Goal: Task Accomplishment & Management: Manage account settings

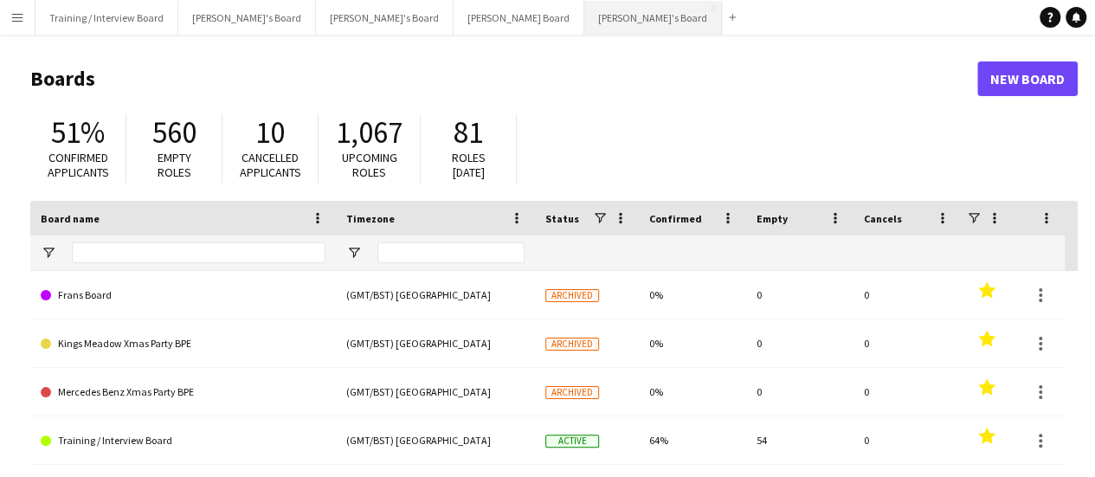
click at [584, 7] on button "[PERSON_NAME]'s Board Close" at bounding box center [653, 18] width 138 height 34
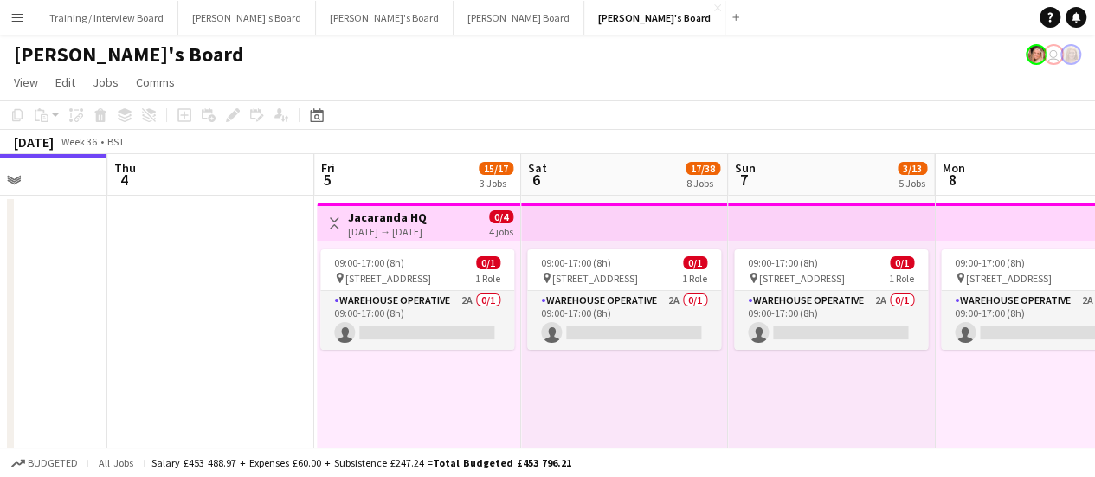
drag, startPoint x: 671, startPoint y: 305, endPoint x: 365, endPoint y: 304, distance: 306.3
drag, startPoint x: 673, startPoint y: 380, endPoint x: 632, endPoint y: 373, distance: 42.1
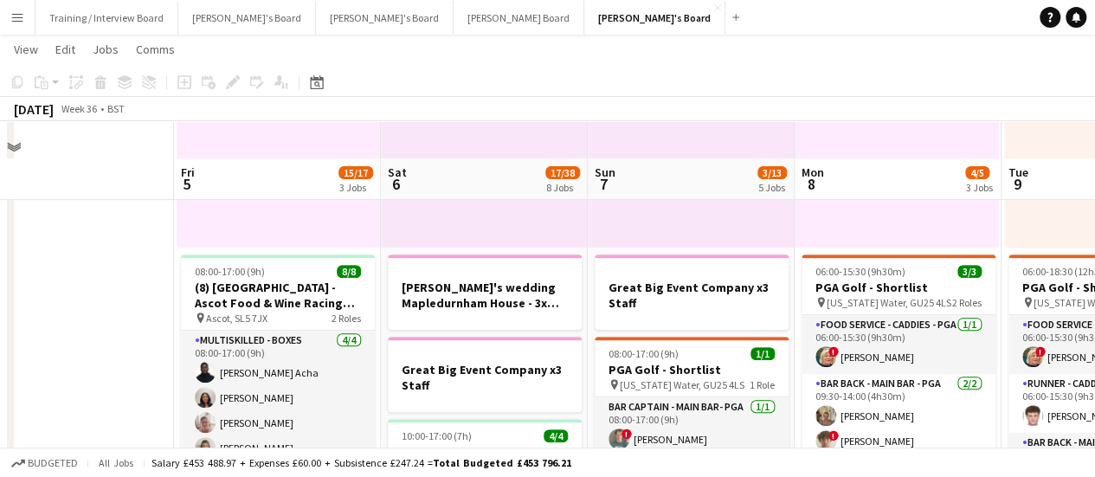
scroll to position [346, 0]
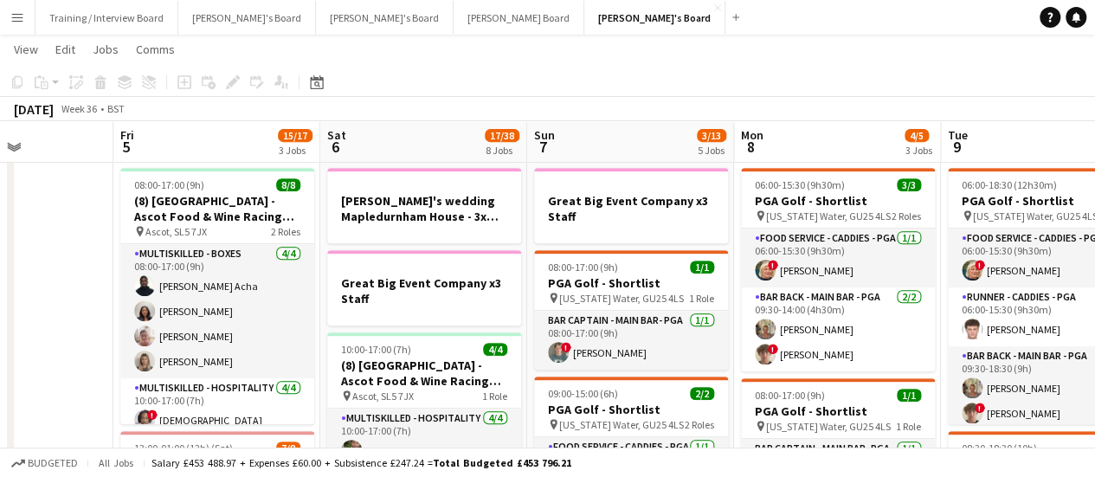
drag, startPoint x: 712, startPoint y: 382, endPoint x: 653, endPoint y: 380, distance: 58.9
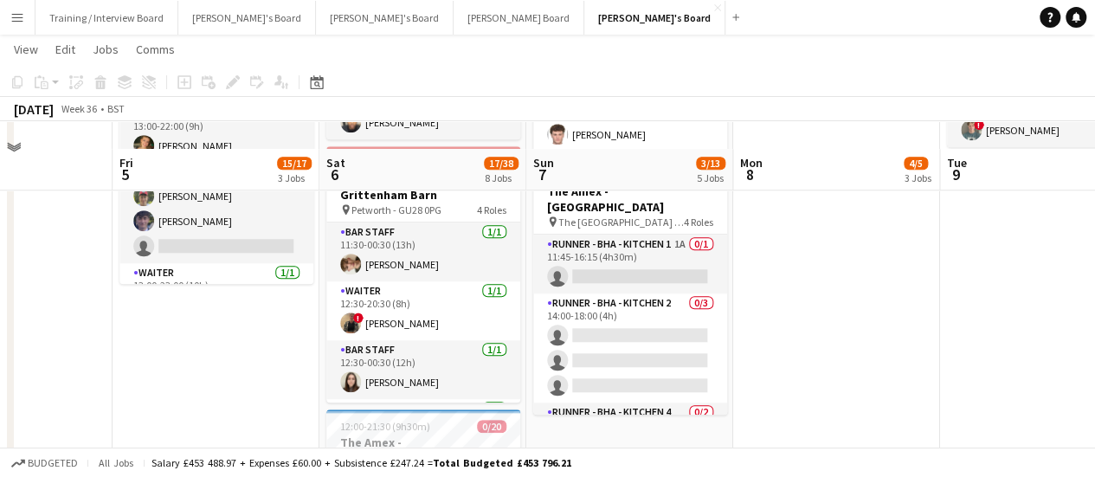
scroll to position [692, 0]
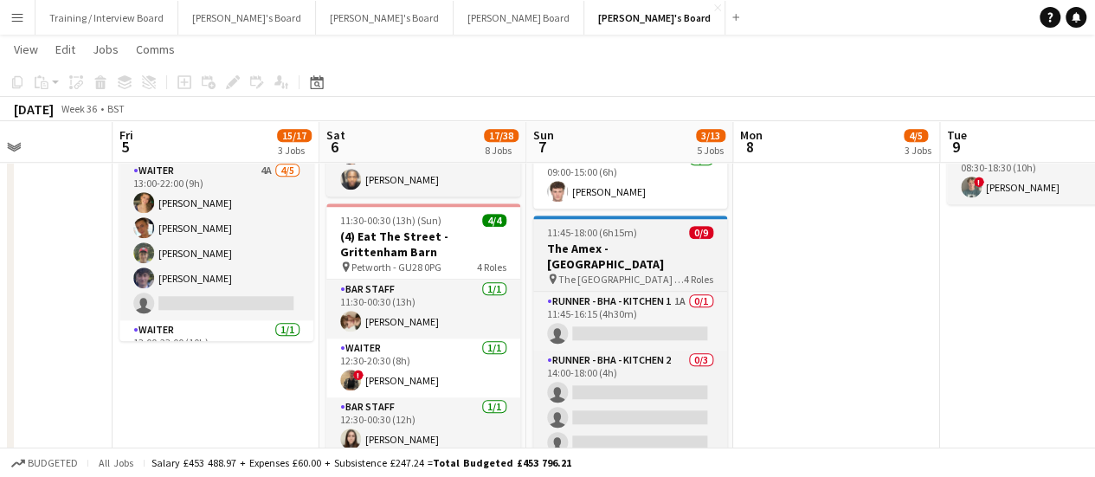
click at [701, 231] on span "0/9" at bounding box center [701, 232] width 24 height 13
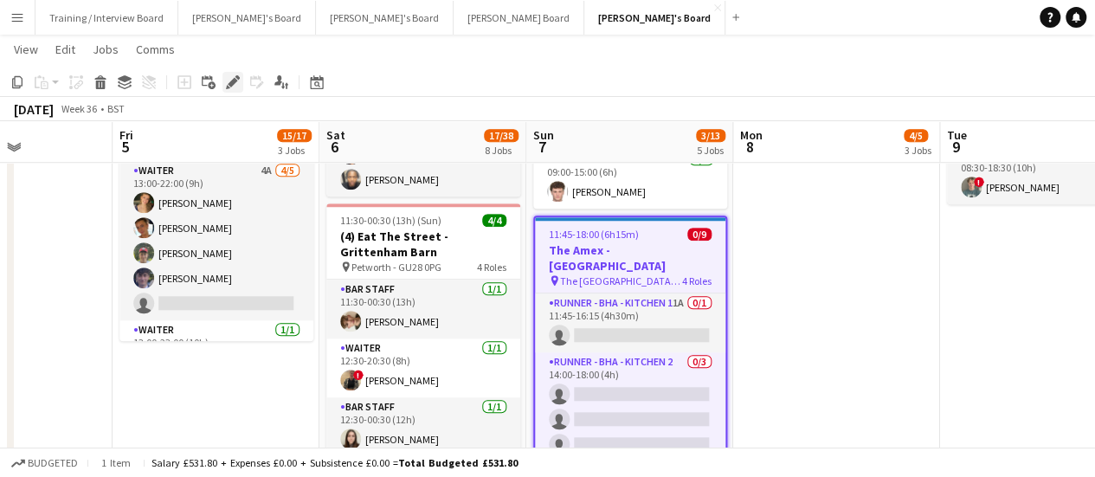
click at [242, 87] on div "Edit" at bounding box center [232, 82] width 21 height 21
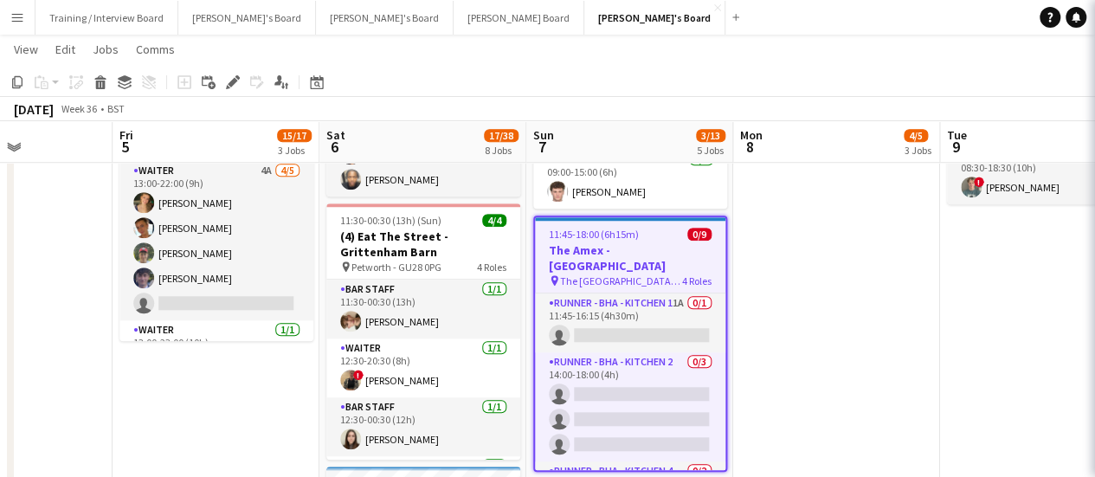
type input "**********"
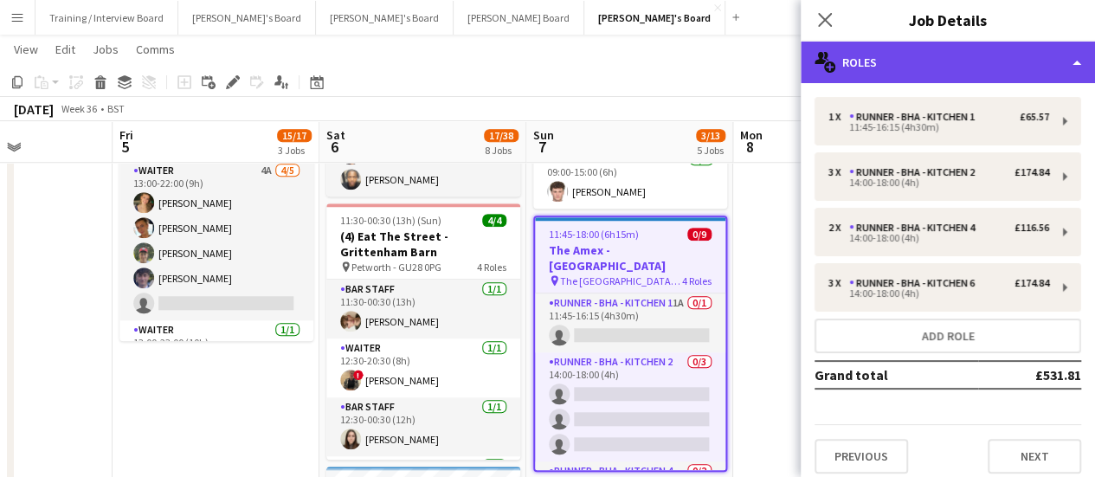
click at [954, 61] on div "multiple-users-add Roles" at bounding box center [947, 63] width 294 height 42
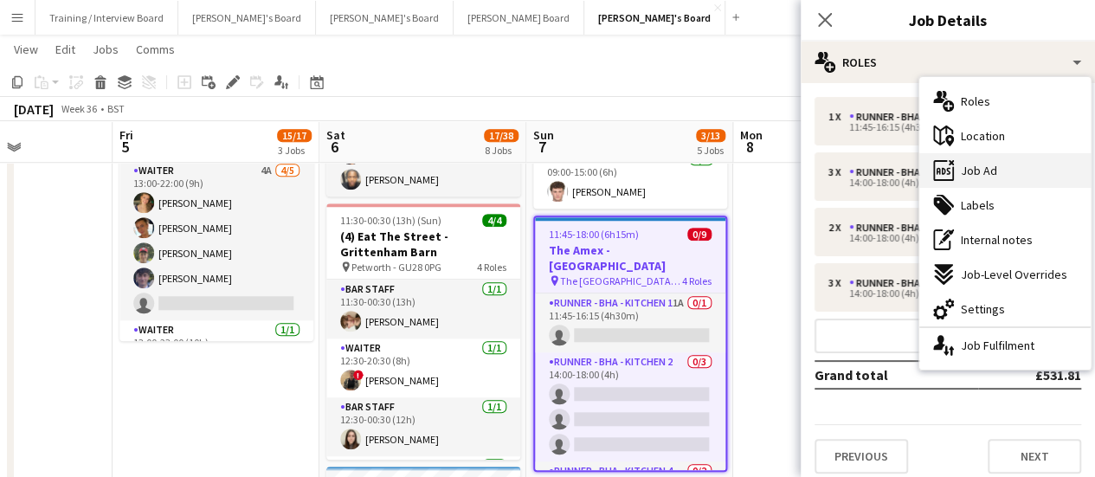
click at [1029, 175] on div "ads-window Job Ad" at bounding box center [1004, 170] width 171 height 35
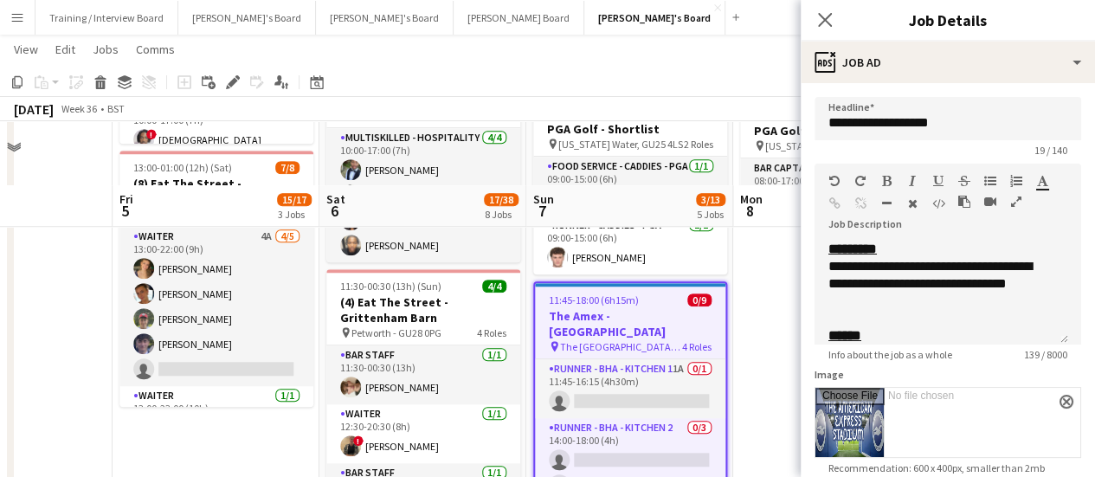
scroll to position [606, 0]
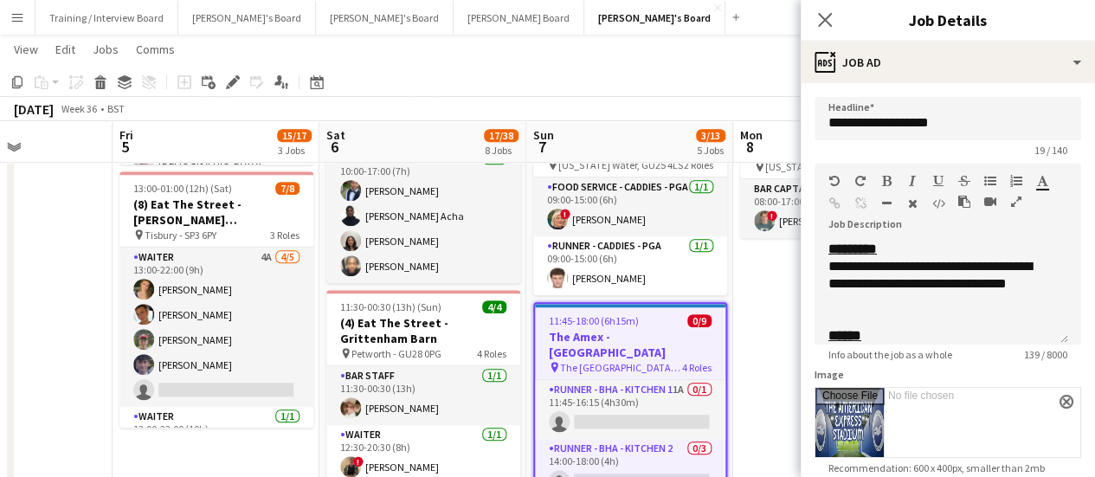
click at [762, 325] on app-date-cell "09:00-17:00 (8h) 0/1 pin Jacaranda Catering, Midhust, GU29 9AL 1 Role Warehouse…" at bounding box center [836, 475] width 207 height 1775
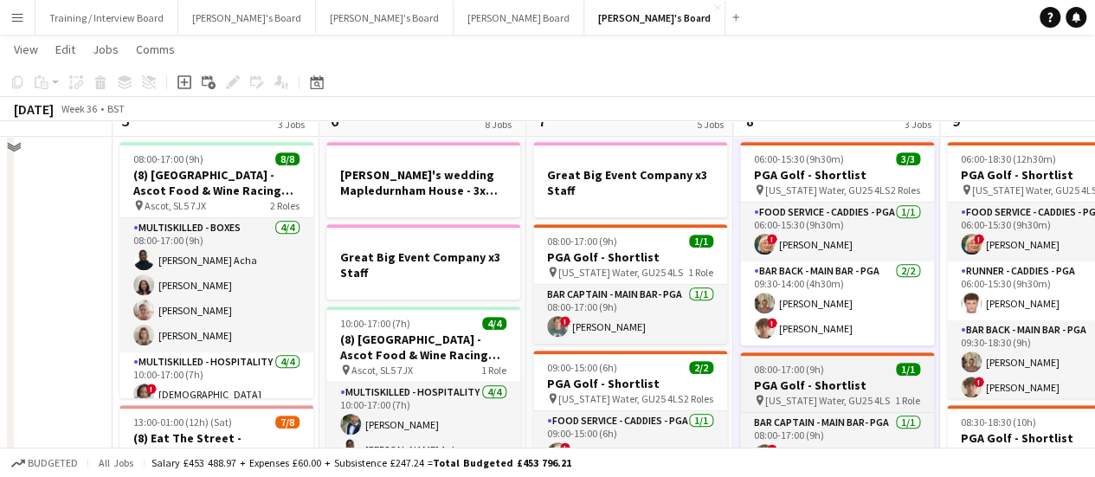
scroll to position [346, 0]
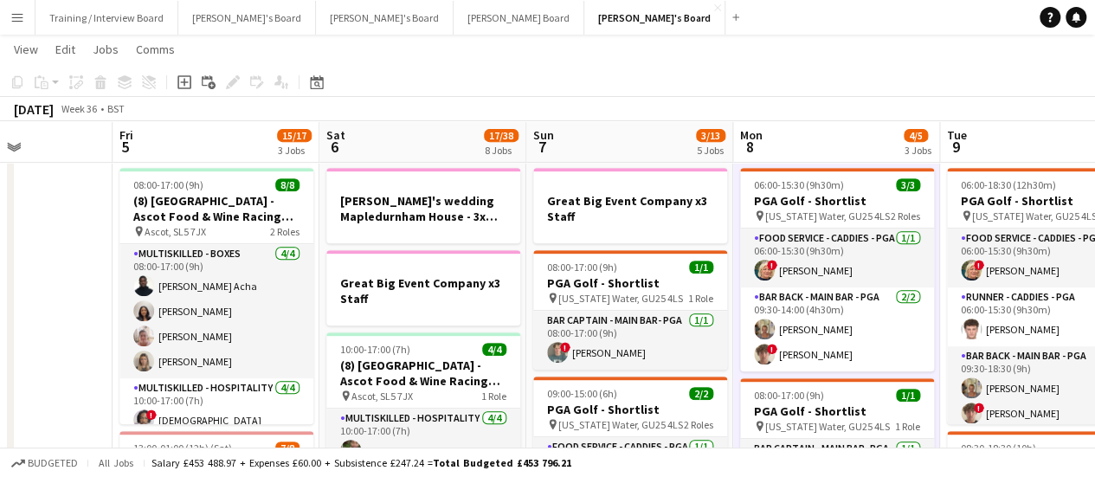
drag, startPoint x: 613, startPoint y: 362, endPoint x: 597, endPoint y: 371, distance: 18.3
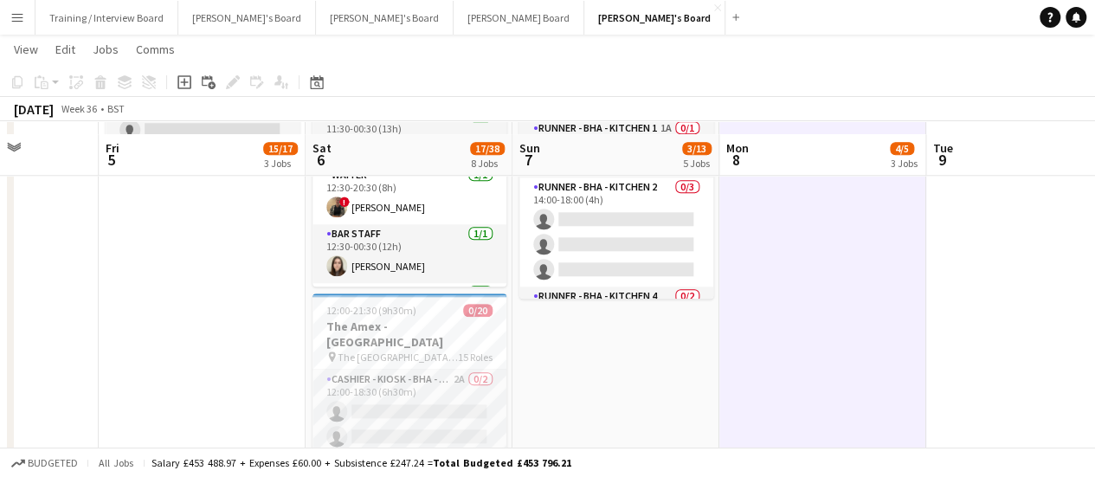
scroll to position [1038, 0]
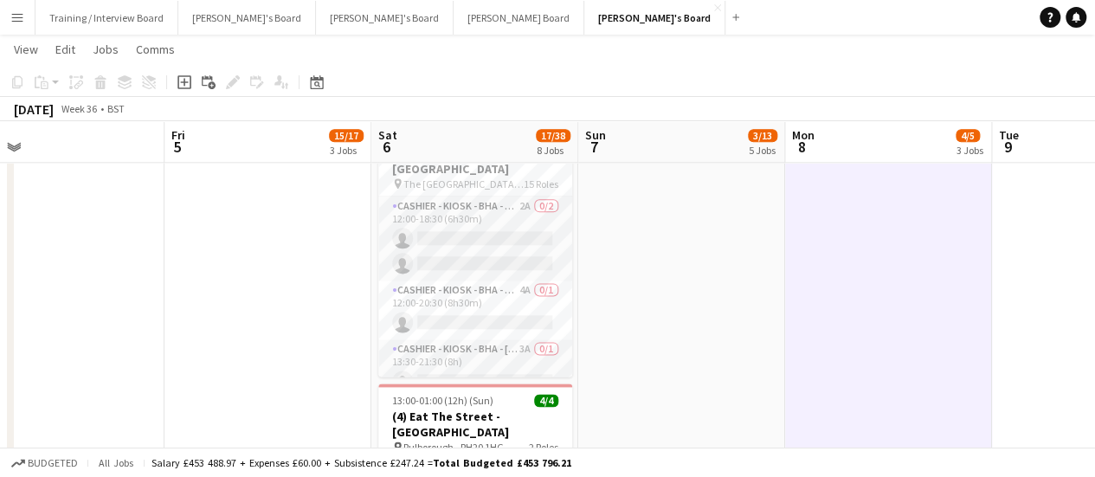
drag, startPoint x: 559, startPoint y: 366, endPoint x: 620, endPoint y: 356, distance: 61.5
click at [625, 362] on app-calendar-viewport "Tue 2 Wed 3 Thu 4 Fri 5 15/17 3 Jobs Sat 6 17/38 8 Jobs Sun 7 3/13 5 Jobs Mon 8…" at bounding box center [547, 324] width 1095 height 2591
click at [532, 209] on app-card-role "Cashier - Kiosk - BHA - North 4 2A 0/2 12:00-18:30 (6h30m) single-neutral-actio…" at bounding box center [475, 238] width 194 height 84
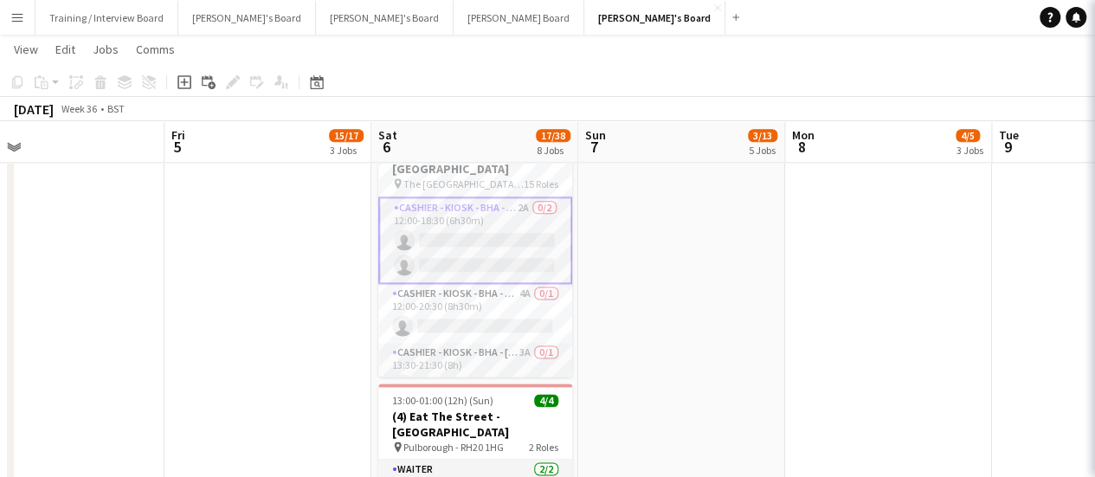
scroll to position [0, 457]
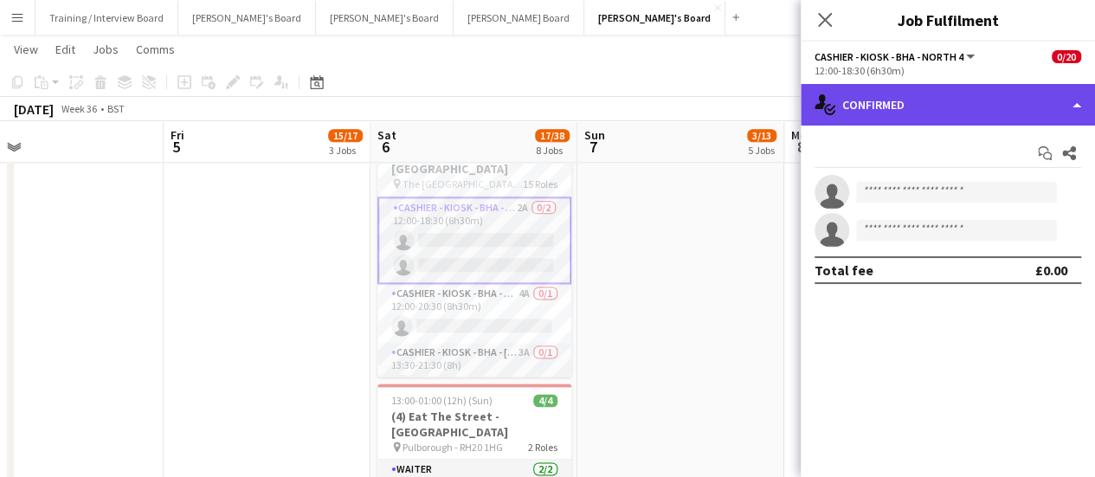
click at [883, 120] on div "single-neutral-actions-check-2 Confirmed" at bounding box center [947, 105] width 294 height 42
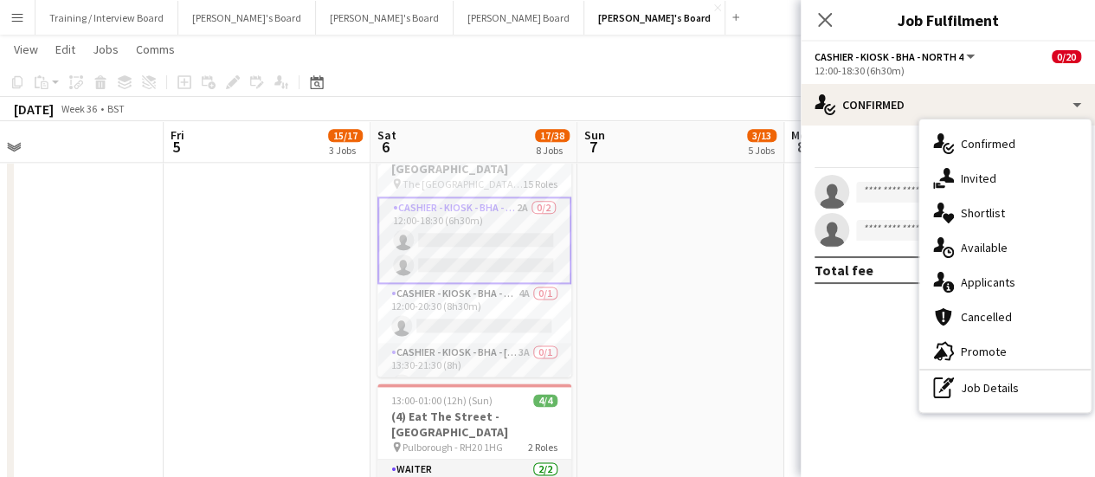
click at [992, 281] on span "Applicants" at bounding box center [987, 282] width 55 height 16
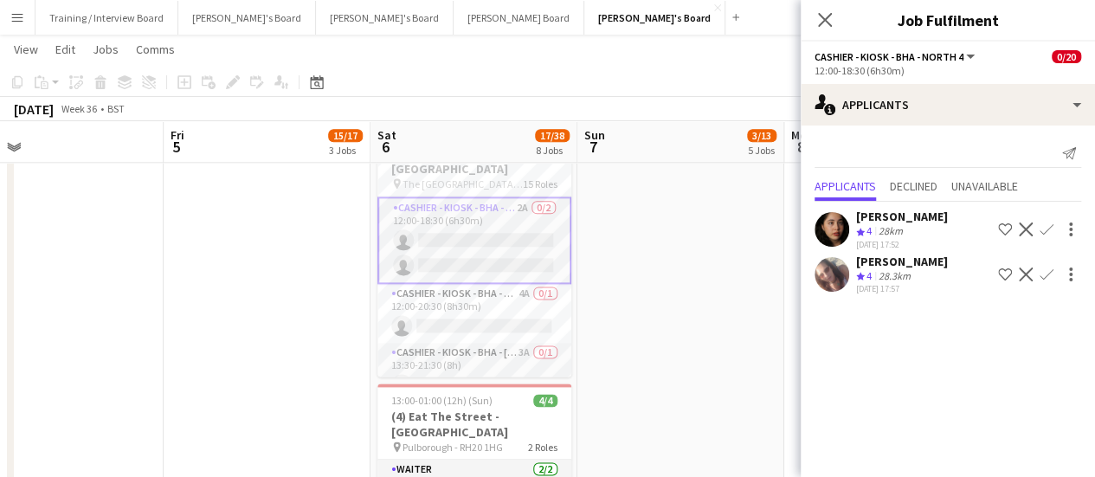
click at [884, 230] on div "28km" at bounding box center [890, 231] width 31 height 15
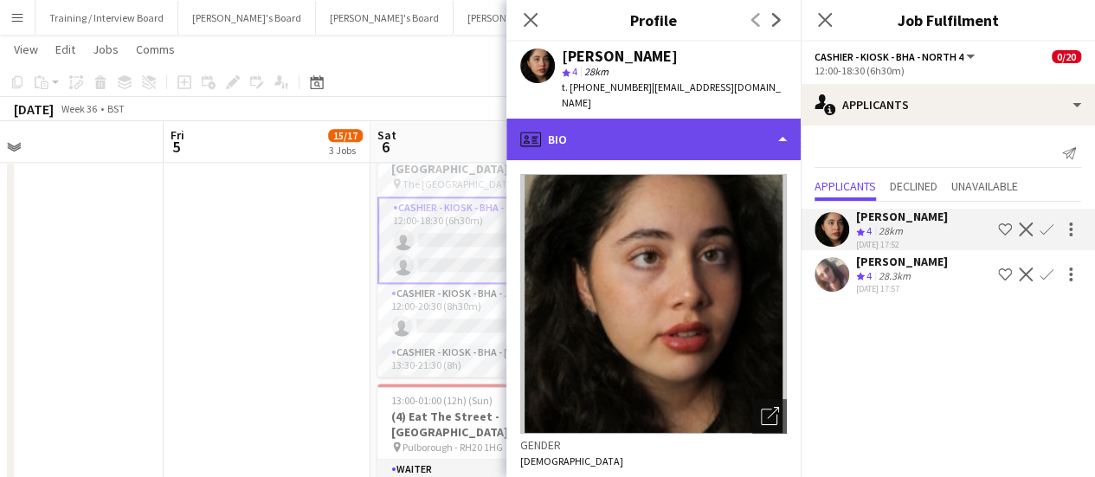
click at [697, 119] on div "profile Bio" at bounding box center [653, 140] width 294 height 42
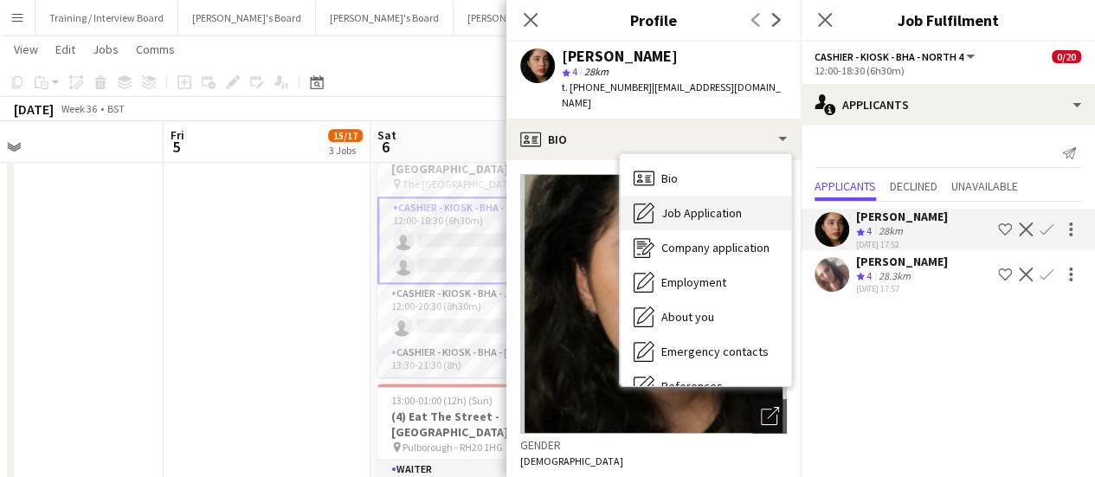
click at [716, 205] on span "Job Application" at bounding box center [701, 213] width 80 height 16
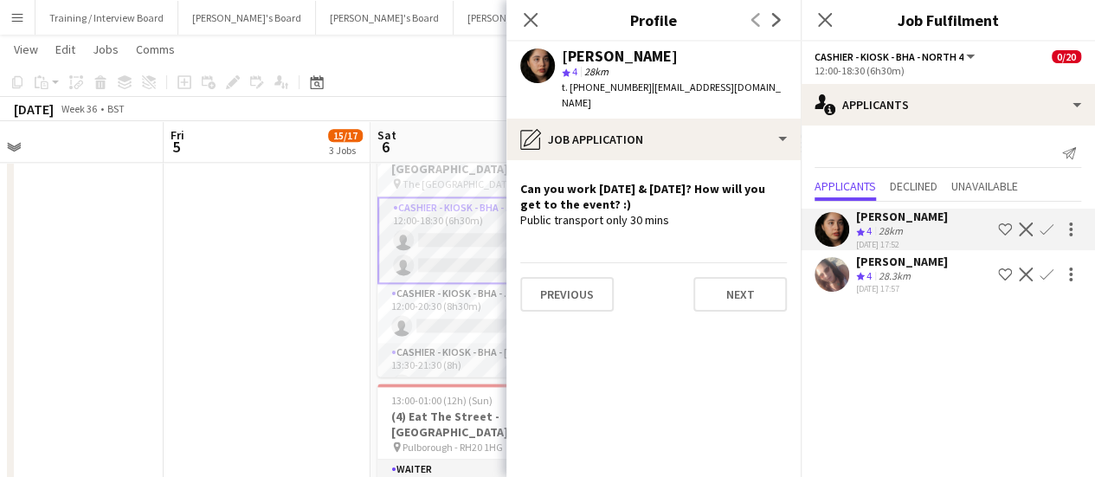
click at [941, 267] on div "[PERSON_NAME] Crew rating 4 28.3km [DATE] 17:57 Shortlist crew Decline Confirm" at bounding box center [947, 275] width 294 height 42
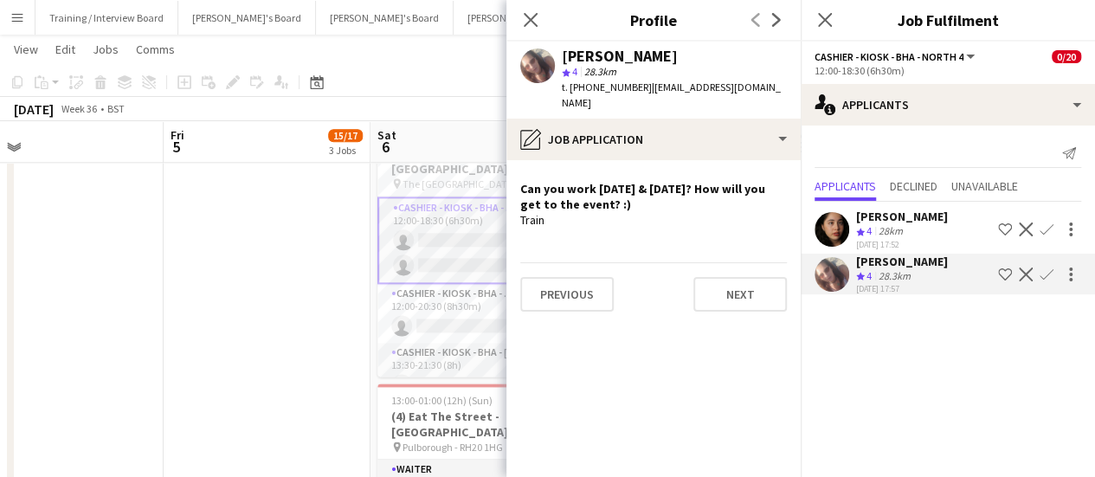
click at [164, 290] on app-date-cell "Toggle View Jacaranda HQ [DATE] → [DATE] 0/4 4 jobs 09:00-17:00 (8h) 0/1 pin Ja…" at bounding box center [267, 42] width 207 height 1775
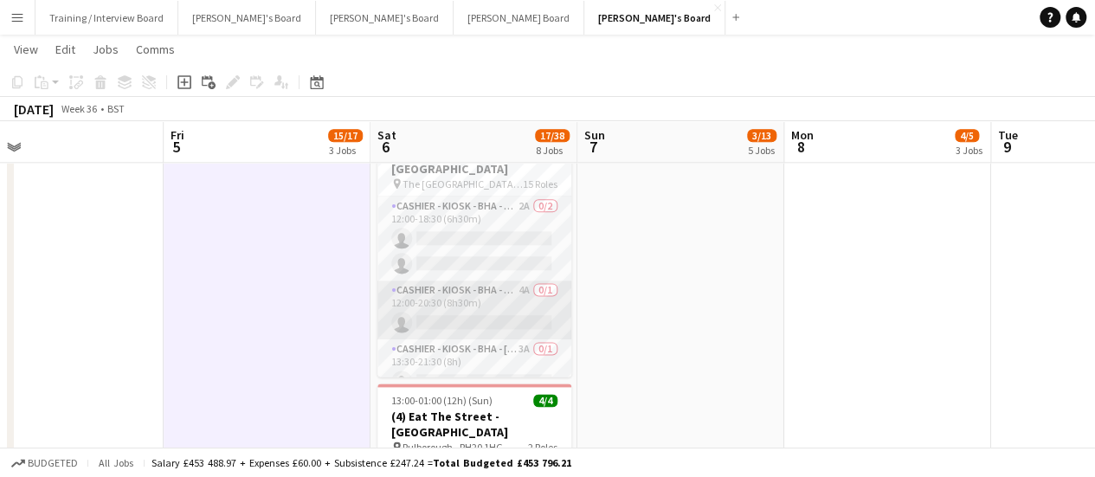
click at [447, 306] on app-card-role "Cashier - Kiosk - BHA - West Lower 2 4A 0/1 12:00-20:30 (8h30m) single-neutral-…" at bounding box center [474, 309] width 194 height 59
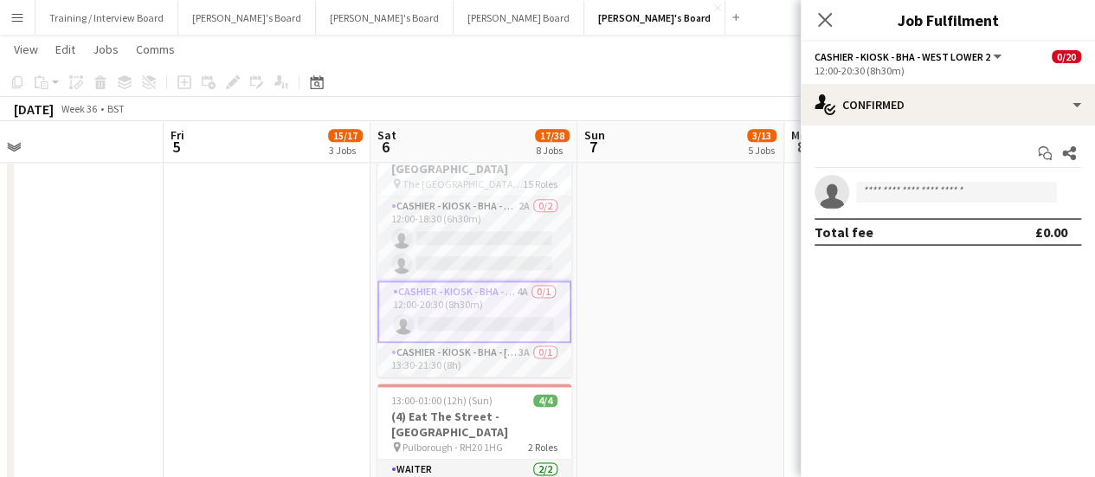
click at [907, 126] on div "Start chat Share single-neutral-actions Total fee £0.00" at bounding box center [947, 192] width 294 height 134
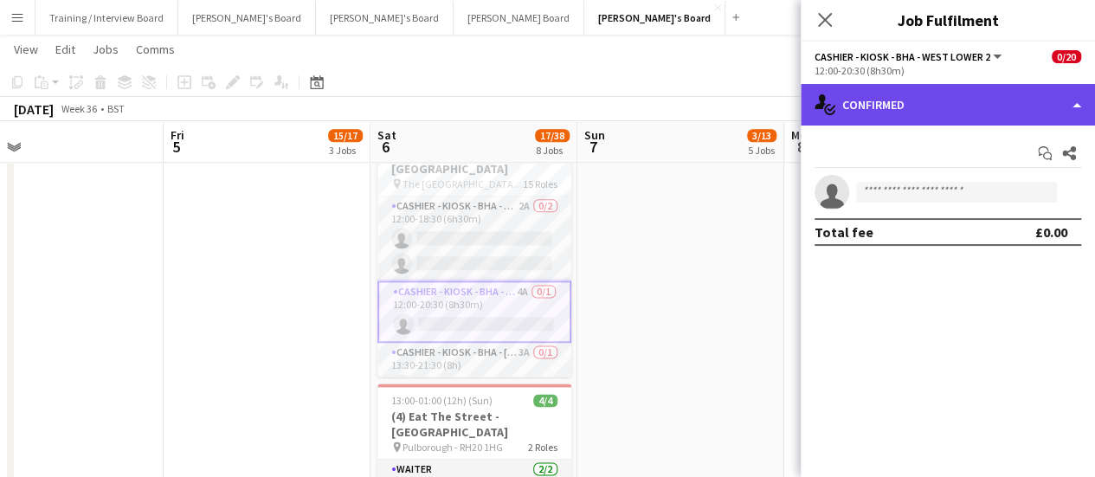
click at [912, 112] on div "single-neutral-actions-check-2 Confirmed" at bounding box center [947, 105] width 294 height 42
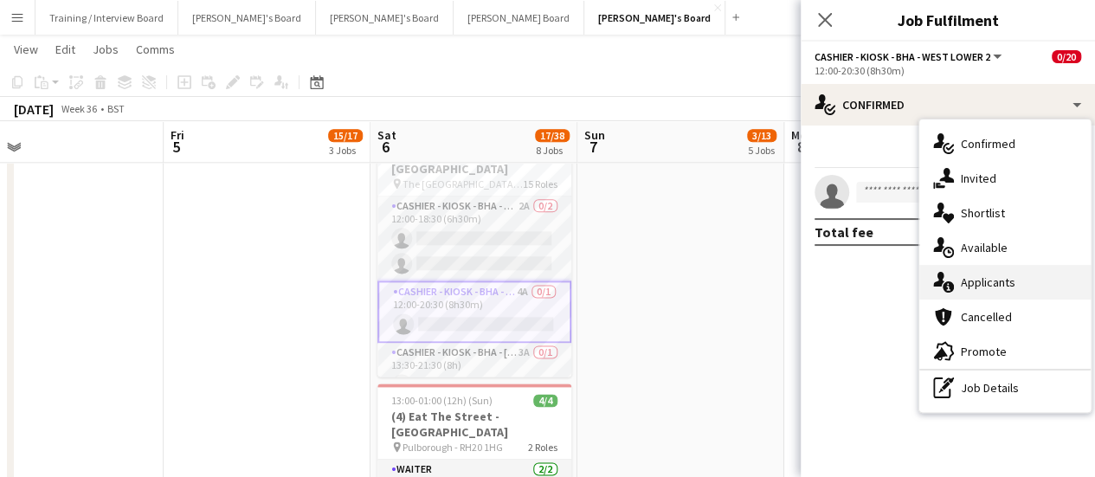
click at [992, 276] on span "Applicants" at bounding box center [987, 282] width 55 height 16
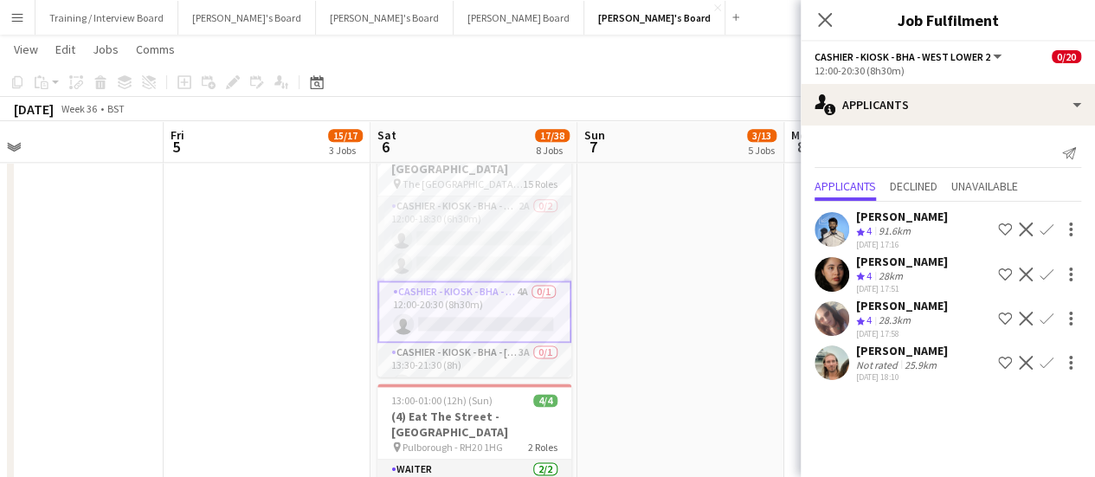
click at [655, 319] on app-date-cell "09:00-17:00 (8h) 0/1 pin Jacaranda Catering, Midhust, GU29 9AL 1 Role Warehouse…" at bounding box center [680, 42] width 207 height 1775
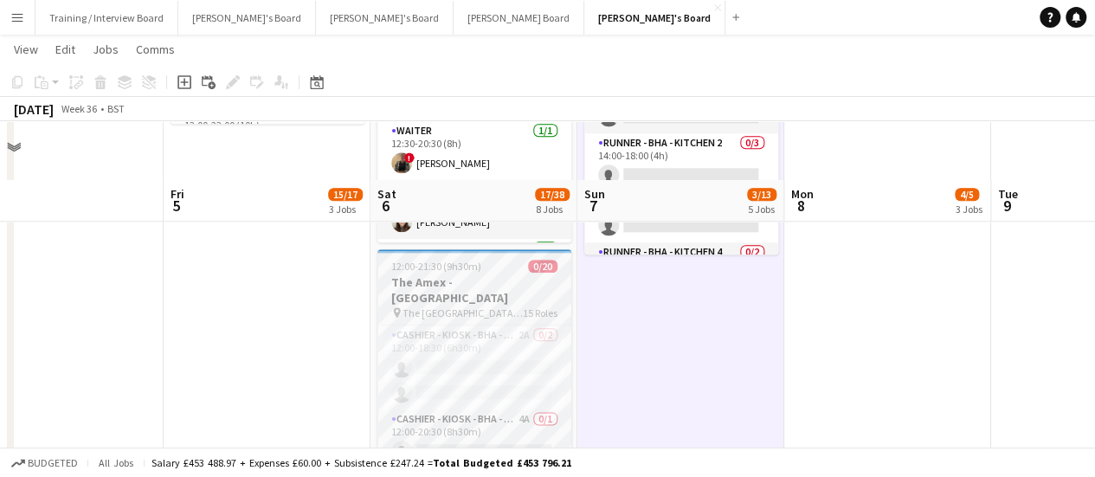
scroll to position [865, 0]
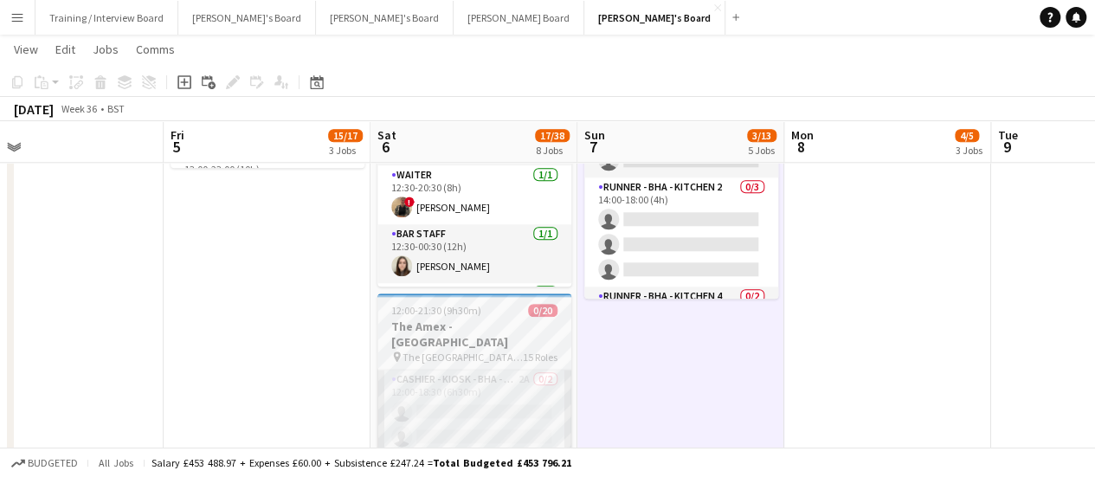
click at [515, 376] on app-card-role "Cashier - Kiosk - BHA - North 4 2A 0/2 12:00-18:30 (6h30m) single-neutral-actio…" at bounding box center [474, 411] width 194 height 84
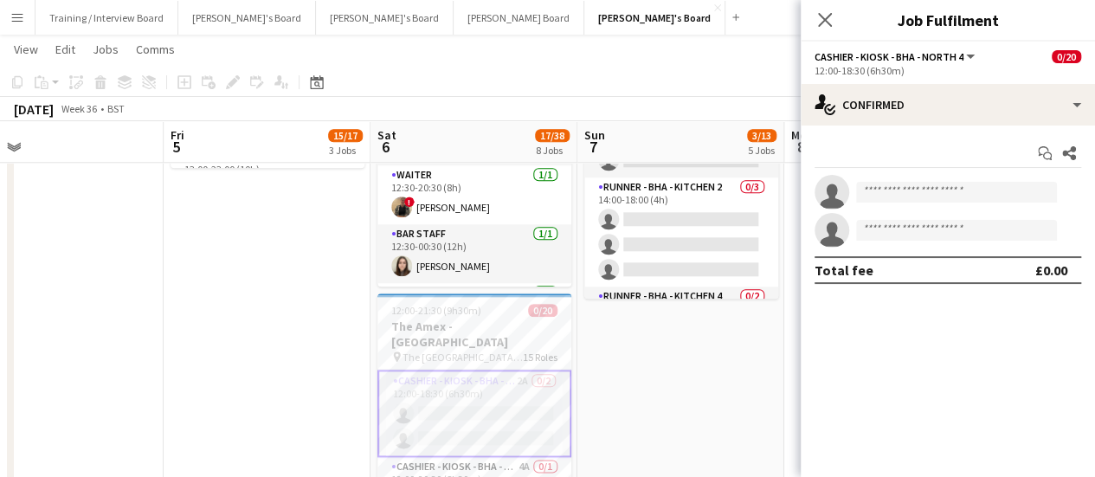
click at [945, 82] on app-options-switcher "Cashier - Kiosk - BHA - North 4 All roles Cashier - Kiosk - BHA - North 4 0/20 …" at bounding box center [947, 63] width 294 height 42
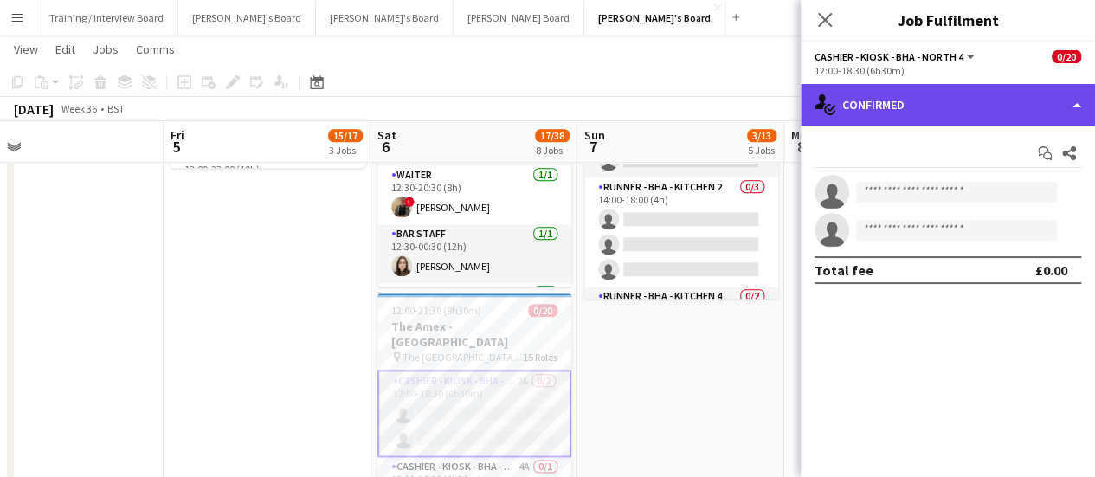
click at [935, 100] on div "single-neutral-actions-check-2 Confirmed" at bounding box center [947, 105] width 294 height 42
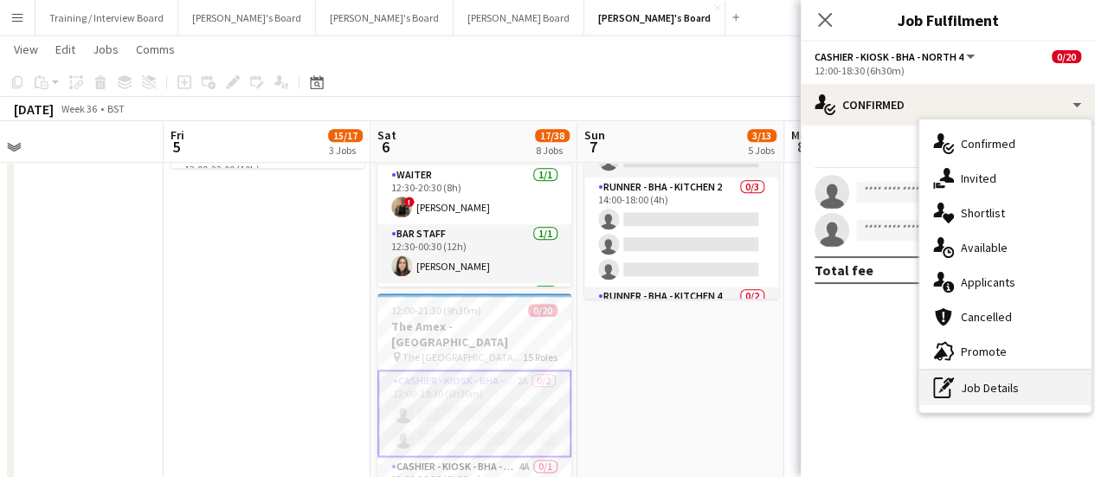
click at [1004, 394] on div "pen-write Job Details" at bounding box center [1004, 387] width 171 height 35
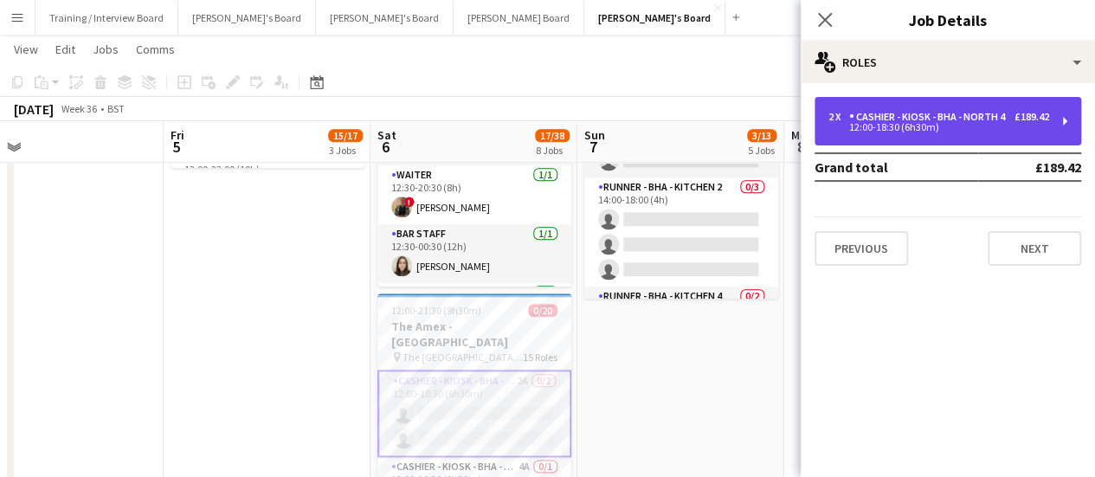
click at [917, 106] on div "2 x Cashier - Kiosk - BHA - North 4 £189.42 12:00-18:30 (6h30m)" at bounding box center [947, 121] width 267 height 48
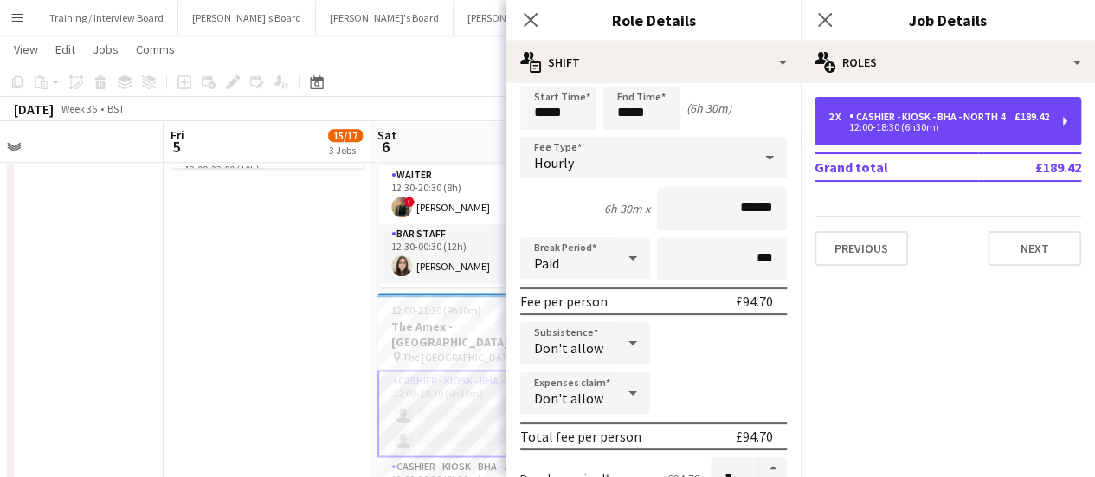
scroll to position [87, 0]
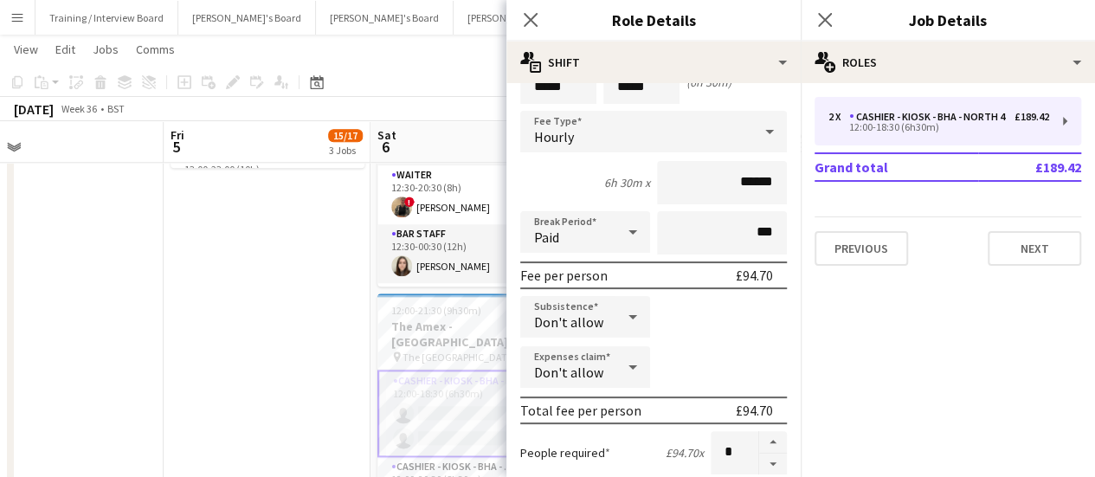
click at [277, 302] on app-date-cell "Toggle View Jacaranda HQ [DATE] → [DATE] 0/4 4 jobs 09:00-17:00 (8h) 0/1 pin Ja…" at bounding box center [267, 216] width 207 height 1775
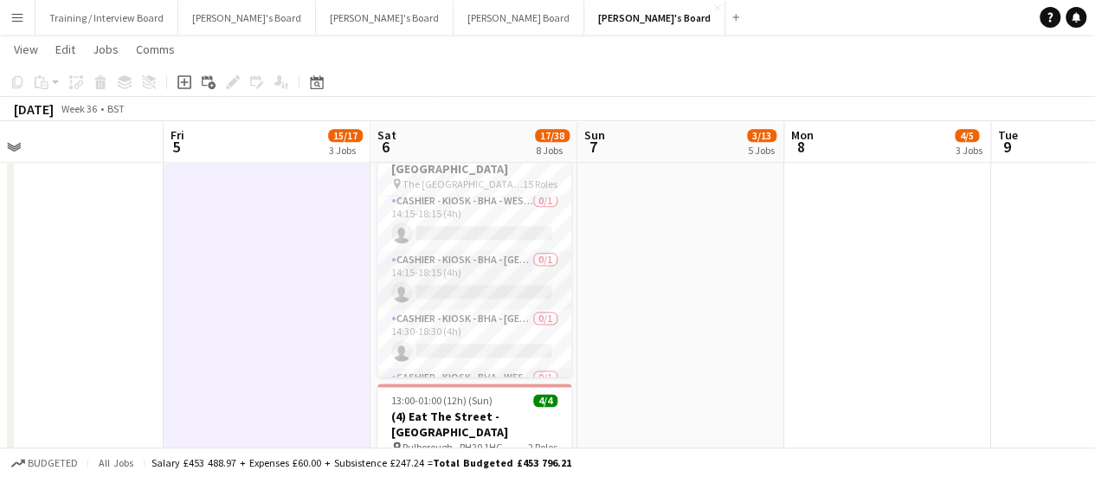
scroll to position [779, 0]
click at [658, 326] on app-date-cell "09:00-17:00 (8h) 0/1 pin Jacaranda Catering, Midhust, GU29 9AL 1 Role Warehouse…" at bounding box center [680, 42] width 207 height 1775
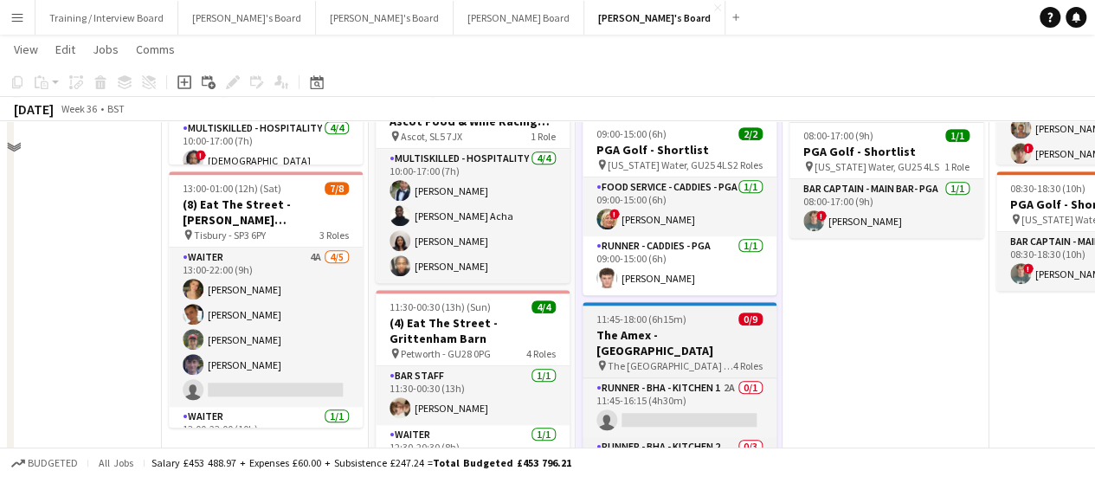
scroll to position [0, 0]
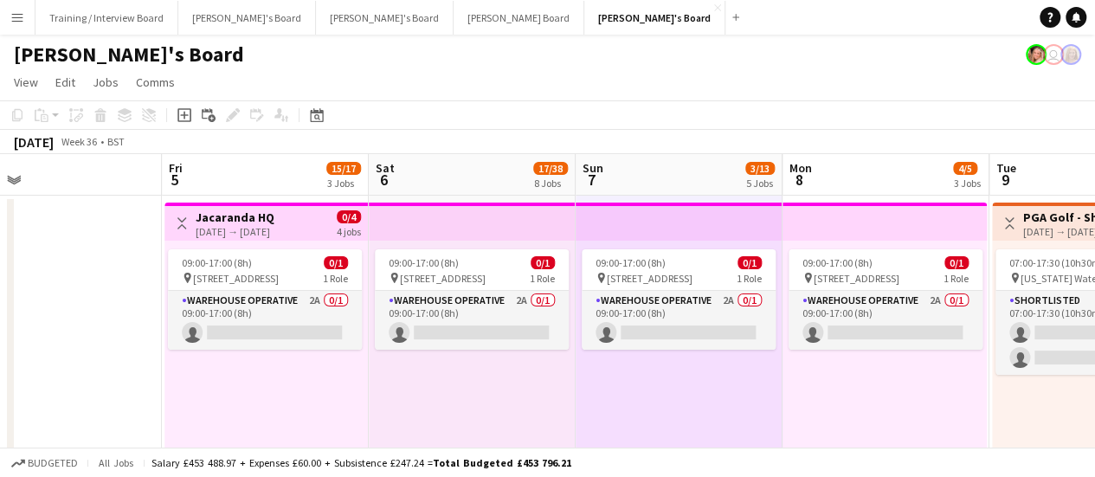
click at [649, 458] on div "Budgeted All jobs Salary £453 488.97 + Expenses £60.00 + Subsistence £247.24 = …" at bounding box center [547, 461] width 1095 height 29
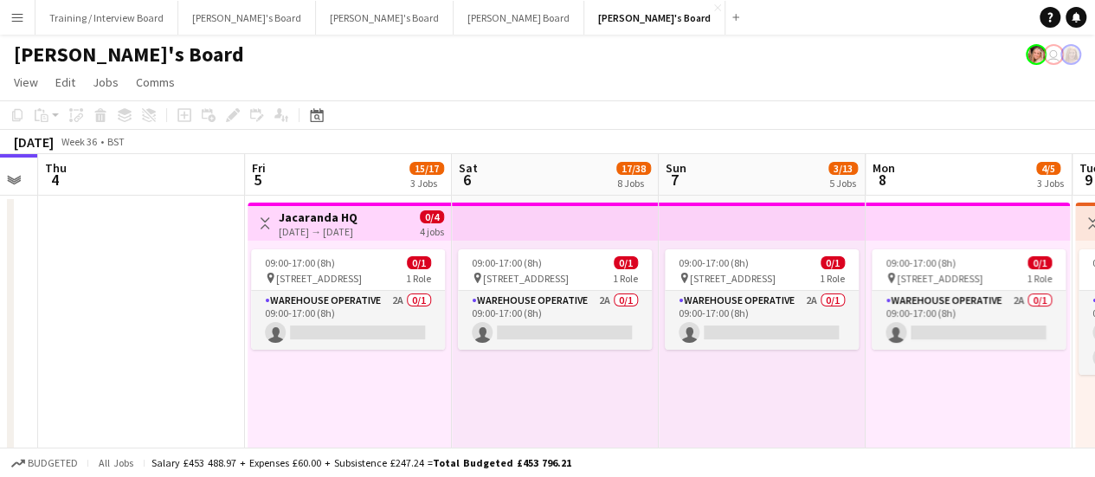
drag, startPoint x: 552, startPoint y: 408, endPoint x: 635, endPoint y: 420, distance: 83.9
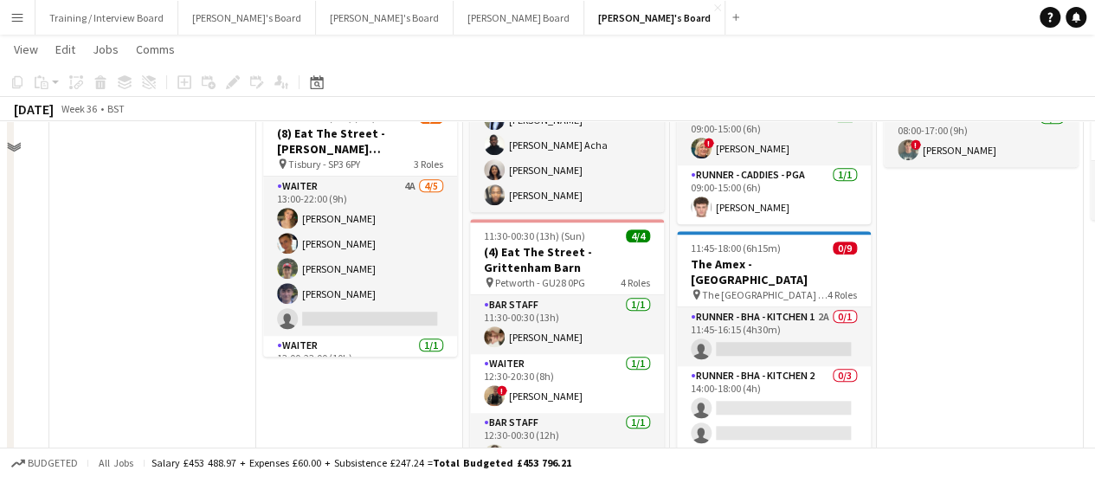
scroll to position [692, 0]
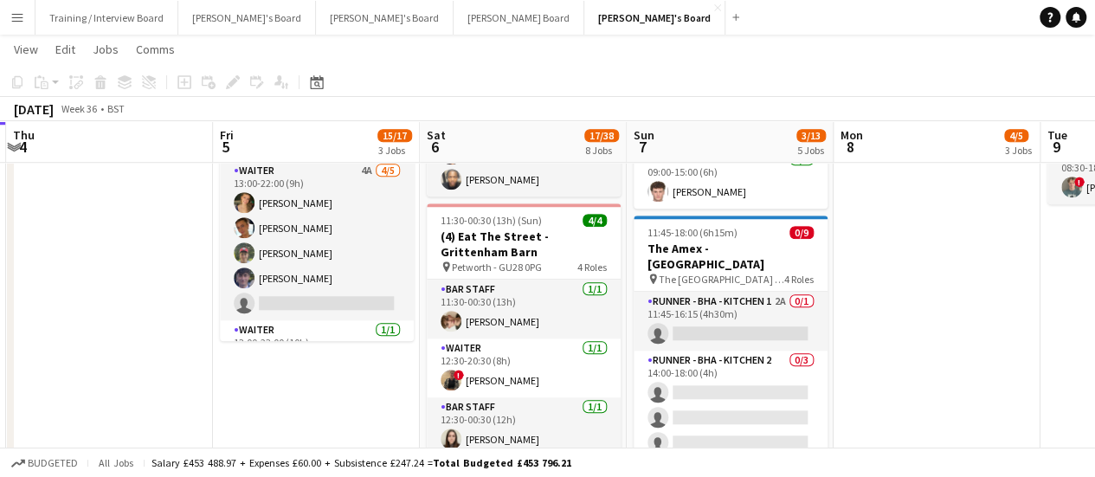
drag, startPoint x: 273, startPoint y: 368, endPoint x: 201, endPoint y: 366, distance: 72.7
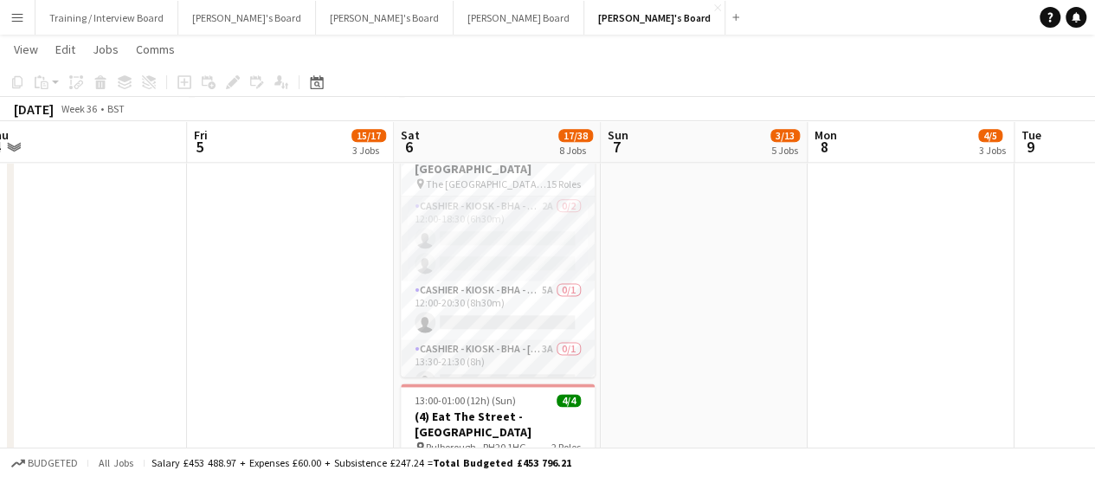
scroll to position [0, 383]
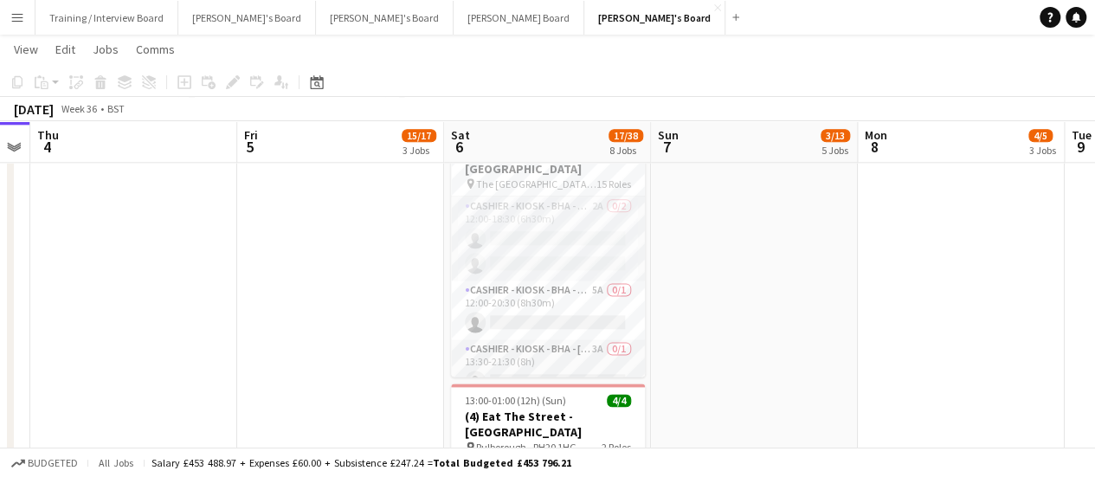
click at [789, 342] on app-calendar-viewport "Tue 2 Wed 3 Thu 4 Fri 5 15/17 3 Jobs Sat 6 17/38 8 Jobs Sun 7 3/13 5 Jobs Mon 8…" at bounding box center [547, 324] width 1095 height 2591
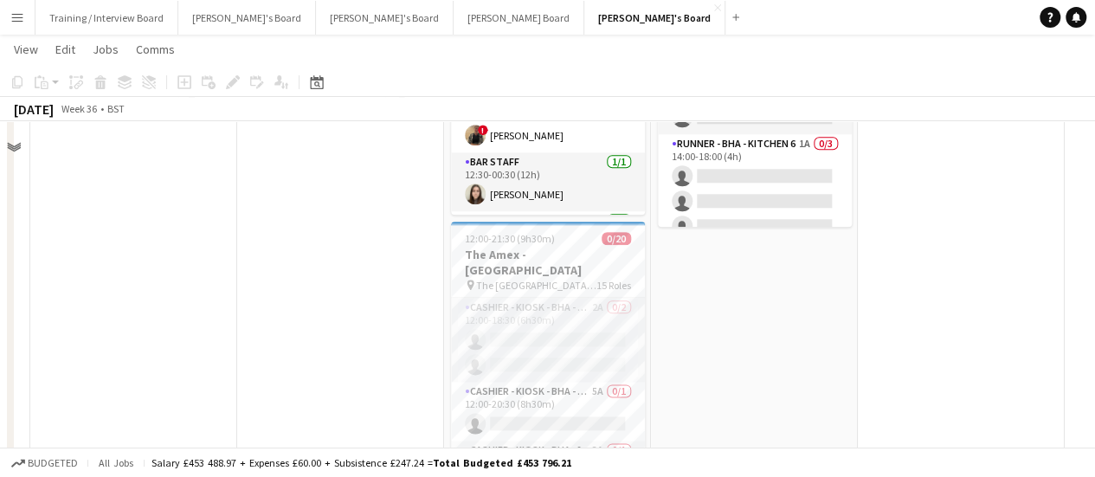
scroll to position [952, 0]
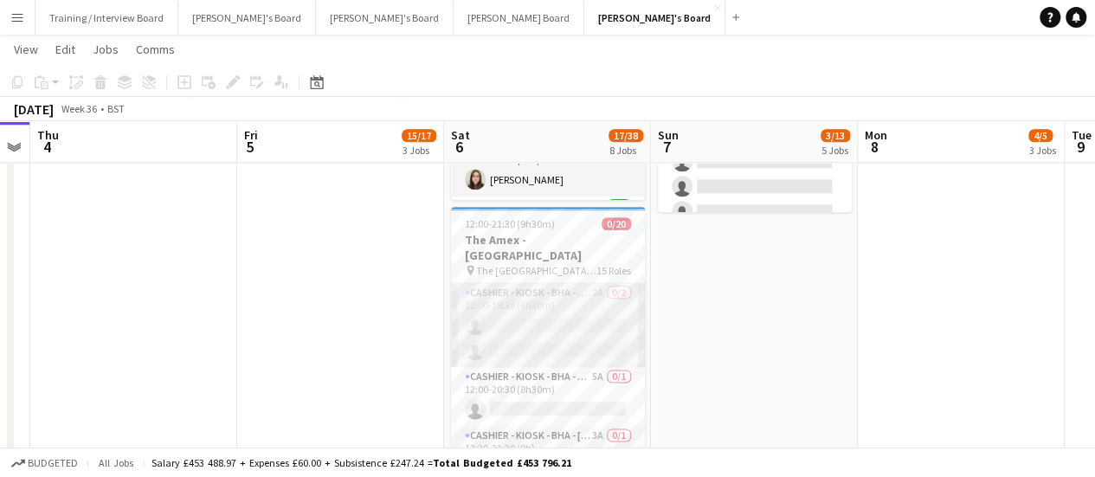
click at [528, 297] on app-card-role "Cashier - Kiosk - BHA - North 4 2A 0/2 12:00-18:30 (6h30m) single-neutral-actio…" at bounding box center [548, 325] width 194 height 84
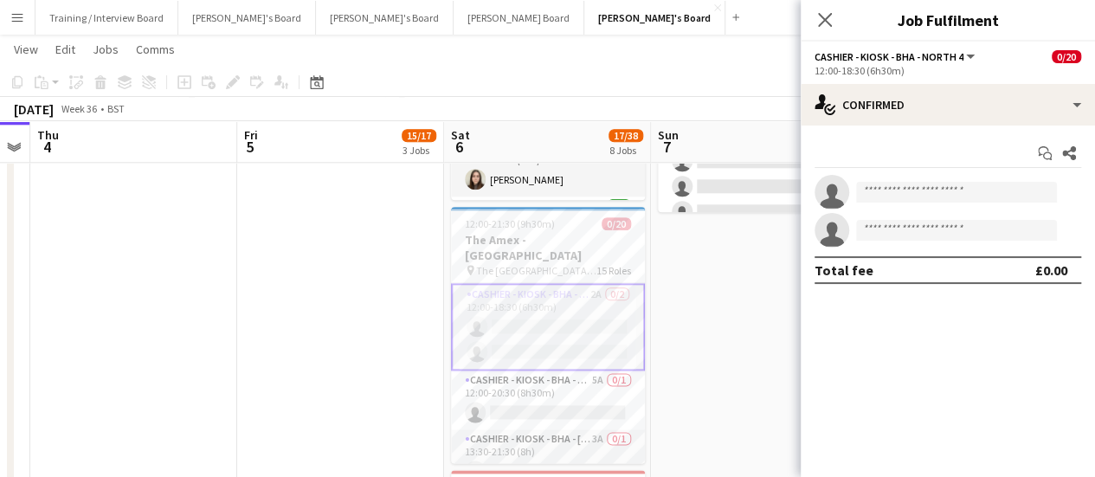
click at [926, 78] on app-options-switcher "Cashier - Kiosk - BHA - North 4 All roles Cashier - Kiosk - BHA - North 4 0/20 …" at bounding box center [947, 63] width 294 height 42
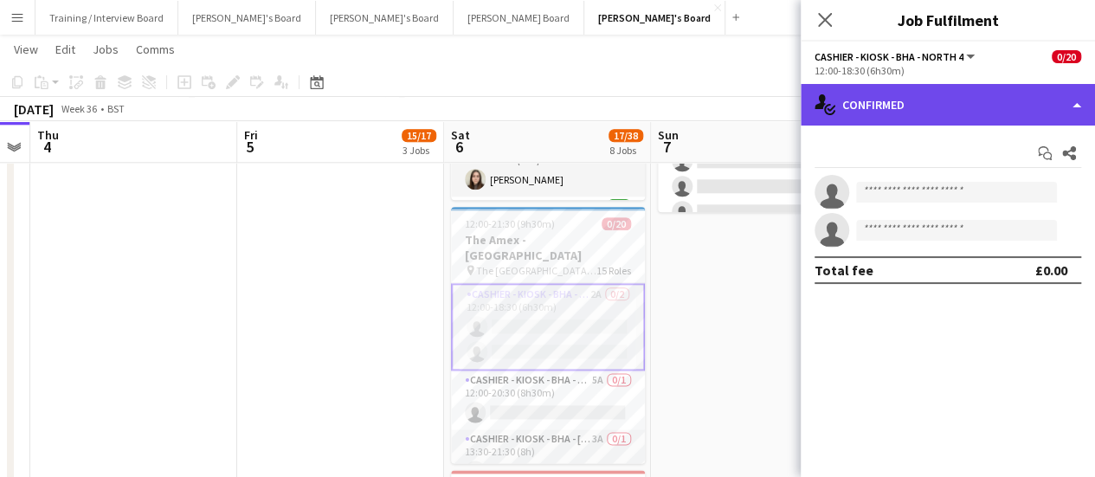
click at [932, 102] on div "single-neutral-actions-check-2 Confirmed" at bounding box center [947, 105] width 294 height 42
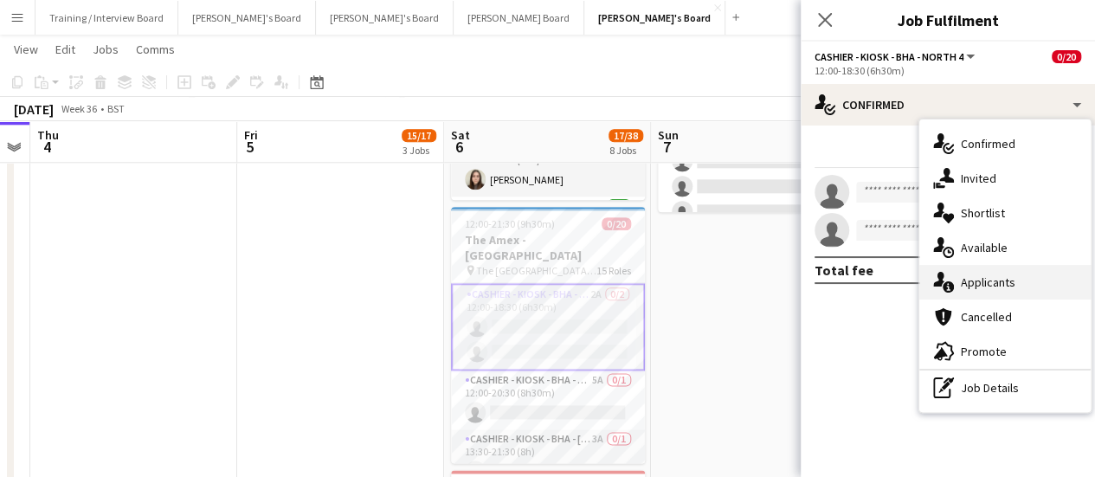
click at [999, 272] on div "single-neutral-actions-information Applicants" at bounding box center [1004, 282] width 171 height 35
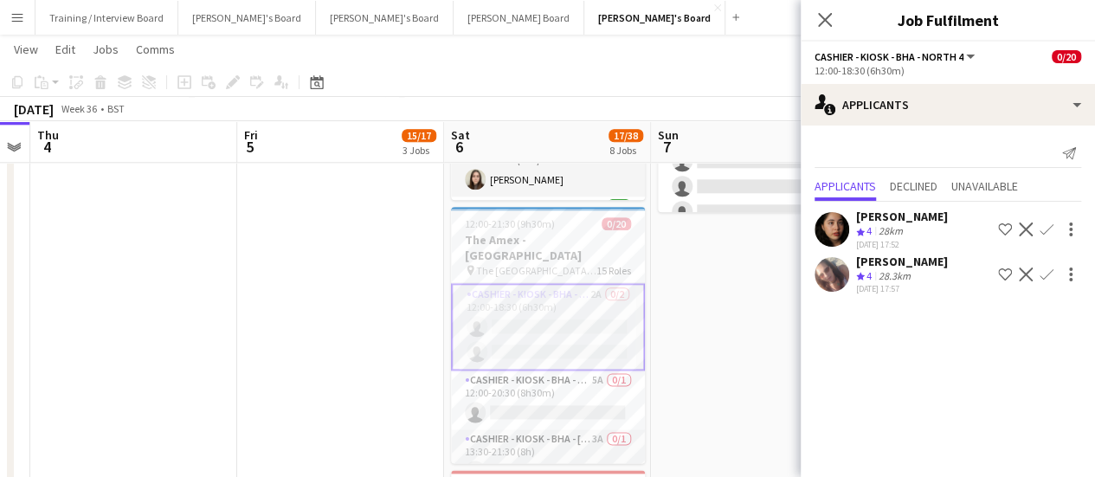
click at [895, 202] on div "[PERSON_NAME] Crew rating 4 28km [DATE] 17:52 Shortlist crew Decline Confirm [P…" at bounding box center [947, 250] width 294 height 96
click at [895, 215] on div "[PERSON_NAME]" at bounding box center [902, 217] width 92 height 16
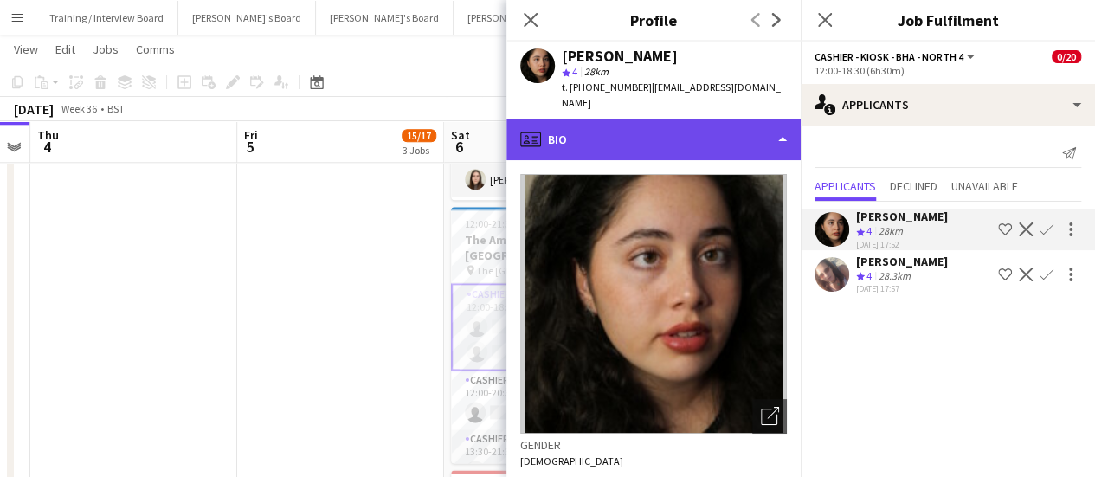
click at [696, 119] on div "profile Bio" at bounding box center [653, 140] width 294 height 42
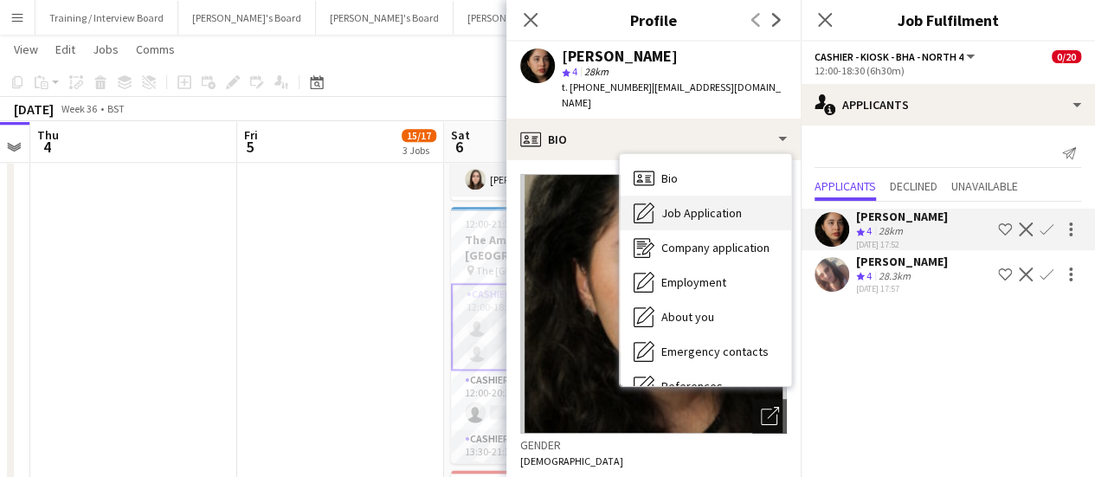
click at [707, 205] on span "Job Application" at bounding box center [701, 213] width 80 height 16
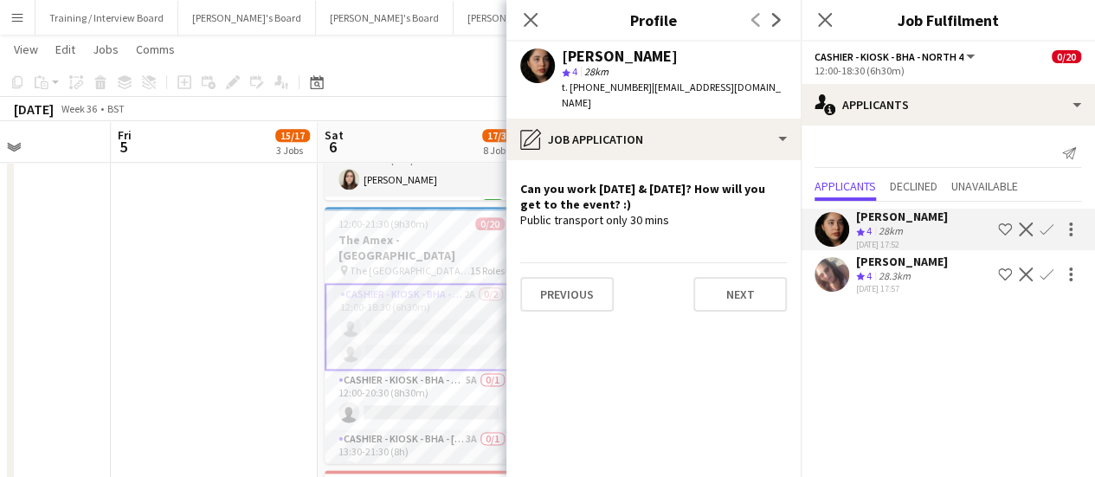
drag, startPoint x: 287, startPoint y: 290, endPoint x: 199, endPoint y: 290, distance: 88.3
click at [199, 290] on app-calendar-viewport "Tue 2 Wed 3 Thu 4 Fri 5 15/17 3 Jobs Sat 6 17/38 8 Jobs Sun 7 3/13 5 Jobs Mon 8…" at bounding box center [547, 411] width 1095 height 2591
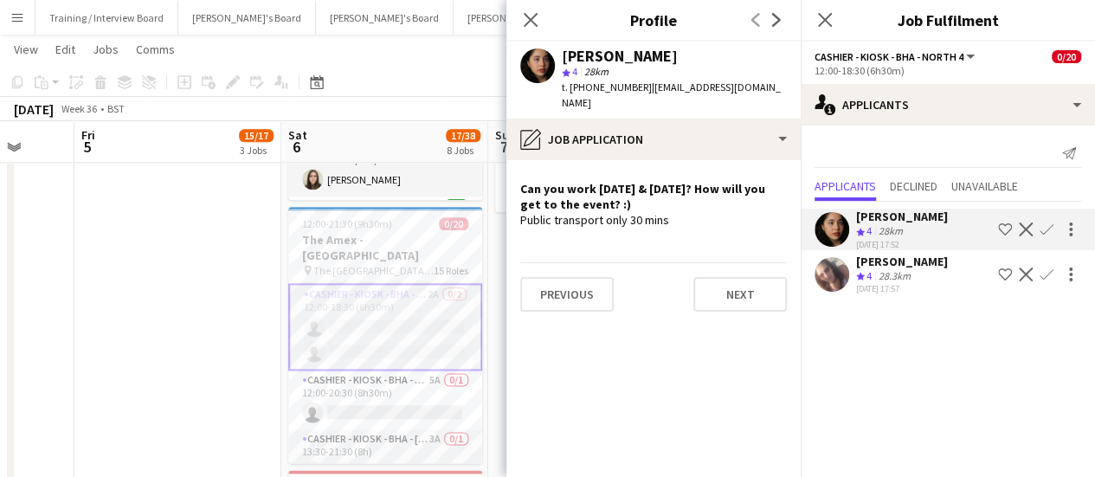
click at [873, 286] on div "[DATE] 17:57" at bounding box center [902, 288] width 92 height 11
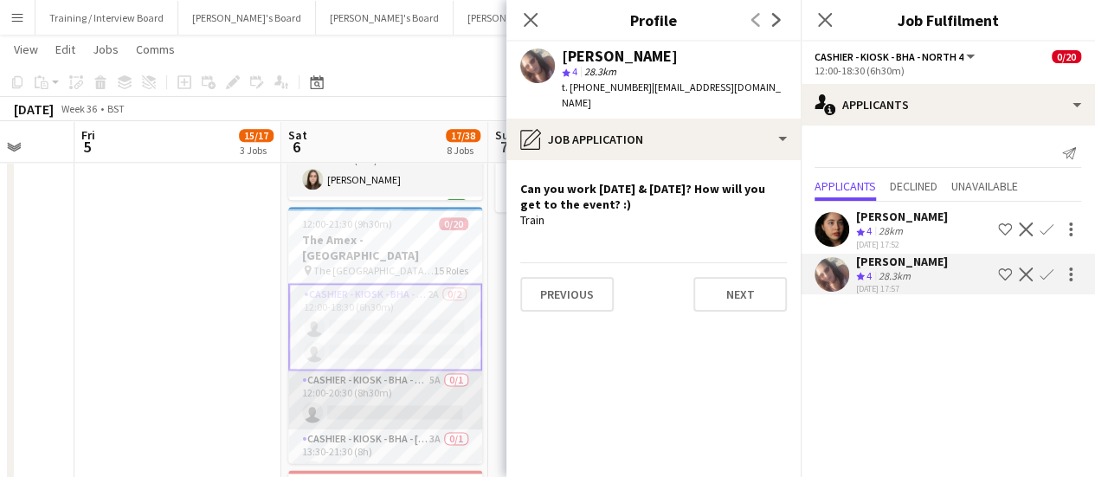
click at [411, 407] on app-card-role "Cashier - Kiosk - BHA - West Lower 2 5A 0/1 12:00-20:30 (8h30m) single-neutral-…" at bounding box center [385, 399] width 194 height 59
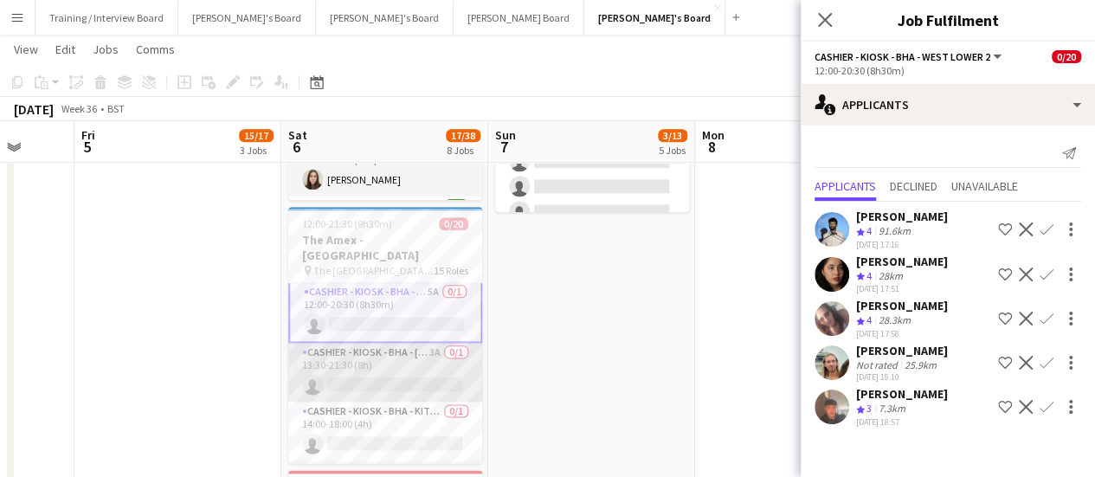
scroll to position [0, 0]
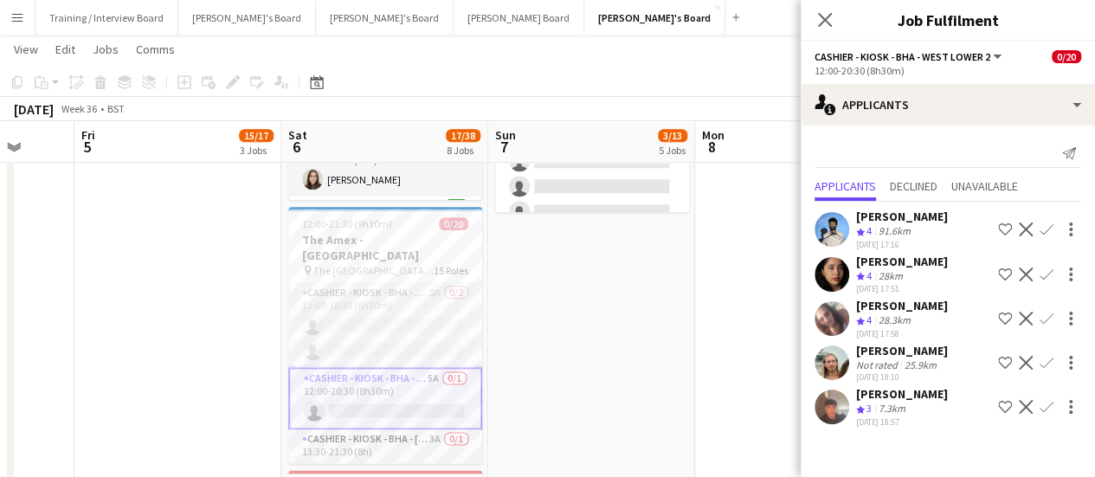
click at [867, 353] on div "[PERSON_NAME]" at bounding box center [902, 351] width 92 height 16
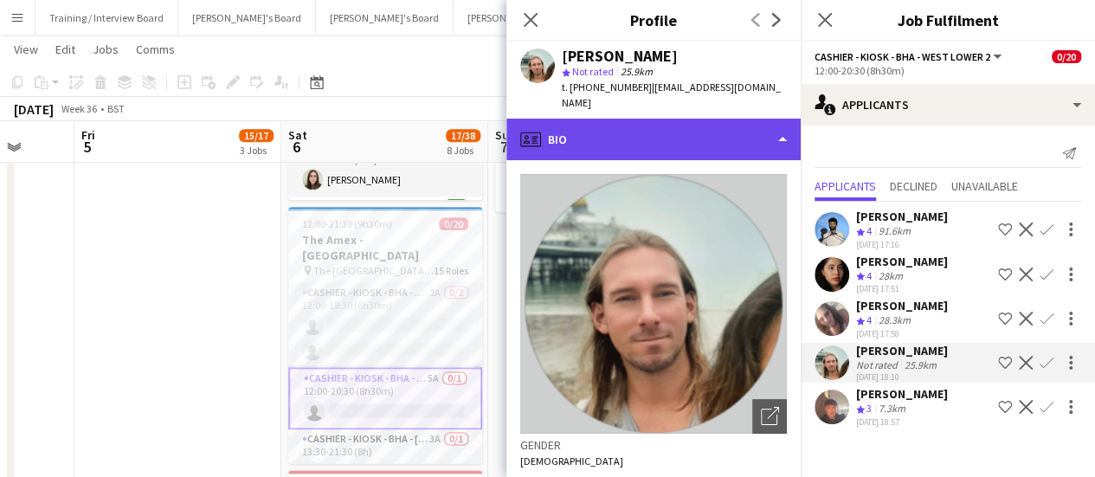
click at [723, 119] on div "profile Bio" at bounding box center [653, 140] width 294 height 42
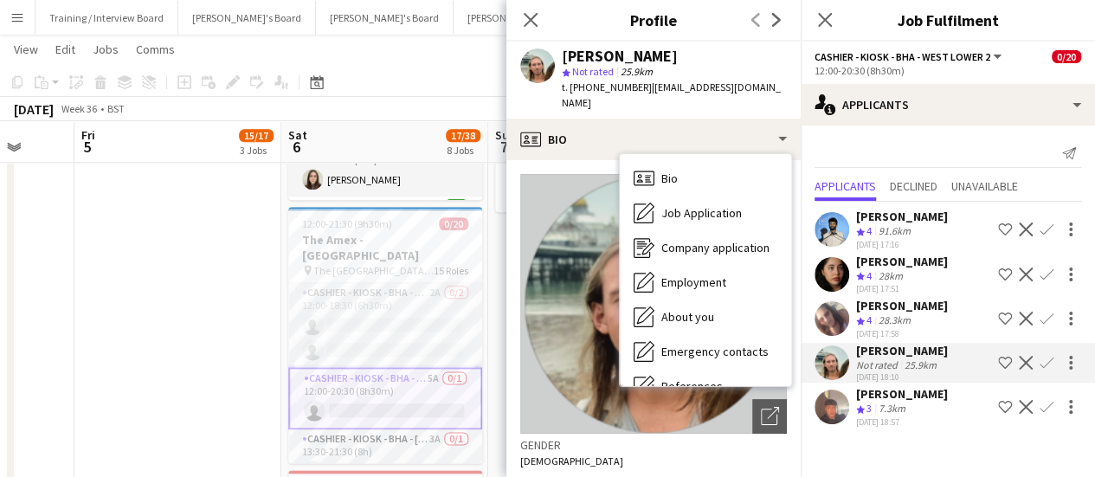
click at [209, 292] on app-date-cell "Toggle View Jacaranda HQ [DATE] → [DATE] 0/4 4 jobs 09:00-17:00 (8h) 0/1 pin Ja…" at bounding box center [177, 129] width 207 height 1775
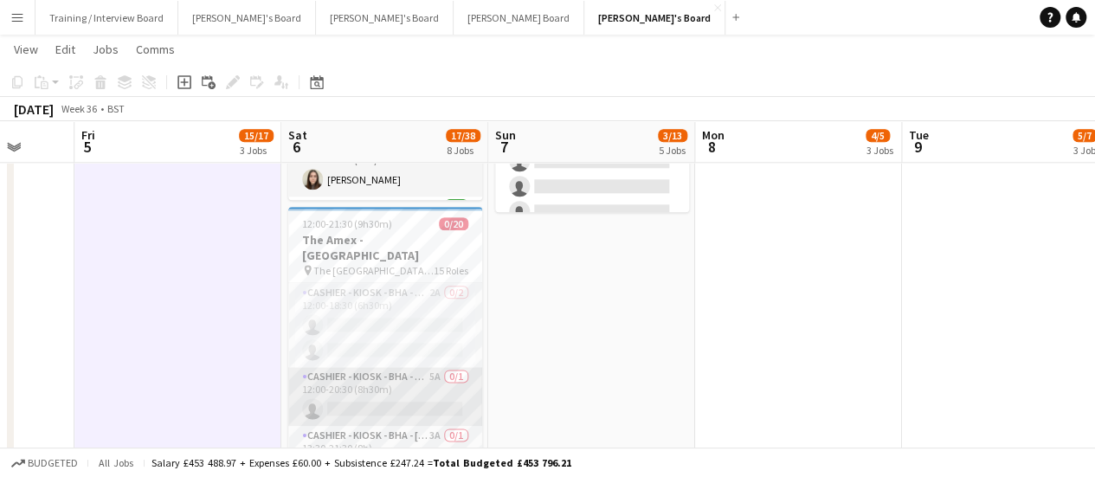
click at [438, 375] on app-card-role "Cashier - Kiosk - BHA - West Lower 2 5A 0/1 12:00-20:30 (8h30m) single-neutral-…" at bounding box center [385, 396] width 194 height 59
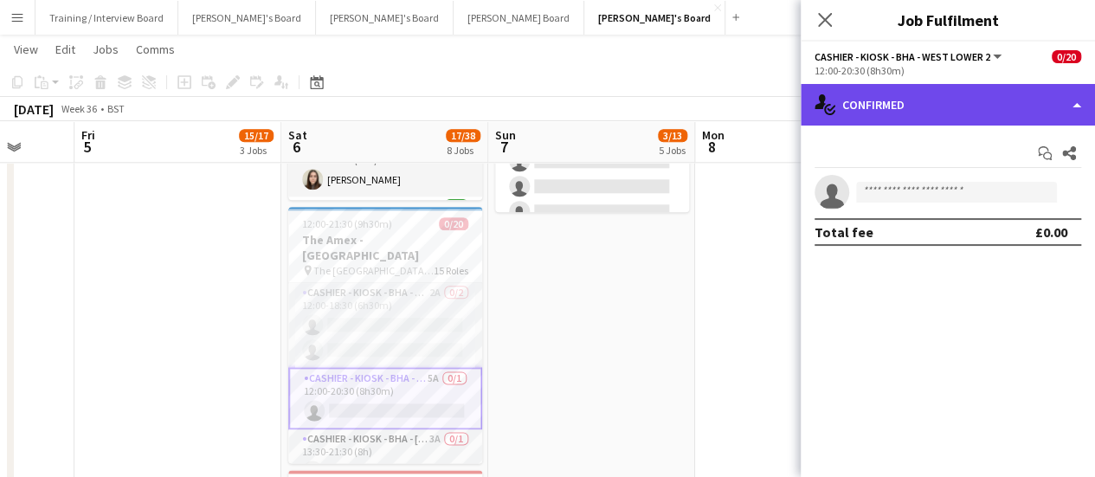
click at [915, 113] on div "single-neutral-actions-check-2 Confirmed" at bounding box center [947, 105] width 294 height 42
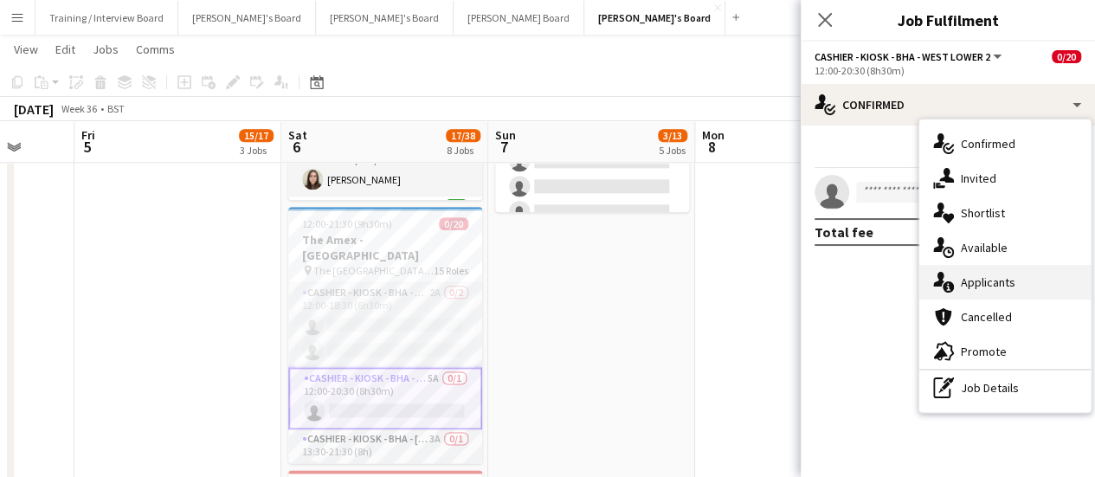
click at [1018, 279] on div "single-neutral-actions-information Applicants" at bounding box center [1004, 282] width 171 height 35
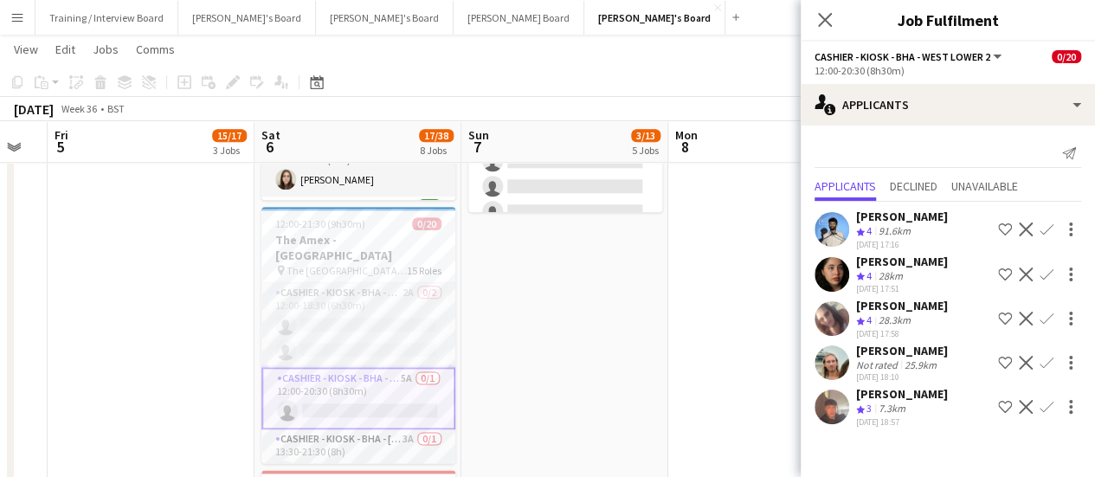
scroll to position [0, 574]
drag, startPoint x: 742, startPoint y: 368, endPoint x: 715, endPoint y: 368, distance: 27.7
click at [715, 368] on app-calendar-viewport "Tue 2 Wed 3 Thu 4 Fri 5 15/17 3 Jobs Sat 6 17/38 8 Jobs Sun 7 3/13 5 Jobs Mon 8…" at bounding box center [547, 411] width 1095 height 2591
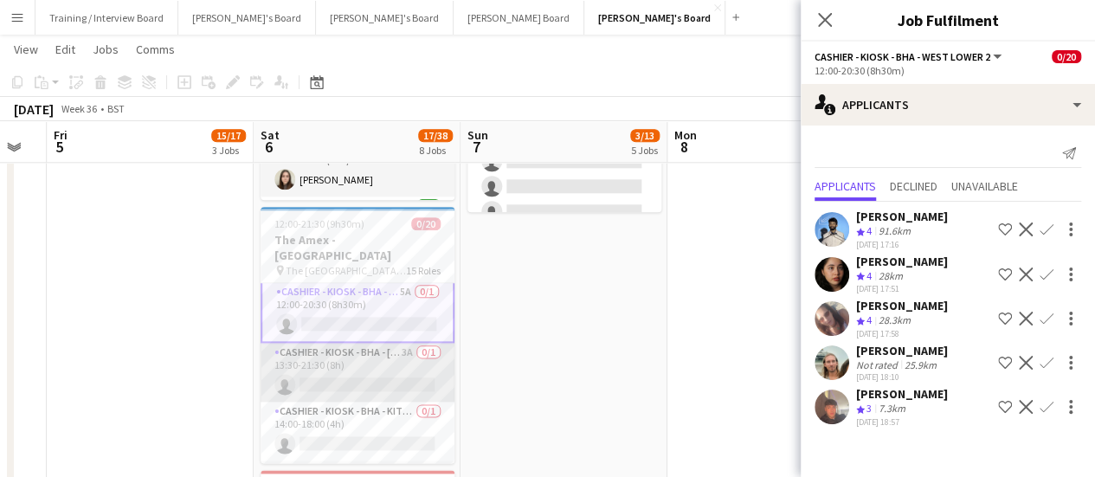
click at [388, 368] on app-card-role "Cashier - Kiosk - BHA - West Lower 1 3A 0/1 13:30-21:30 (8h) single-neutral-act…" at bounding box center [357, 372] width 194 height 59
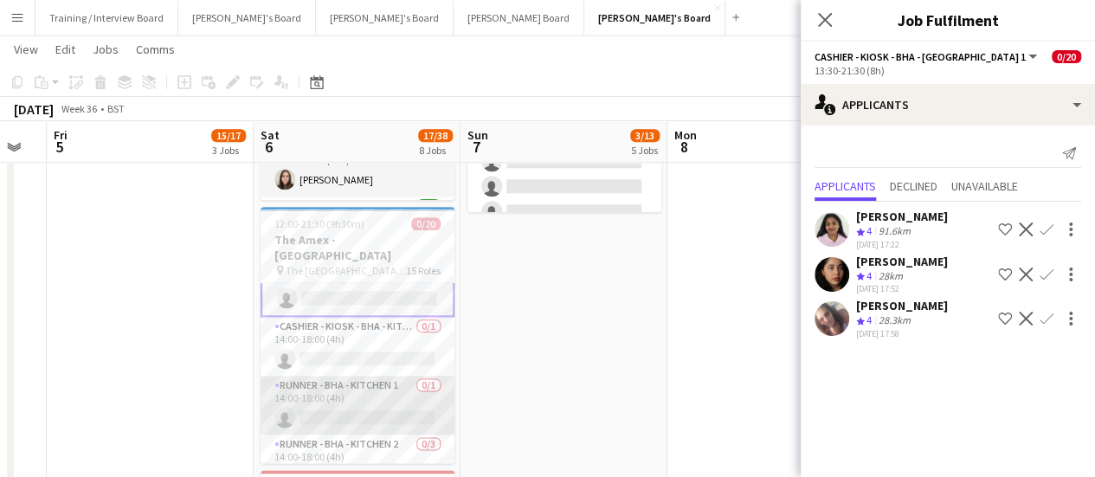
click at [389, 376] on app-card-role "Runner - BHA - Kitchen 1 0/1 14:00-18:00 (4h) single-neutral-actions" at bounding box center [357, 405] width 194 height 59
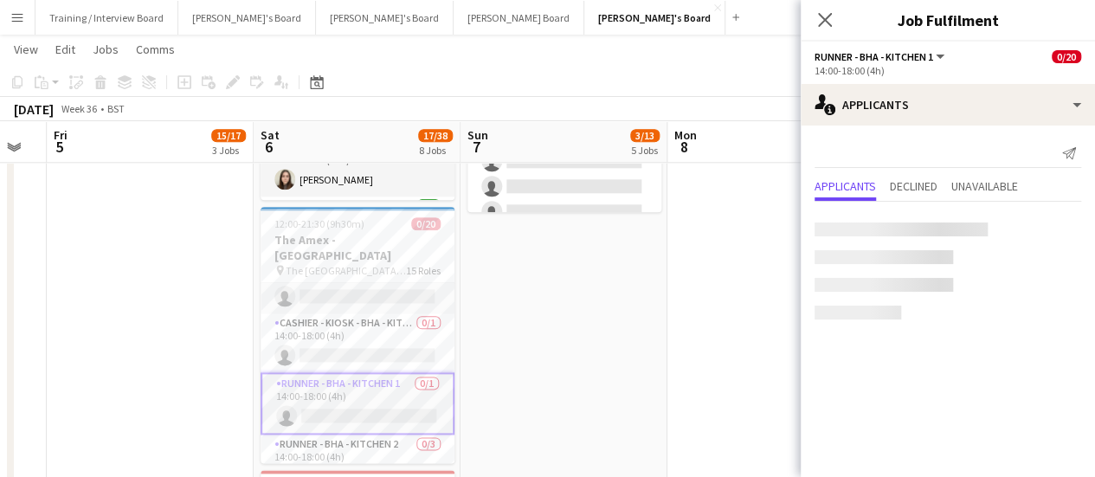
scroll to position [170, 0]
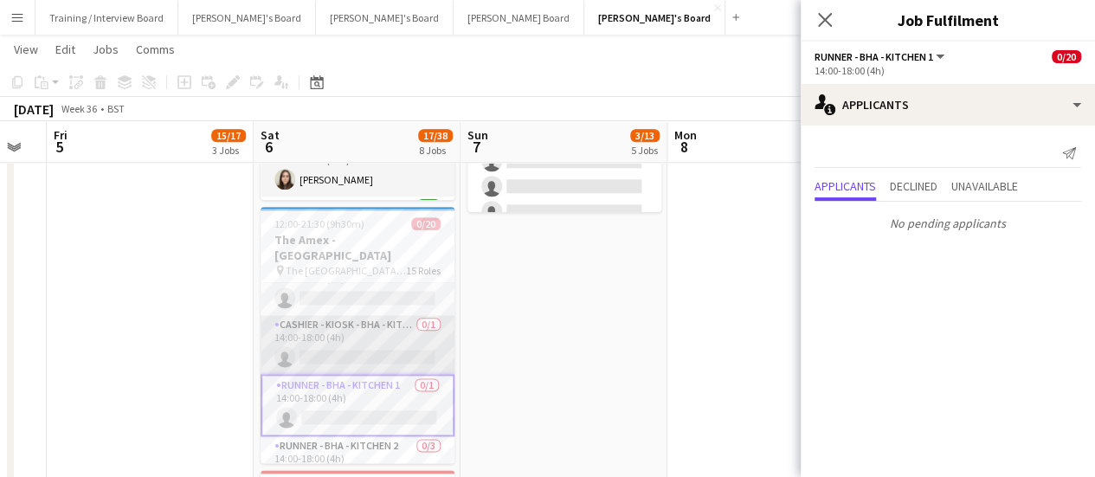
click at [375, 344] on app-card-role "Cashier - Kiosk - BHA - Kitchen 4 0/1 14:00-18:00 (4h) single-neutral-actions" at bounding box center [357, 344] width 194 height 59
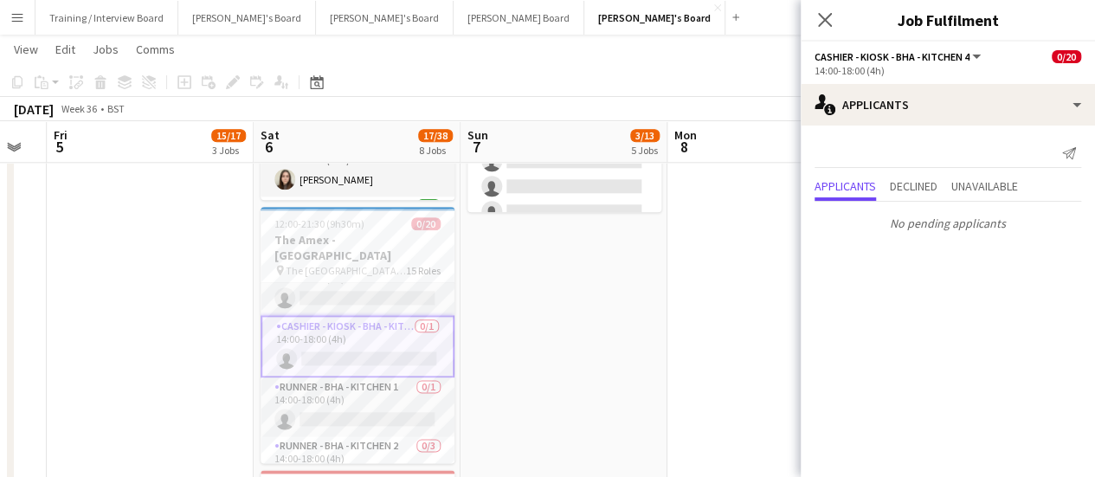
click at [543, 382] on app-date-cell "09:00-17:00 (8h) 0/1 pin Jacaranda Catering, Midhust, GU29 9AL 1 Role Warehouse…" at bounding box center [563, 129] width 207 height 1775
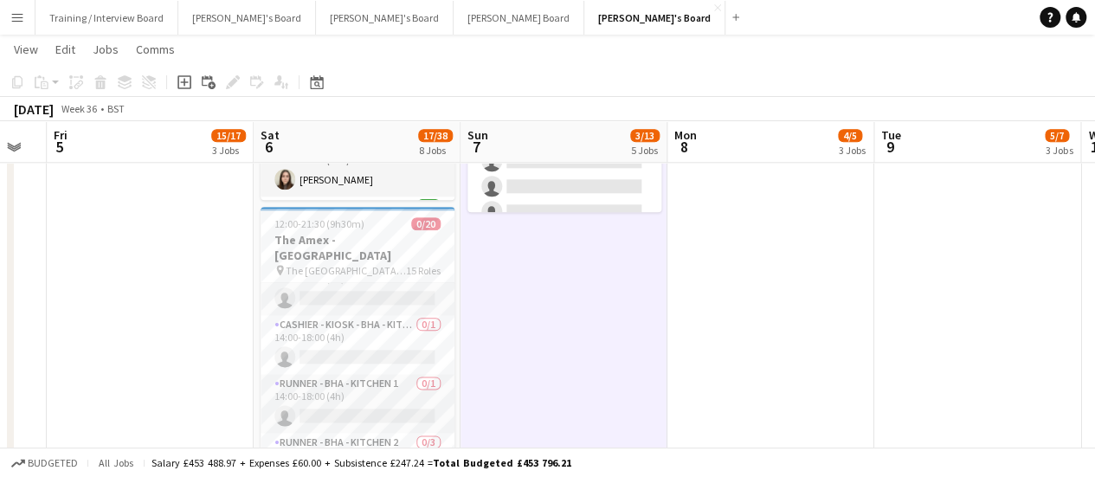
scroll to position [0, 496]
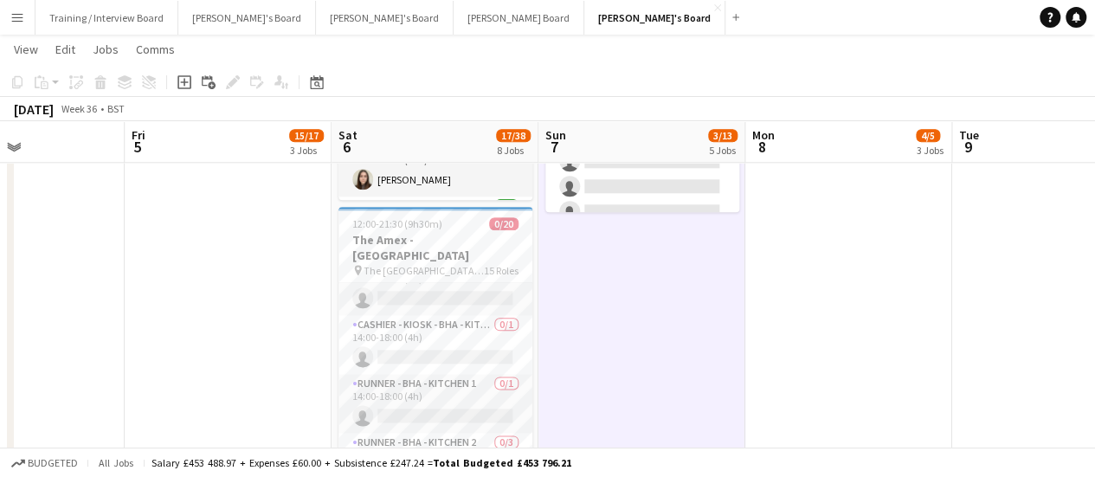
drag, startPoint x: 497, startPoint y: 365, endPoint x: 575, endPoint y: 374, distance: 78.4
click at [575, 374] on app-calendar-viewport "Tue 2 Wed 3 Thu 4 Fri 5 15/17 3 Jobs Sat 6 17/38 8 Jobs Sun 7 3/13 5 Jobs Mon 8…" at bounding box center [547, 411] width 1095 height 2591
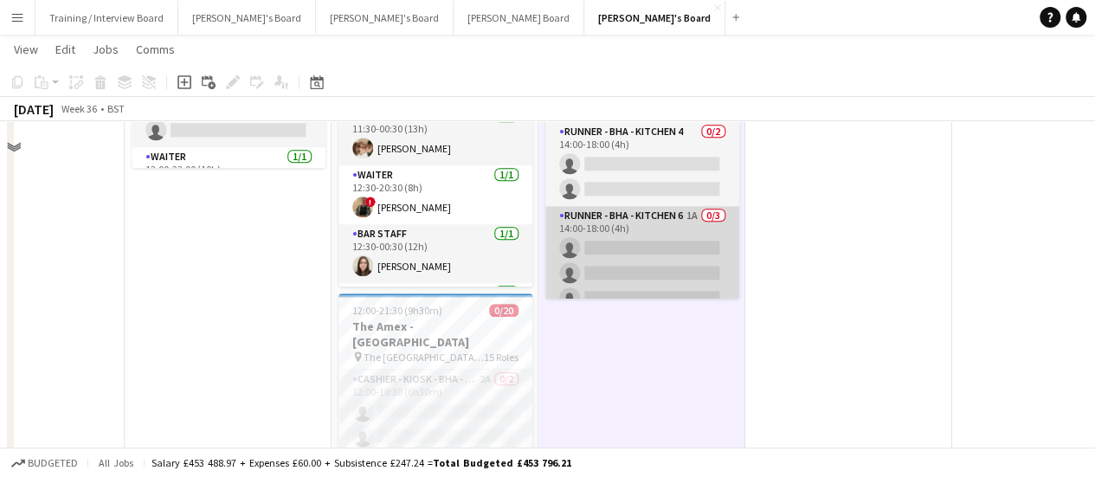
scroll to position [692, 0]
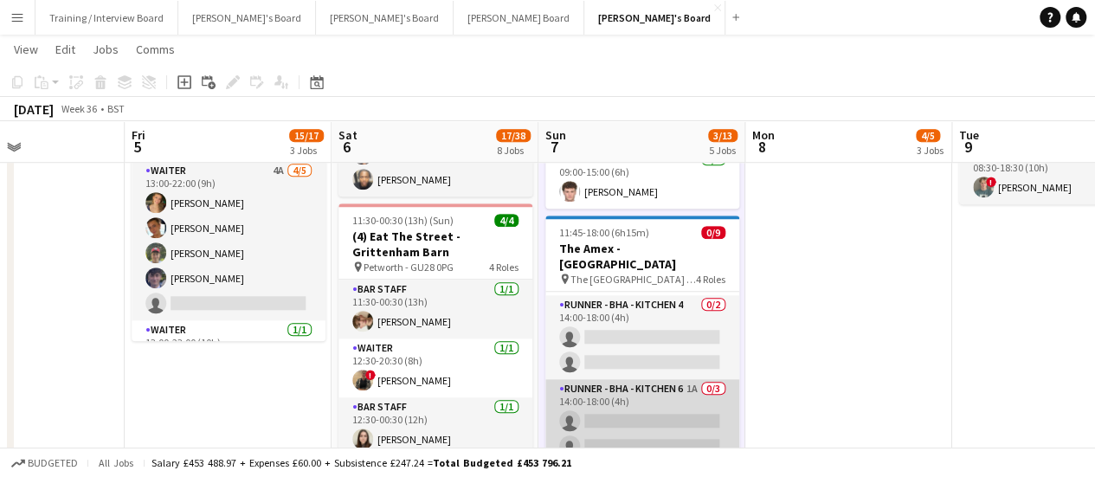
click at [635, 418] on app-card-role "Runner - BHA - Kitchen 6 1A 0/3 14:00-18:00 (4h) single-neutral-actions single-…" at bounding box center [642, 433] width 194 height 109
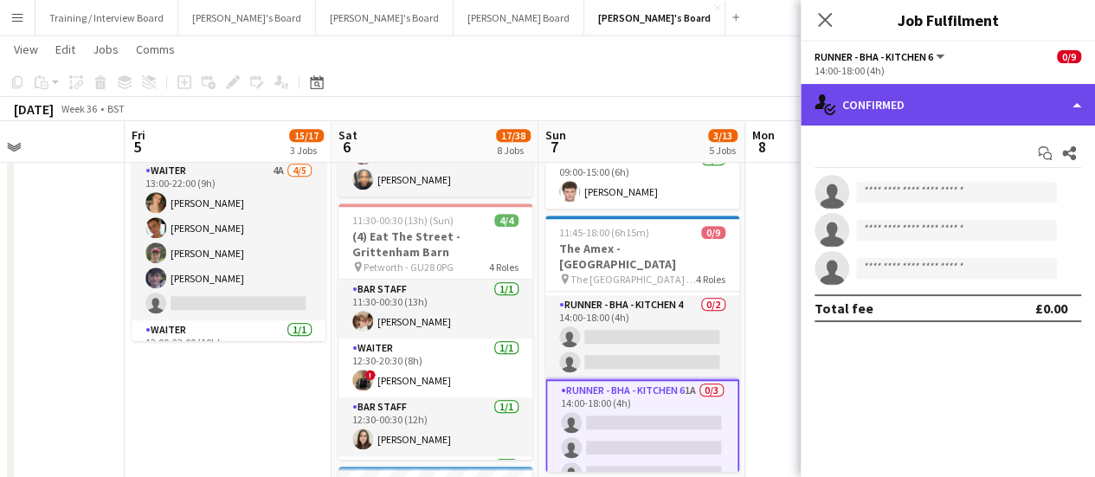
click at [958, 94] on div "single-neutral-actions-check-2 Confirmed" at bounding box center [947, 105] width 294 height 42
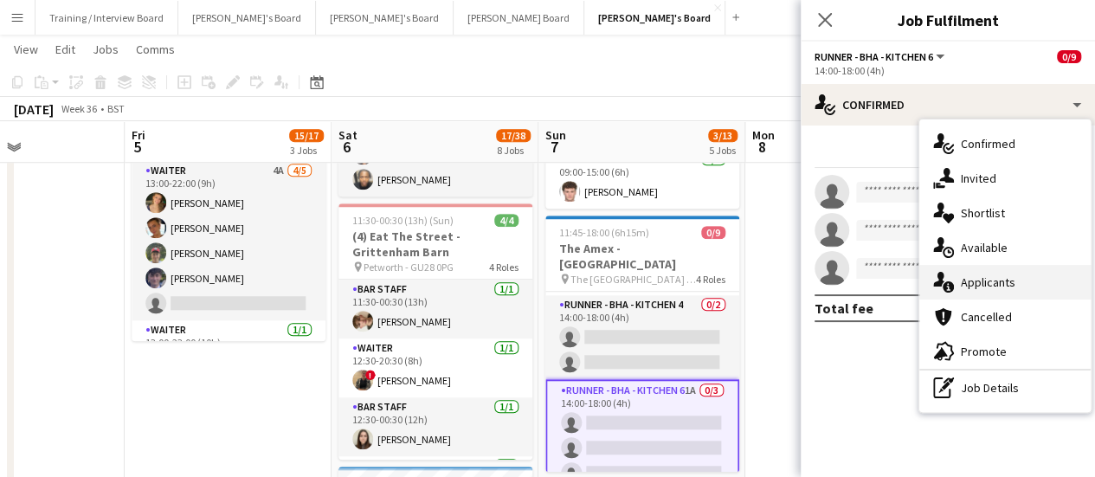
click at [986, 280] on span "Applicants" at bounding box center [987, 282] width 55 height 16
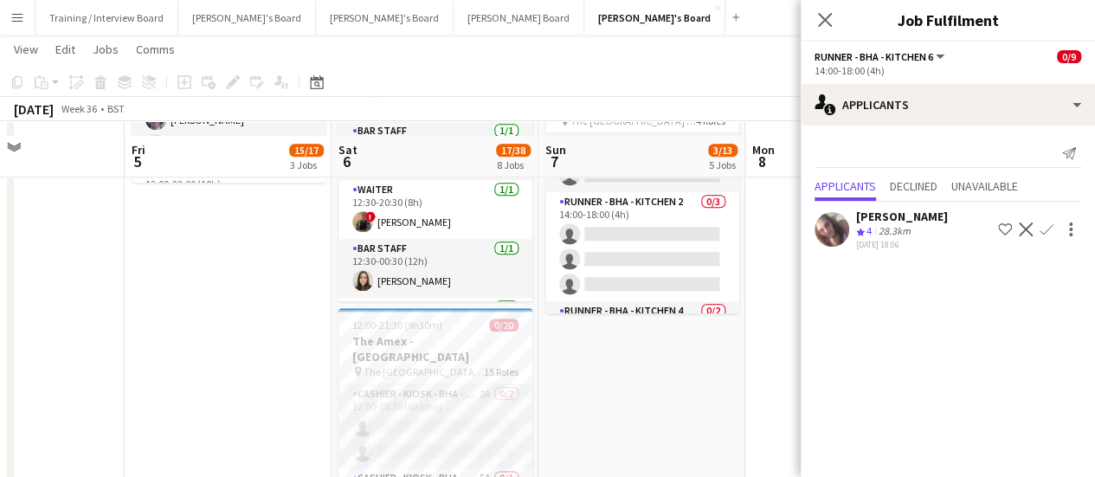
scroll to position [865, 0]
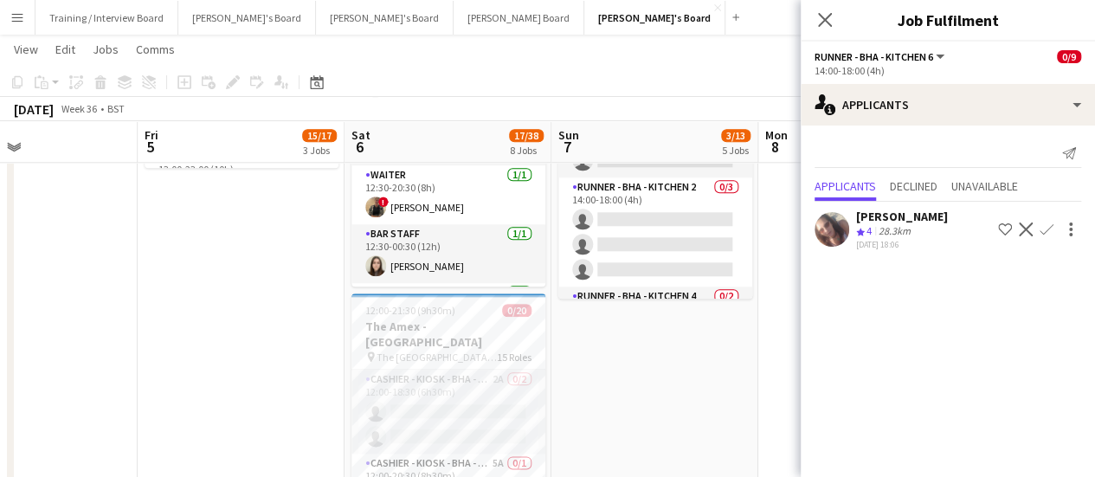
drag, startPoint x: 774, startPoint y: 387, endPoint x: 659, endPoint y: 383, distance: 115.1
click at [802, 384] on body "Menu Boards Boards Boards All jobs Status Workforce Workforce My Workforce Recr…" at bounding box center [547, 479] width 1095 height 2688
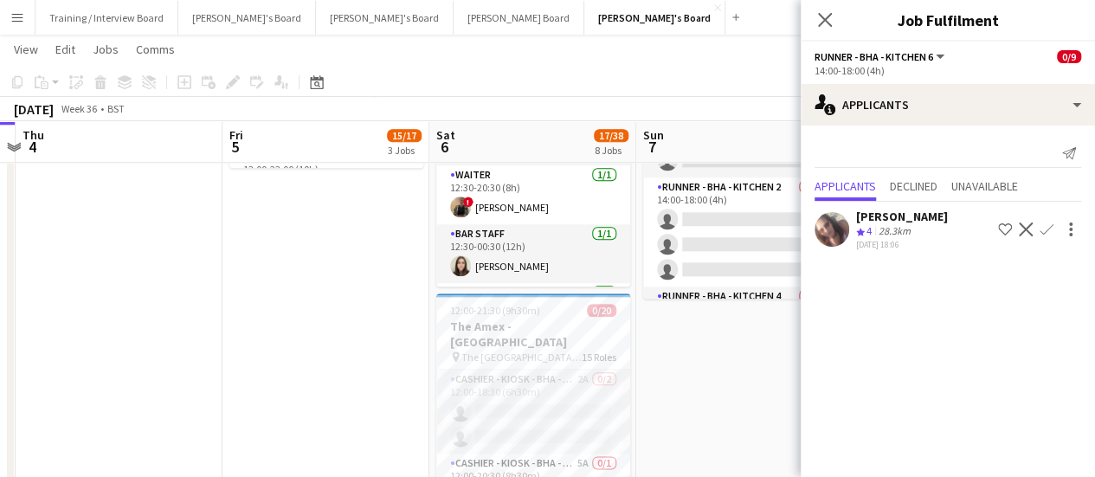
drag, startPoint x: 662, startPoint y: 391, endPoint x: 678, endPoint y: 397, distance: 17.5
click at [580, 410] on app-card-role "Cashier - Kiosk - BHA - North 4 2A 0/2 12:00-18:30 (6h30m) single-neutral-actio…" at bounding box center [533, 411] width 194 height 84
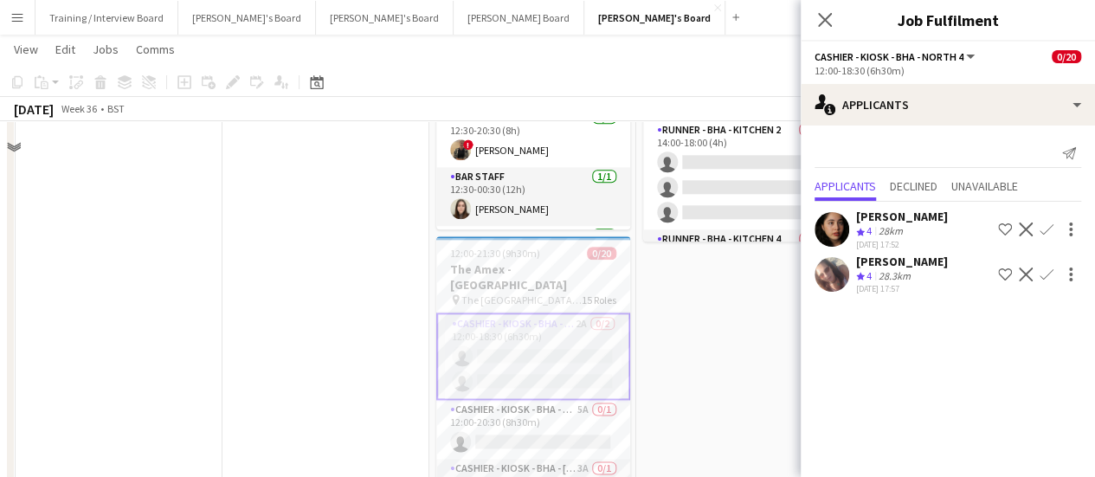
scroll to position [952, 0]
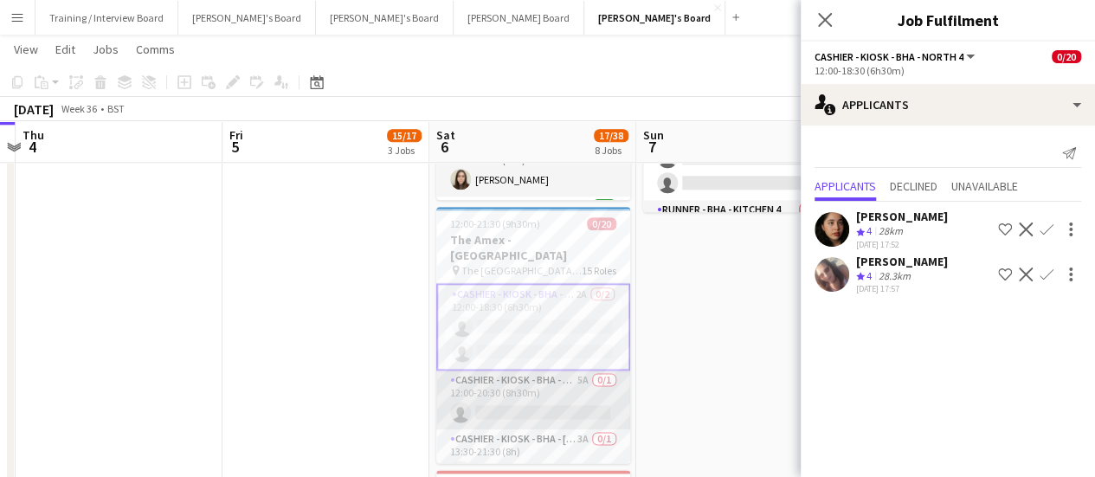
click at [471, 380] on app-card-role "Cashier - Kiosk - BHA - West Lower 2 5A 0/1 12:00-20:30 (8h30m) single-neutral-…" at bounding box center [533, 399] width 194 height 59
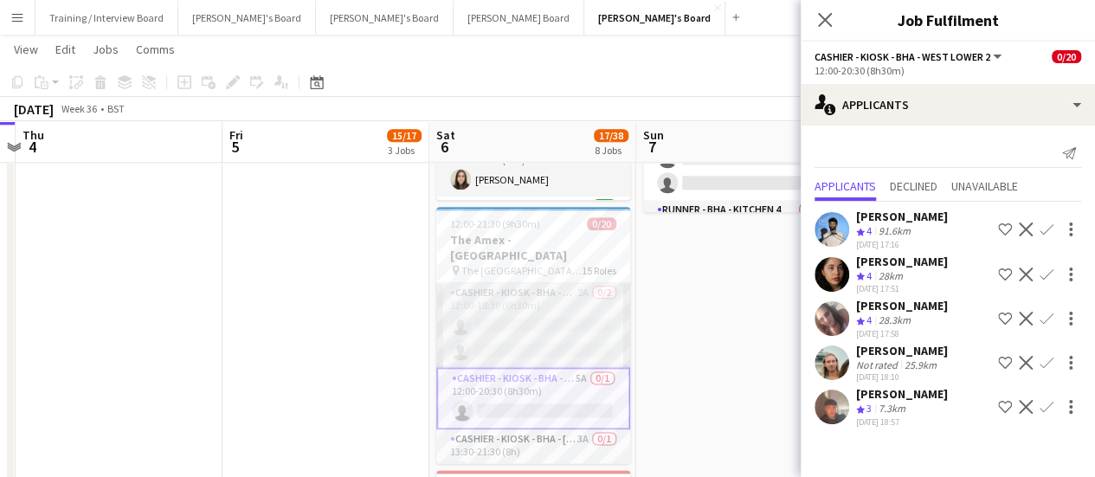
click at [485, 321] on app-card-role "Cashier - Kiosk - BHA - North 4 2A 0/2 12:00-18:30 (6h30m) single-neutral-actio…" at bounding box center [533, 325] width 194 height 84
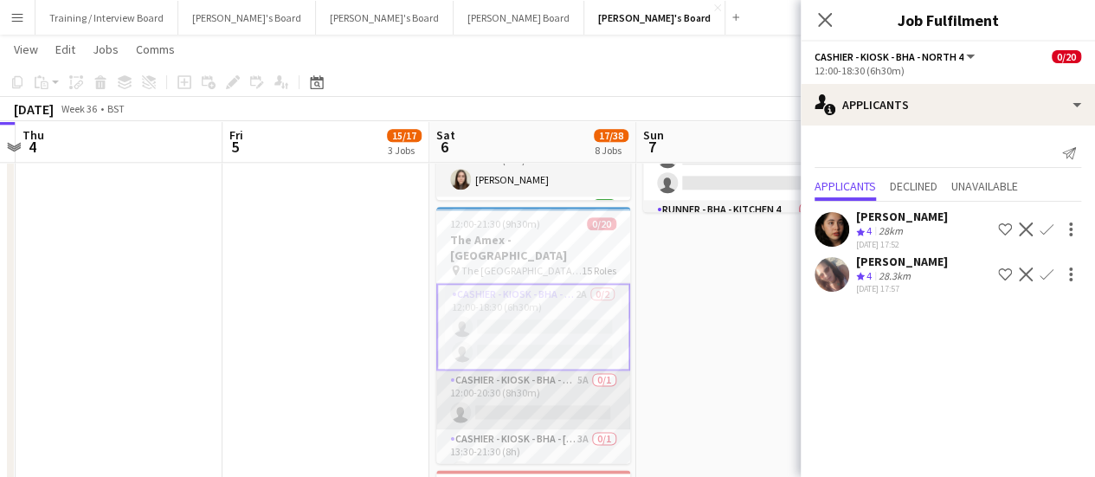
click at [472, 398] on app-card-role "Cashier - Kiosk - BHA - West Lower 2 5A 0/1 12:00-20:30 (8h30m) single-neutral-…" at bounding box center [533, 399] width 194 height 59
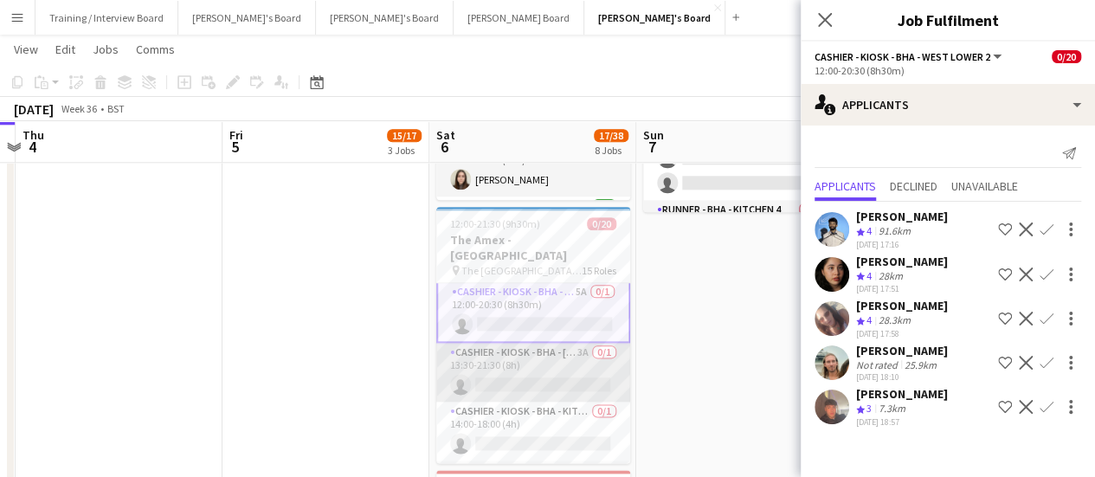
click at [568, 356] on app-card-role "Cashier - Kiosk - BHA - West Lower 1 3A 0/1 13:30-21:30 (8h) single-neutral-act…" at bounding box center [533, 372] width 194 height 59
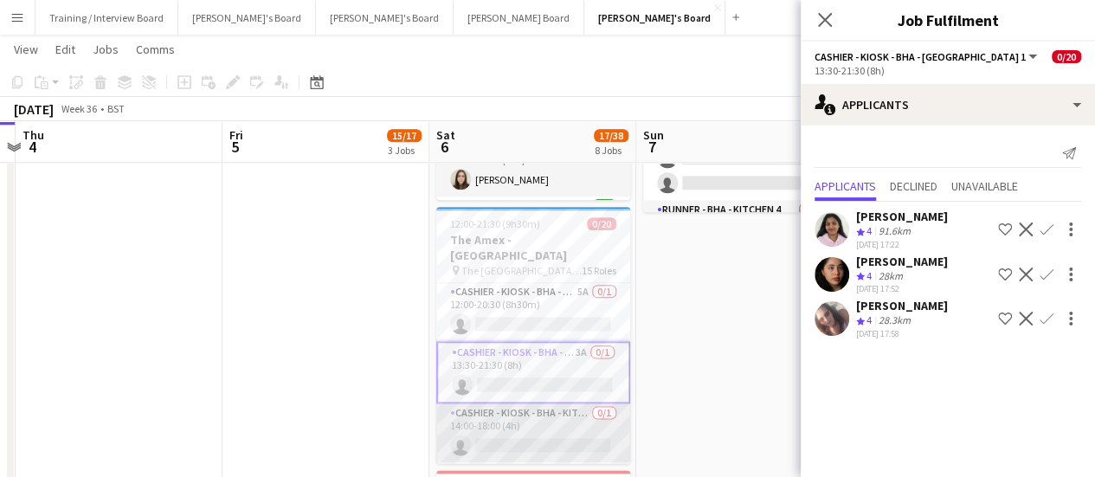
click at [562, 406] on app-card-role "Cashier - Kiosk - BHA - Kitchen 4 0/1 14:00-18:00 (4h) single-neutral-actions" at bounding box center [533, 432] width 194 height 59
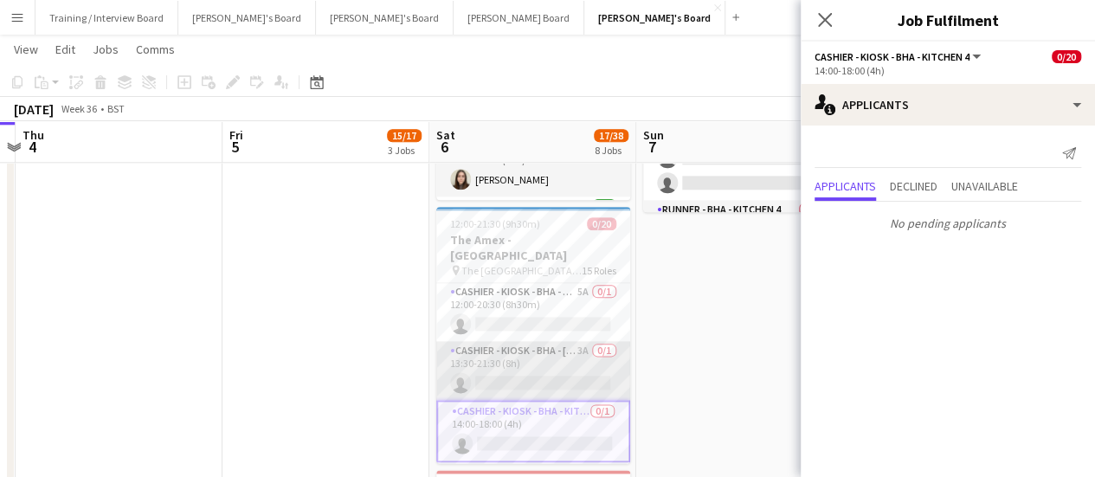
click at [549, 347] on app-card-role "Cashier - Kiosk - BHA - West Lower 1 3A 0/1 13:30-21:30 (8h) single-neutral-act…" at bounding box center [533, 370] width 194 height 59
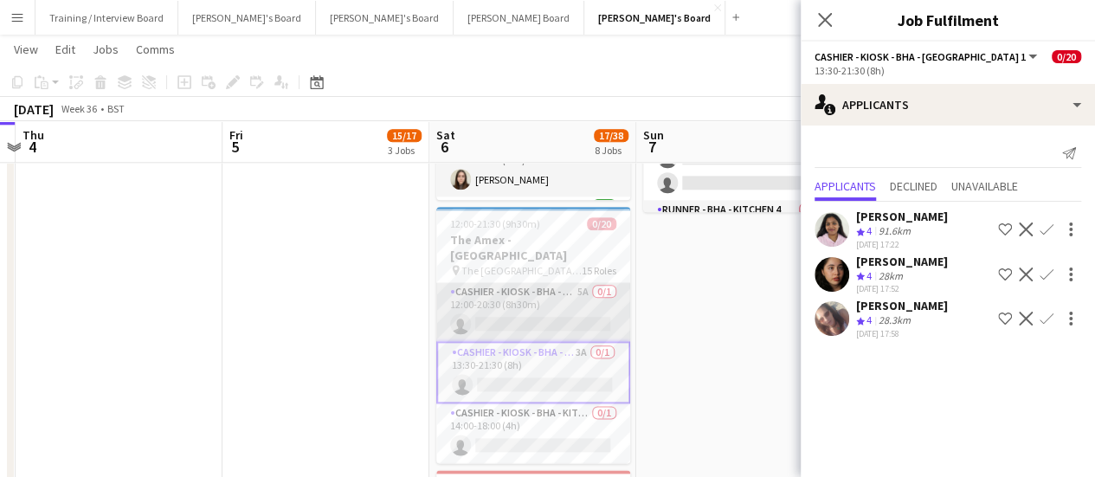
click at [556, 309] on app-card-role "Cashier - Kiosk - BHA - West Lower 2 5A 0/1 12:00-20:30 (8h30m) single-neutral-…" at bounding box center [533, 311] width 194 height 59
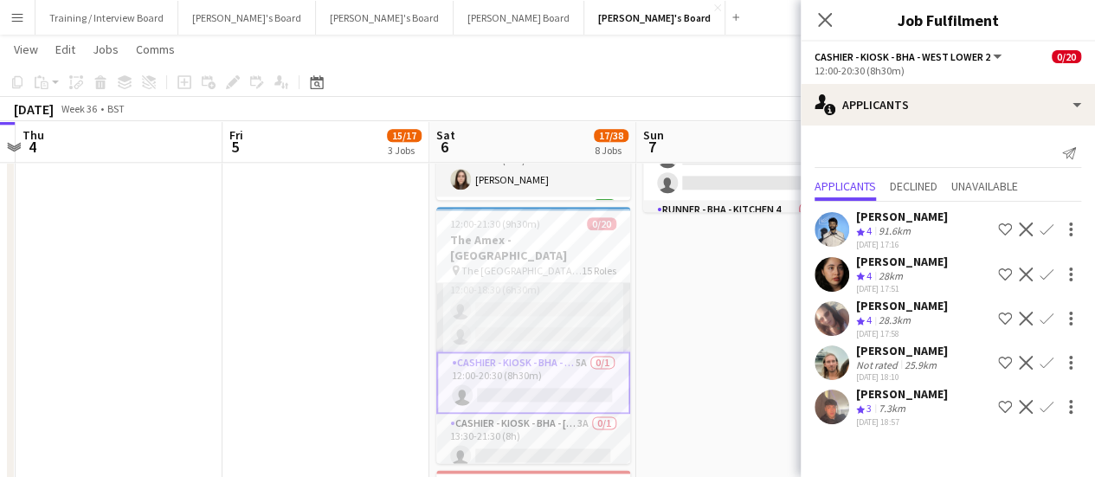
scroll to position [0, 0]
click at [563, 329] on app-card-role "Cashier - Kiosk - BHA - North 4 2A 0/2 12:00-18:30 (6h30m) single-neutral-actio…" at bounding box center [533, 325] width 194 height 84
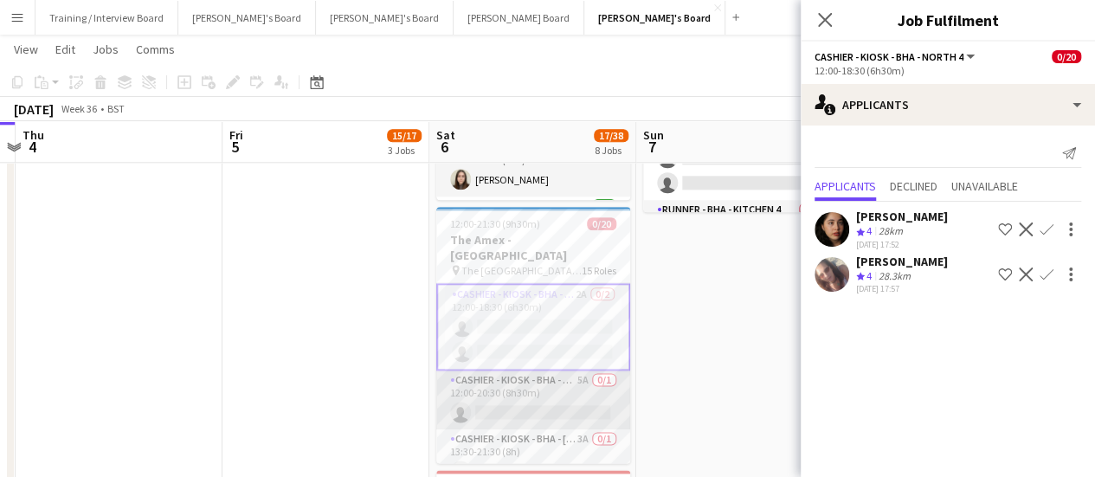
click at [562, 385] on app-card-role "Cashier - Kiosk - BHA - West Lower 2 5A 0/1 12:00-20:30 (8h30m) single-neutral-…" at bounding box center [533, 399] width 194 height 59
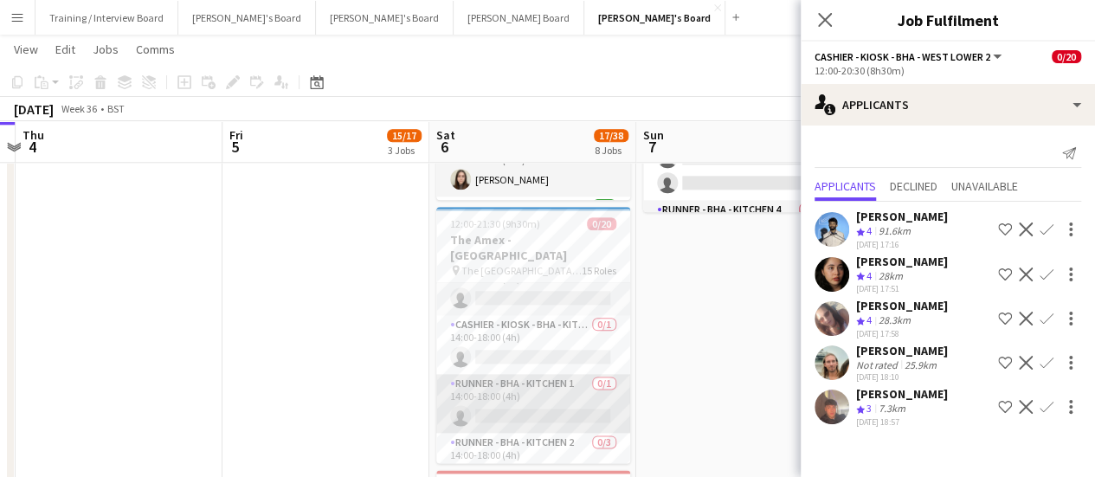
click at [544, 397] on app-card-role "Runner - BHA - Kitchen 1 0/1 14:00-18:00 (4h) single-neutral-actions" at bounding box center [533, 403] width 194 height 59
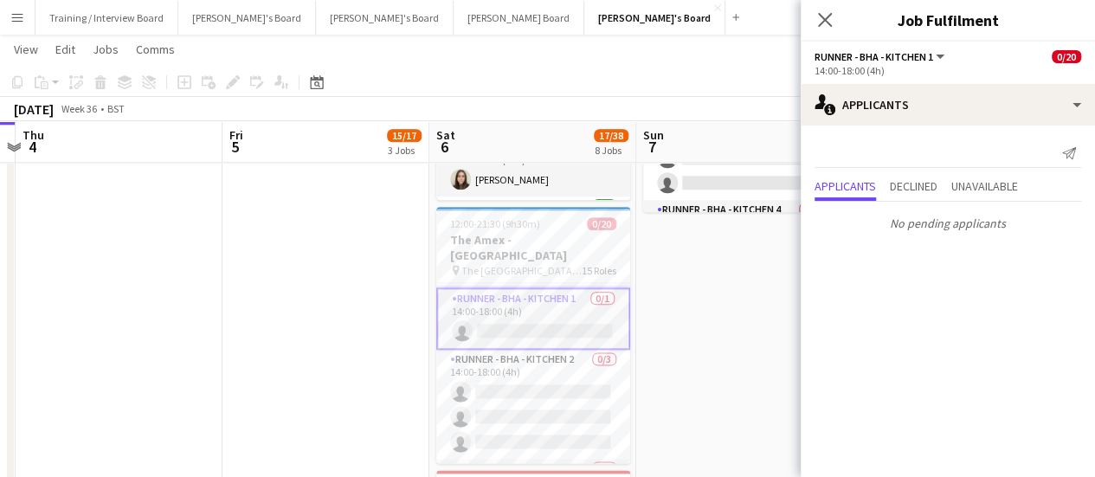
click at [544, 397] on app-card-role "Runner - BHA - Kitchen 2 0/3 14:00-18:00 (4h) single-neutral-actions single-neu…" at bounding box center [533, 404] width 194 height 109
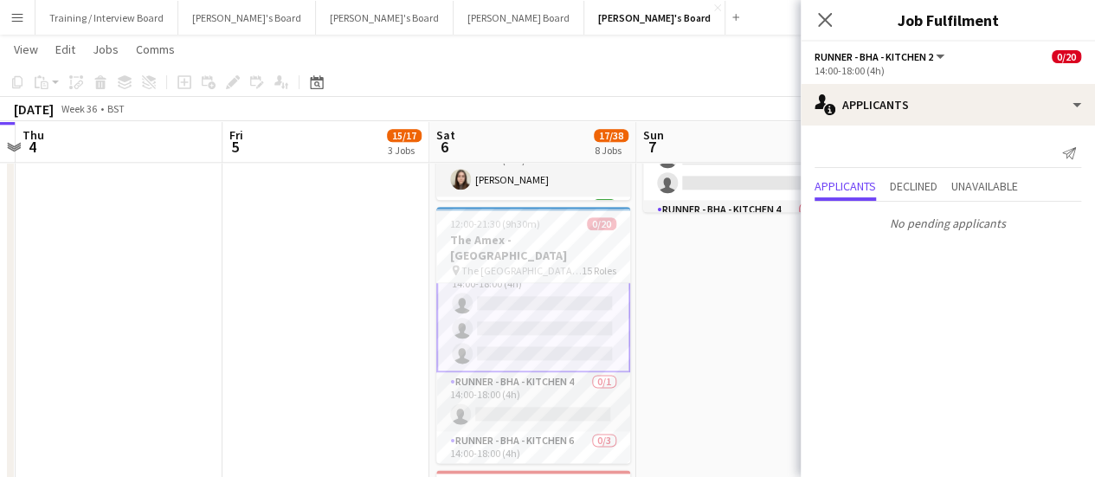
click at [544, 397] on app-card-role "Runner - BHA - Kitchen 4 0/1 14:00-18:00 (4h) single-neutral-actions" at bounding box center [533, 401] width 194 height 59
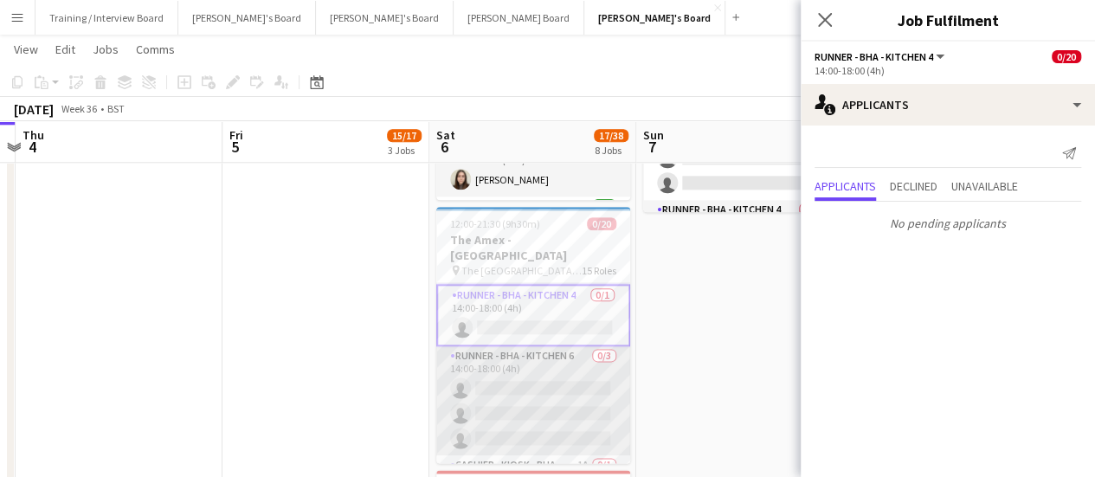
click at [554, 361] on app-card-role "Runner - BHA - Kitchen 6 0/3 14:00-18:00 (4h) single-neutral-actions single-neu…" at bounding box center [533, 400] width 194 height 109
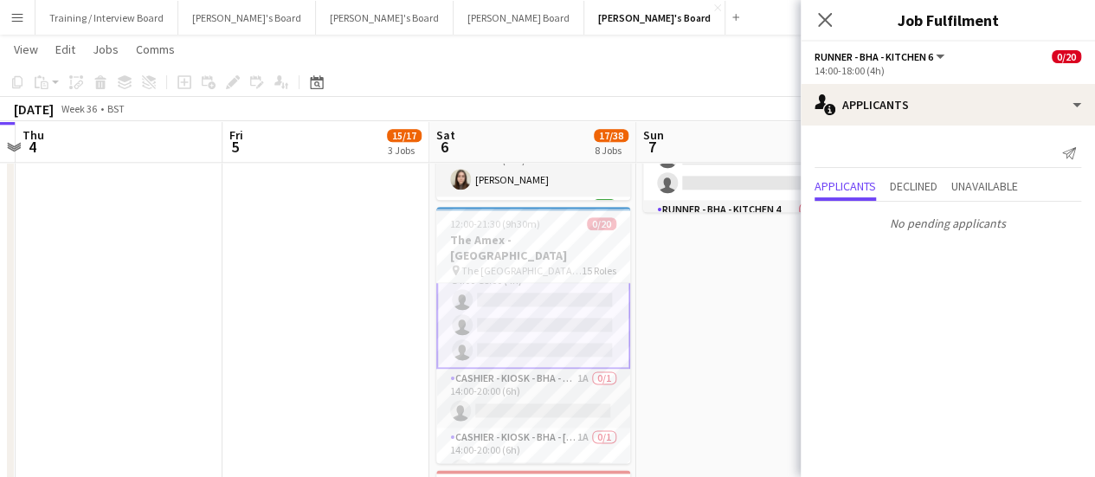
scroll to position [427, 0]
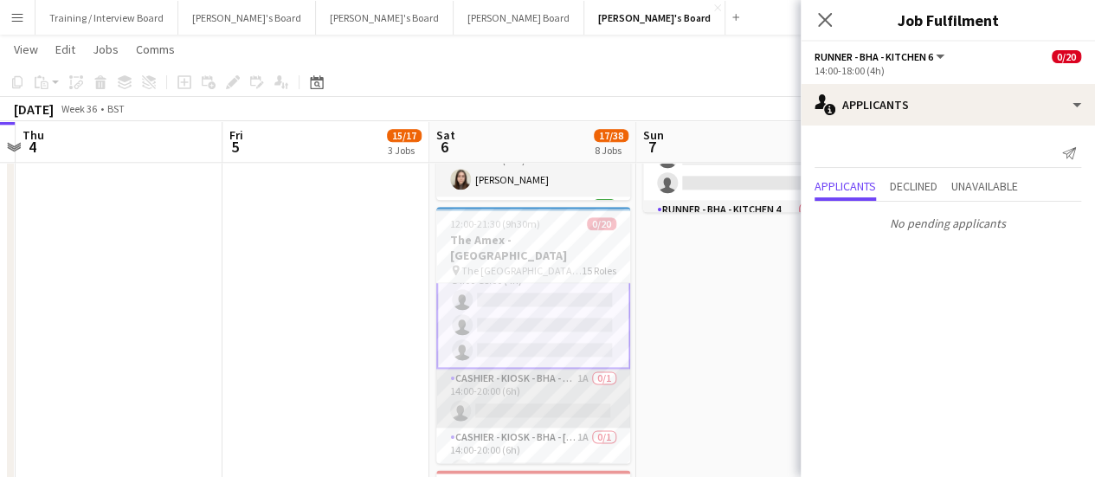
click at [541, 392] on app-card-role "Cashier - Kiosk - BHA - South 5 1A 0/1 14:00-20:00 (6h) single-neutral-actions" at bounding box center [533, 398] width 194 height 59
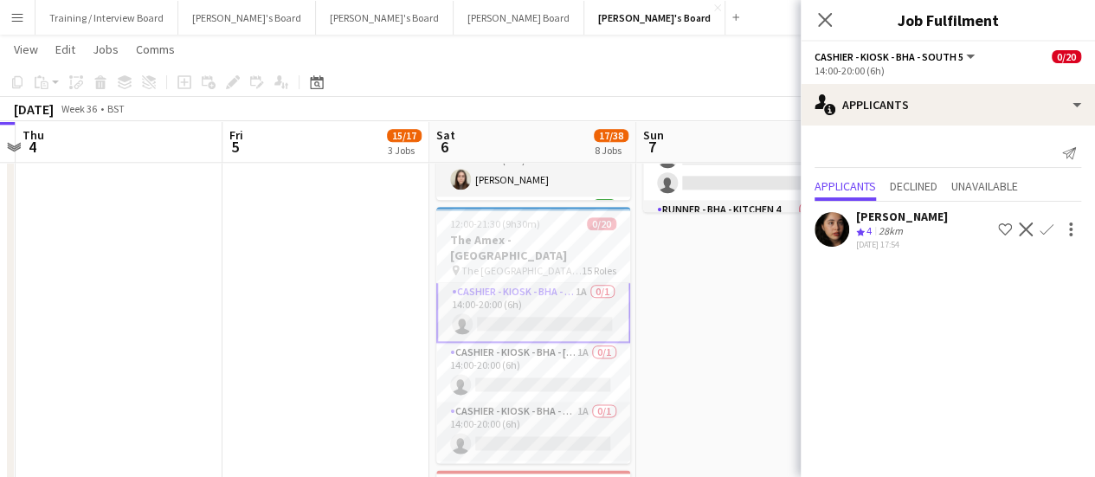
click at [540, 401] on app-card-role "Cashier - Kiosk - BHA - West Lower 2 1A 0/1 14:00-20:00 (6h) single-neutral-act…" at bounding box center [533, 430] width 194 height 59
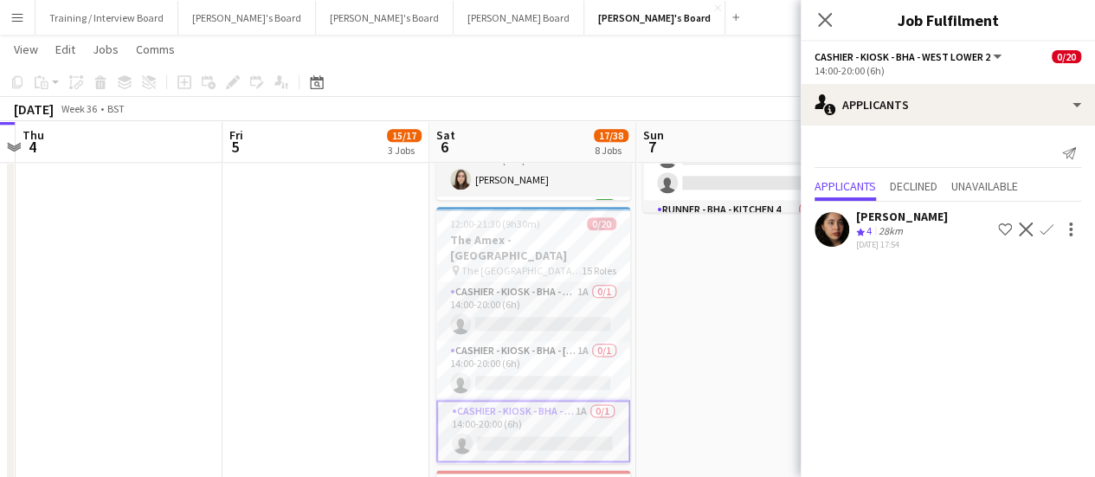
scroll to position [684, 0]
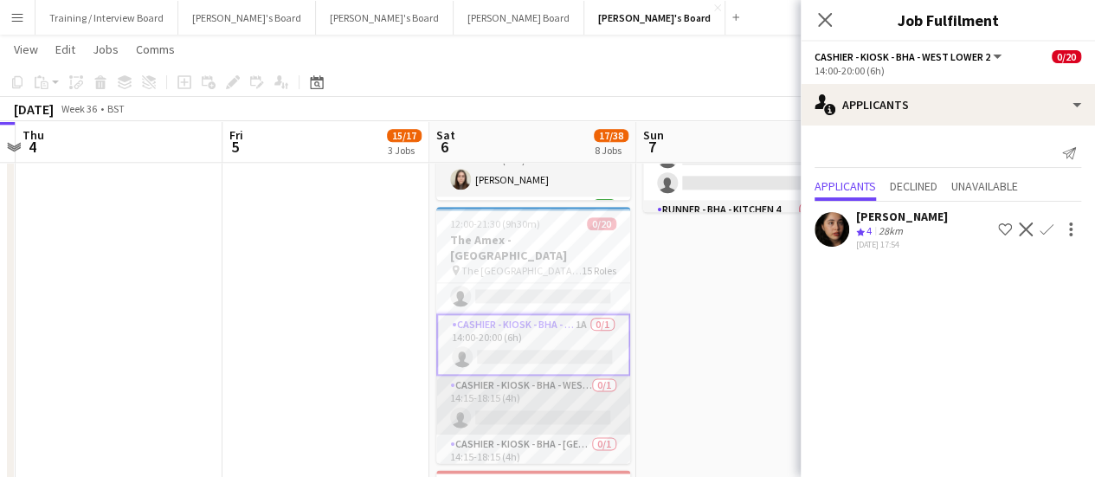
click at [549, 401] on app-card-role "Cashier - Kiosk - BHA - West Lower 2 0/1 14:15-18:15 (4h) single-neutral-actions" at bounding box center [533, 405] width 194 height 59
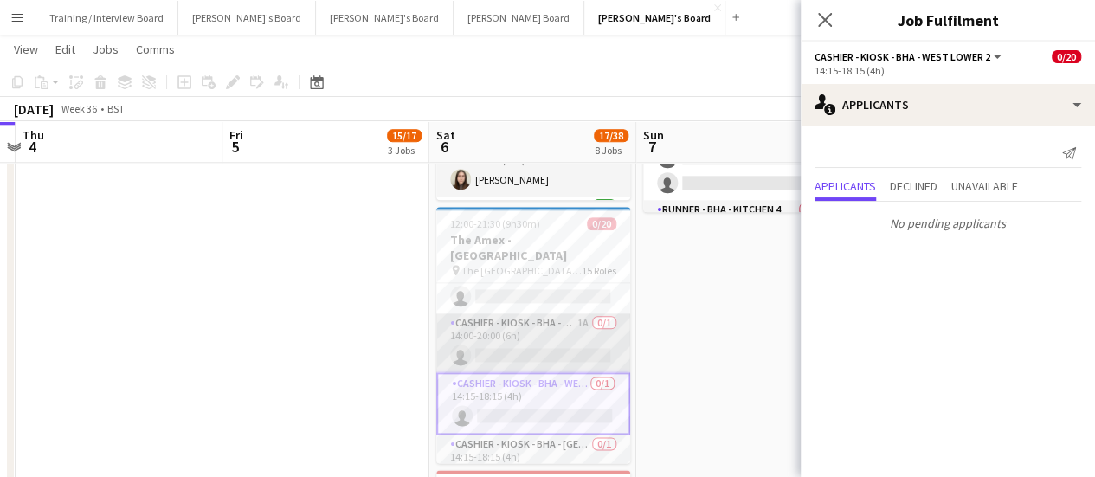
click at [545, 337] on app-card-role "Cashier - Kiosk - BHA - West Lower 2 1A 0/1 14:00-20:00 (6h) single-neutral-act…" at bounding box center [533, 342] width 194 height 59
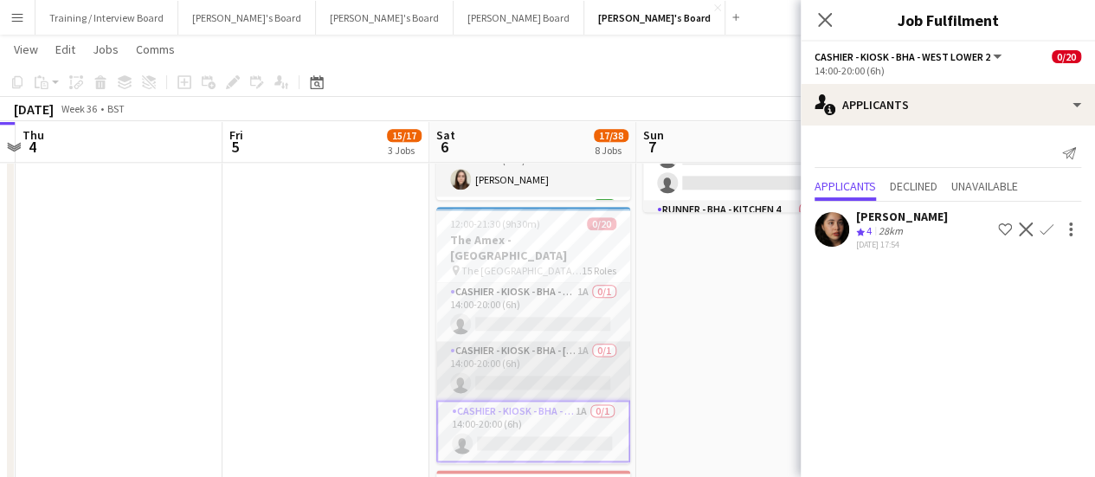
click at [549, 352] on app-card-role "Cashier - Kiosk - BHA - West Lower 1 1A 0/1 14:00-20:00 (6h) single-neutral-act…" at bounding box center [533, 370] width 194 height 59
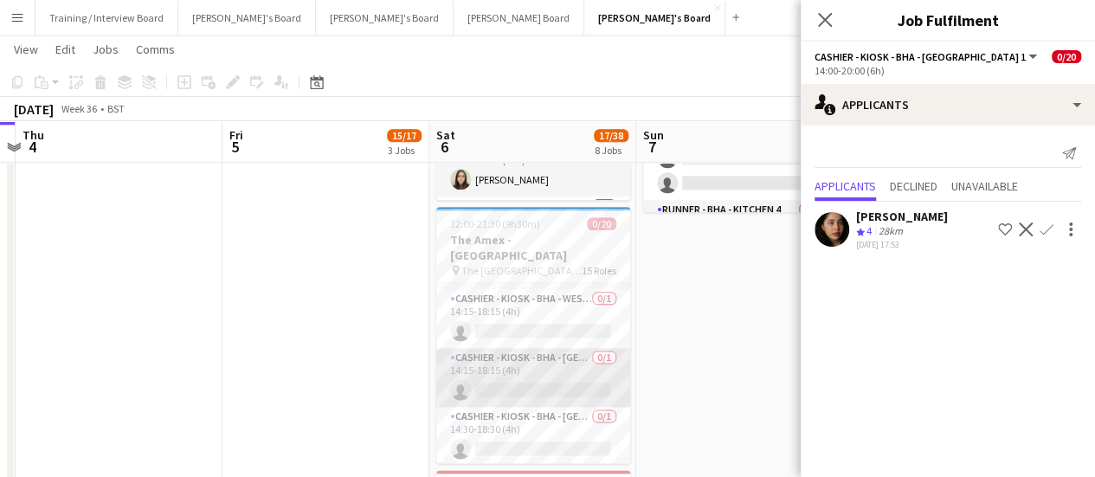
click at [556, 373] on app-card-role "Cashier - Kiosk - BHA - West Lower 3 0/1 14:15-18:15 (4h) single-neutral-actions" at bounding box center [533, 377] width 194 height 59
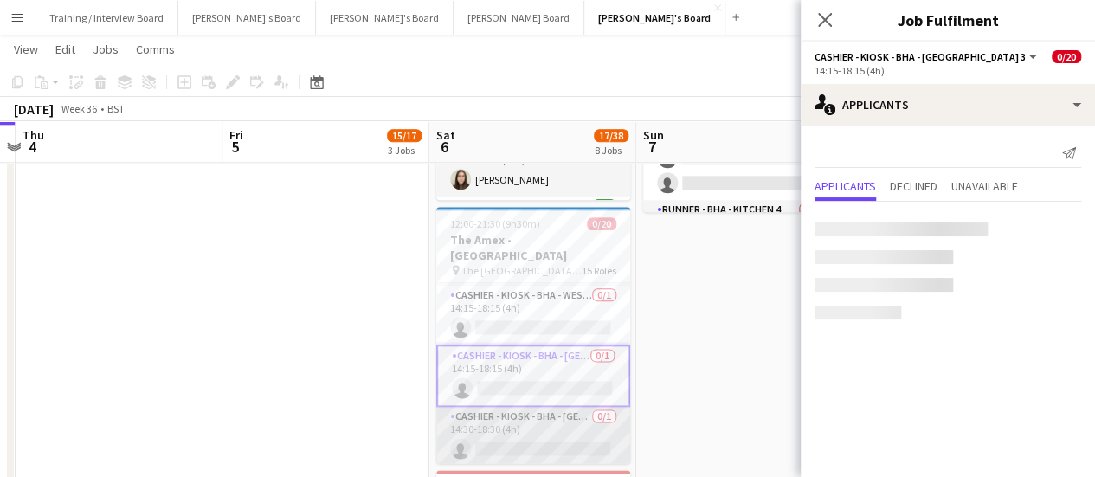
scroll to position [767, 0]
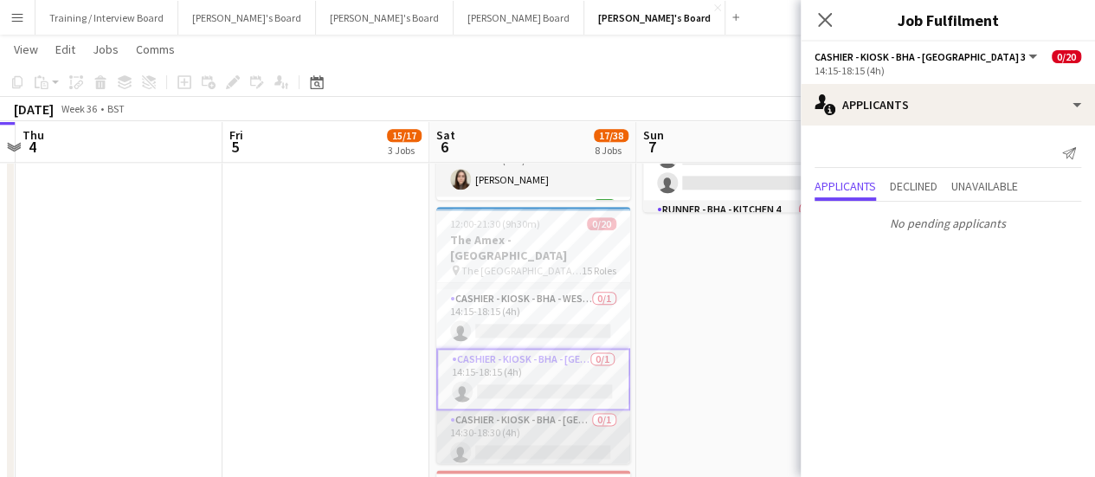
click at [557, 416] on app-card-role "Cashier - Kiosk - BHA - West Lower 3 0/1 14:30-18:30 (4h) single-neutral-actions" at bounding box center [533, 439] width 194 height 59
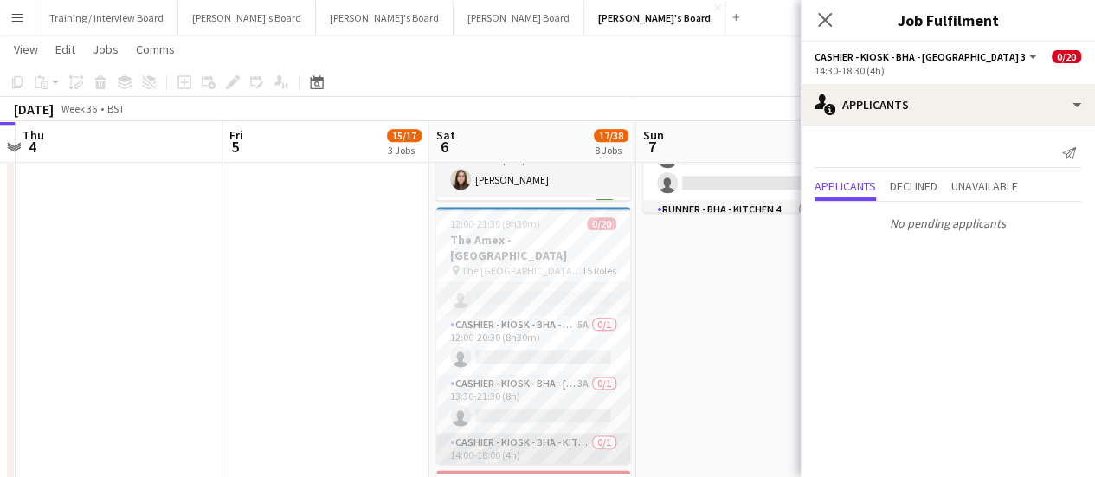
scroll to position [0, 0]
click at [549, 338] on app-card-role "Cashier - Kiosk - BHA - North 4 2A 0/2 12:00-18:30 (6h30m) single-neutral-actio…" at bounding box center [533, 325] width 194 height 84
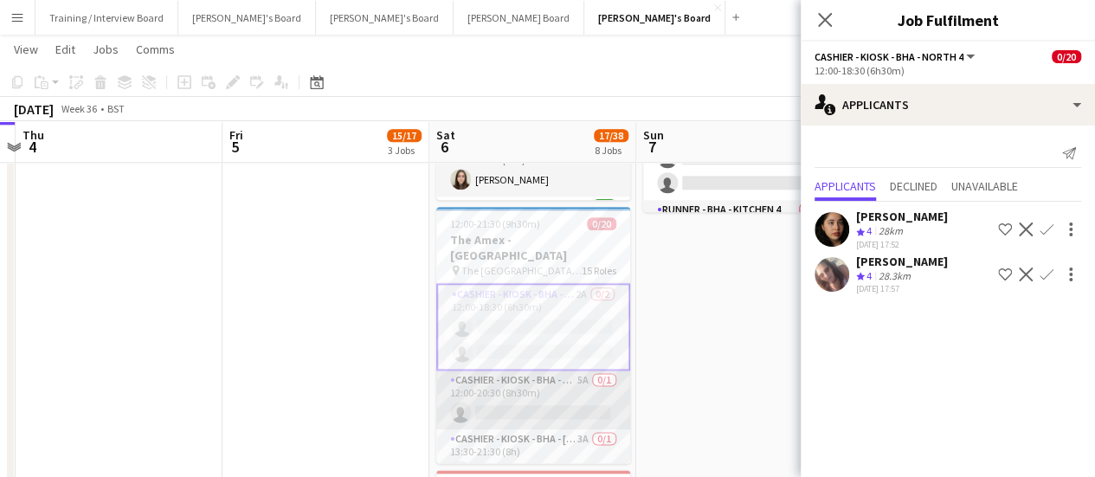
click at [509, 382] on app-card-role "Cashier - Kiosk - BHA - West Lower 2 5A 0/1 12:00-20:30 (8h30m) single-neutral-…" at bounding box center [533, 399] width 194 height 59
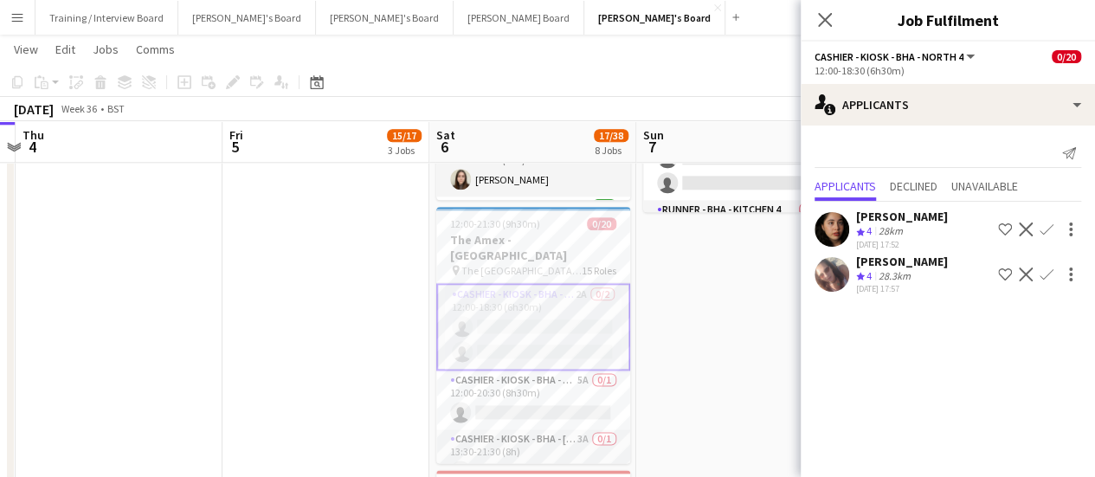
scroll to position [0, 397]
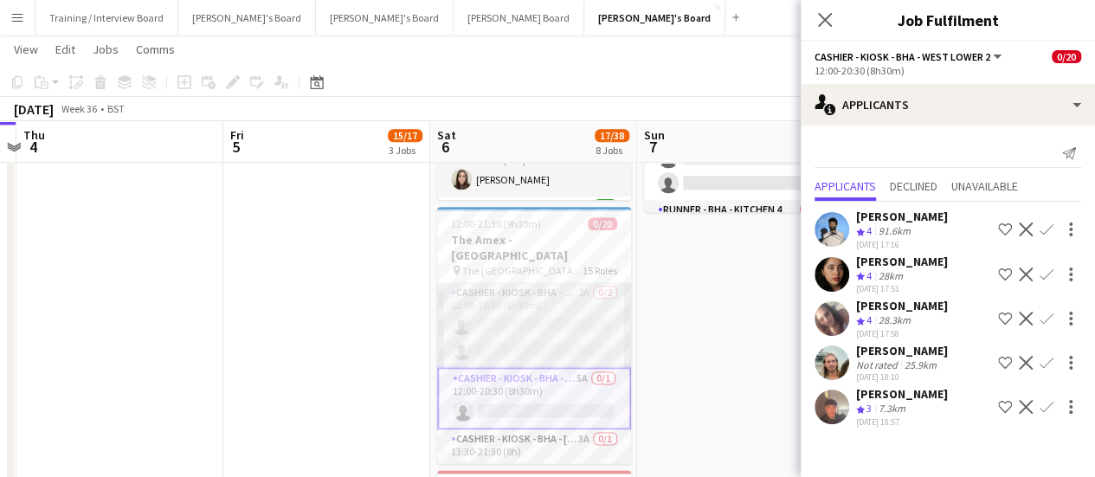
click at [516, 326] on app-card-role "Cashier - Kiosk - BHA - North 4 2A 0/2 12:00-18:30 (6h30m) single-neutral-actio…" at bounding box center [534, 325] width 194 height 84
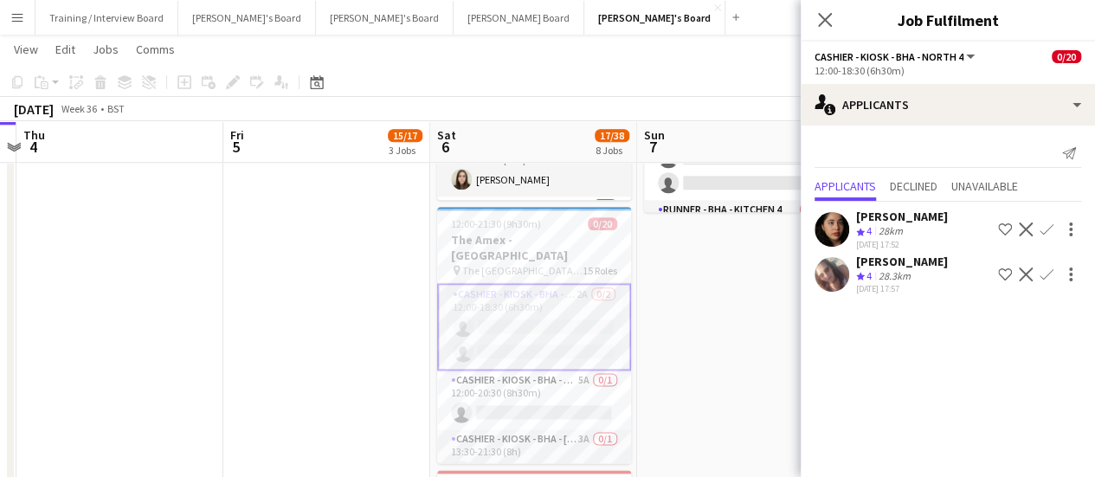
click at [1049, 222] on app-icon "Confirm" at bounding box center [1046, 229] width 14 height 14
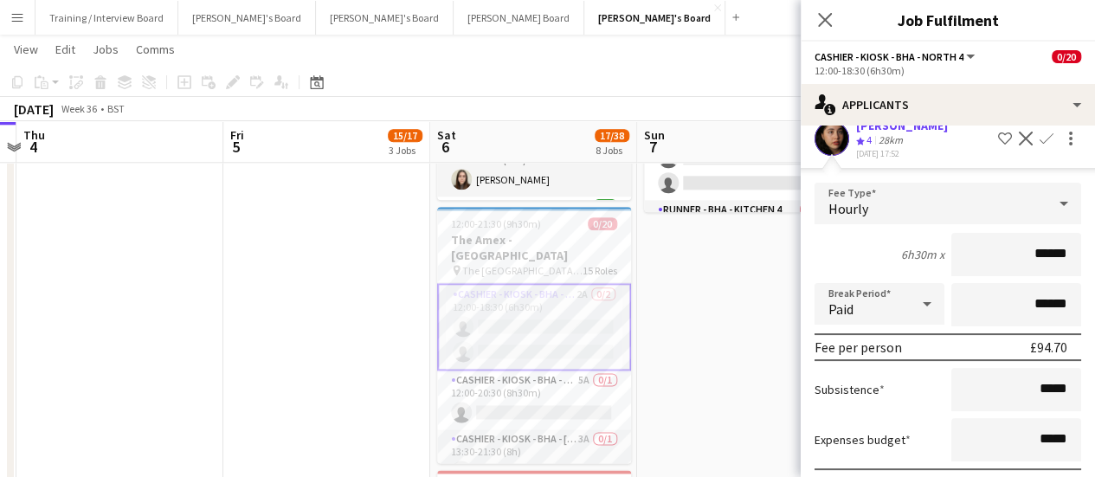
scroll to position [52, 0]
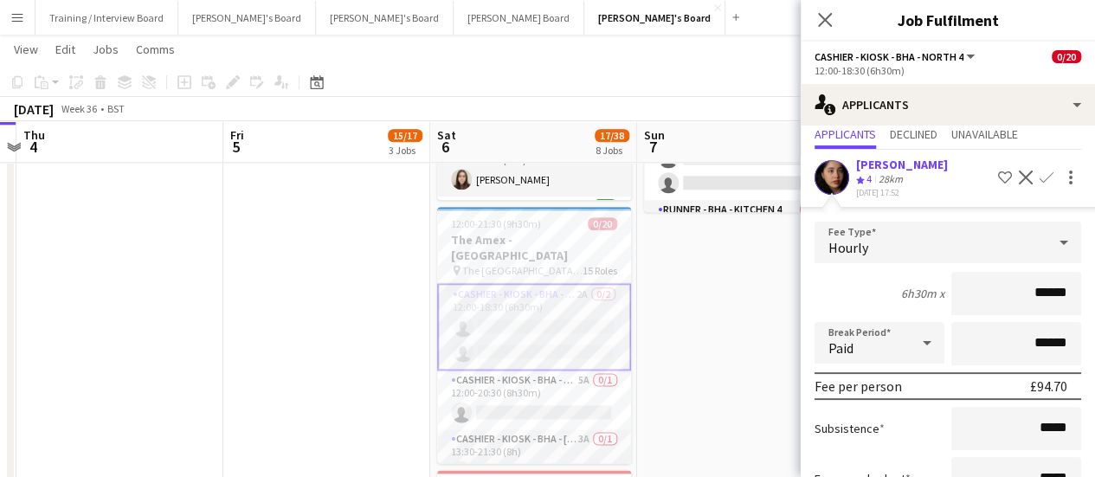
click at [897, 336] on div "Paid" at bounding box center [861, 343] width 95 height 42
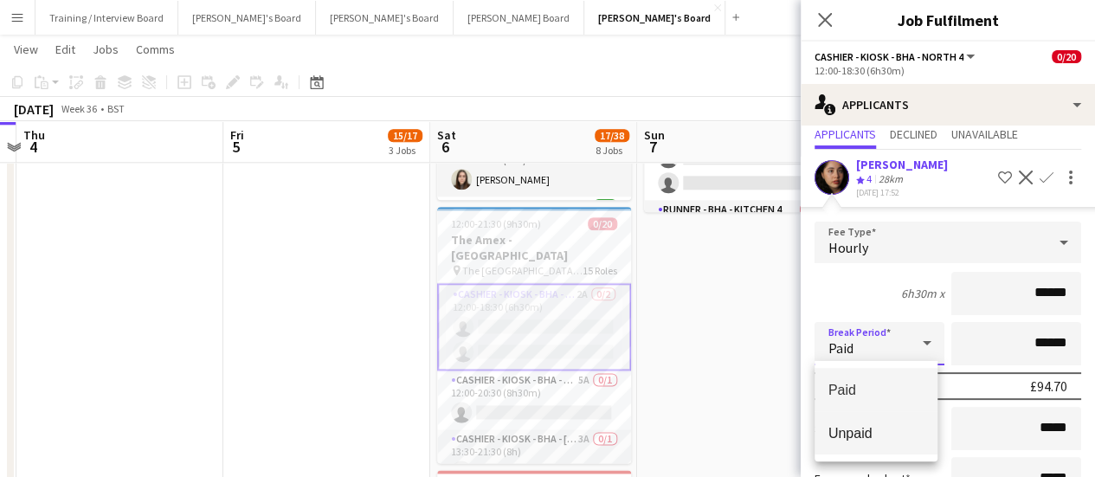
click at [855, 421] on mat-option "Unpaid" at bounding box center [875, 432] width 123 height 43
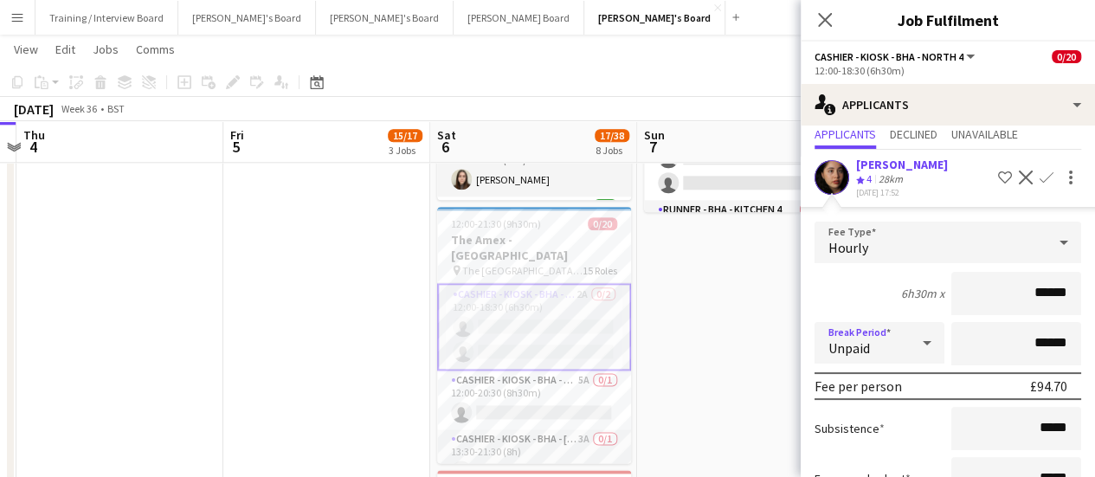
click at [1030, 318] on form "Fee Type Hourly 6h30m x ****** Break Period Unpaid ****** Fee per person £94.70…" at bounding box center [947, 406] width 294 height 369
click at [1005, 338] on input "******" at bounding box center [1016, 343] width 130 height 43
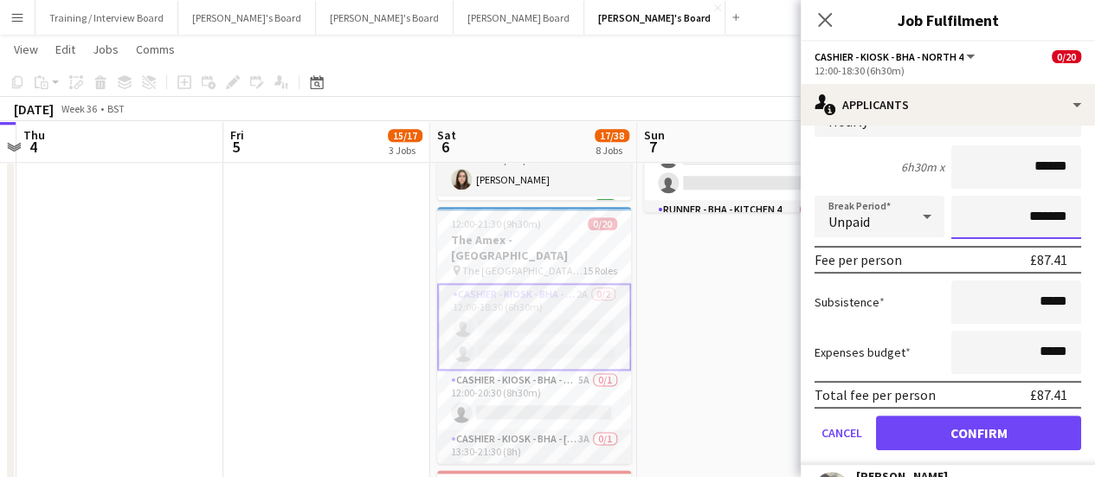
scroll to position [225, 0]
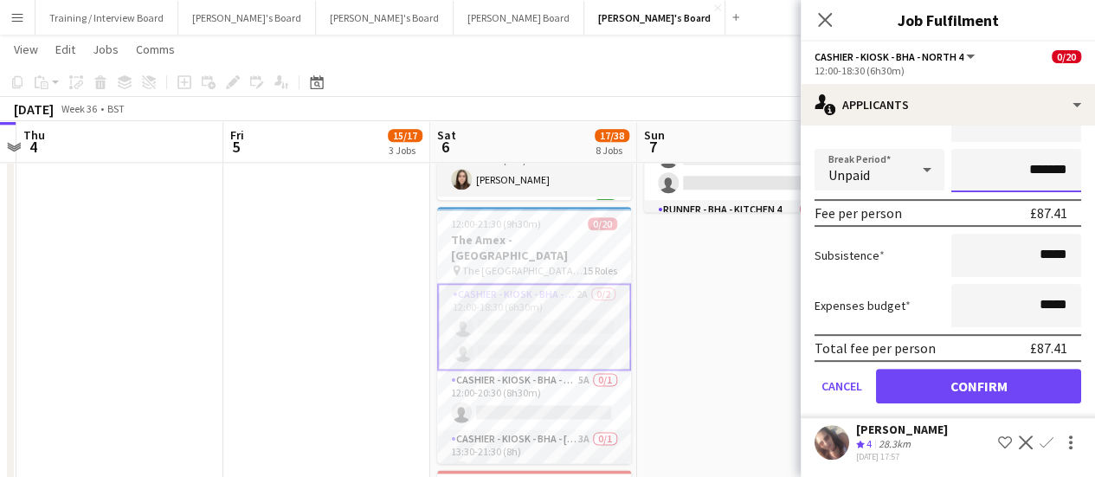
type input "*******"
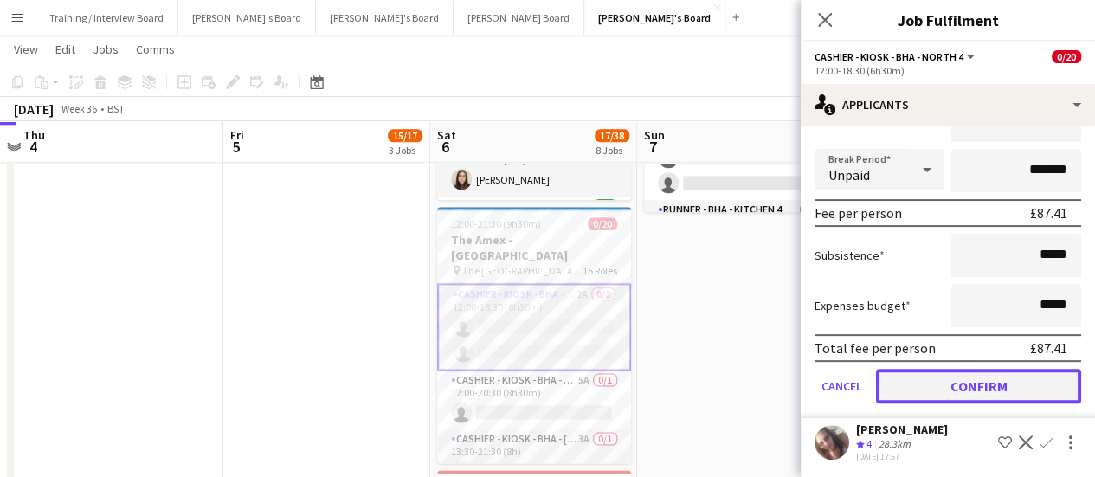
click at [962, 369] on button "Confirm" at bounding box center [978, 386] width 205 height 35
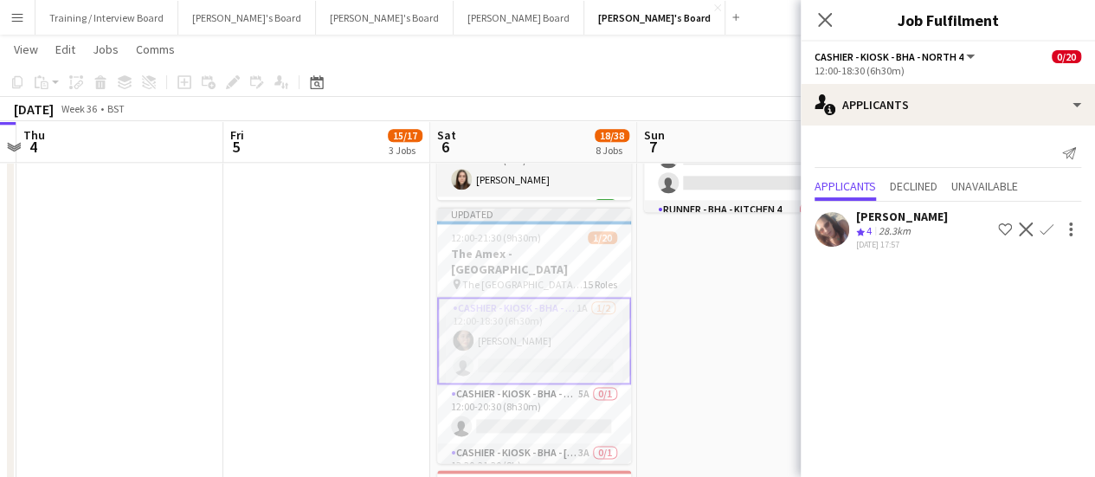
scroll to position [0, 0]
click at [1050, 226] on app-icon "Confirm" at bounding box center [1046, 229] width 14 height 14
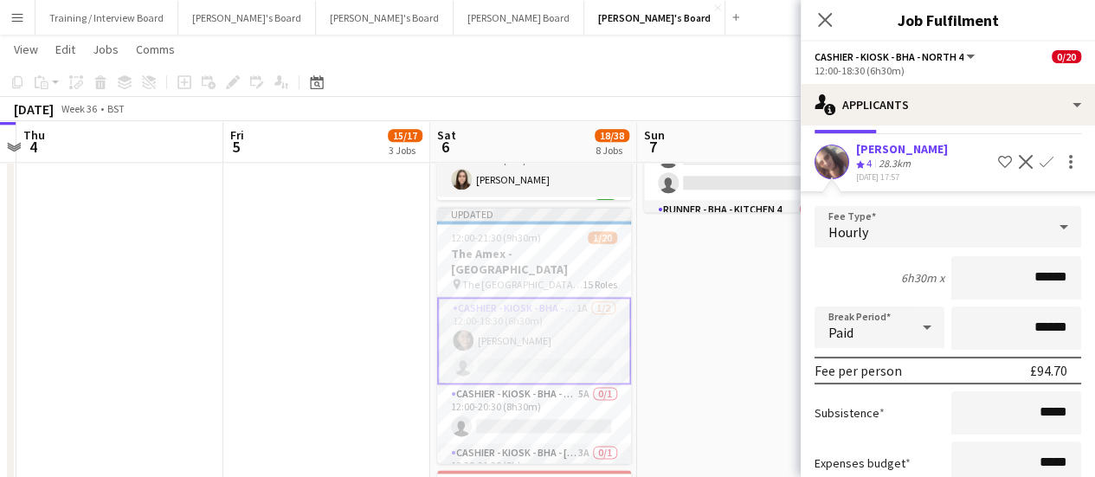
scroll to position [87, 0]
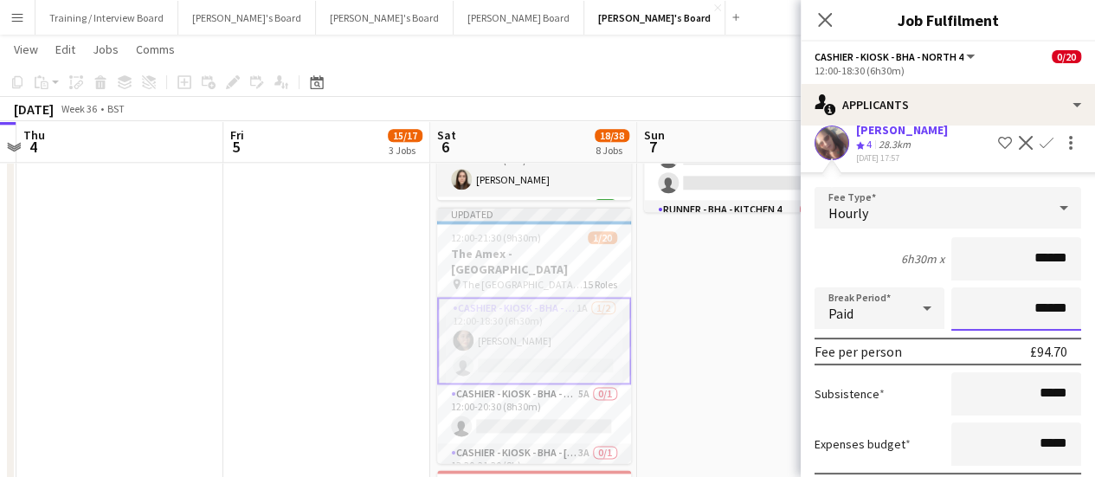
click at [1004, 303] on input "******" at bounding box center [1016, 308] width 130 height 43
type input "*******"
click at [889, 305] on div "Paid" at bounding box center [861, 308] width 95 height 42
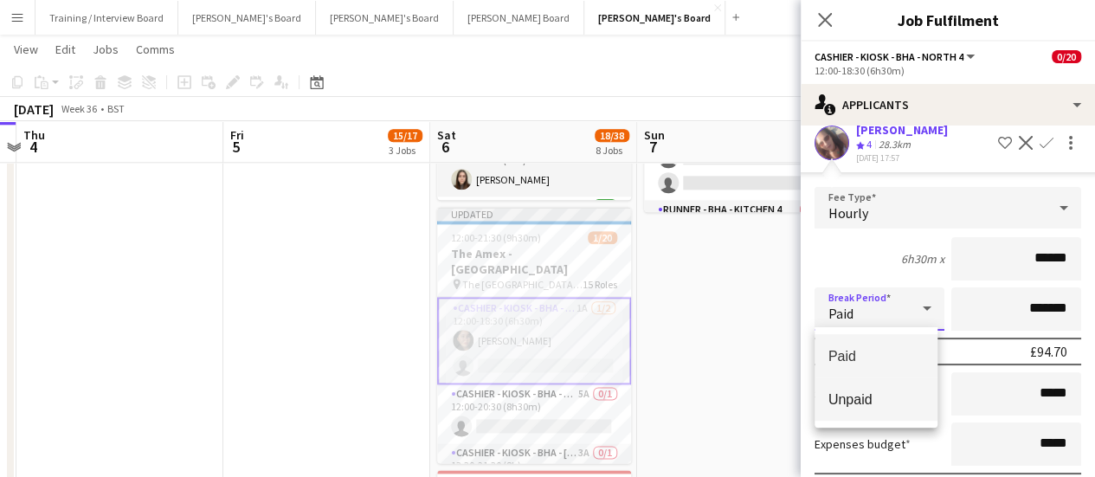
click at [884, 393] on span "Unpaid" at bounding box center [875, 399] width 95 height 16
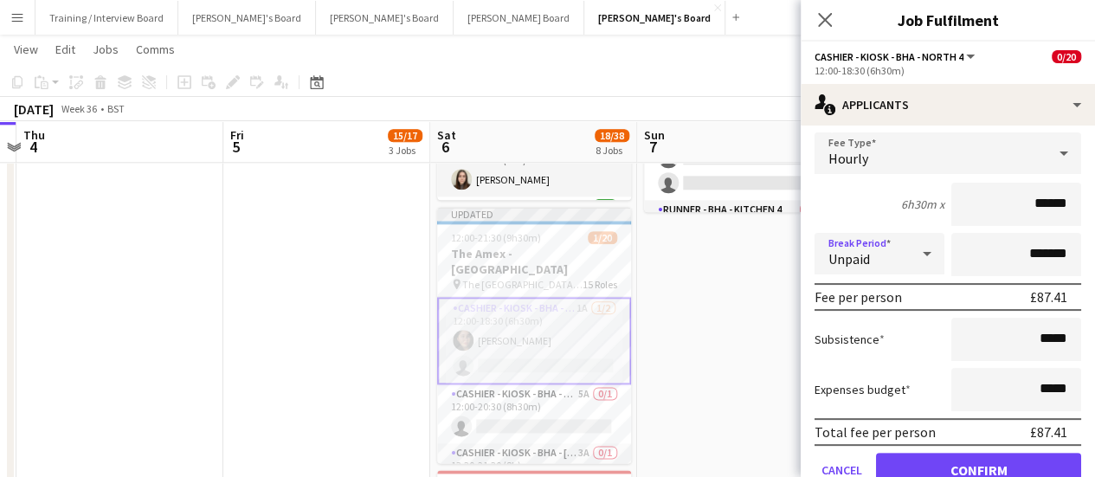
scroll to position [181, 0]
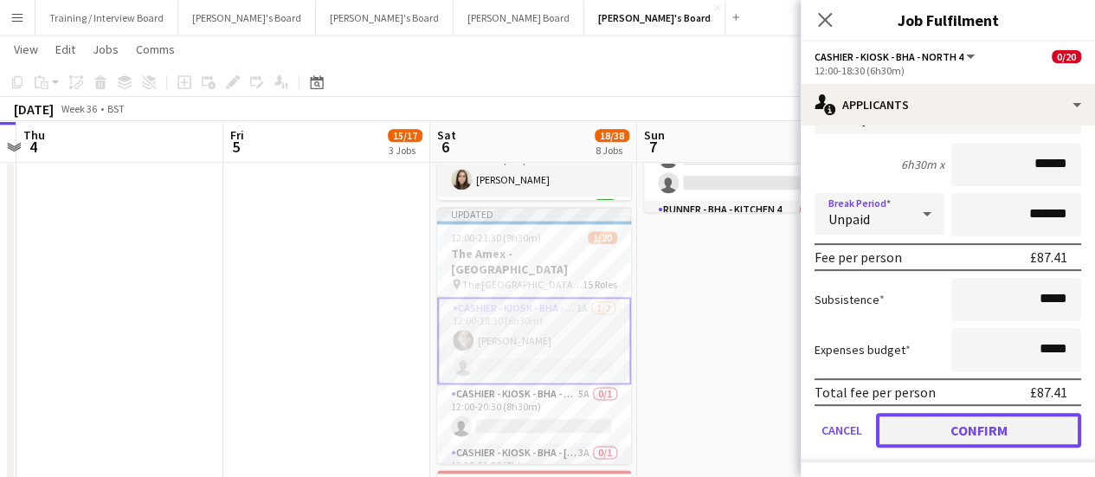
click at [971, 421] on button "Confirm" at bounding box center [978, 430] width 205 height 35
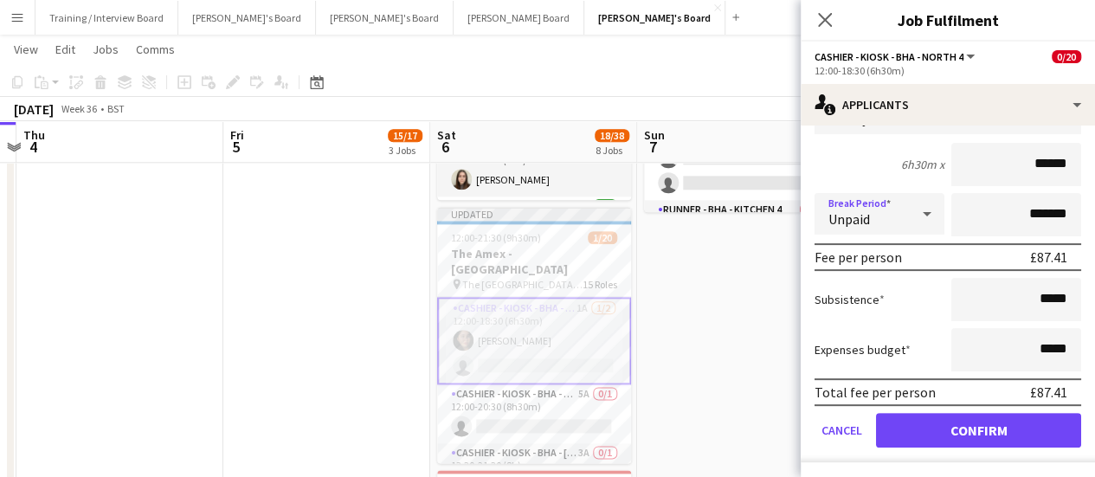
scroll to position [0, 0]
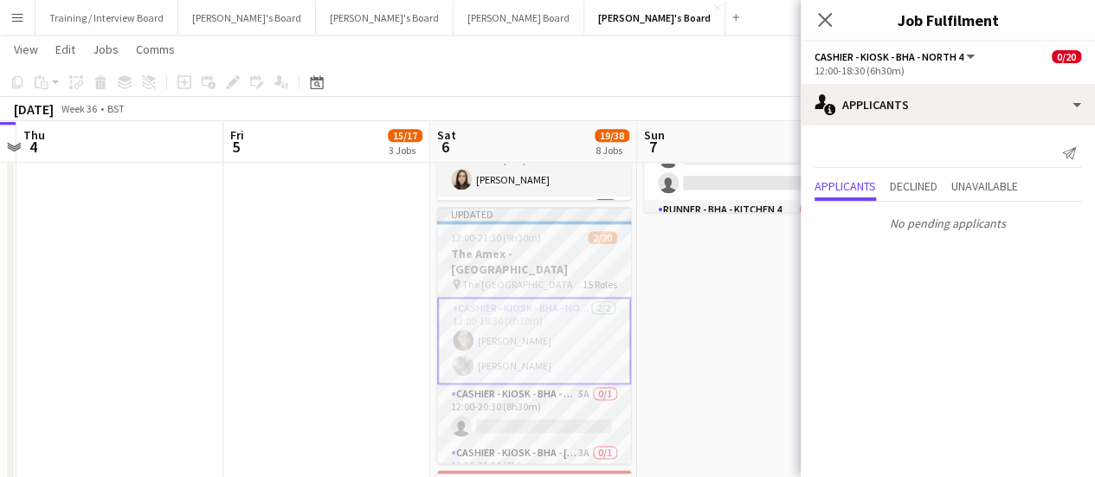
click at [567, 321] on app-card-role "Cashier - Kiosk - BHA - North 4 [DATE] 12:00-18:30 (6h30m) [PERSON_NAME] [PERSO…" at bounding box center [534, 340] width 194 height 87
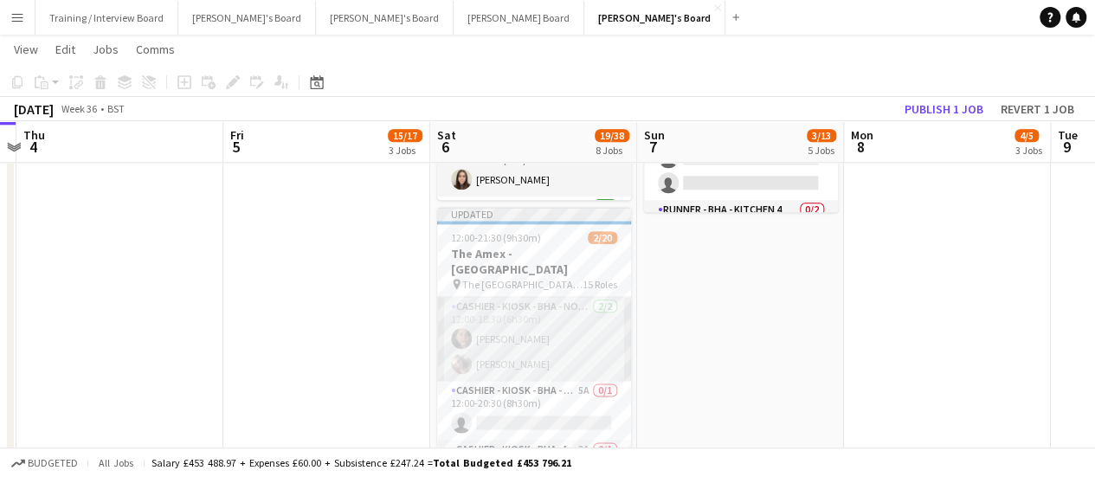
click at [545, 326] on app-card-role "Cashier - Kiosk - BHA - North 4 [DATE] 12:00-18:30 (6h30m) [PERSON_NAME] [PERSO…" at bounding box center [534, 339] width 194 height 84
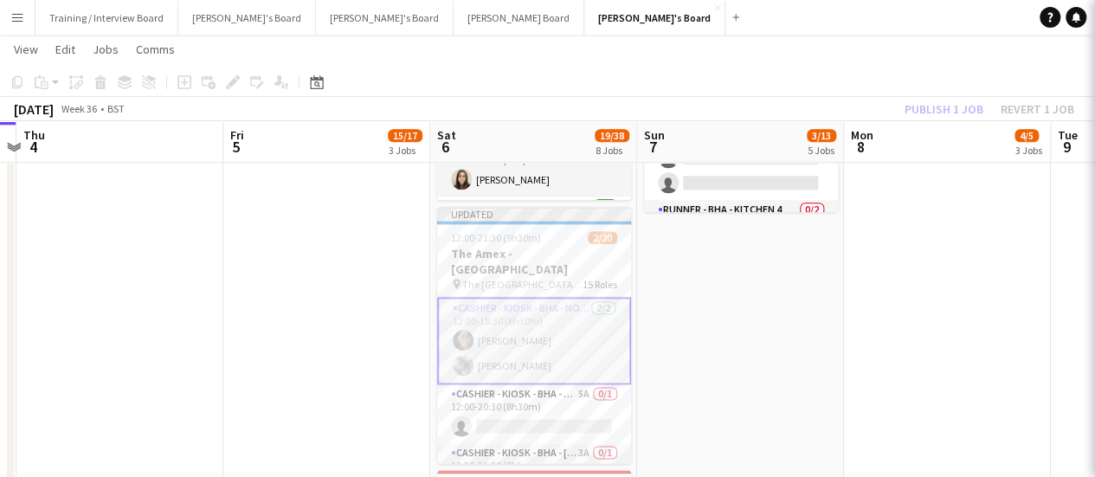
scroll to position [0, 396]
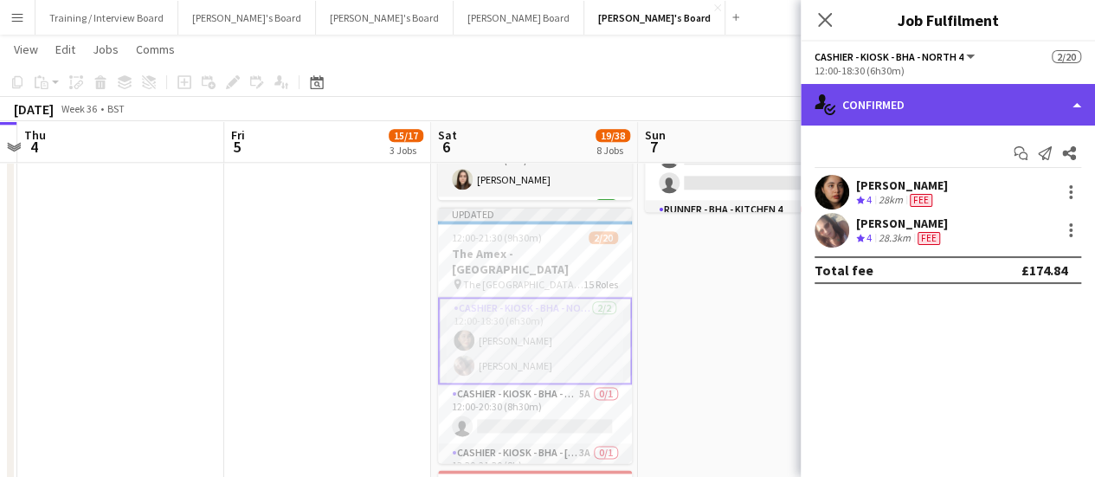
click at [919, 115] on div "single-neutral-actions-check-2 Confirmed" at bounding box center [947, 105] width 294 height 42
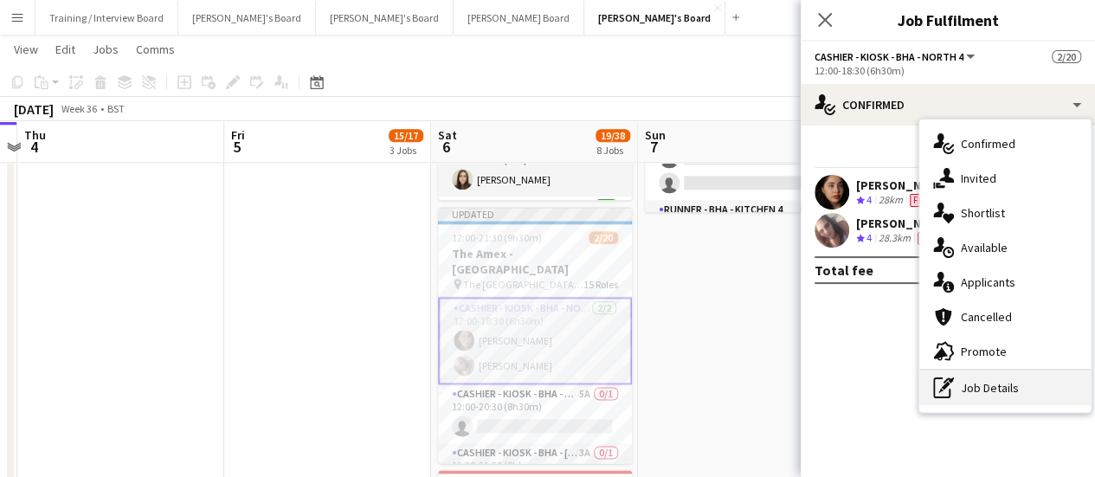
click at [1014, 378] on div "pen-write Job Details" at bounding box center [1004, 387] width 171 height 35
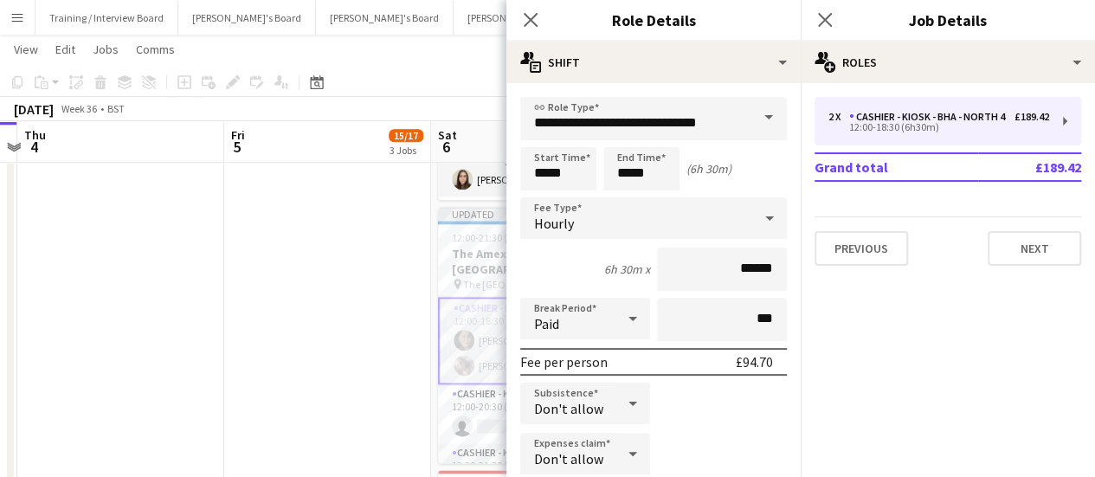
click at [372, 279] on app-date-cell "Toggle View Jacaranda HQ [DATE] → [DATE] 0/4 4 jobs 09:00-17:00 (8h) 0/1 pin Ja…" at bounding box center [327, 129] width 207 height 1775
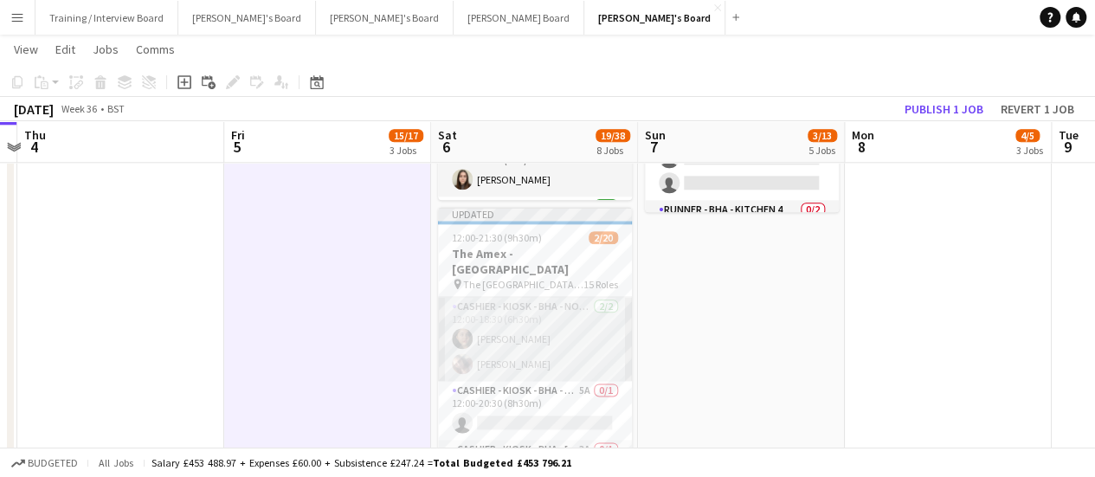
click at [533, 324] on app-card-role "Cashier - Kiosk - BHA - North 4 [DATE] 12:00-18:30 (6h30m) [PERSON_NAME] [PERSO…" at bounding box center [535, 339] width 194 height 84
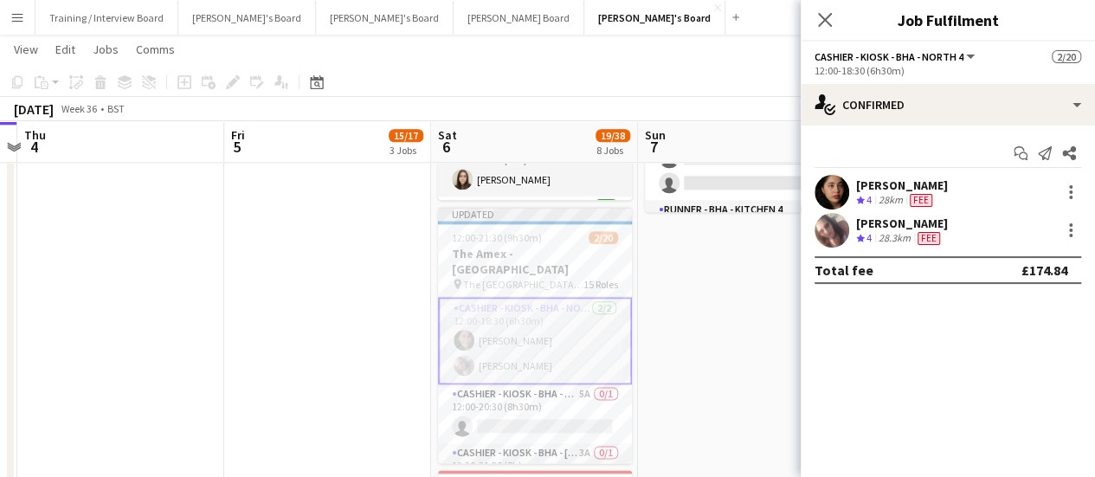
click at [692, 300] on app-date-cell "09:00-17:00 (8h) 0/1 pin Jacaranda Catering, Midhust, GU29 9AL 1 Role Warehouse…" at bounding box center [741, 129] width 207 height 1775
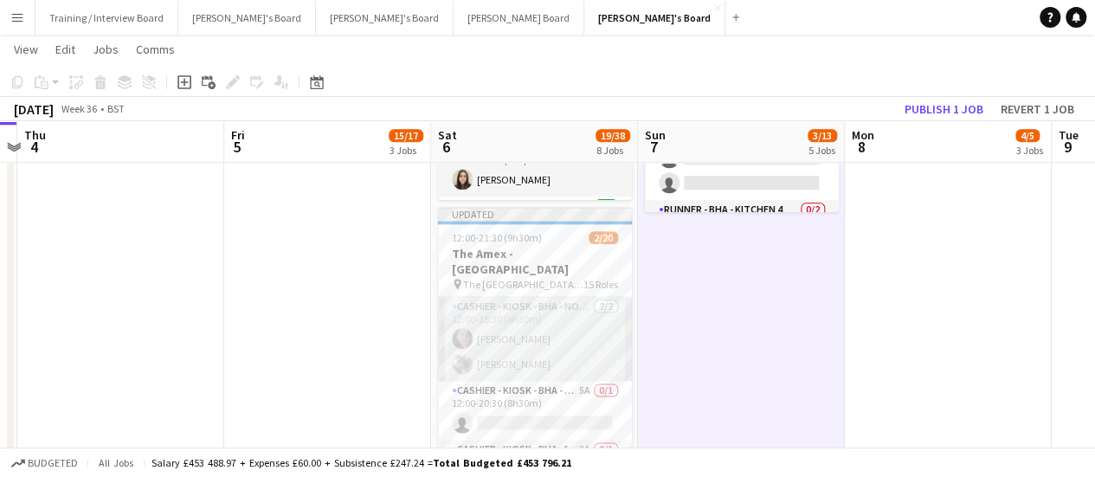
click at [501, 302] on app-card-role "Cashier - Kiosk - BHA - North 4 [DATE] 12:00-18:30 (6h30m) [PERSON_NAME] [PERSO…" at bounding box center [535, 339] width 194 height 84
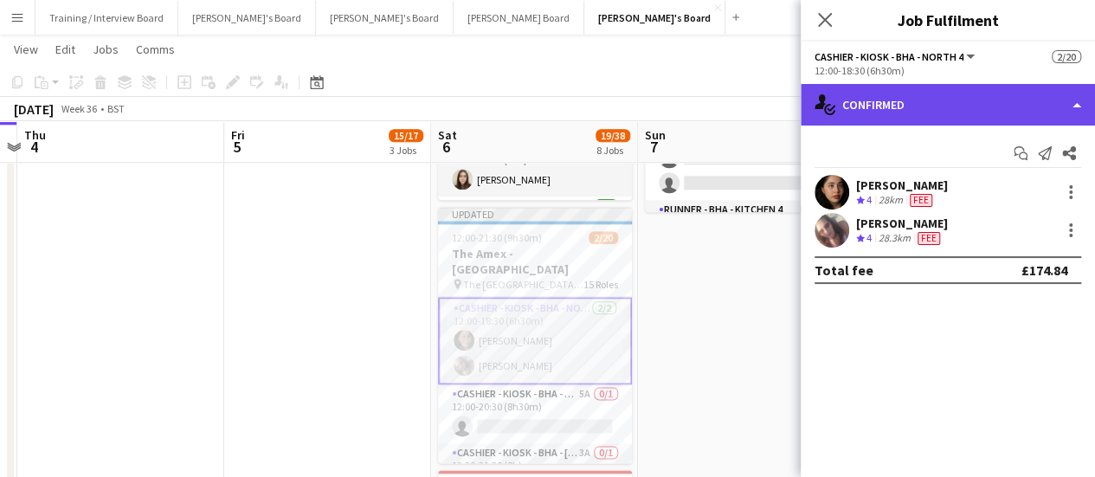
click at [986, 89] on div "single-neutral-actions-check-2 Confirmed" at bounding box center [947, 105] width 294 height 42
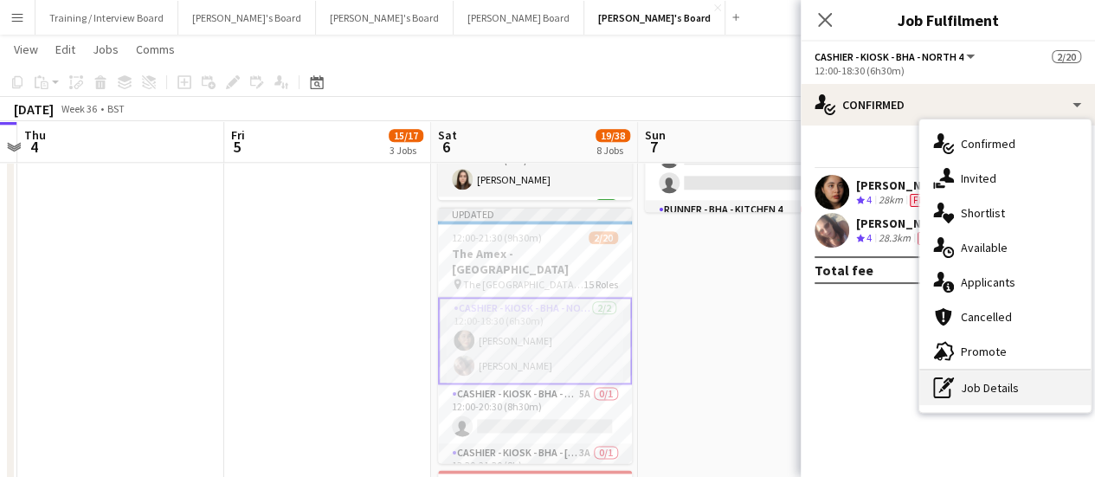
click at [976, 394] on div "pen-write Job Details" at bounding box center [1004, 387] width 171 height 35
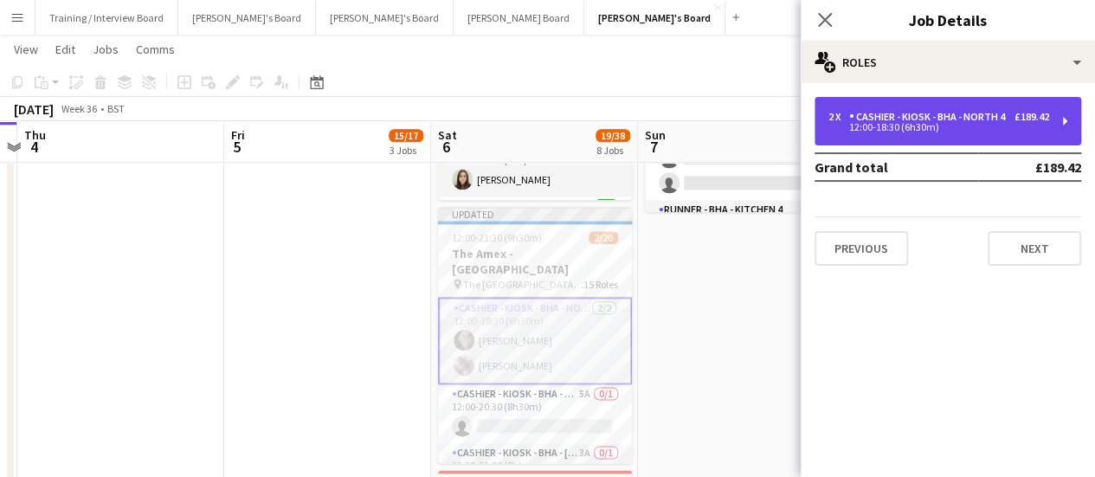
click at [888, 119] on div "Cashier - Kiosk - BHA - North 4" at bounding box center [930, 117] width 163 height 12
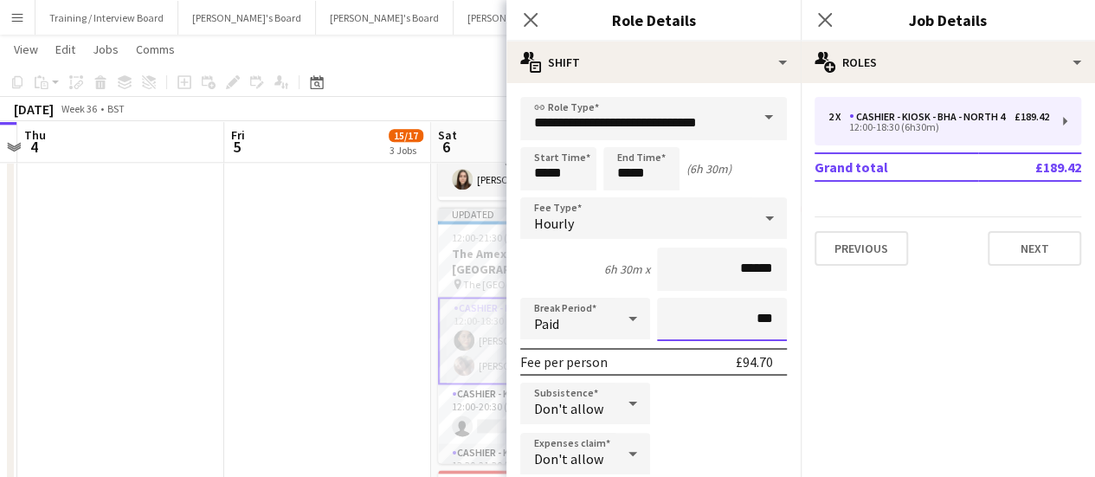
click at [713, 312] on input "***" at bounding box center [722, 319] width 130 height 43
type input "****"
click at [601, 328] on div "Paid" at bounding box center [567, 319] width 95 height 42
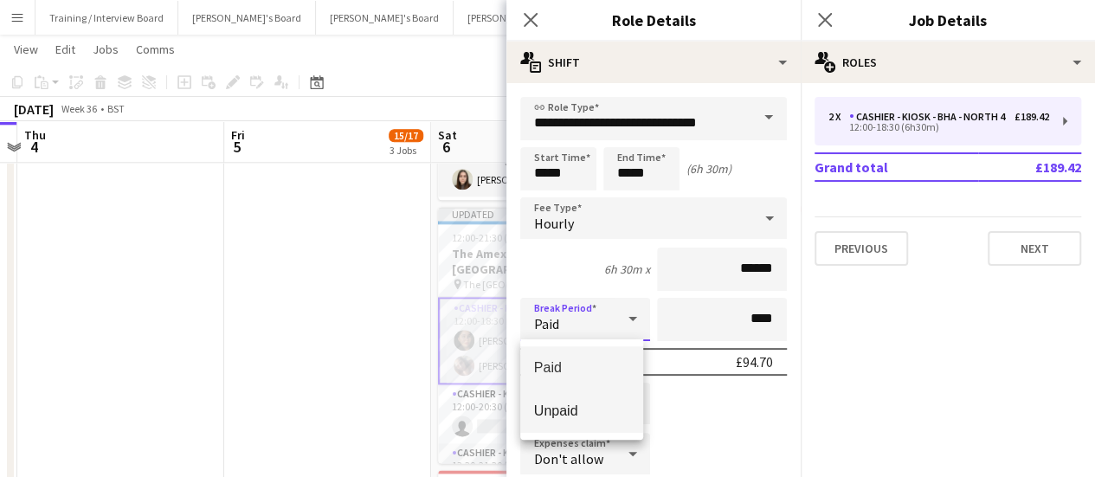
click at [588, 419] on span "Unpaid" at bounding box center [581, 410] width 95 height 16
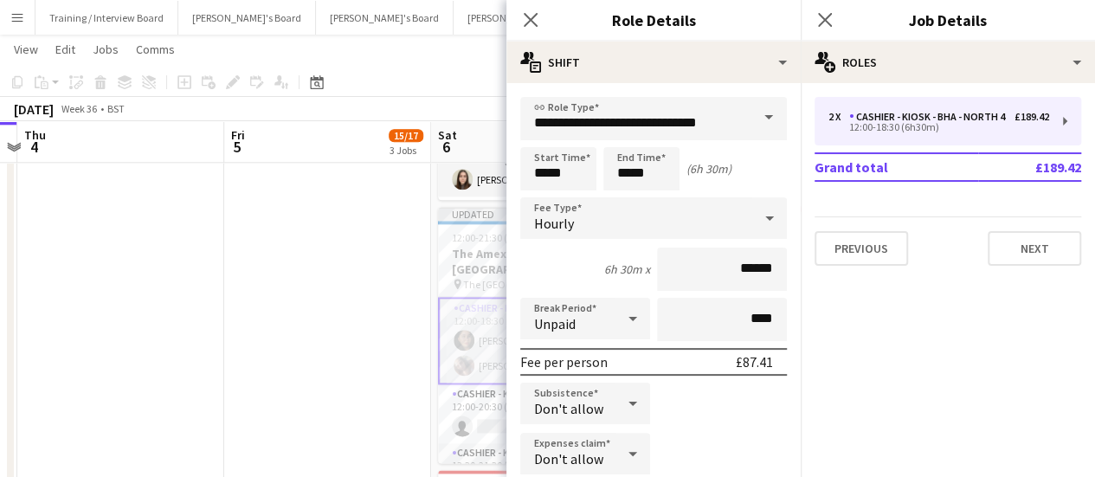
click at [393, 375] on app-date-cell "Toggle View Jacaranda HQ [DATE] → [DATE] 0/4 4 jobs 09:00-17:00 (8h) 0/1 pin Ja…" at bounding box center [327, 129] width 207 height 1775
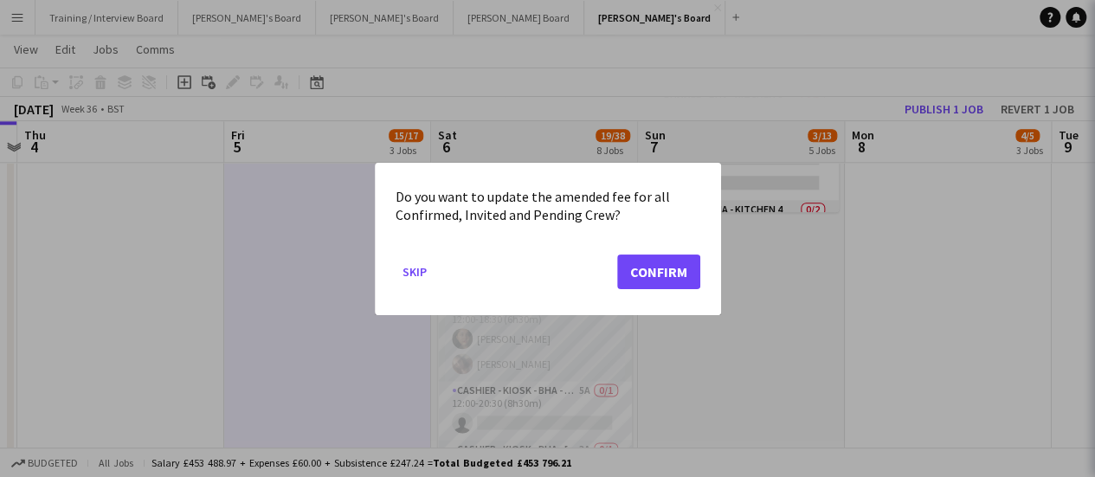
scroll to position [0, 0]
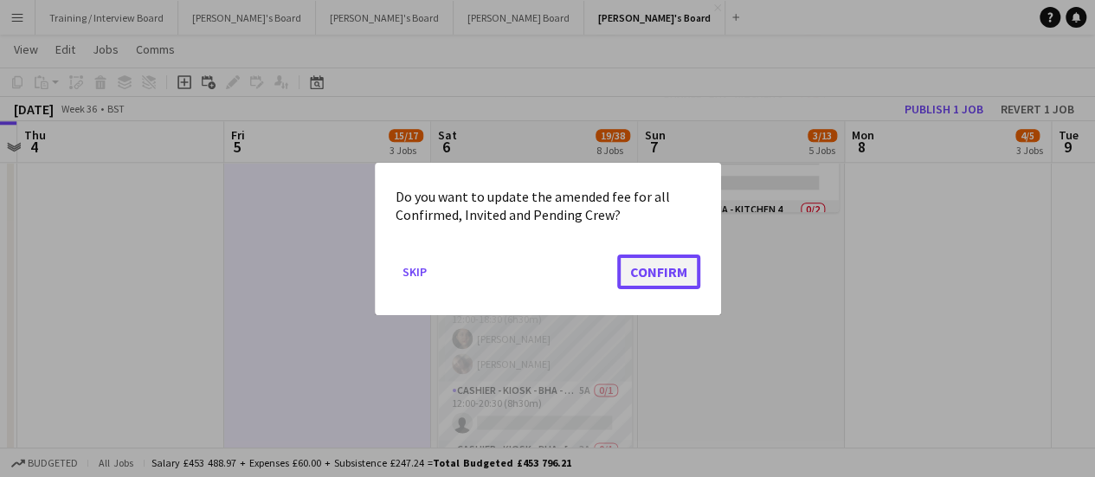
click at [661, 269] on button "Confirm" at bounding box center [658, 271] width 83 height 35
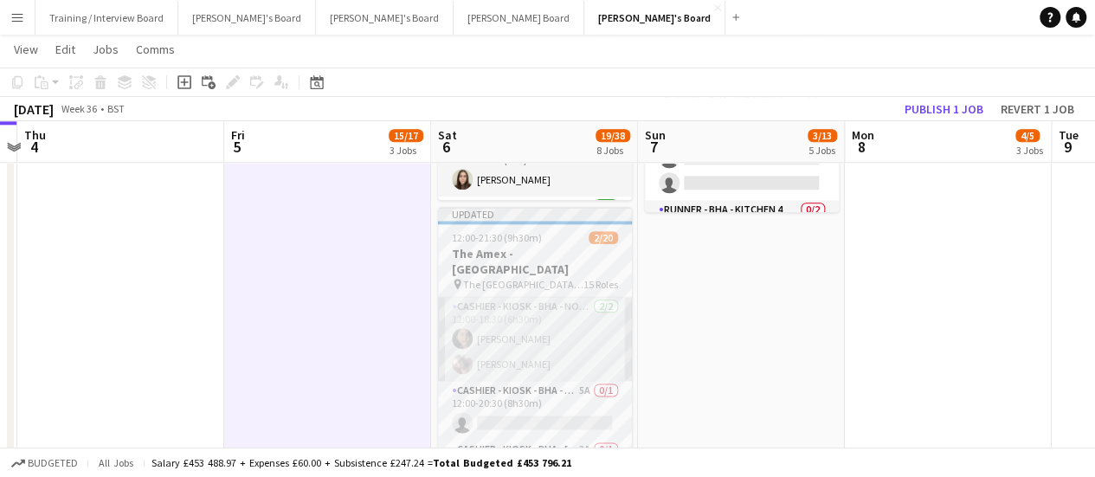
scroll to position [952, 0]
click at [809, 300] on app-date-cell "09:00-17:00 (8h) 0/1 pin Jacaranda Catering, Midhust, GU29 9AL 1 Role Warehouse…" at bounding box center [741, 129] width 207 height 1775
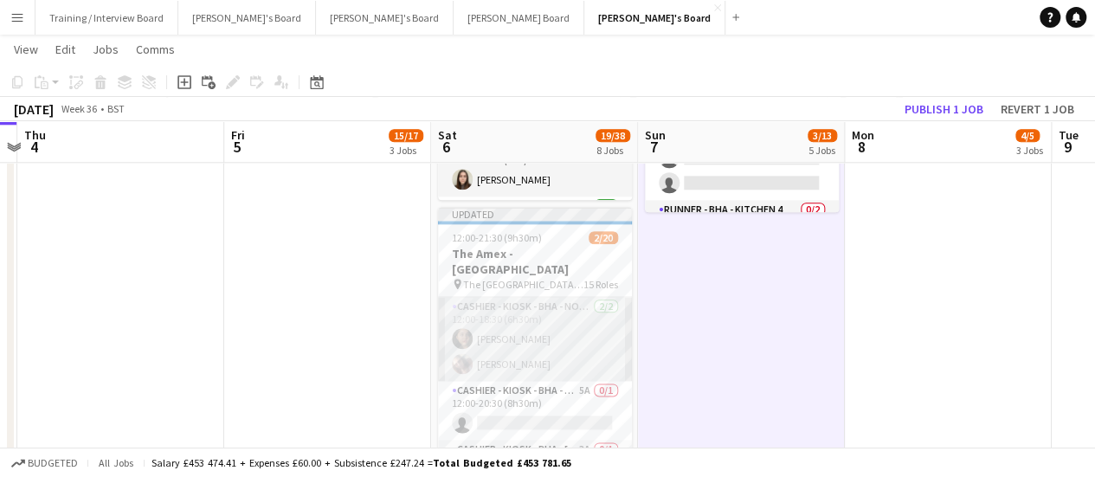
click at [542, 340] on app-card-role "Cashier - Kiosk - BHA - North 4 [DATE] 12:00-18:30 (6h30m) [PERSON_NAME] [PERSO…" at bounding box center [535, 339] width 194 height 84
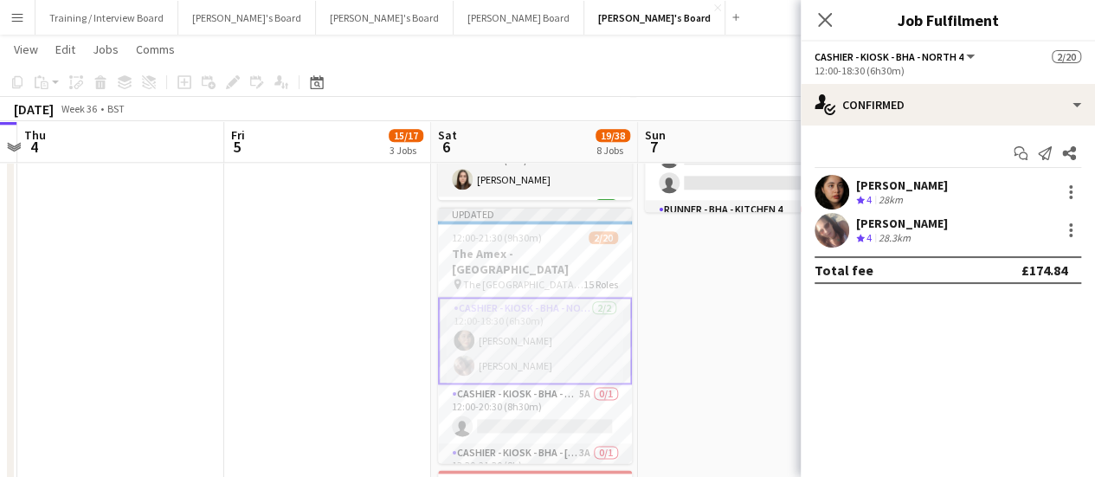
click at [708, 295] on app-date-cell "09:00-17:00 (8h) 0/1 pin Jacaranda Catering, Midhust, GU29 9AL 1 Role Warehouse…" at bounding box center [741, 129] width 207 height 1775
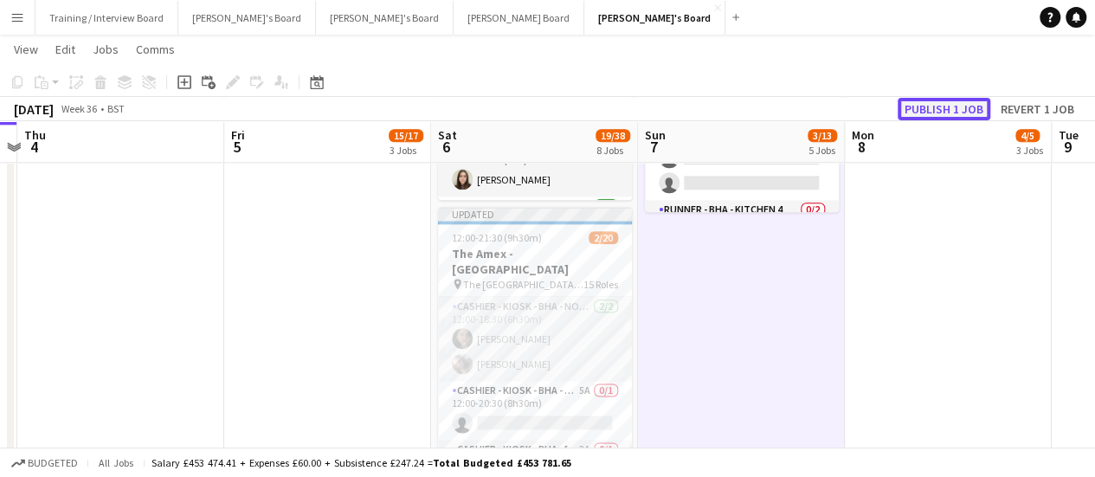
click at [974, 100] on button "Publish 1 job" at bounding box center [943, 109] width 93 height 22
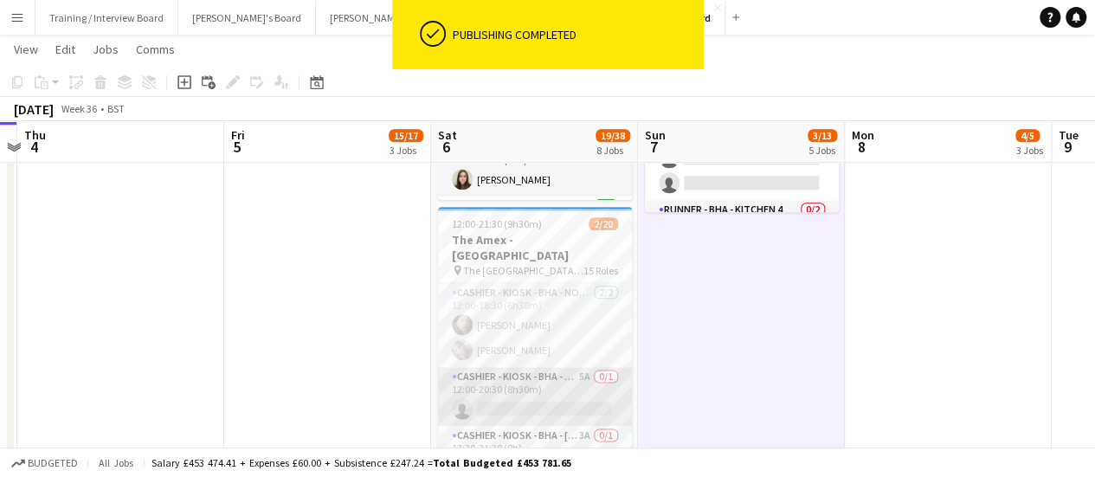
click at [583, 404] on app-card-role "Cashier - Kiosk - BHA - West Lower 2 5A 0/1 12:00-20:30 (8h30m) single-neutral-…" at bounding box center [535, 396] width 194 height 59
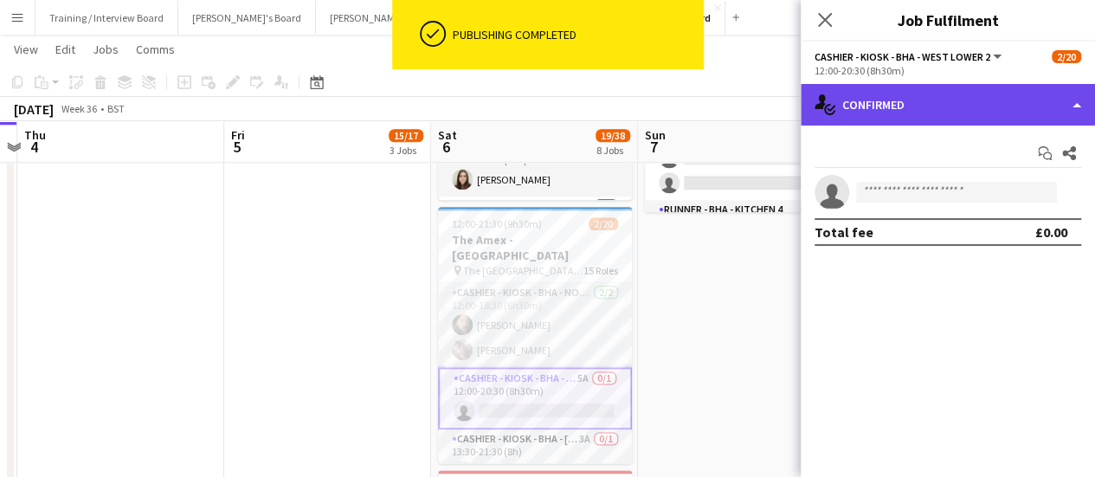
click at [953, 117] on div "single-neutral-actions-check-2 Confirmed" at bounding box center [947, 105] width 294 height 42
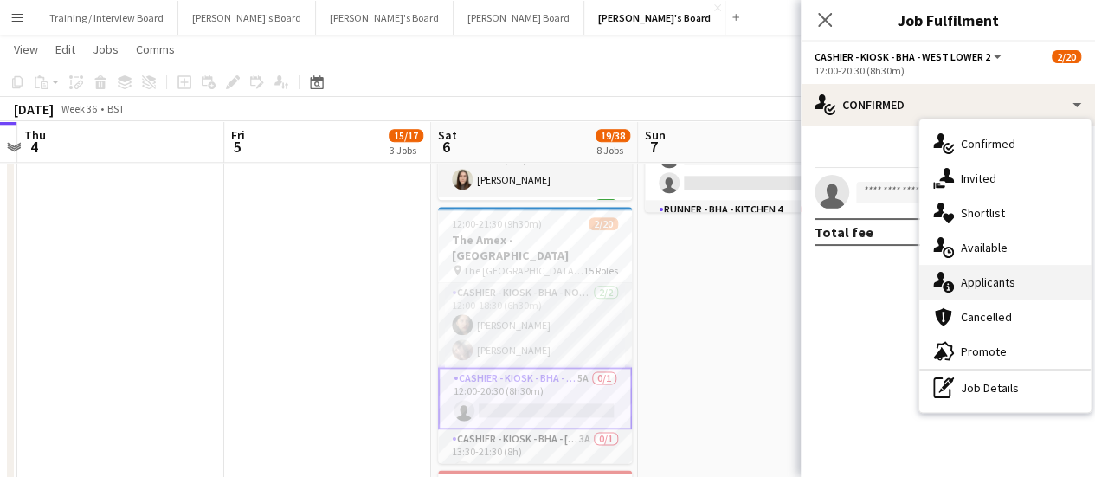
click at [999, 278] on span "Applicants" at bounding box center [987, 282] width 55 height 16
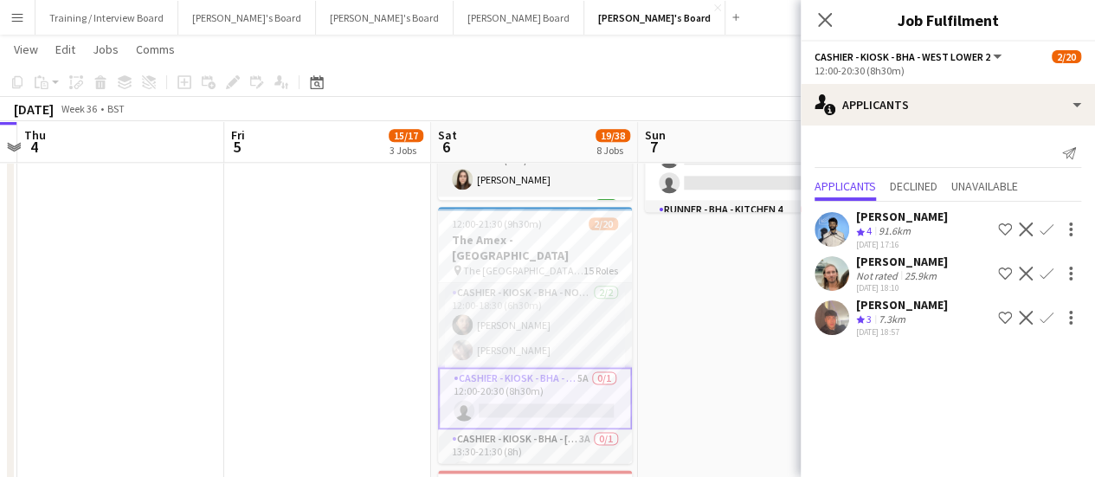
click at [761, 309] on app-date-cell "09:00-17:00 (8h) 0/1 pin Jacaranda Catering, Midhust, GU29 9AL 1 Role Warehouse…" at bounding box center [741, 129] width 207 height 1775
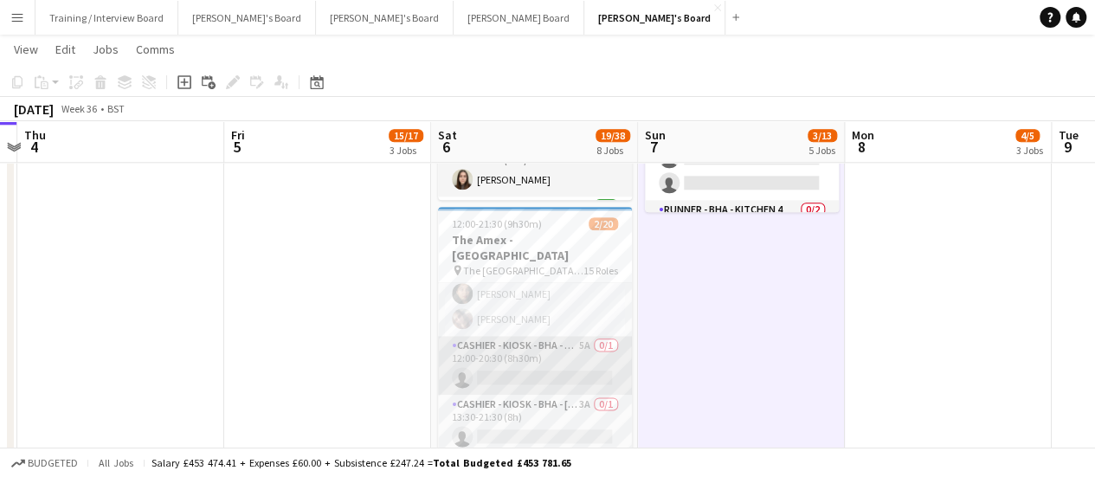
scroll to position [0, 0]
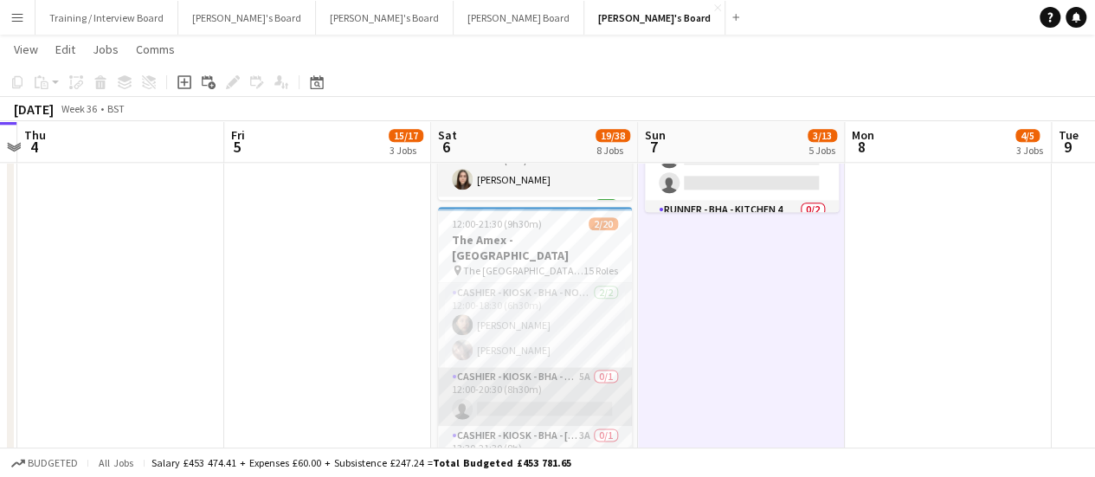
click at [545, 390] on app-card-role "Cashier - Kiosk - BHA - West Lower 2 5A 0/1 12:00-20:30 (8h30m) single-neutral-…" at bounding box center [535, 396] width 194 height 59
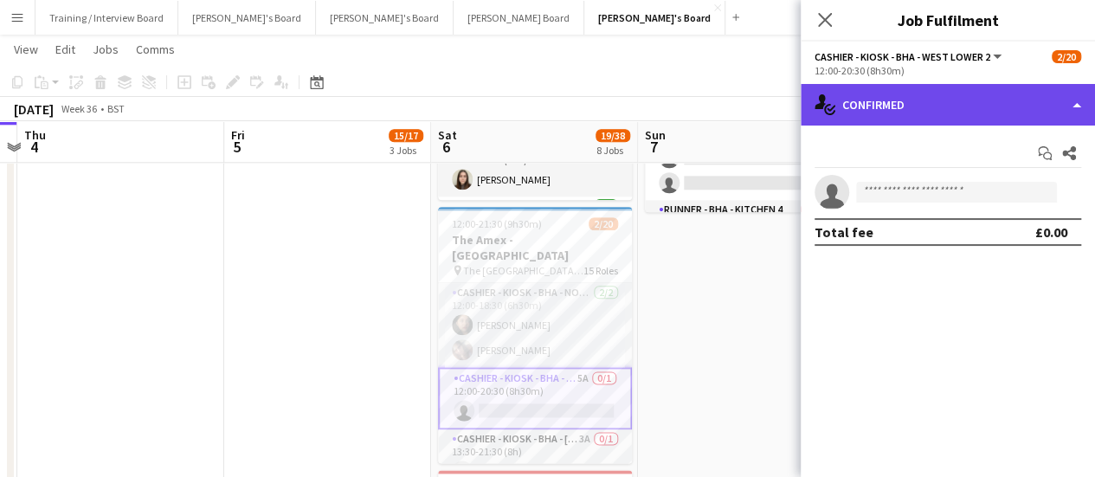
click at [968, 120] on div "single-neutral-actions-check-2 Confirmed" at bounding box center [947, 105] width 294 height 42
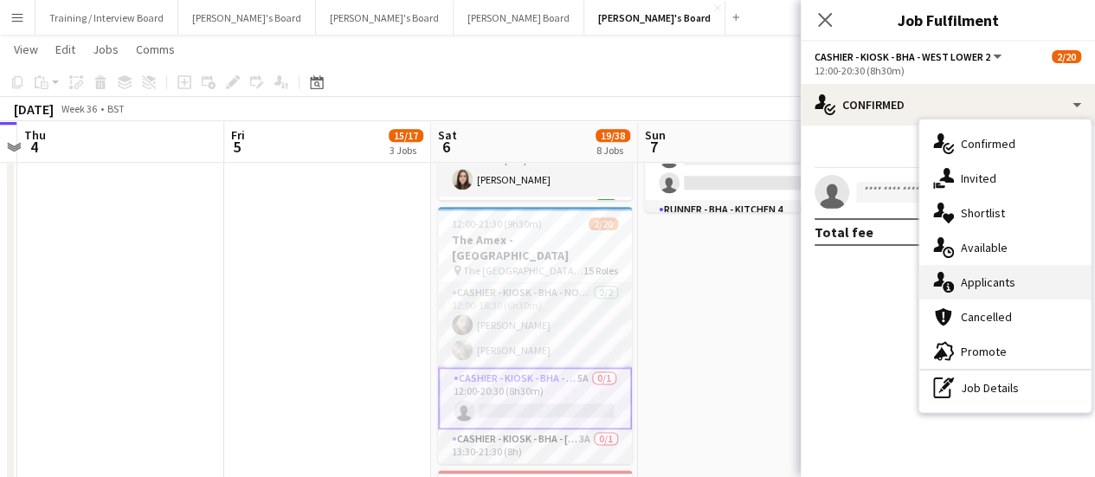
click at [1006, 279] on span "Applicants" at bounding box center [987, 282] width 55 height 16
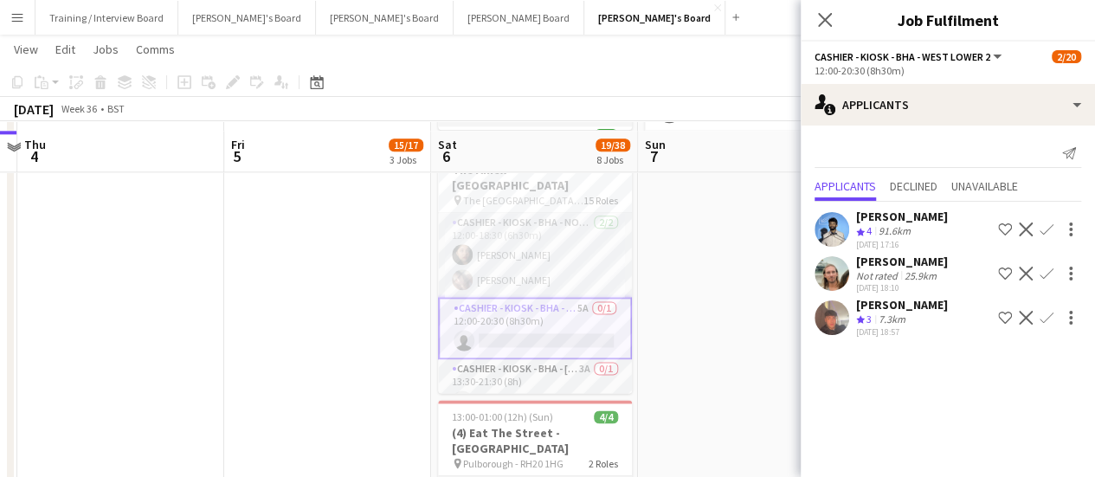
scroll to position [1038, 0]
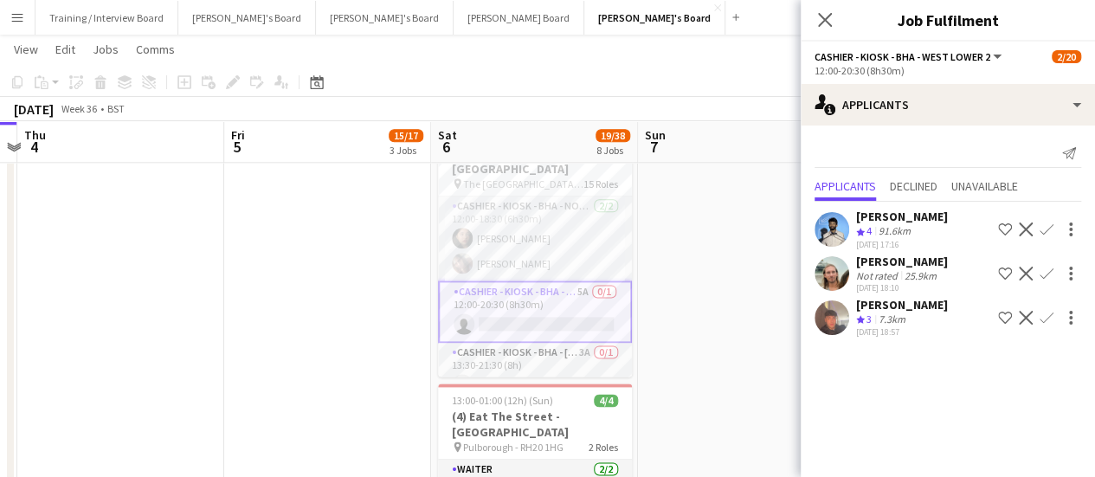
click at [898, 229] on div "91.6km" at bounding box center [894, 231] width 39 height 15
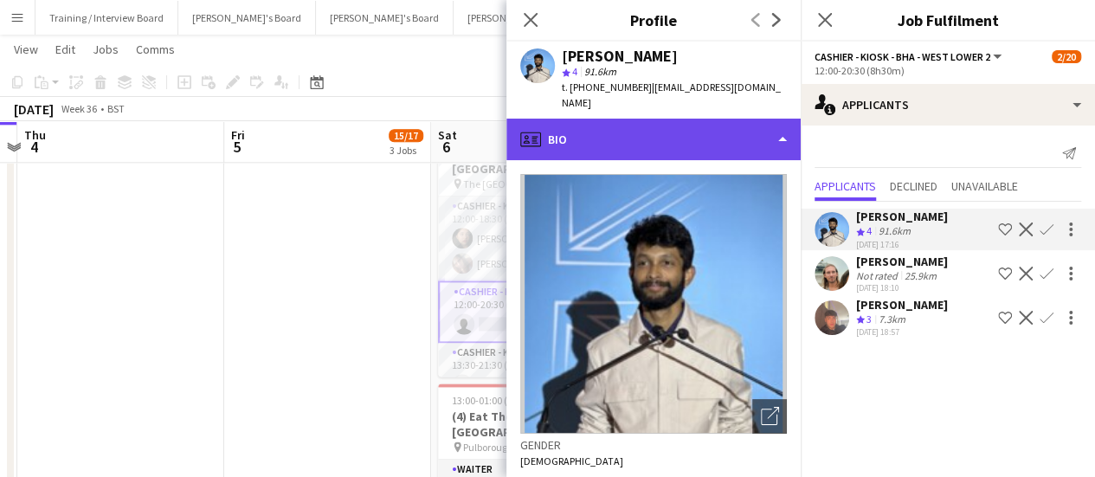
click at [689, 119] on div "profile Bio" at bounding box center [653, 140] width 294 height 42
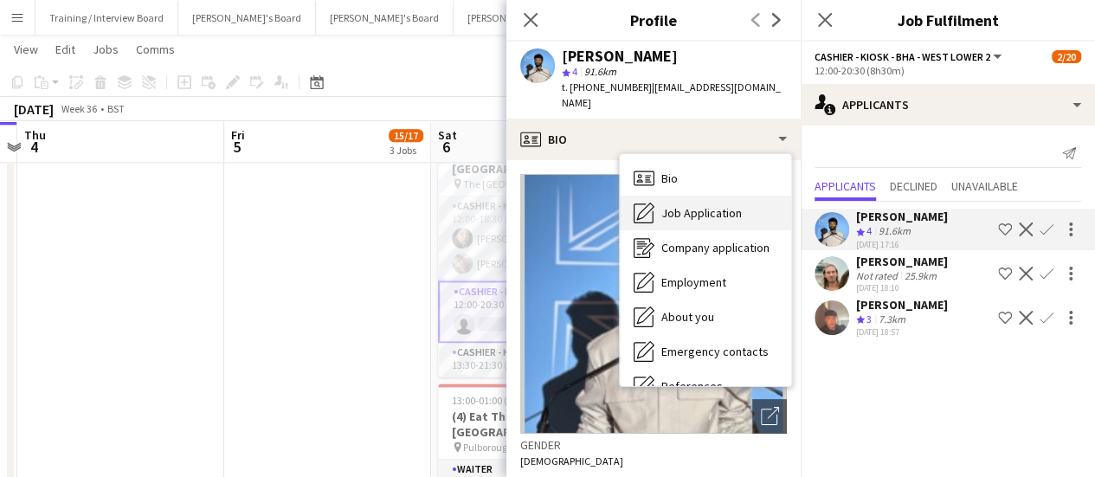
click at [719, 205] on span "Job Application" at bounding box center [701, 213] width 80 height 16
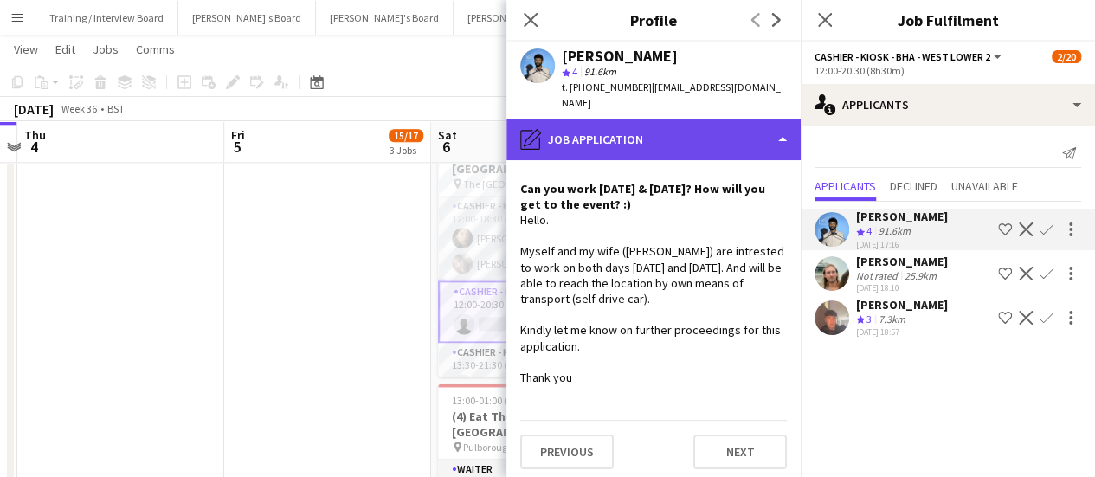
click at [700, 127] on div "pencil4 Job Application" at bounding box center [653, 140] width 294 height 42
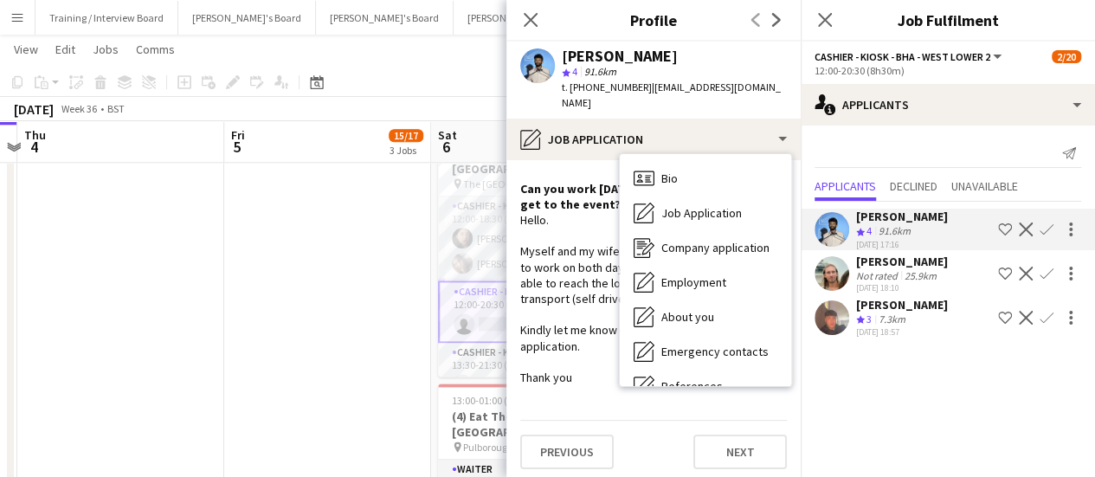
click at [593, 212] on div "Hello. Myself and my wife ([PERSON_NAME]) are intrested to work on both days [D…" at bounding box center [653, 298] width 267 height 173
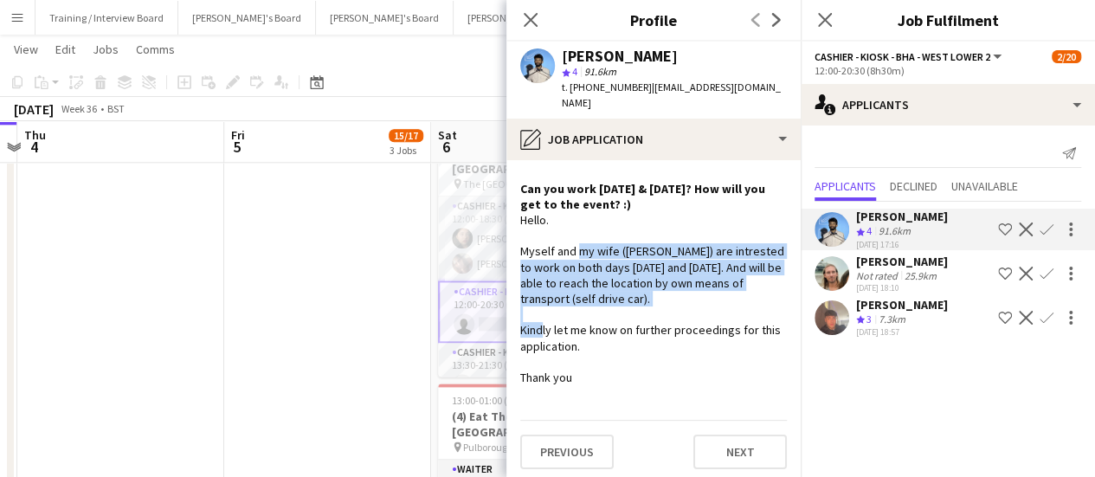
drag, startPoint x: 570, startPoint y: 238, endPoint x: 640, endPoint y: 282, distance: 82.8
click at [640, 282] on div "Hello. Myself and my wife ([PERSON_NAME]) are intrested to work on both days [D…" at bounding box center [653, 298] width 267 height 173
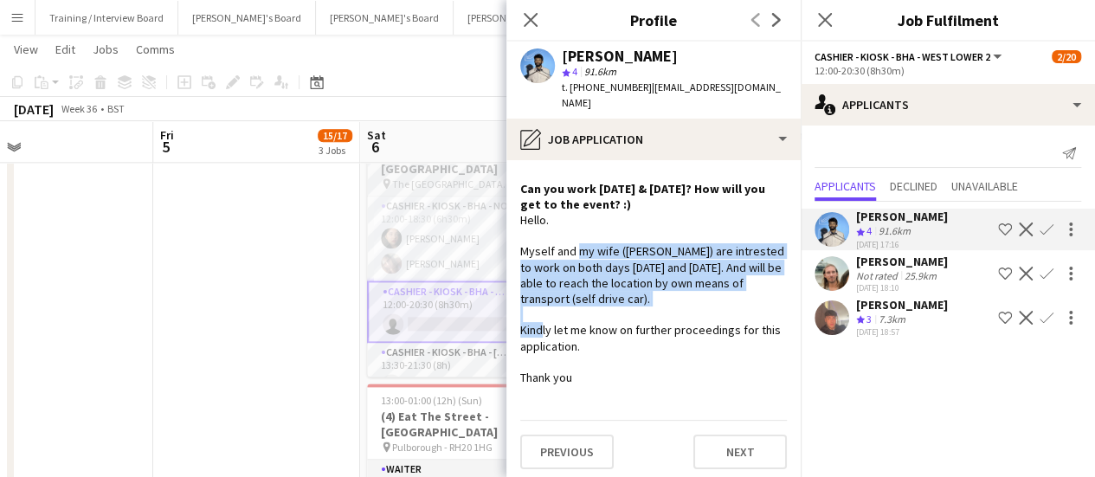
drag, startPoint x: 405, startPoint y: 330, endPoint x: 389, endPoint y: 321, distance: 18.6
click at [354, 324] on app-calendar-viewport "Tue 2 Wed 3 Thu 4 Fri 5 15/17 3 Jobs Sat 6 19/38 8 Jobs Sun 7 3/13 5 Jobs Mon 8…" at bounding box center [547, 324] width 1095 height 2591
click at [744, 269] on div "Hello. Myself and my wife ([PERSON_NAME]) are intrested to work on both days [D…" at bounding box center [653, 298] width 267 height 173
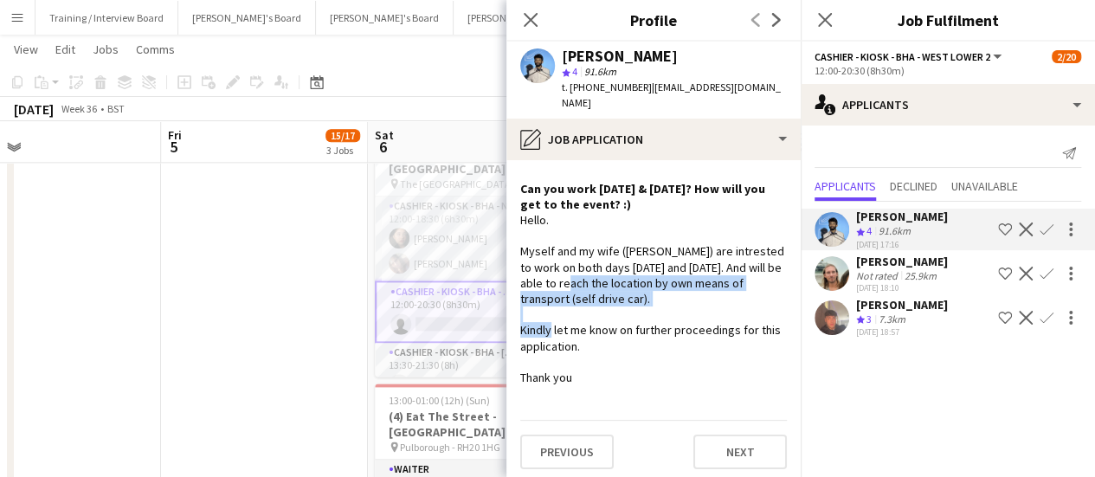
drag, startPoint x: 571, startPoint y: 262, endPoint x: 677, endPoint y: 303, distance: 113.1
click at [660, 295] on div "Hello. Myself and my wife ([PERSON_NAME]) are intrested to work on both days [D…" at bounding box center [653, 298] width 267 height 173
click at [684, 304] on div "Hello. Myself and my wife ([PERSON_NAME]) are intrested to work on both days [D…" at bounding box center [653, 298] width 267 height 173
click at [881, 286] on div "[DATE] 18:10" at bounding box center [902, 287] width 92 height 11
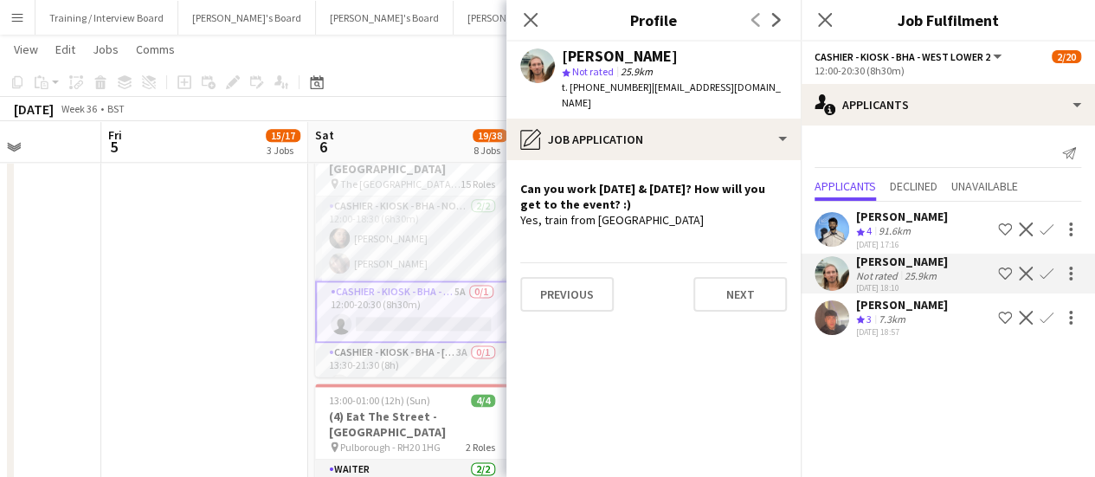
scroll to position [0, 539]
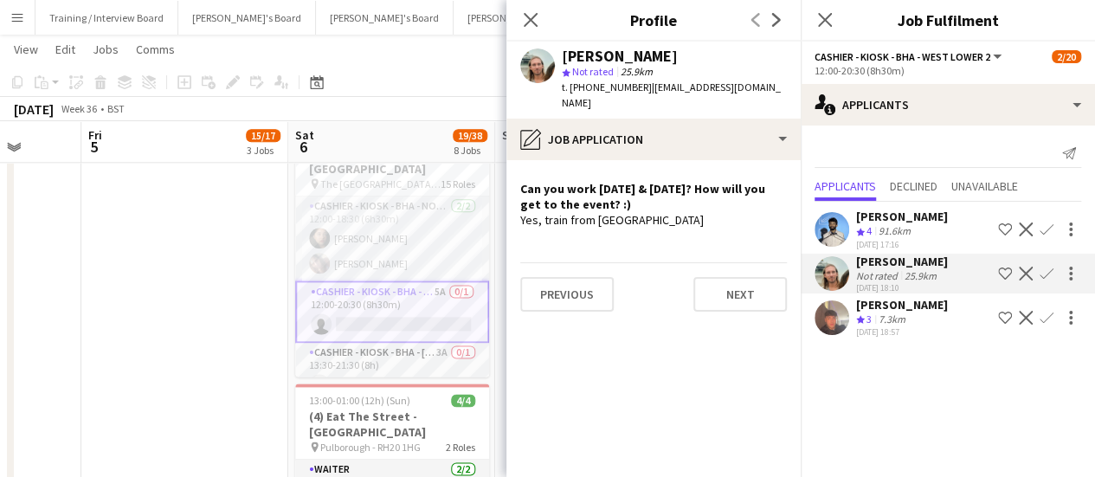
drag, startPoint x: 391, startPoint y: 296, endPoint x: 312, endPoint y: 293, distance: 79.6
click at [312, 293] on app-calendar-viewport "Tue 2 Wed 3 Thu 4 Fri 5 15/17 3 Jobs Sat 6 19/38 8 Jobs Sun 7 3/13 5 Jobs Mon 8…" at bounding box center [547, 324] width 1095 height 2591
click at [401, 349] on app-card-role "Cashier - Kiosk - BHA - West Lower 1 3A 0/1 13:30-21:30 (8h) single-neutral-act…" at bounding box center [392, 372] width 194 height 59
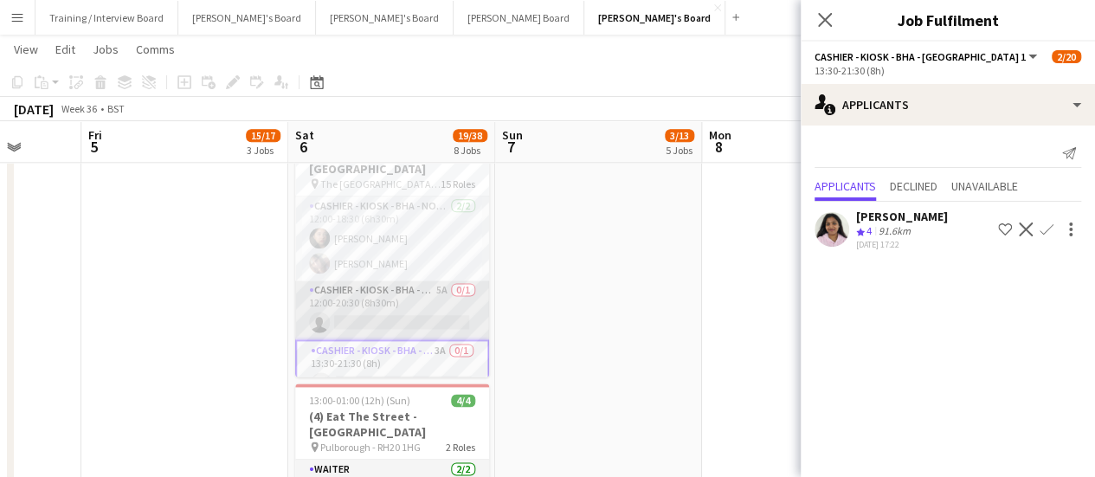
click at [401, 297] on app-card-role "Cashier - Kiosk - BHA - West Lower 2 5A 0/1 12:00-20:30 (8h30m) single-neutral-…" at bounding box center [392, 309] width 194 height 59
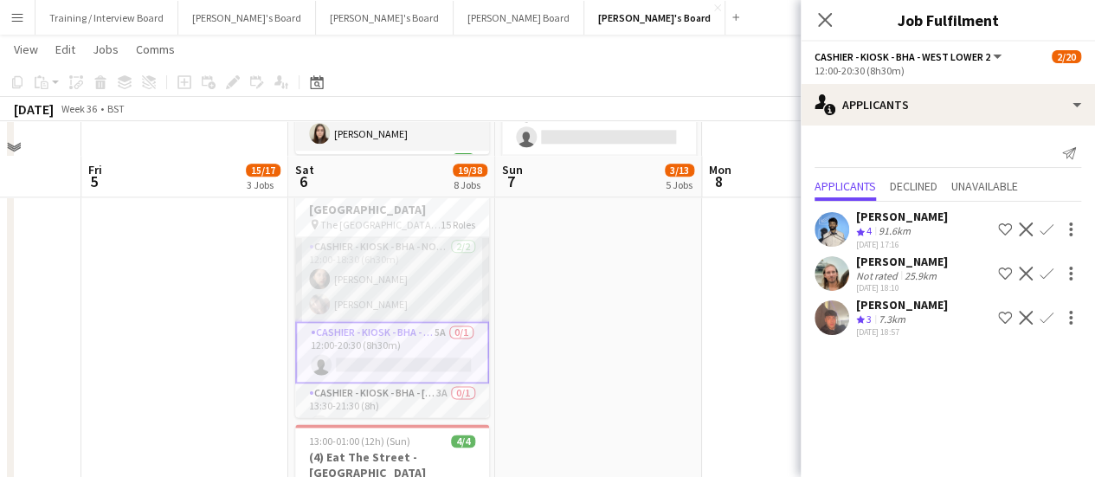
scroll to position [952, 0]
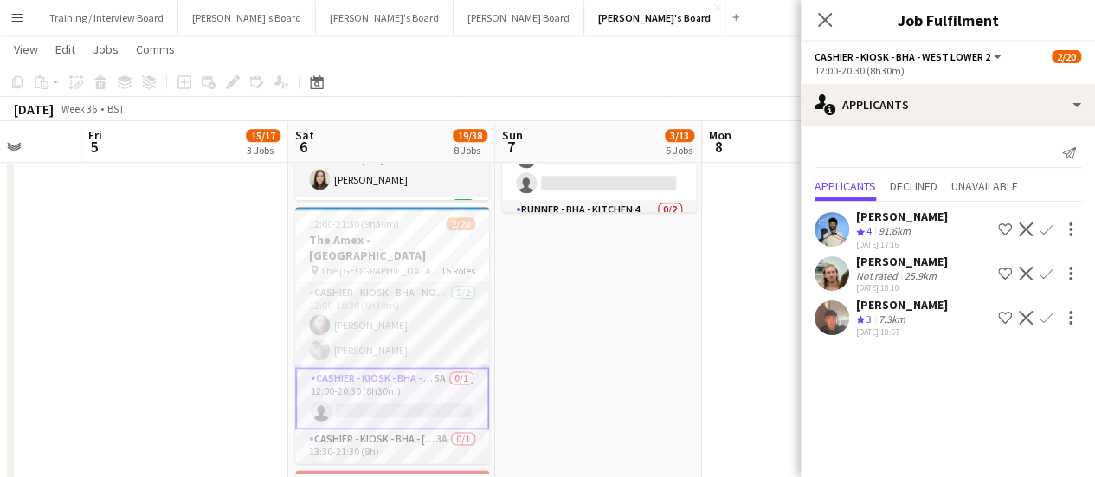
click at [433, 395] on app-card-role "Cashier - Kiosk - BHA - West Lower 2 5A 0/1 12:00-20:30 (8h30m) single-neutral-…" at bounding box center [392, 398] width 194 height 62
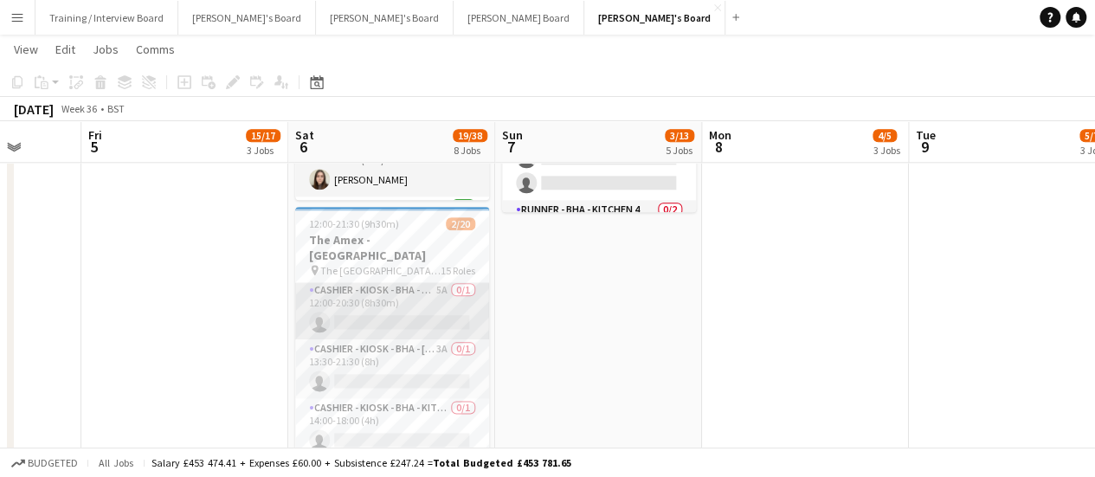
click at [414, 304] on app-card-role "Cashier - Kiosk - BHA - West Lower 2 5A 0/1 12:00-20:30 (8h30m) single-neutral-…" at bounding box center [392, 309] width 194 height 59
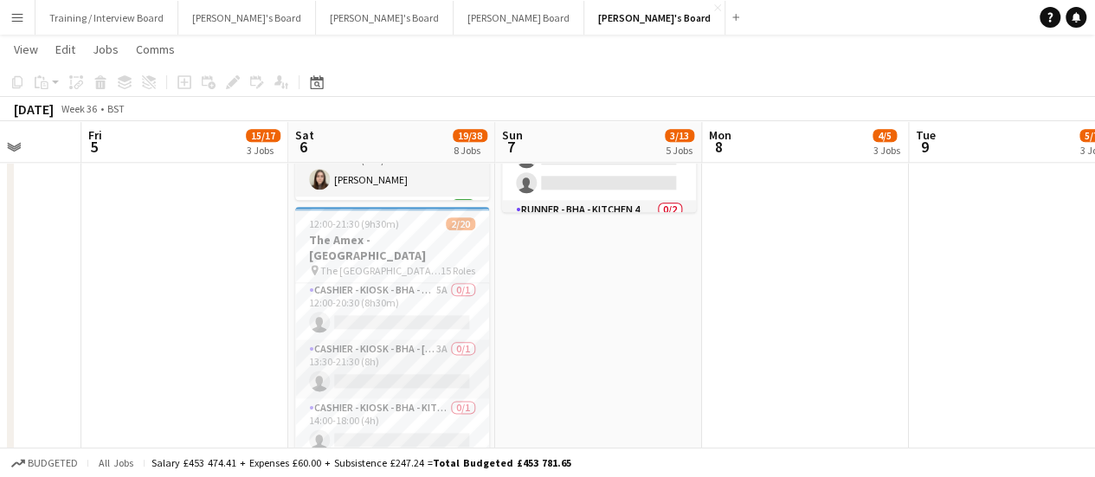
scroll to position [88, 0]
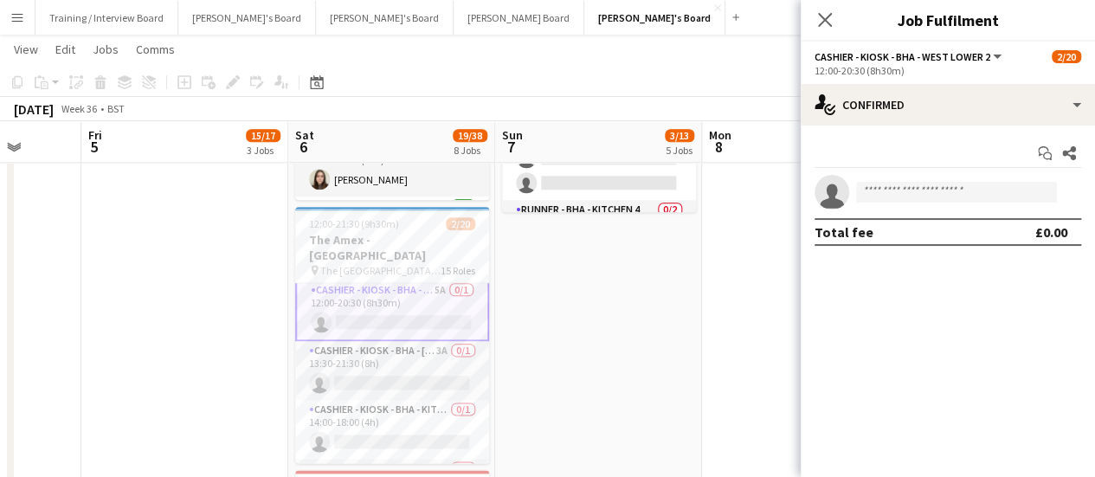
click at [986, 71] on div "12:00-20:30 (8h30m)" at bounding box center [947, 70] width 267 height 13
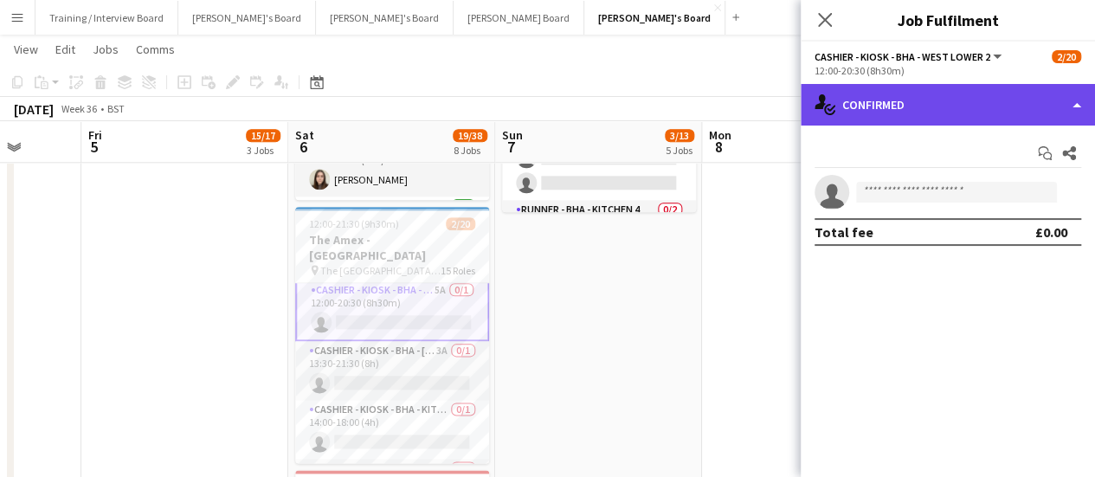
click at [973, 109] on div "single-neutral-actions-check-2 Confirmed" at bounding box center [947, 105] width 294 height 42
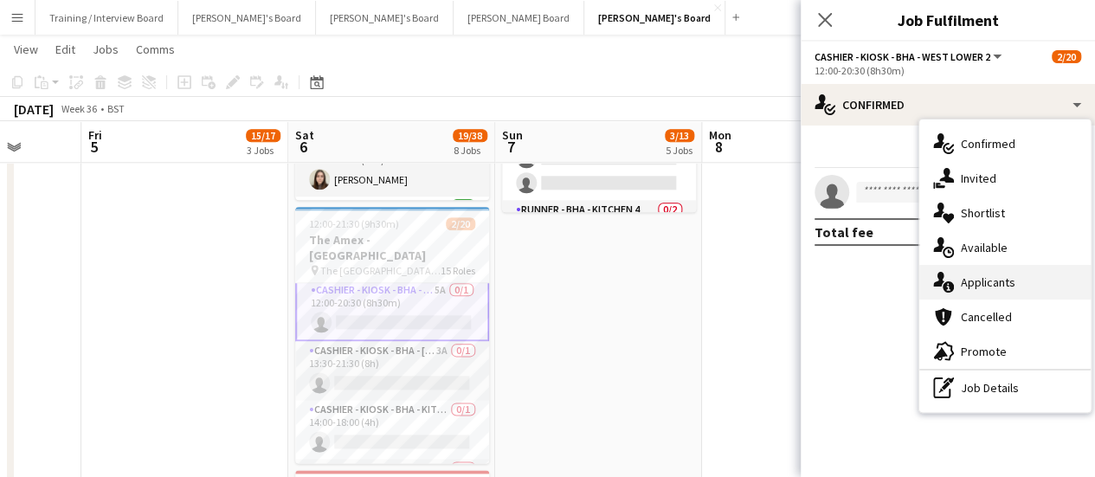
click at [1000, 274] on span "Applicants" at bounding box center [987, 282] width 55 height 16
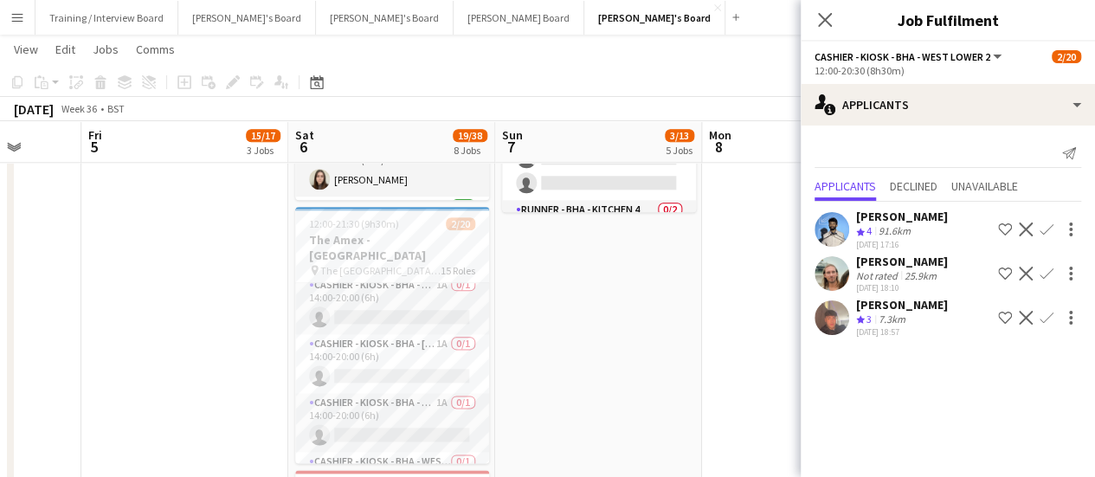
scroll to position [521, 0]
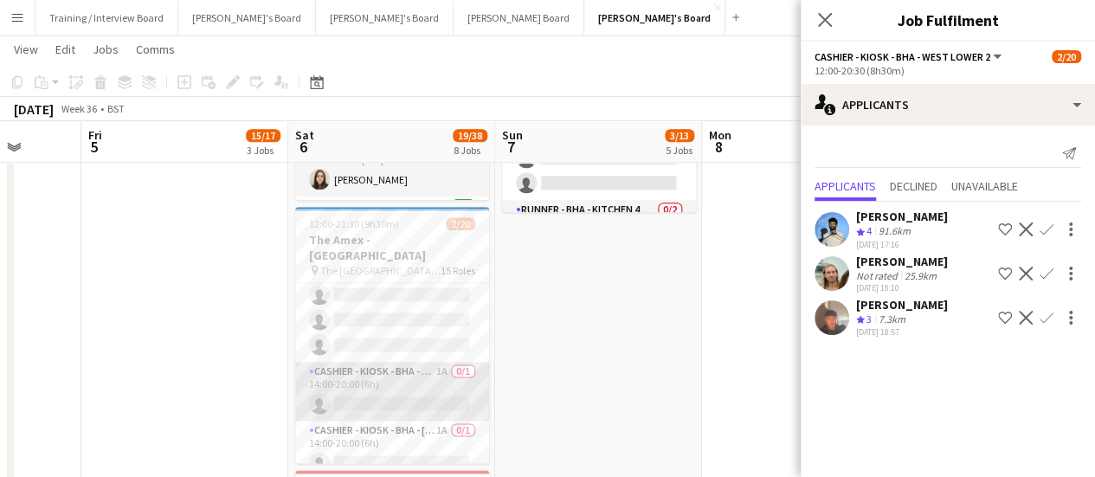
click at [421, 372] on app-card-role "Cashier - Kiosk - BHA - South 5 1A 0/1 14:00-20:00 (6h) single-neutral-actions" at bounding box center [392, 391] width 194 height 59
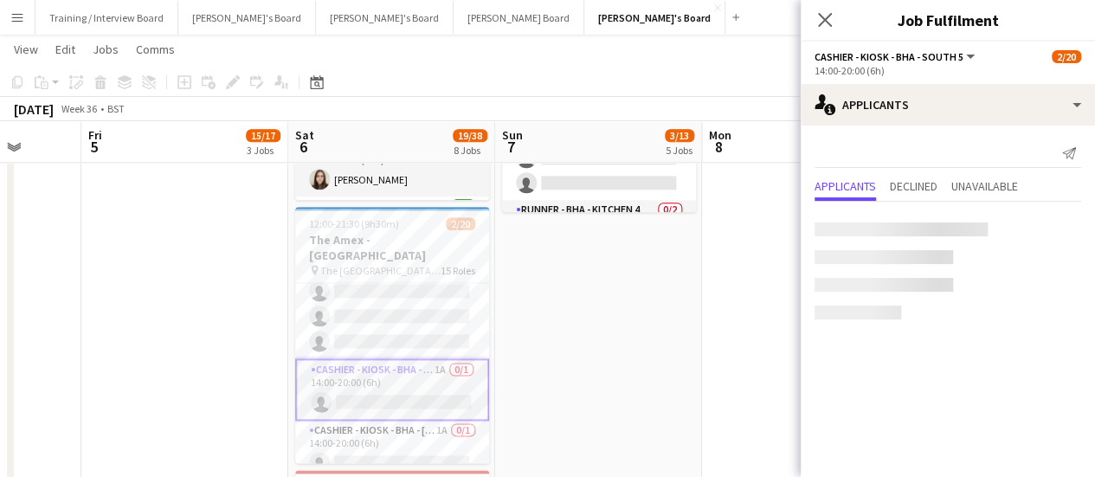
scroll to position [517, 0]
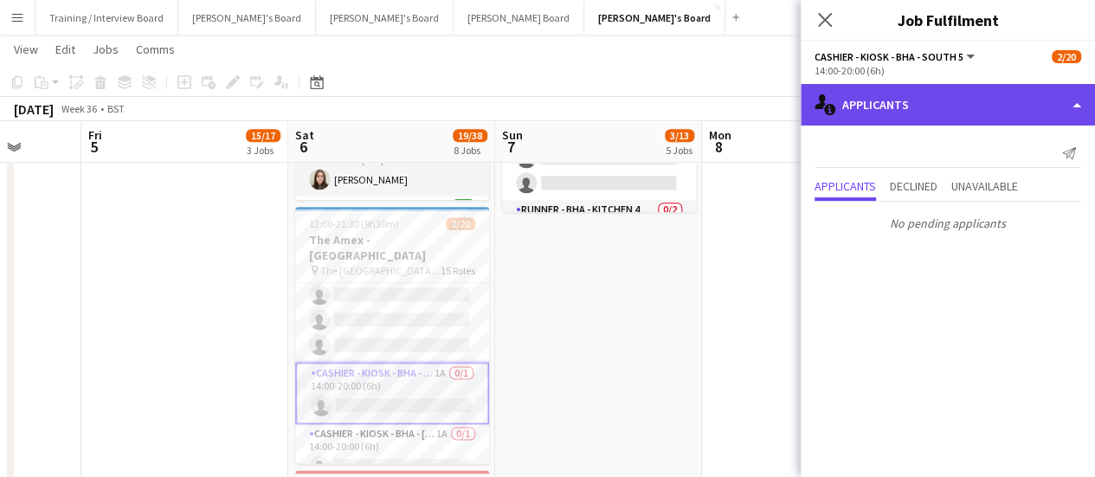
click at [980, 101] on div "single-neutral-actions-information Applicants" at bounding box center [947, 105] width 294 height 42
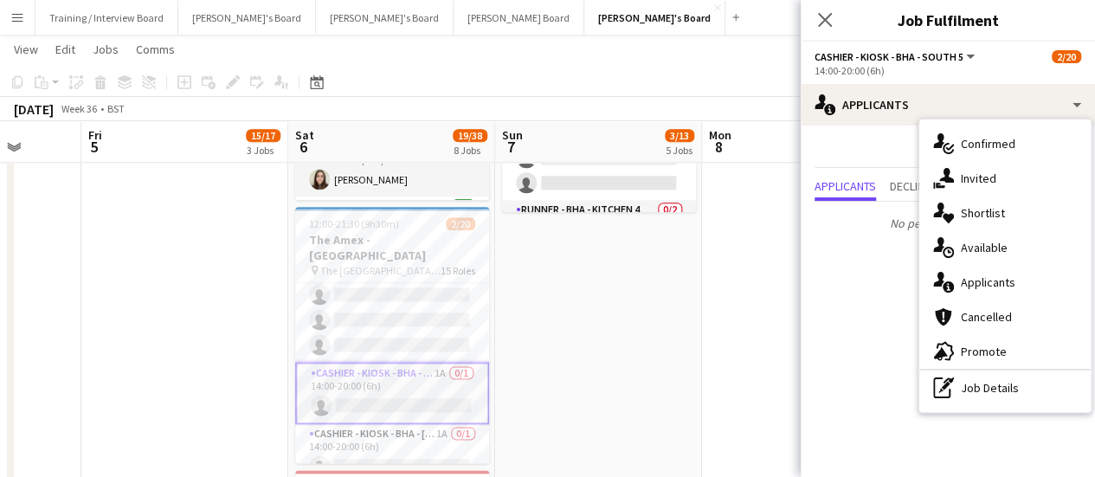
click at [612, 288] on app-date-cell "09:00-17:00 (8h) 0/1 pin Jacaranda Catering, Midhust, GU29 9AL 1 Role Warehouse…" at bounding box center [598, 129] width 207 height 1775
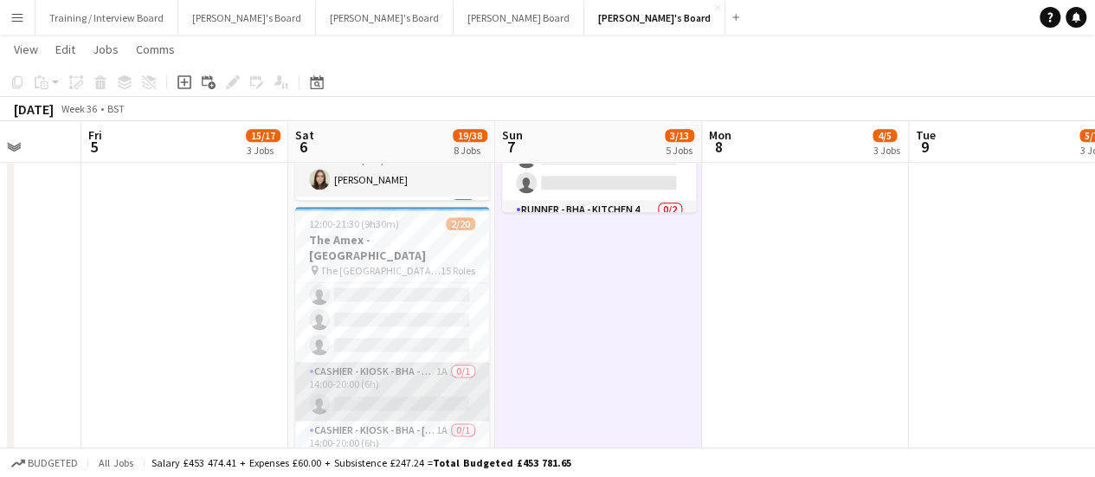
click at [408, 380] on app-card-role "Cashier - Kiosk - BHA - South 5 1A 0/1 14:00-20:00 (6h) single-neutral-actions" at bounding box center [392, 391] width 194 height 59
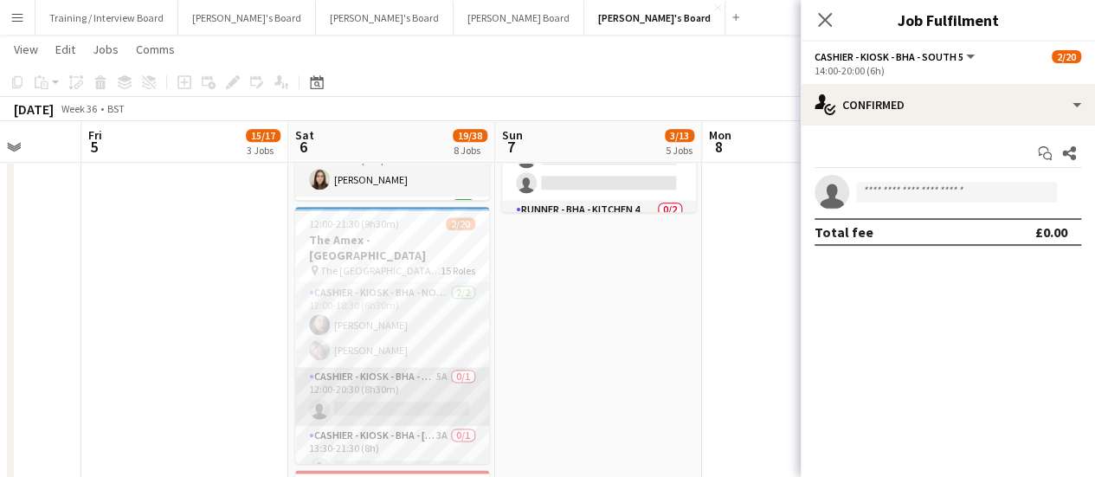
scroll to position [87, 0]
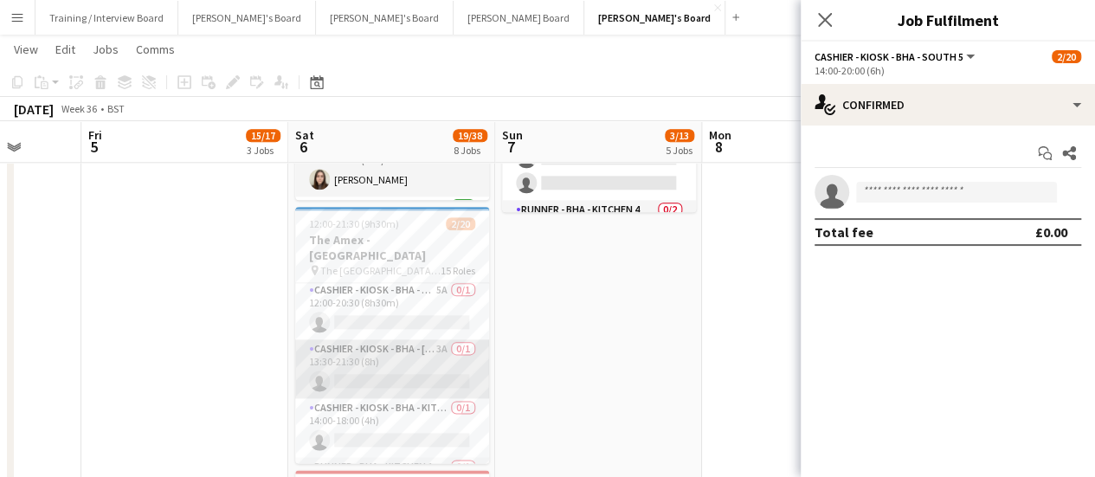
click at [417, 375] on app-card-role "Cashier - Kiosk - BHA - West Lower 1 3A 0/1 13:30-21:30 (8h) single-neutral-act…" at bounding box center [392, 368] width 194 height 59
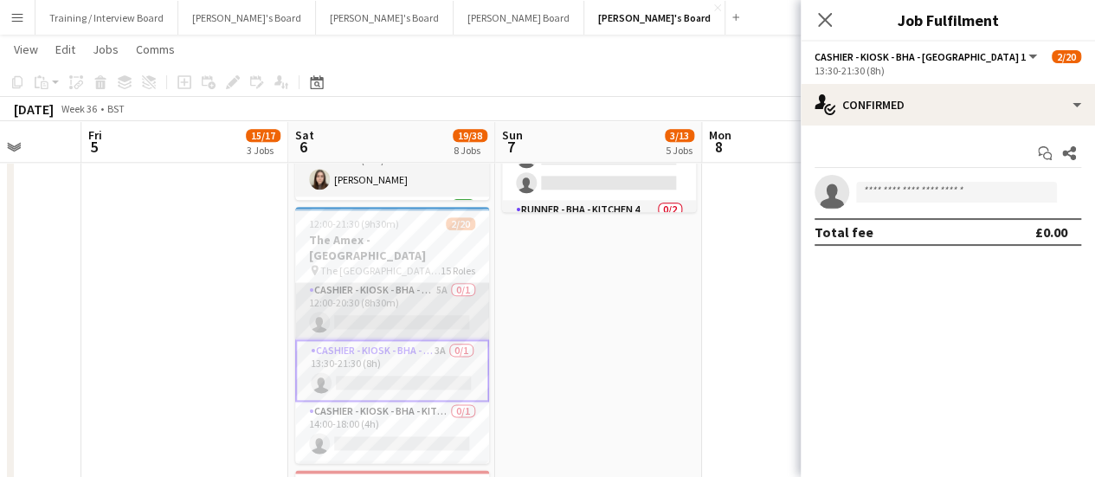
click at [422, 300] on app-card-role "Cashier - Kiosk - BHA - West Lower 2 5A 0/1 12:00-20:30 (8h30m) single-neutral-…" at bounding box center [392, 309] width 194 height 59
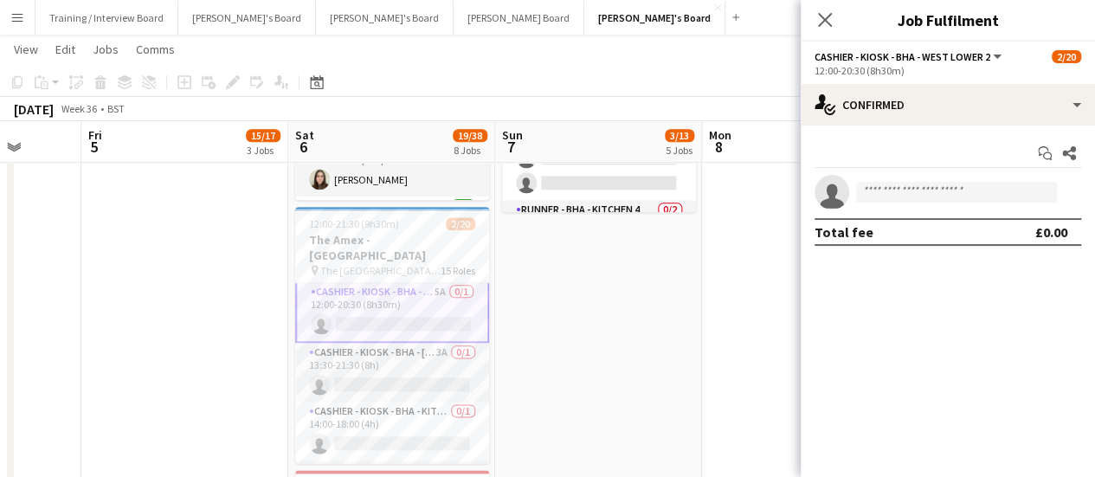
scroll to position [88, 0]
click at [955, 136] on div "Start chat Share single-neutral-actions Total fee £0.00" at bounding box center [947, 192] width 294 height 134
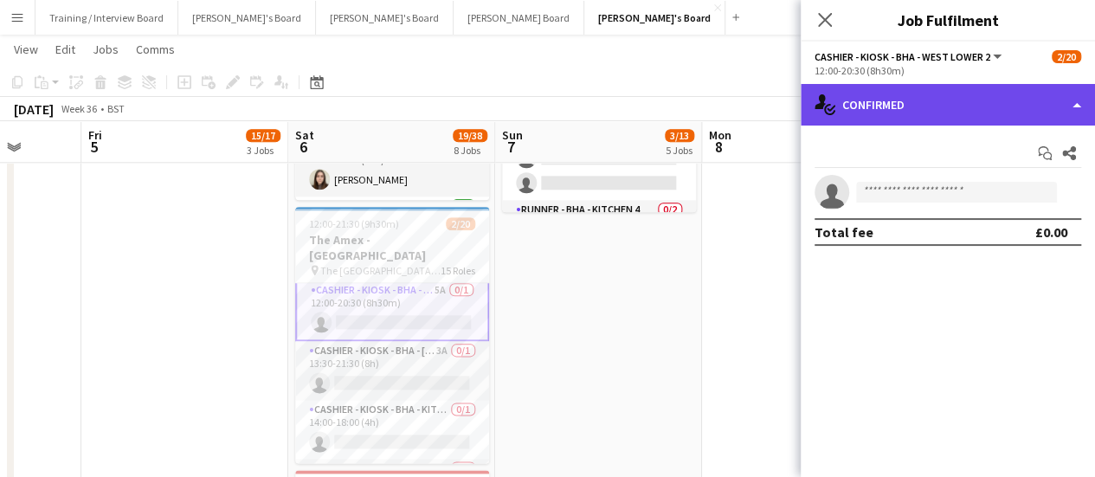
click at [958, 122] on div "single-neutral-actions-check-2 Confirmed" at bounding box center [947, 105] width 294 height 42
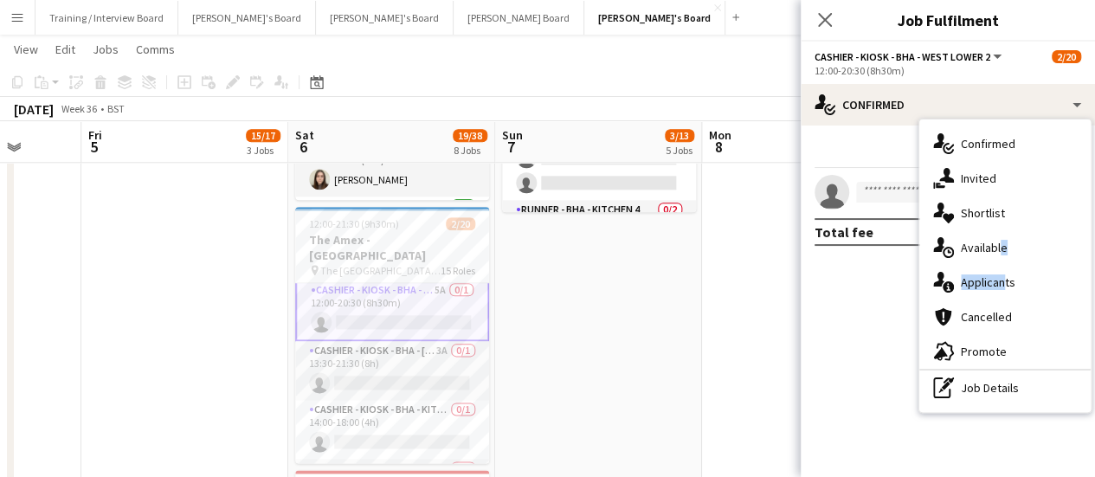
drag, startPoint x: 994, startPoint y: 236, endPoint x: 994, endPoint y: 278, distance: 41.5
click at [994, 276] on div "single-neutral-actions-check-2 Confirmed single-neutral-actions-share-1 Invited…" at bounding box center [1004, 265] width 171 height 292
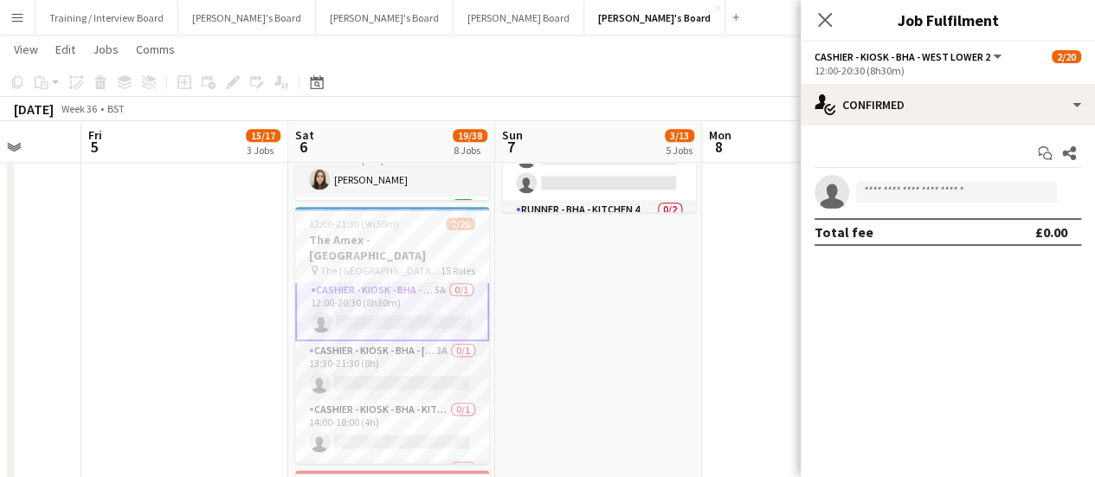
click at [994, 278] on mat-expansion-panel "check Confirmed Start chat Share single-neutral-actions Total fee £0.00" at bounding box center [947, 300] width 294 height 351
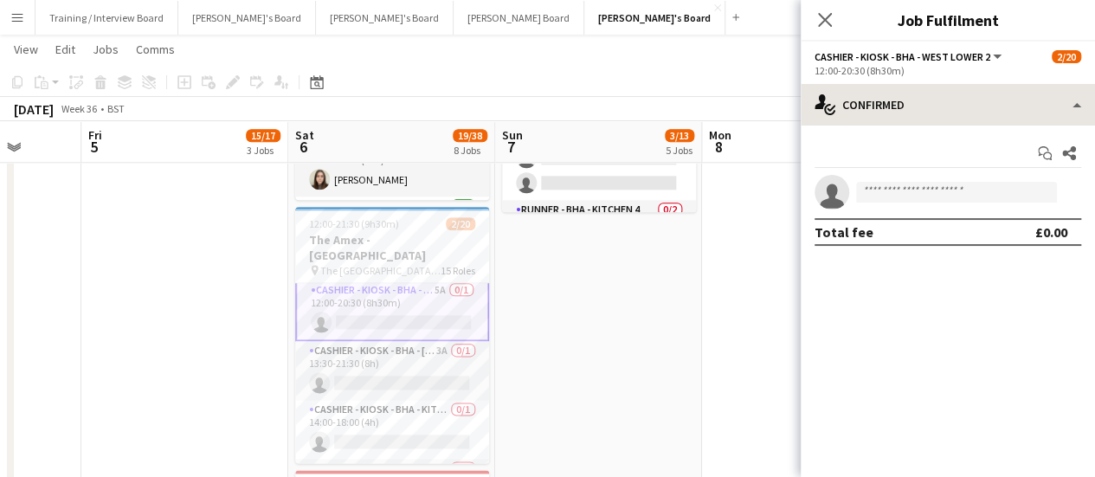
drag, startPoint x: 960, startPoint y: 129, endPoint x: 960, endPoint y: 119, distance: 9.5
click at [961, 122] on div "single-neutral-actions-check-2 Confirmed single-neutral-actions-check-2 Confirm…" at bounding box center [947, 280] width 294 height 393
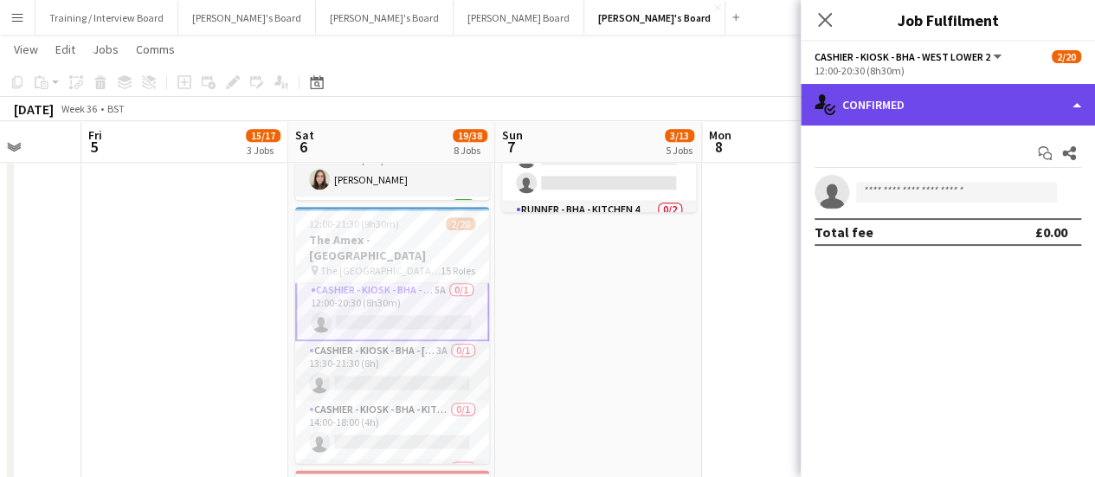
click at [960, 119] on div "single-neutral-actions-check-2 Confirmed" at bounding box center [947, 105] width 294 height 42
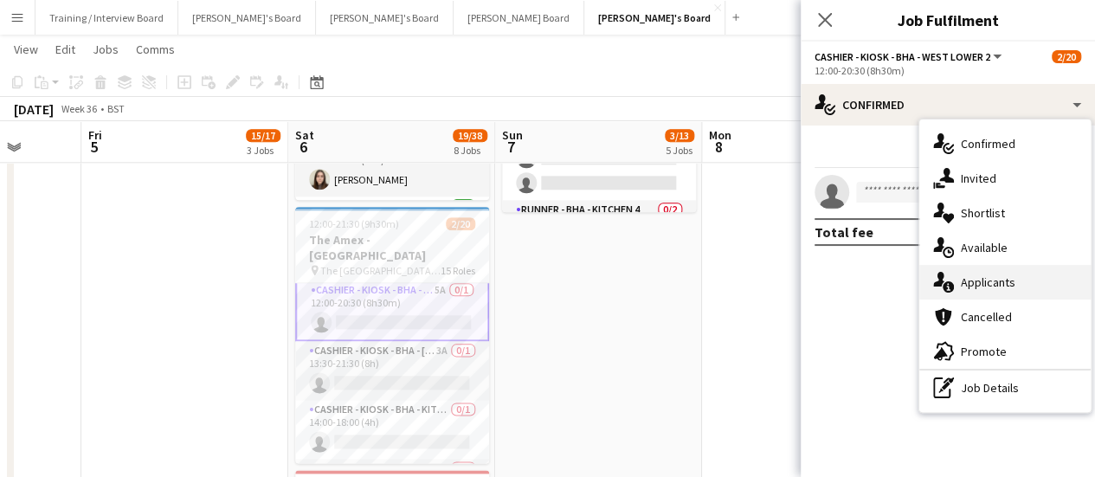
click at [997, 280] on span "Applicants" at bounding box center [987, 282] width 55 height 16
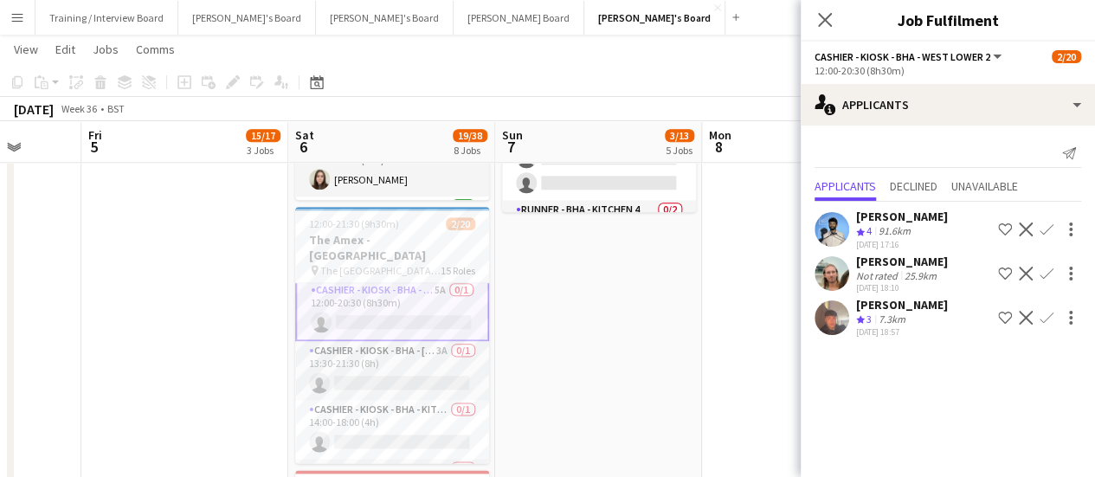
click at [902, 225] on div "91.6km" at bounding box center [894, 231] width 39 height 15
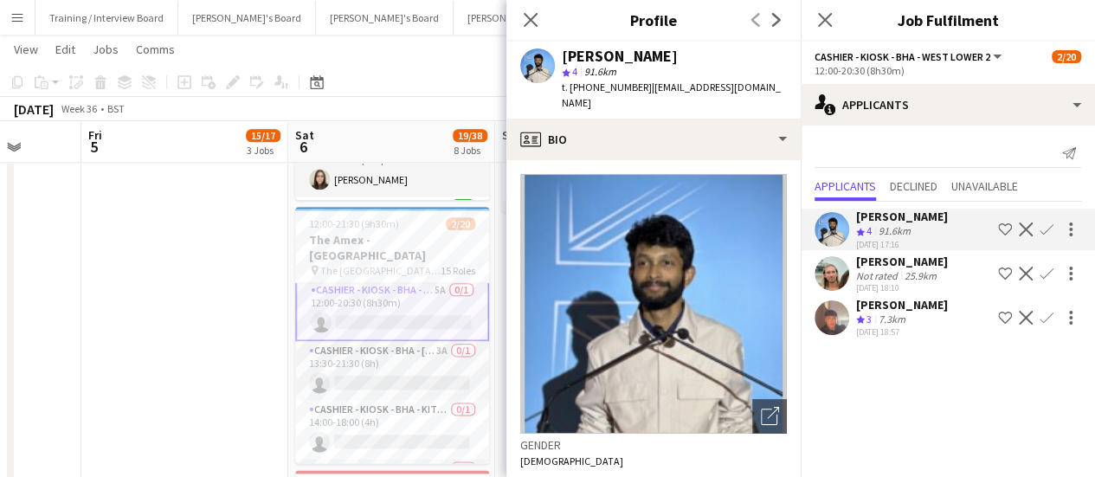
click at [594, 48] on div "[PERSON_NAME]" at bounding box center [620, 56] width 116 height 16
copy div "[PERSON_NAME]"
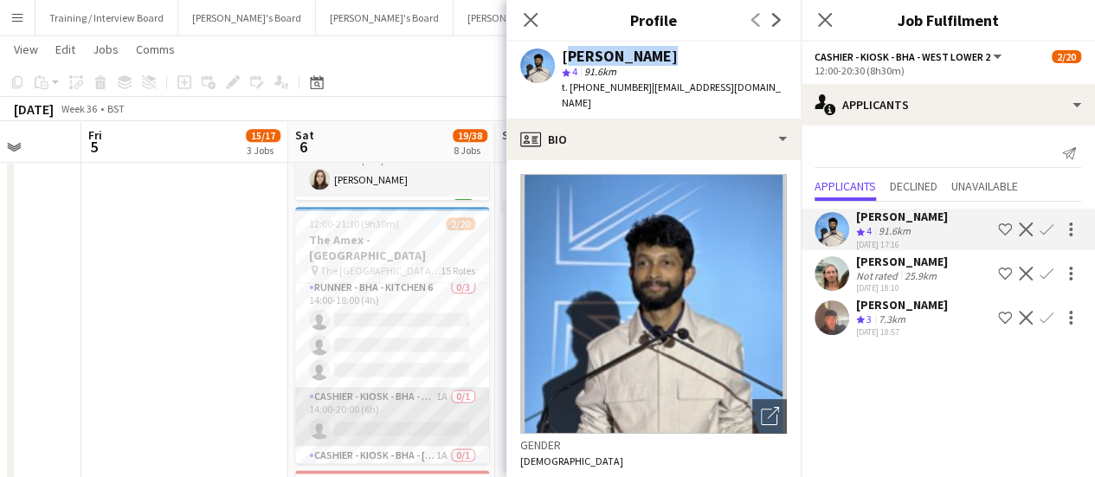
scroll to position [521, 0]
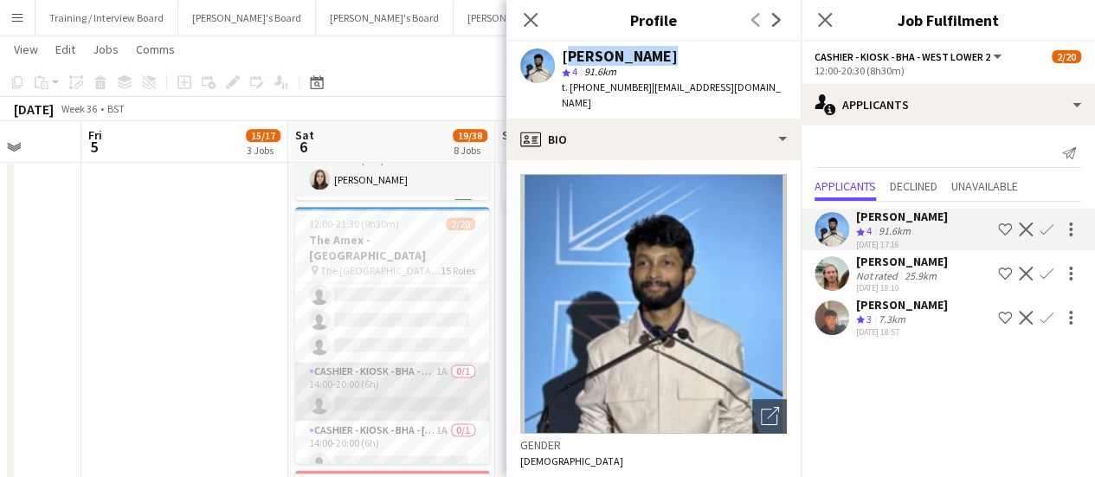
click at [389, 380] on app-card-role "Cashier - Kiosk - BHA - South 5 1A 0/1 14:00-20:00 (6h) single-neutral-actions" at bounding box center [392, 391] width 194 height 59
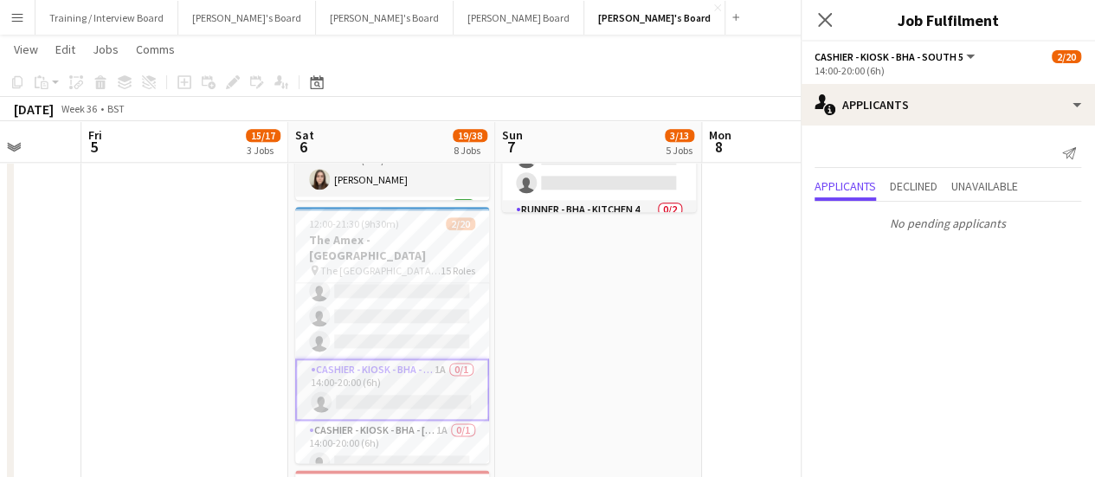
scroll to position [517, 0]
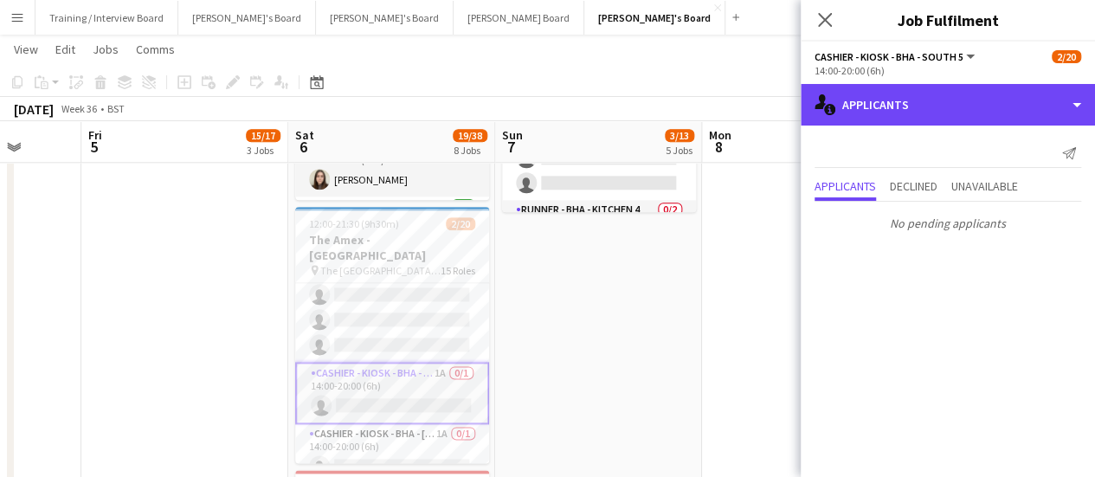
drag, startPoint x: 903, startPoint y: 112, endPoint x: 928, endPoint y: 150, distance: 45.1
click at [905, 111] on div "single-neutral-actions-information Applicants" at bounding box center [947, 105] width 294 height 42
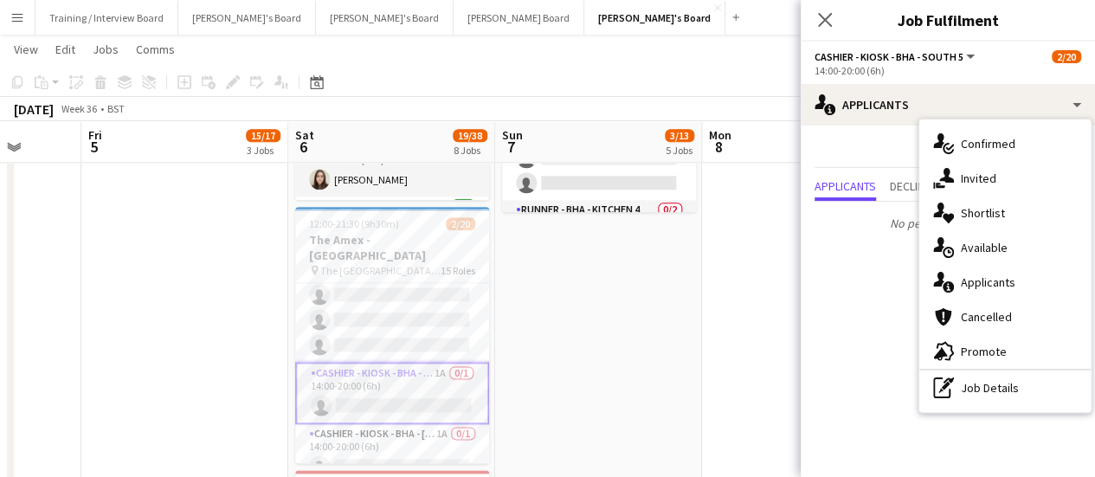
drag, startPoint x: 952, startPoint y: 149, endPoint x: 941, endPoint y: 167, distance: 20.9
click at [952, 148] on icon "single-neutral-actions-check-2" at bounding box center [943, 143] width 21 height 21
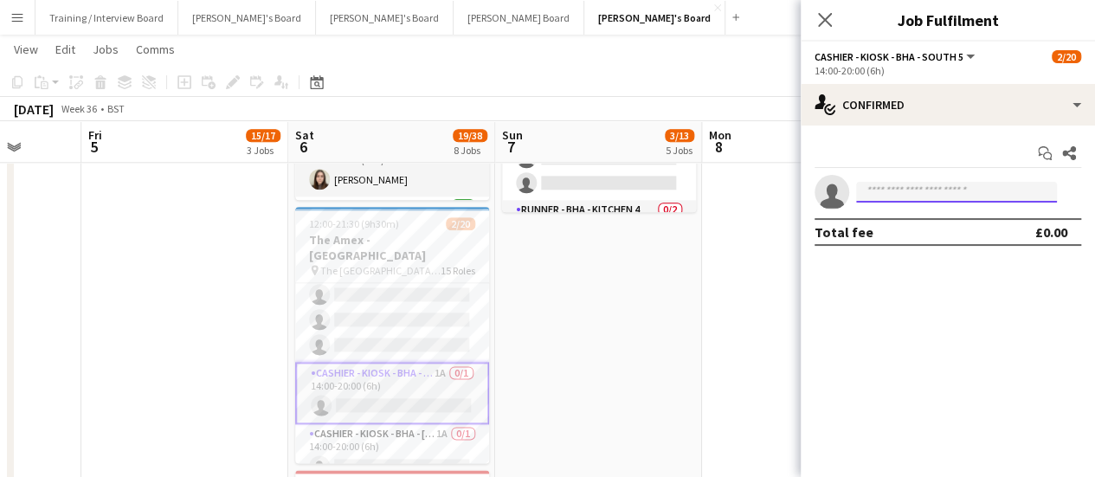
click at [896, 198] on input at bounding box center [956, 192] width 201 height 21
paste input "**********"
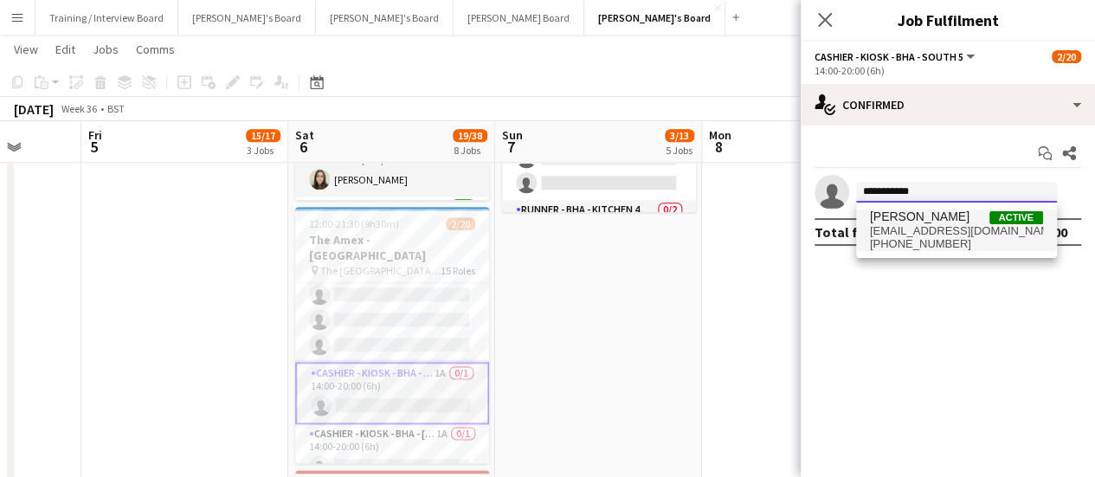
type input "**********"
click at [929, 220] on span "[PERSON_NAME]" at bounding box center [920, 216] width 100 height 15
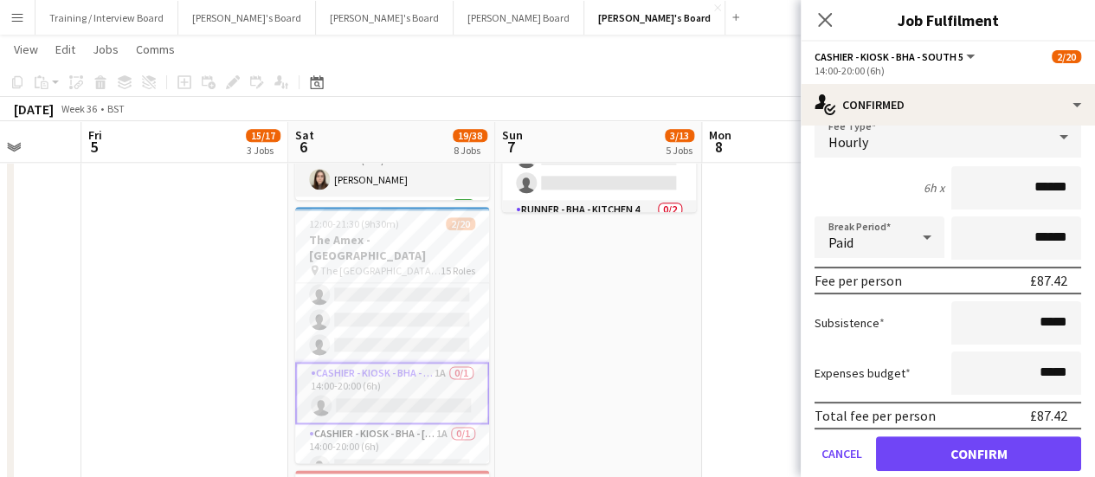
scroll to position [175, 0]
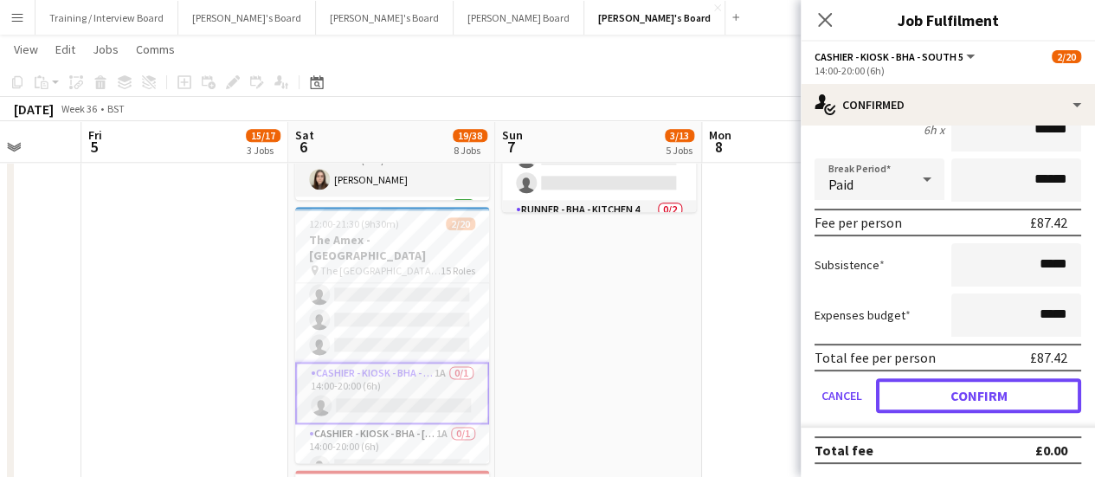
click at [980, 401] on button "Confirm" at bounding box center [978, 395] width 205 height 35
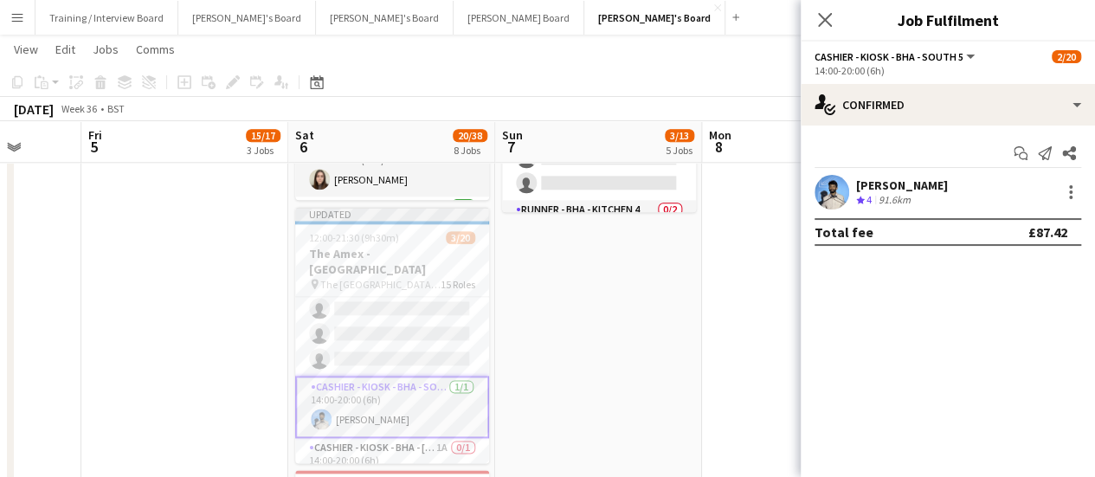
scroll to position [0, 0]
click at [653, 350] on app-date-cell "09:00-17:00 (8h) 0/1 pin Jacaranda Catering, Midhust, GU29 9AL 1 Role Warehouse…" at bounding box center [598, 129] width 207 height 1775
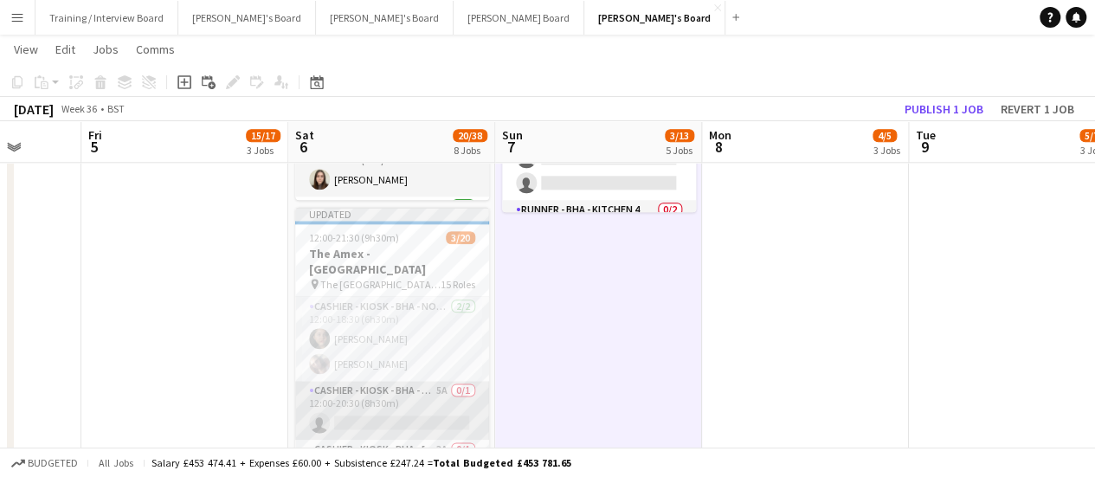
click at [423, 408] on app-card-role "Cashier - Kiosk - BHA - West Lower 2 5A 0/1 12:00-20:30 (8h30m) single-neutral-…" at bounding box center [392, 410] width 194 height 59
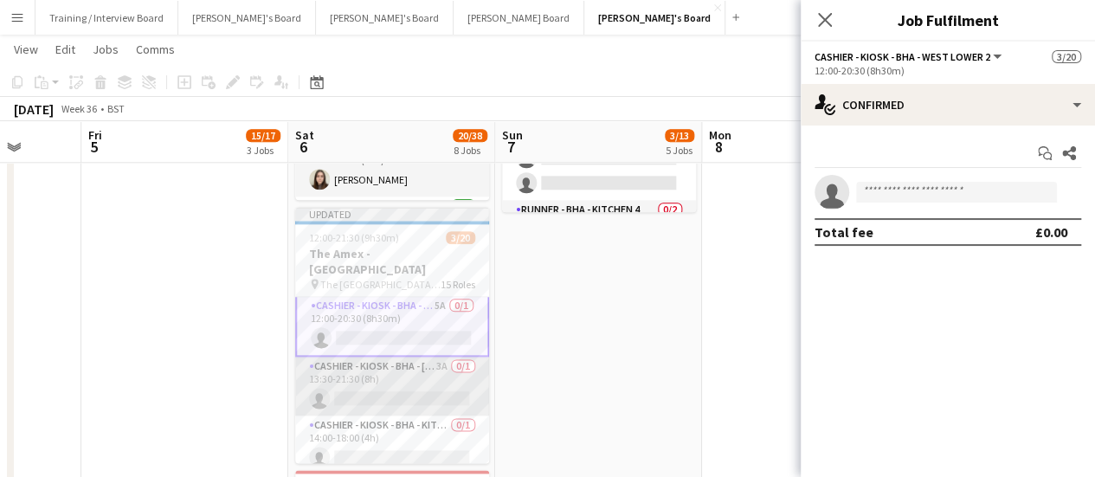
click at [420, 382] on app-card-role "Cashier - Kiosk - BHA - West Lower 1 3A 0/1 13:30-21:30 (8h) single-neutral-act…" at bounding box center [392, 385] width 194 height 59
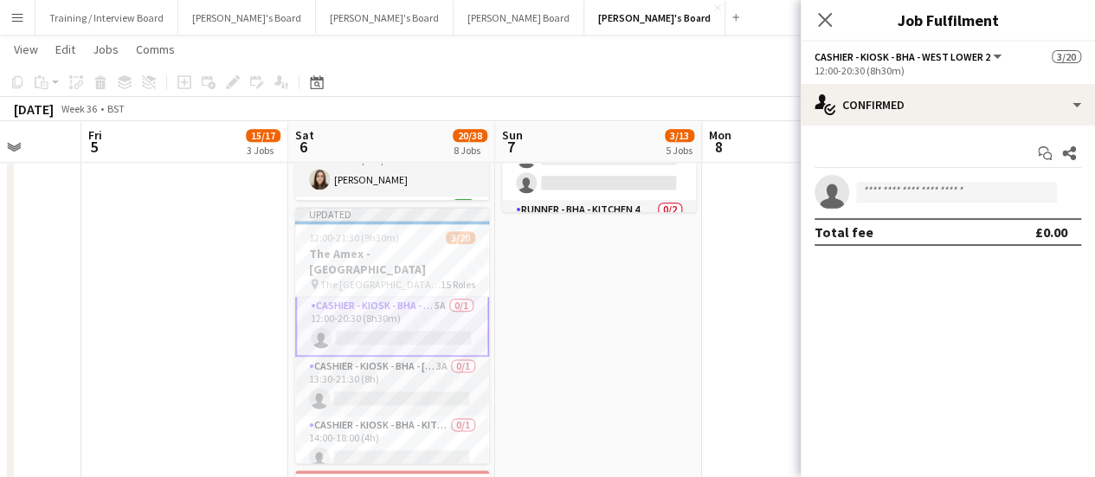
scroll to position [85, 0]
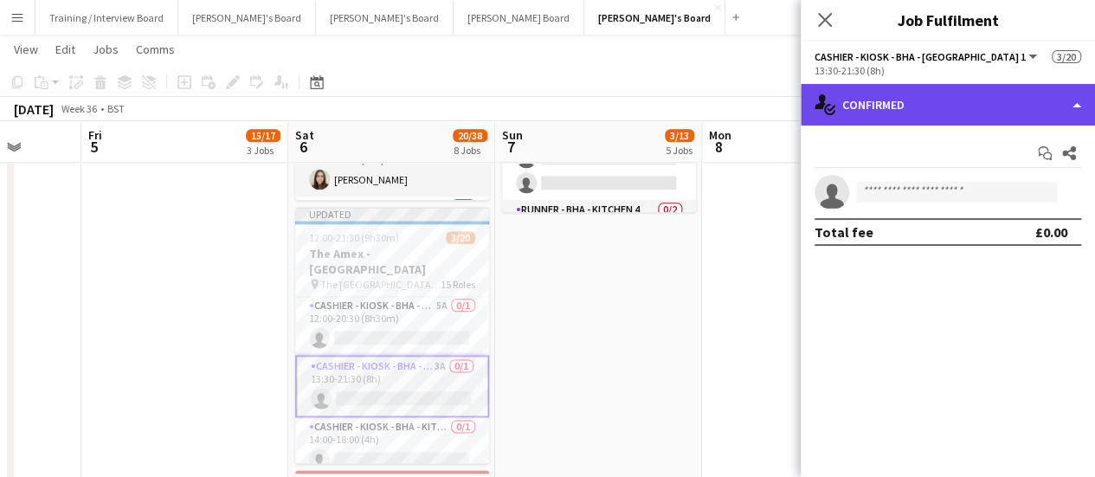
click at [874, 100] on div "single-neutral-actions-check-2 Confirmed" at bounding box center [947, 105] width 294 height 42
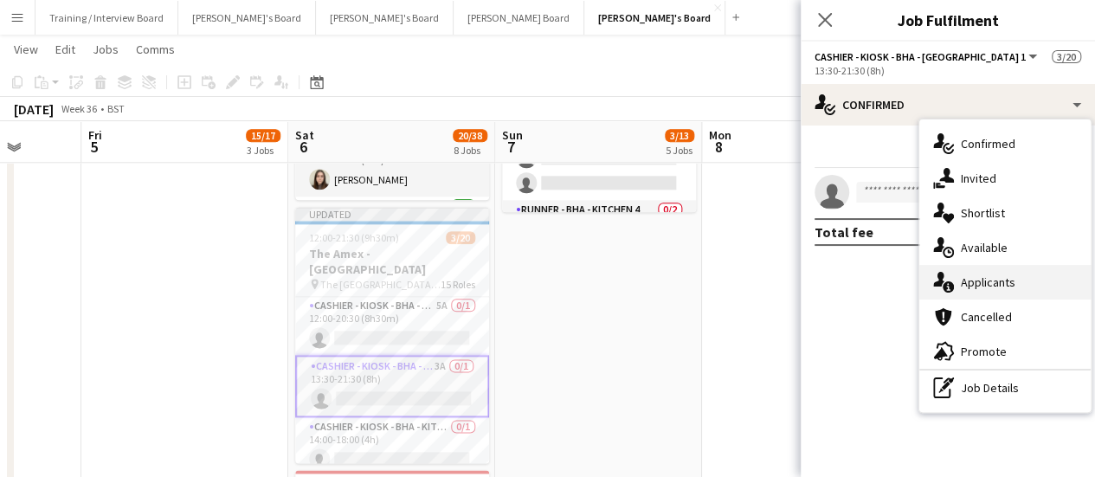
click at [997, 287] on span "Applicants" at bounding box center [987, 282] width 55 height 16
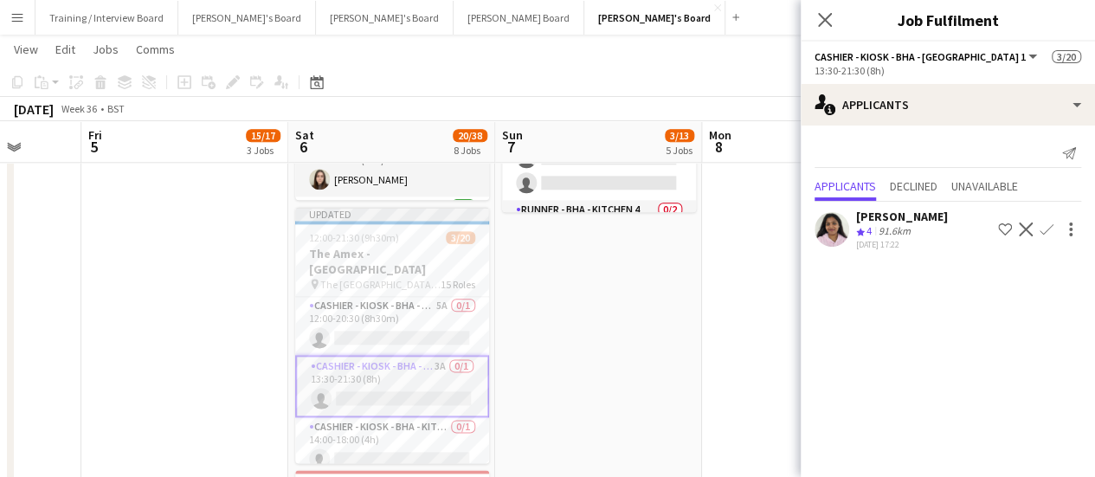
click at [902, 224] on div "91.6km" at bounding box center [894, 231] width 39 height 15
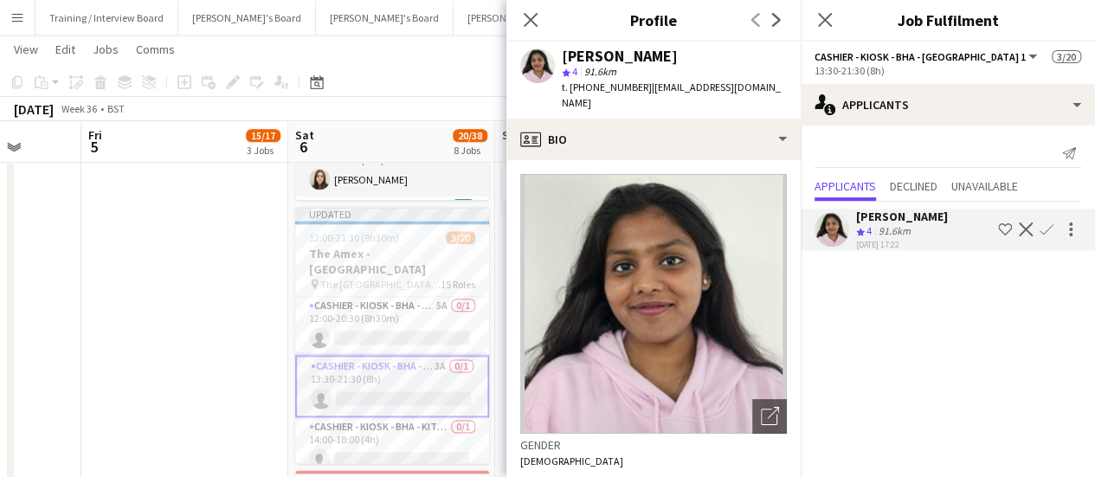
click at [658, 65] on div "star 4 91.6km" at bounding box center [674, 72] width 225 height 16
click at [655, 55] on div "[PERSON_NAME]" at bounding box center [620, 56] width 116 height 16
copy div "[PERSON_NAME]"
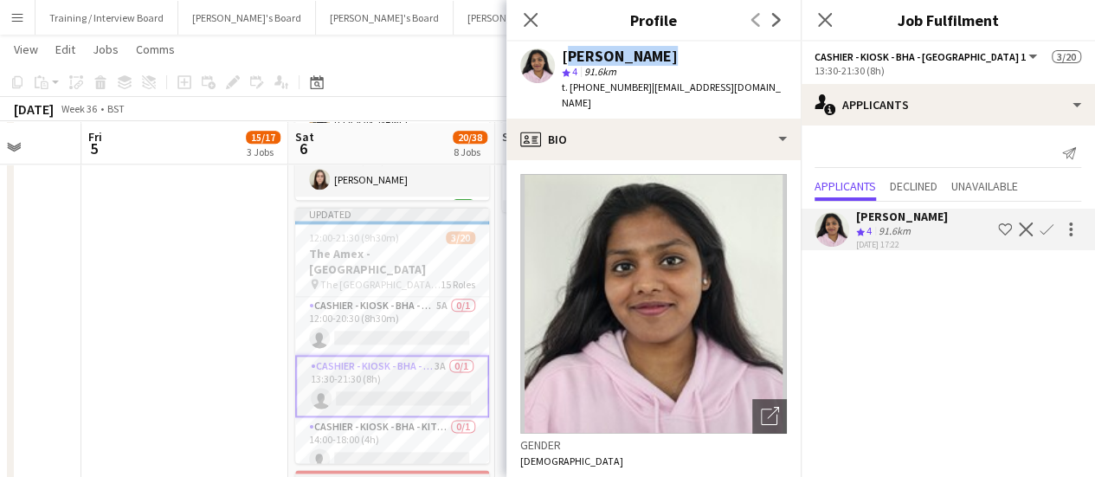
scroll to position [1038, 0]
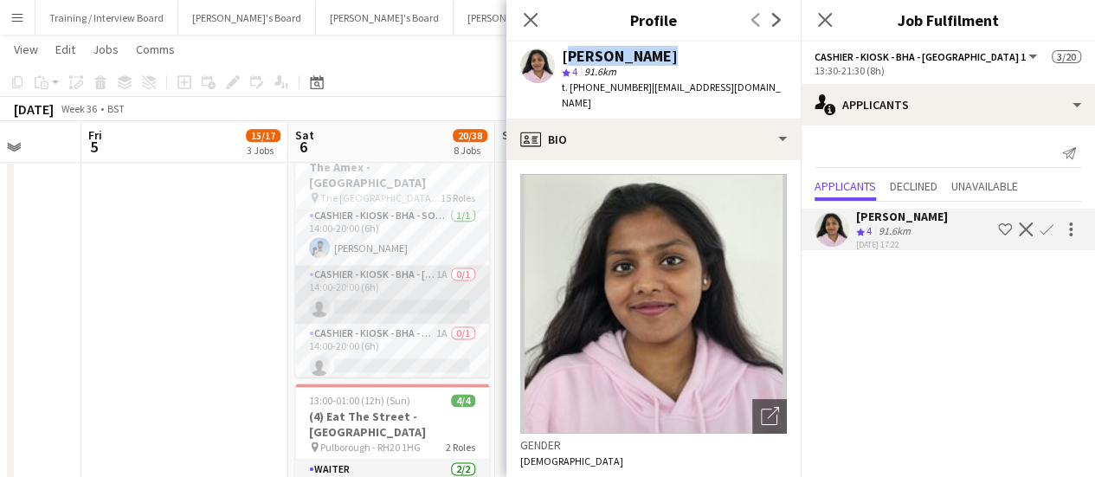
click at [403, 295] on app-card-role "Cashier - Kiosk - BHA - West Lower 1 1A 0/1 14:00-20:00 (6h) single-neutral-act…" at bounding box center [392, 294] width 194 height 59
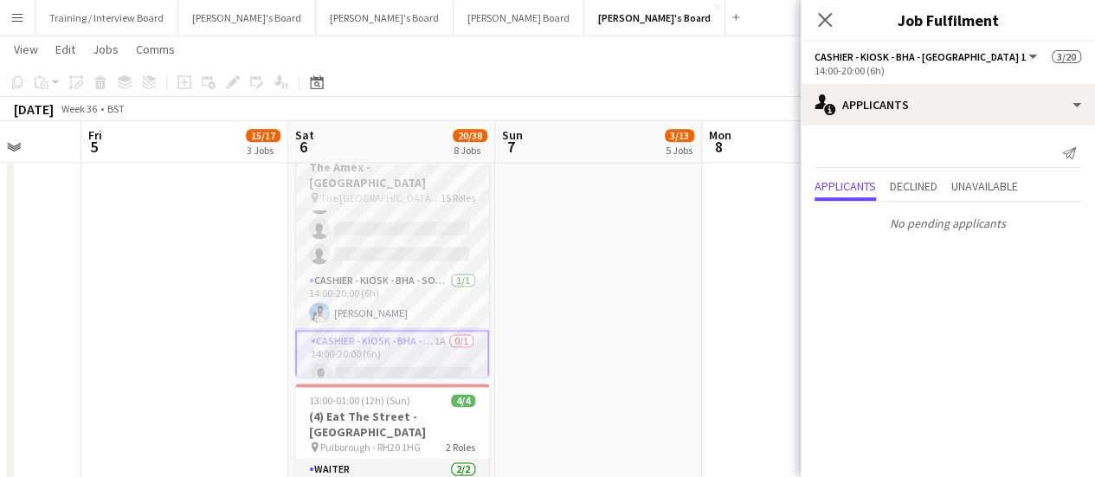
scroll to position [514, 0]
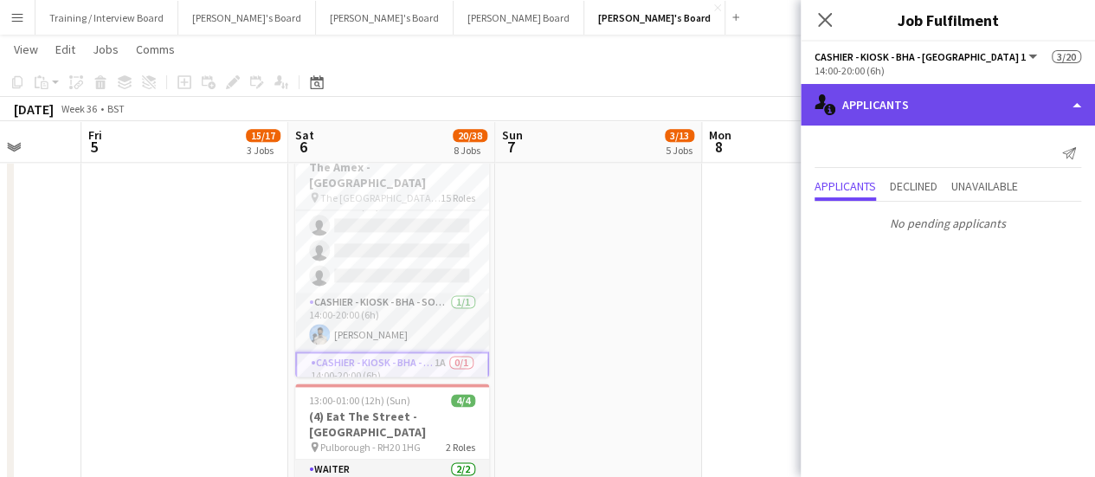
click at [928, 95] on div "single-neutral-actions-information Applicants" at bounding box center [947, 105] width 294 height 42
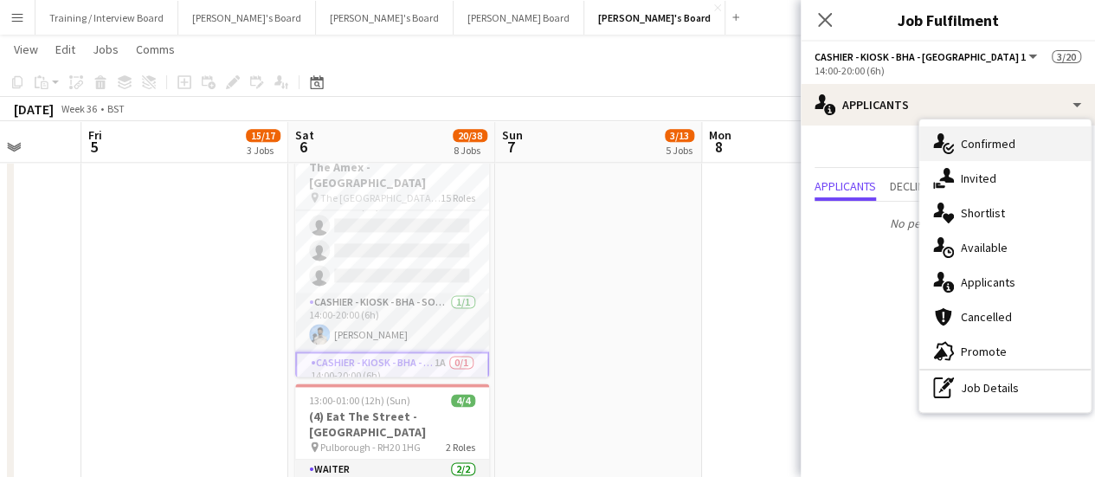
click at [955, 143] on div "single-neutral-actions-check-2 Confirmed" at bounding box center [1004, 143] width 171 height 35
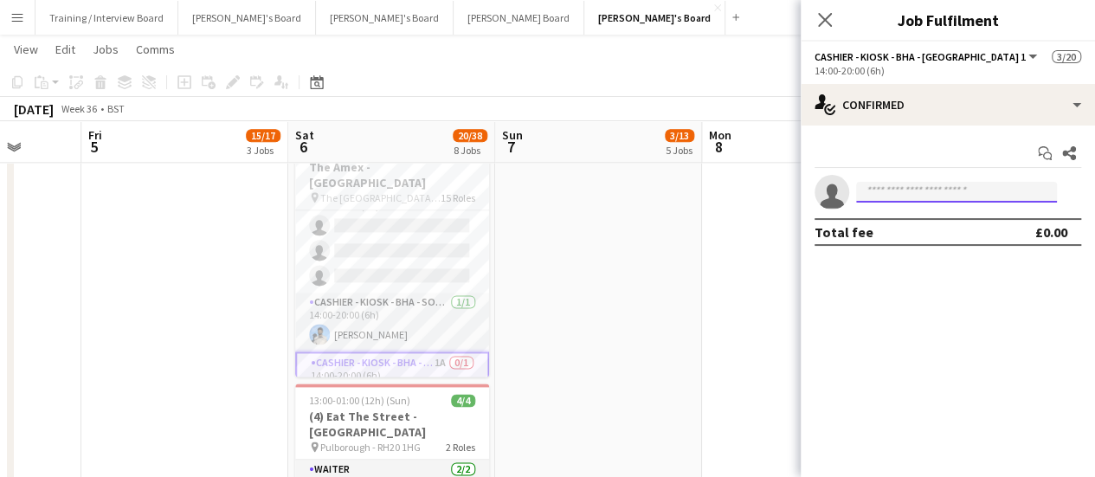
click at [903, 189] on input at bounding box center [956, 192] width 201 height 21
paste input "**********"
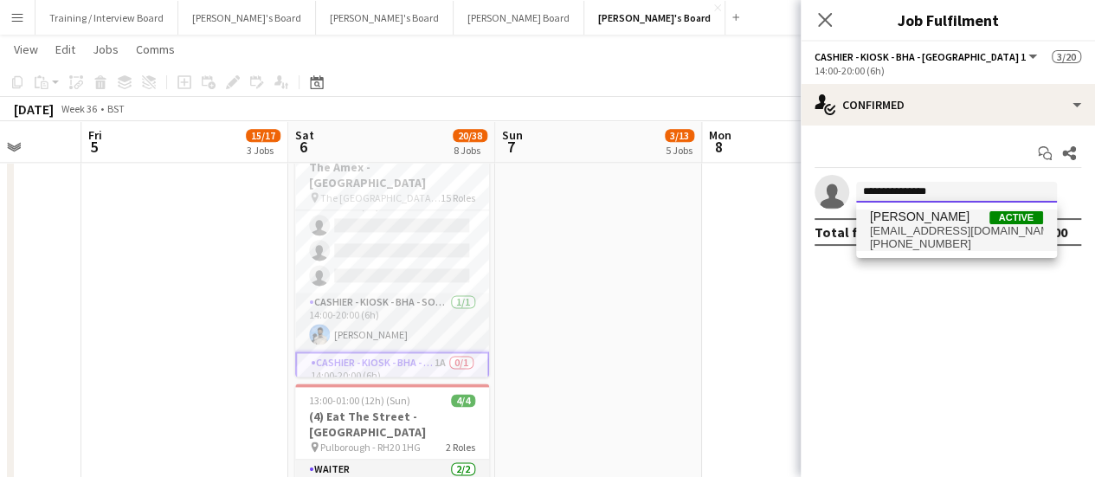
type input "**********"
click at [944, 241] on span "[PHONE_NUMBER]" at bounding box center [956, 244] width 173 height 14
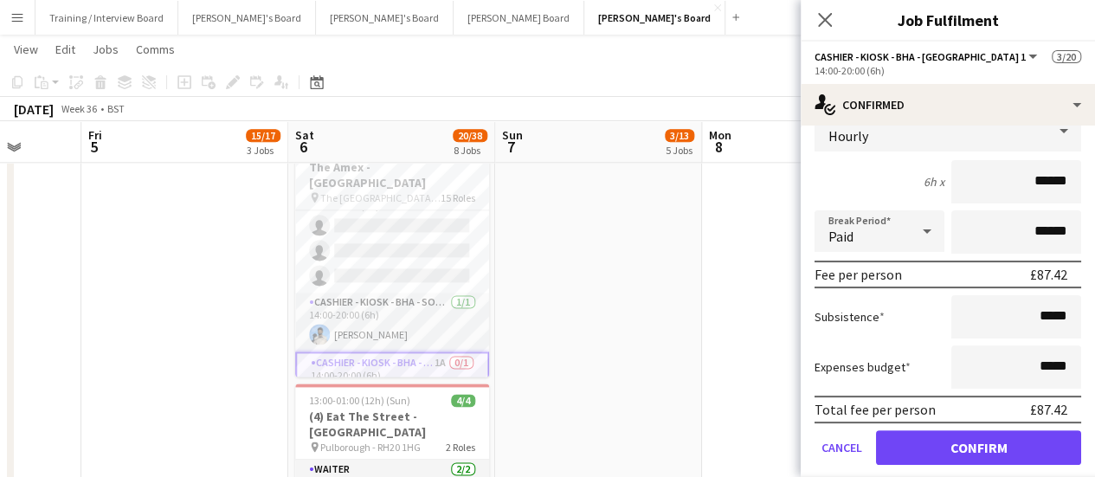
scroll to position [173, 0]
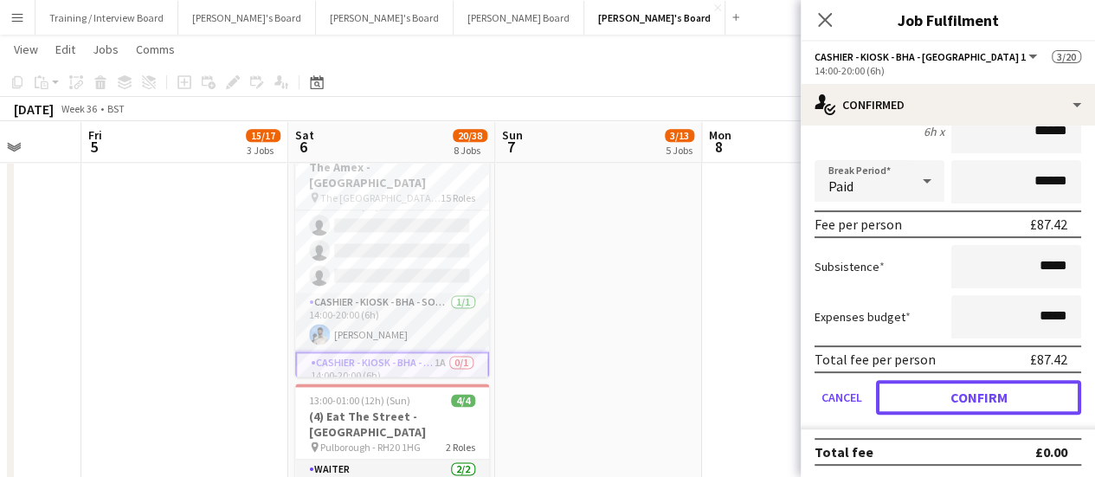
click at [983, 393] on button "Confirm" at bounding box center [978, 397] width 205 height 35
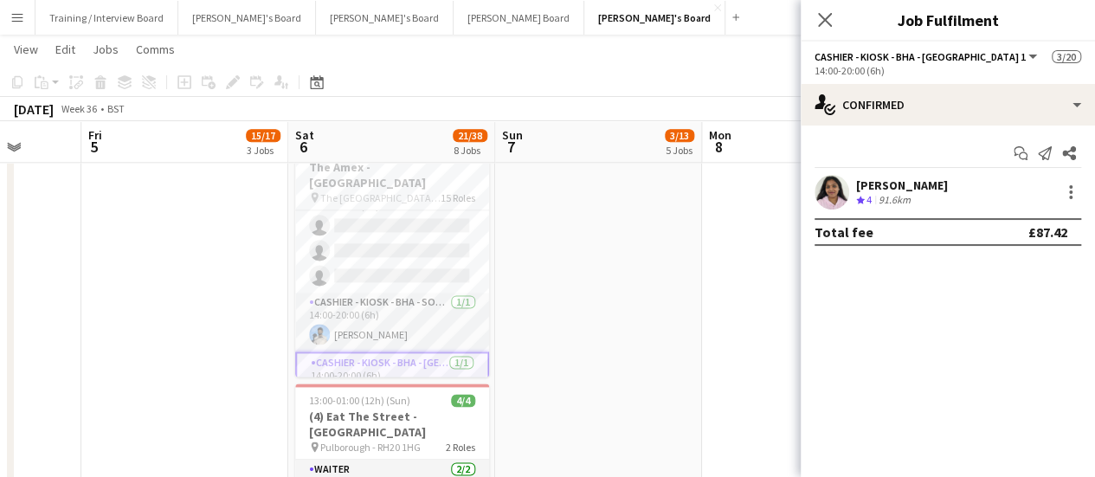
scroll to position [0, 0]
click at [703, 338] on app-date-cell "09:00-17:00 (8h) 0/1 pin Jacaranda Catering, Midhust, GU29 9AL 1 Role Warehouse…" at bounding box center [805, 42] width 207 height 1775
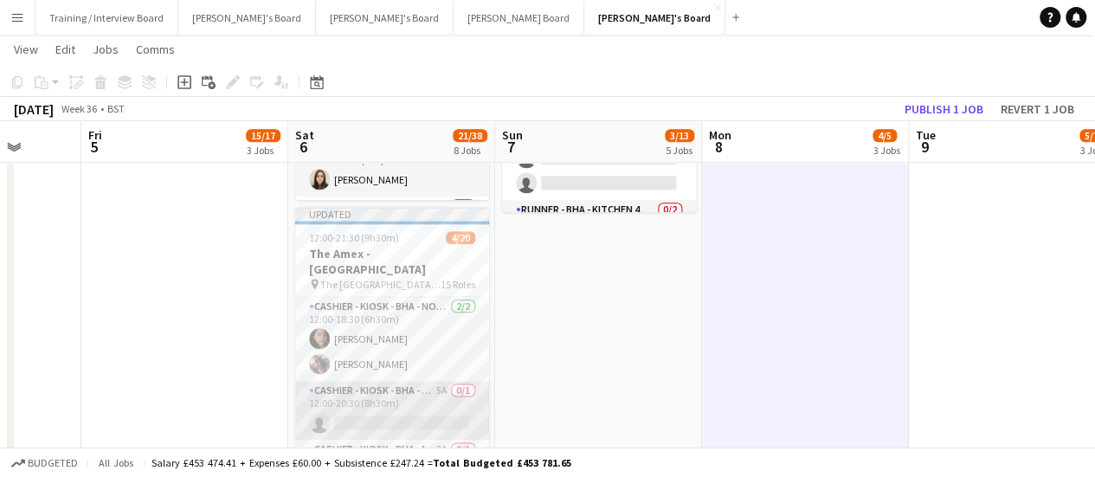
click at [417, 381] on app-card-role "Cashier - Kiosk - BHA - West Lower 2 5A 0/1 12:00-20:30 (8h30m) single-neutral-…" at bounding box center [392, 410] width 194 height 59
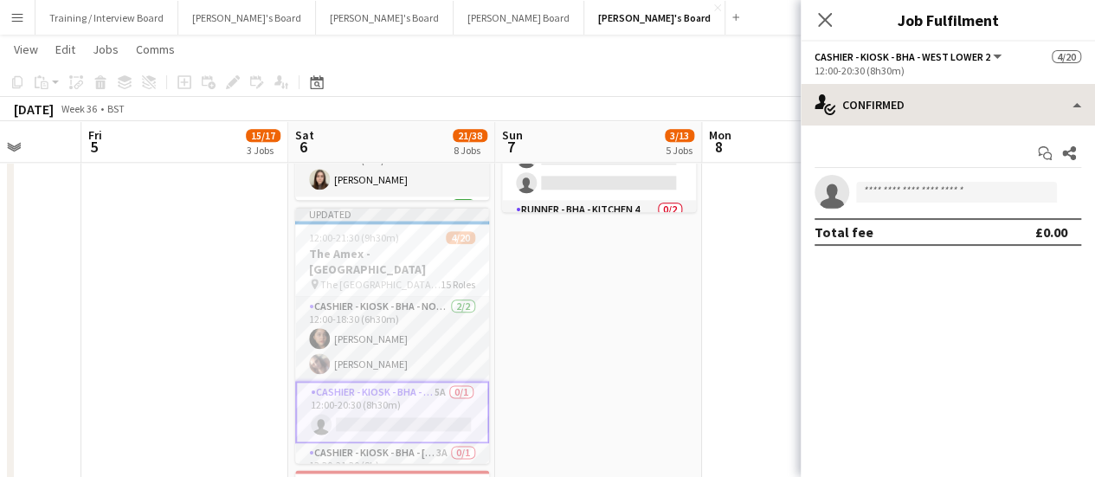
click at [923, 81] on app-options-switcher "Cashier - Kiosk - BHA - West Lower 2 All roles Cashier - Kiosk - BHA - West Low…" at bounding box center [947, 63] width 294 height 42
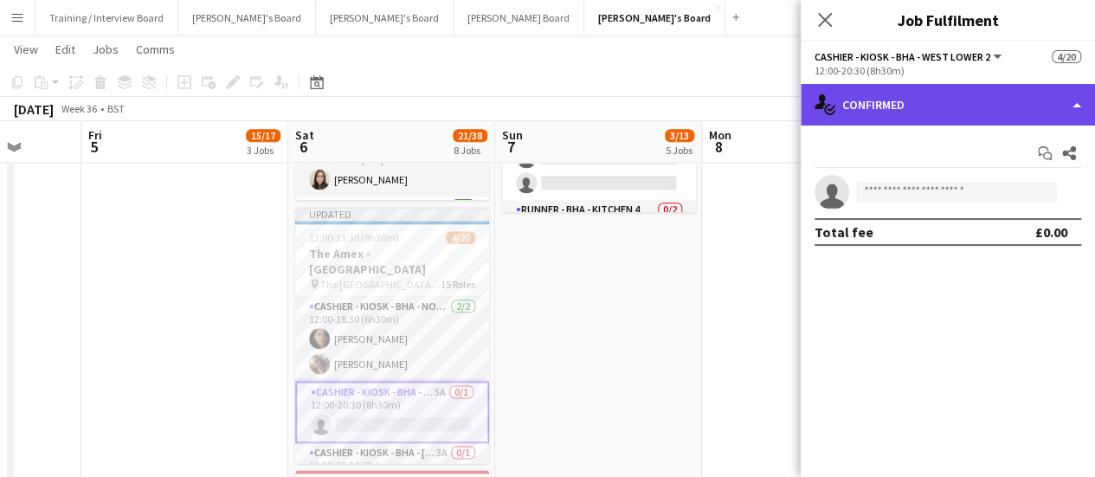
click at [938, 100] on div "single-neutral-actions-check-2 Confirmed" at bounding box center [947, 105] width 294 height 42
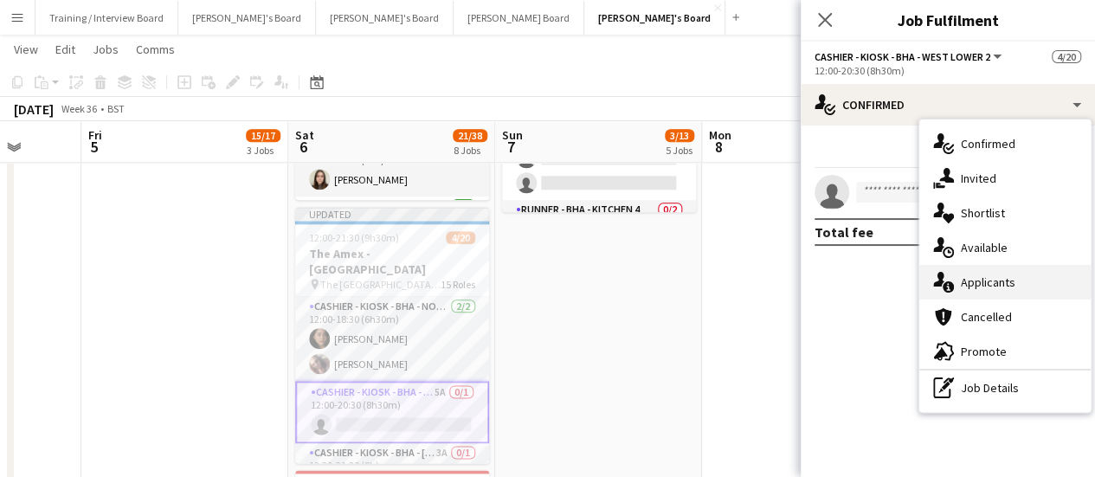
click at [1007, 284] on span "Applicants" at bounding box center [987, 282] width 55 height 16
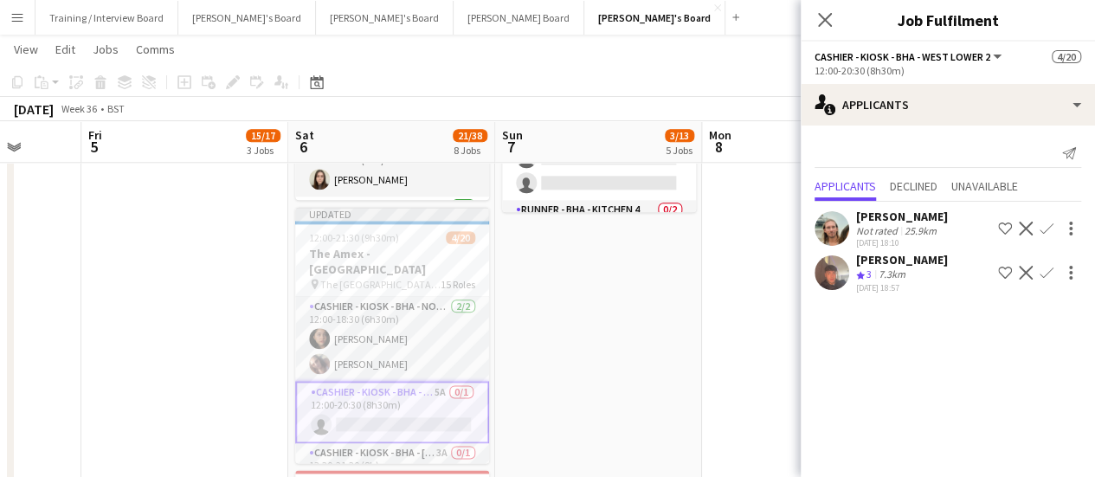
click at [1050, 228] on app-icon "Confirm" at bounding box center [1046, 229] width 14 height 14
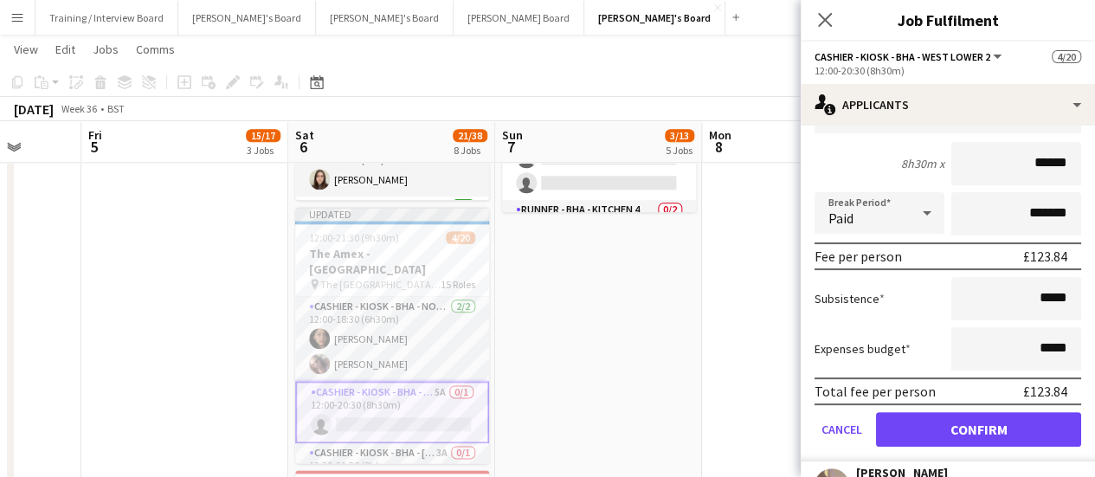
scroll to position [224, 0]
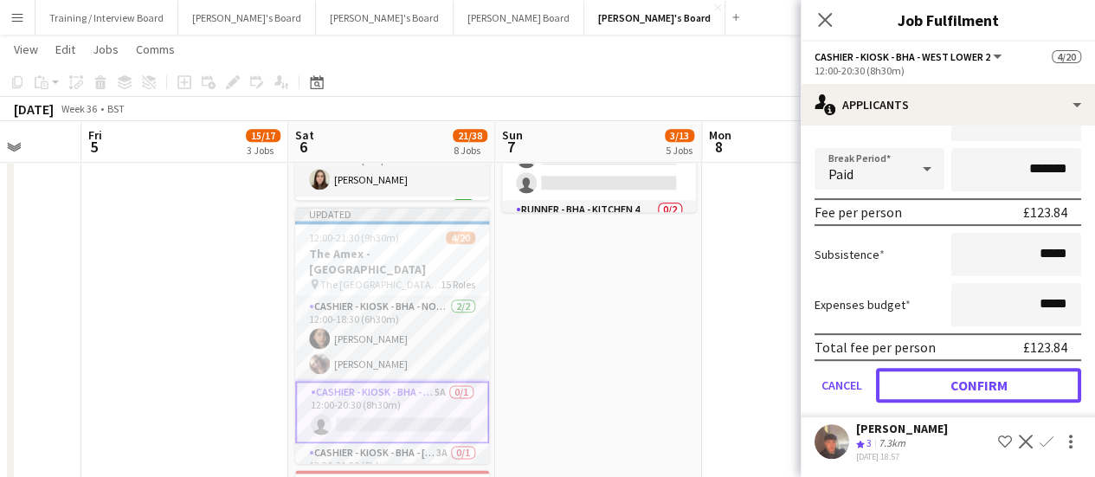
click at [1011, 394] on button "Confirm" at bounding box center [978, 385] width 205 height 35
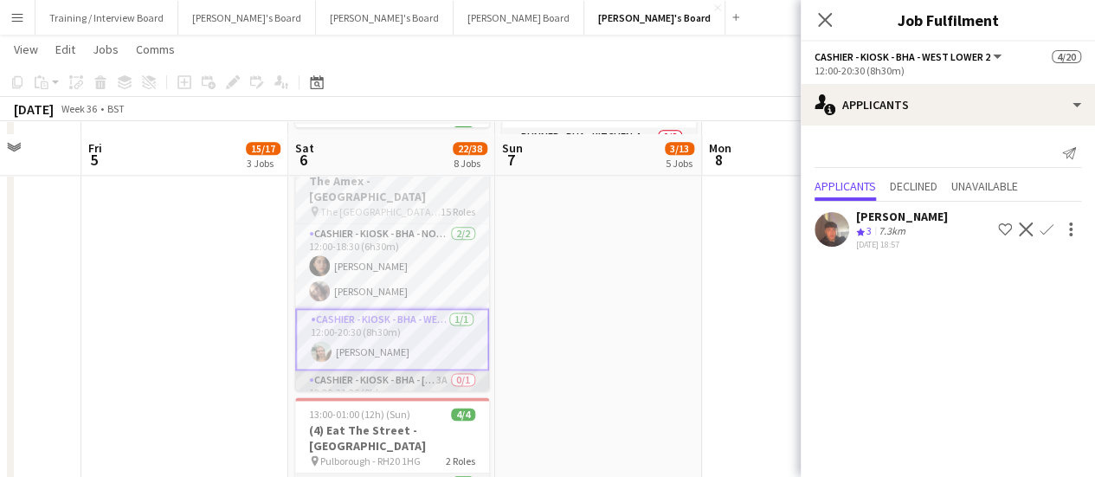
scroll to position [1038, 0]
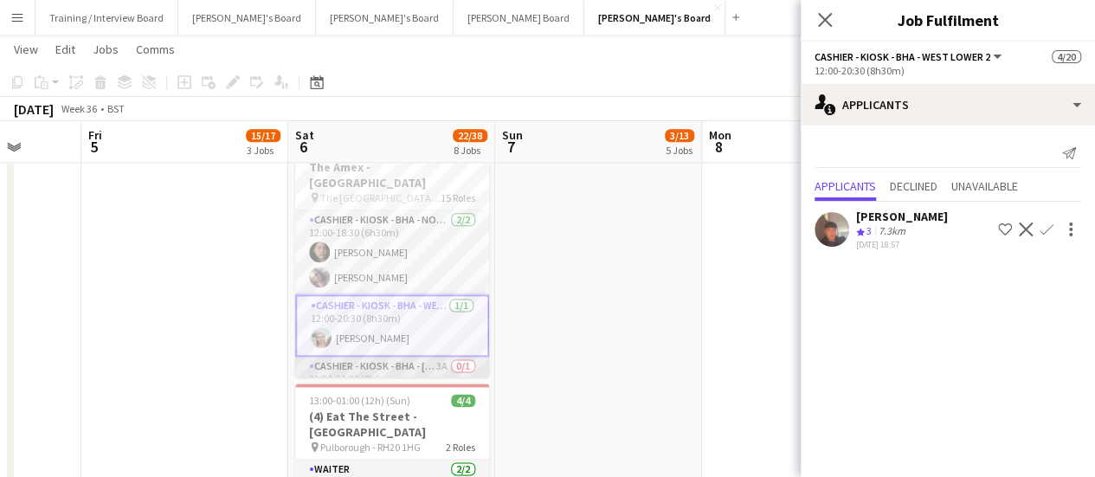
click at [412, 356] on app-card-role "Cashier - Kiosk - BHA - West Lower 1 3A 0/1 13:30-21:30 (8h) single-neutral-act…" at bounding box center [392, 385] width 194 height 59
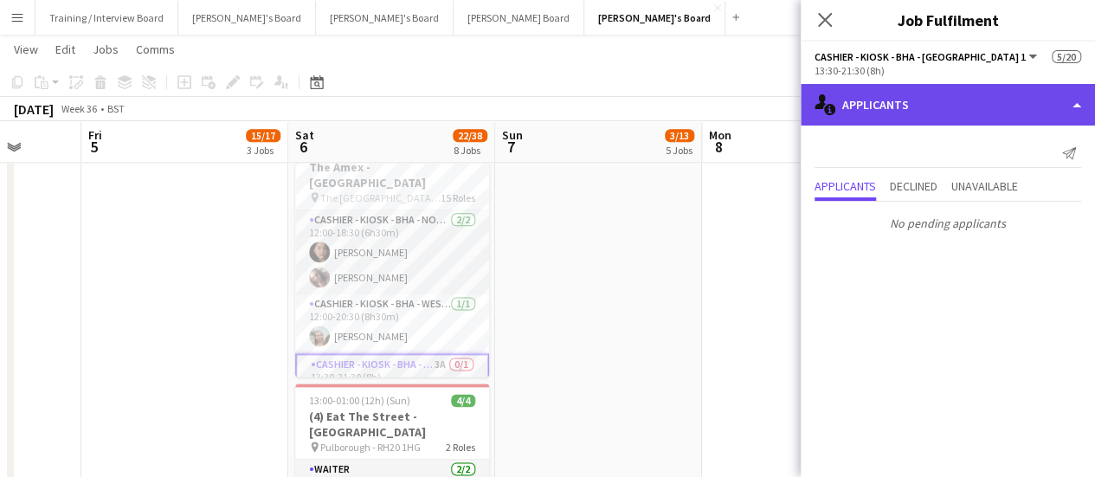
click at [933, 103] on div "single-neutral-actions-information Applicants" at bounding box center [947, 105] width 294 height 42
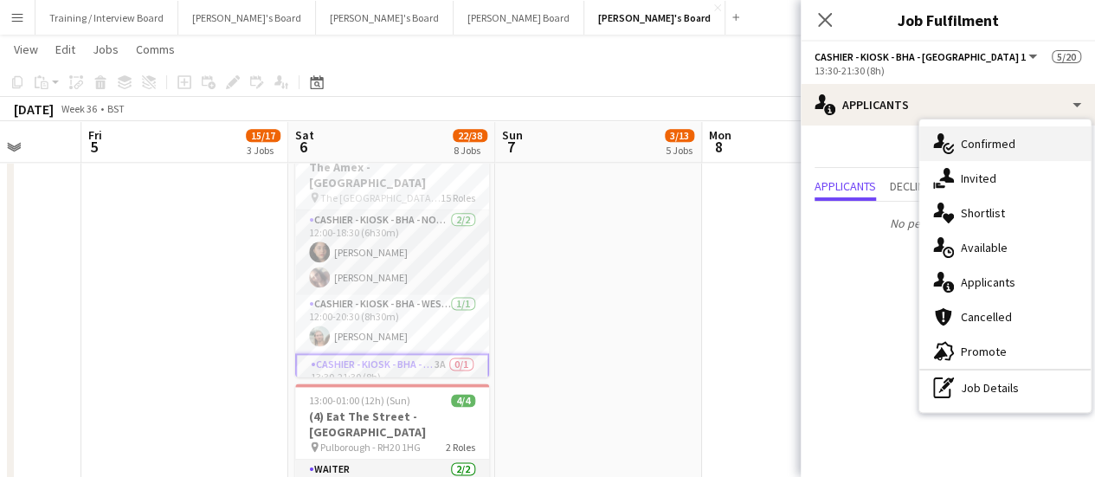
click at [978, 144] on span "Confirmed" at bounding box center [987, 144] width 55 height 16
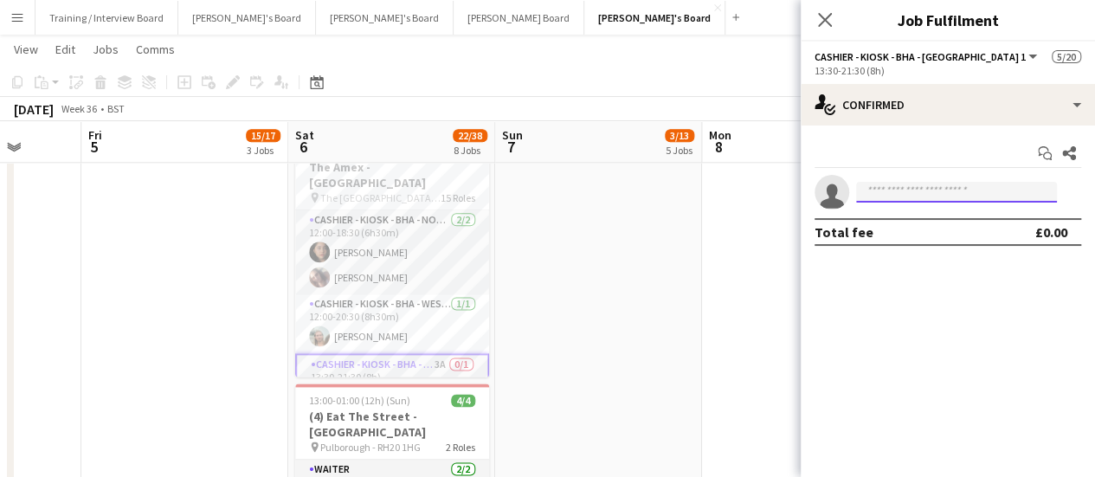
click at [942, 195] on input at bounding box center [956, 192] width 201 height 21
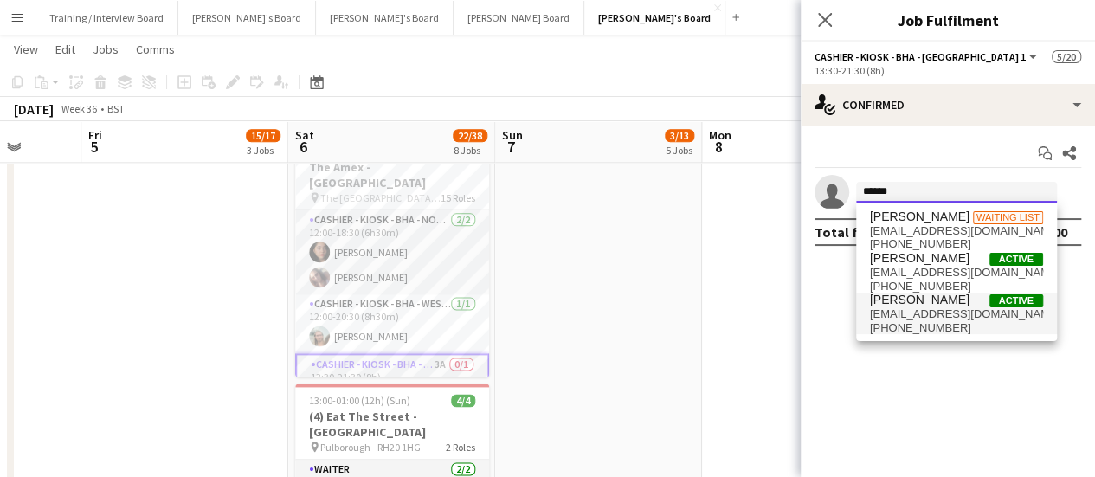
type input "******"
click at [931, 309] on span "[EMAIL_ADDRESS][DOMAIN_NAME]" at bounding box center [956, 314] width 173 height 14
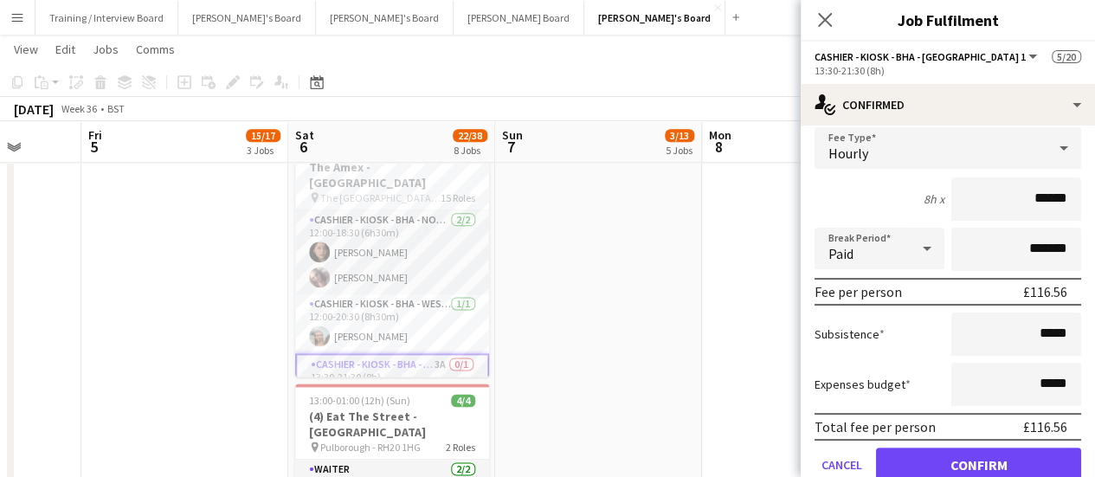
scroll to position [175, 0]
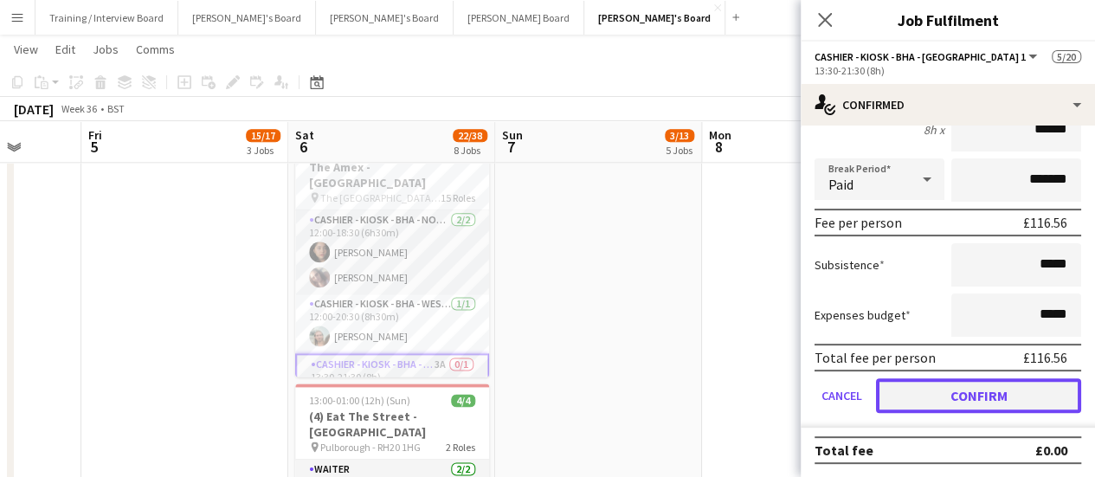
click at [981, 399] on button "Confirm" at bounding box center [978, 395] width 205 height 35
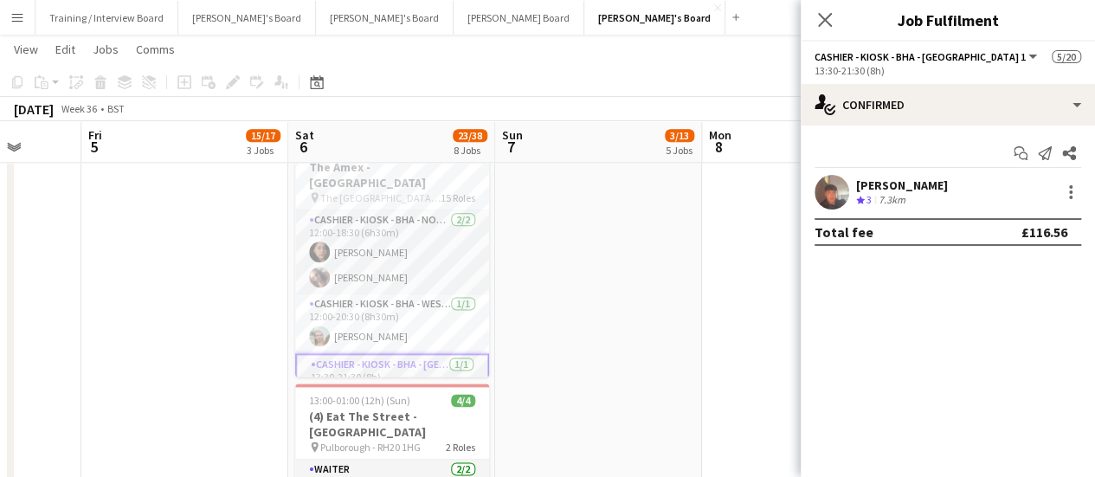
scroll to position [0, 0]
click at [552, 276] on app-date-cell "09:00-17:00 (8h) 0/1 pin Jacaranda Catering, Midhust, GU29 9AL 1 Role Warehouse…" at bounding box center [598, 42] width 207 height 1775
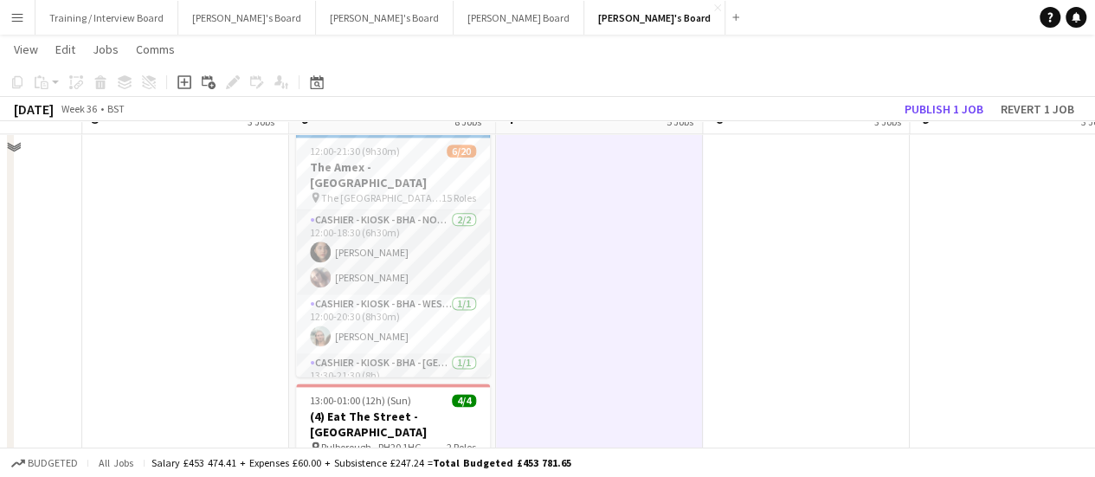
scroll to position [952, 0]
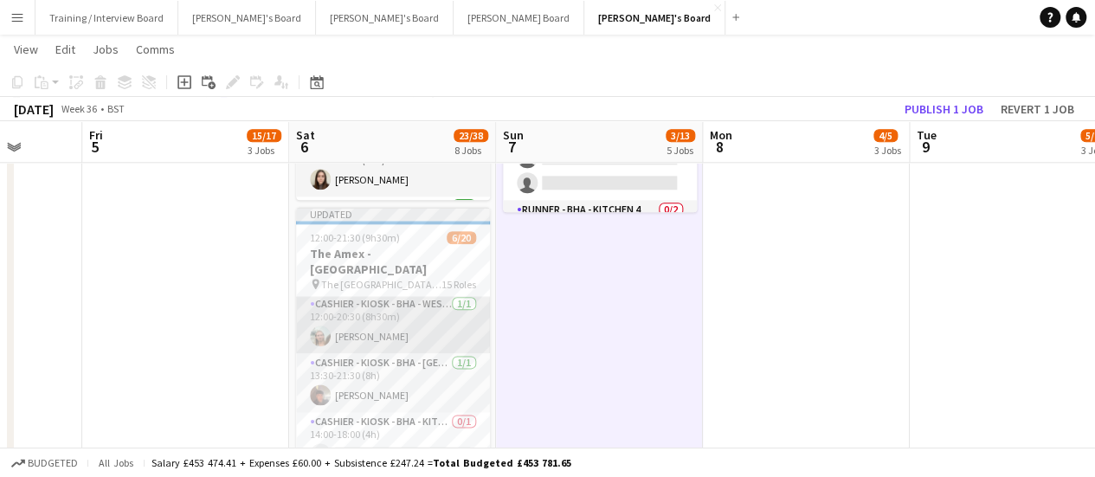
click at [440, 330] on app-card-role "Cashier - Kiosk - BHA - West Lower 2 [DATE] 12:00-20:30 (8h30m) [PERSON_NAME]" at bounding box center [393, 323] width 194 height 59
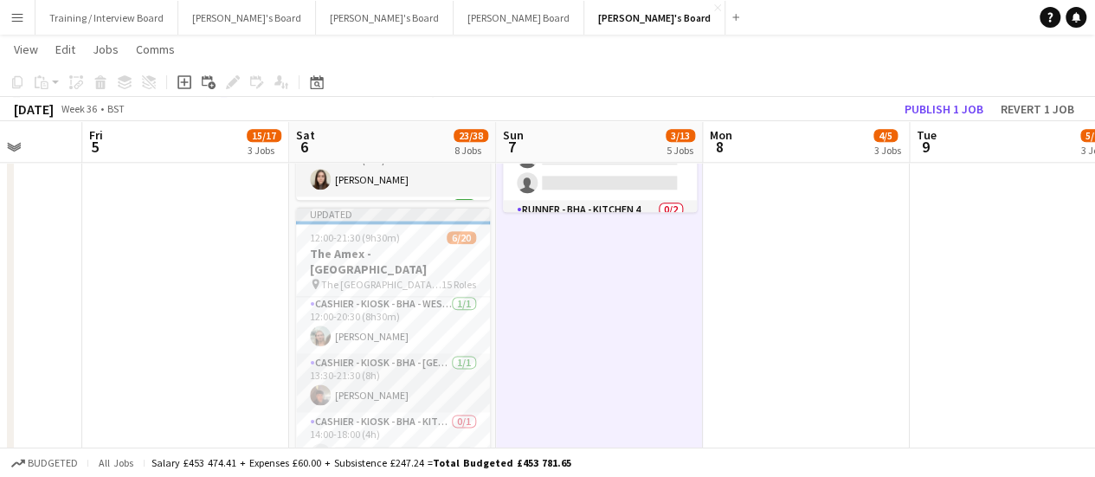
scroll to position [88, 0]
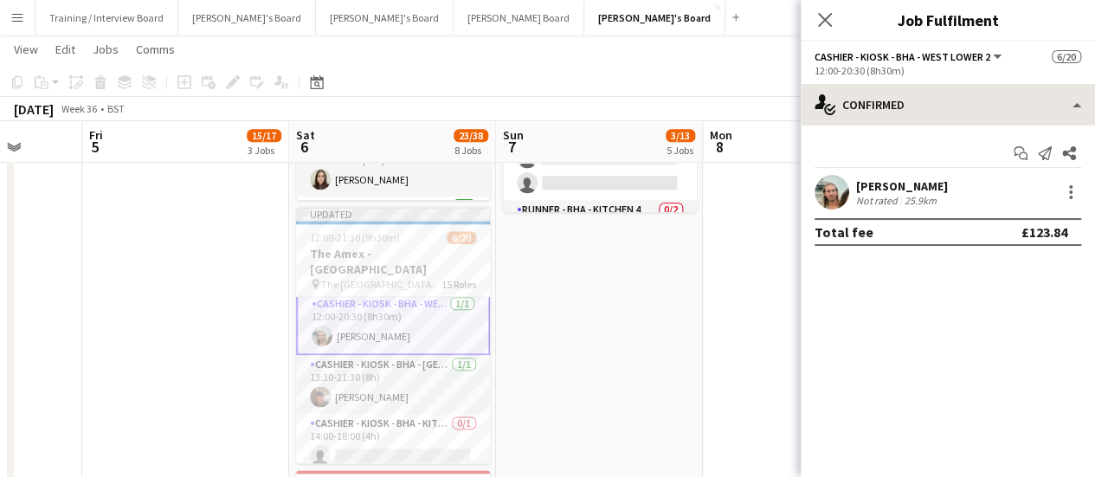
drag, startPoint x: 940, startPoint y: 75, endPoint x: 948, endPoint y: 103, distance: 29.0
click at [940, 79] on app-options-switcher "Cashier - Kiosk - BHA - West Lower 2 All roles Cashier - Kiosk - BHA - West Low…" at bounding box center [947, 63] width 294 height 42
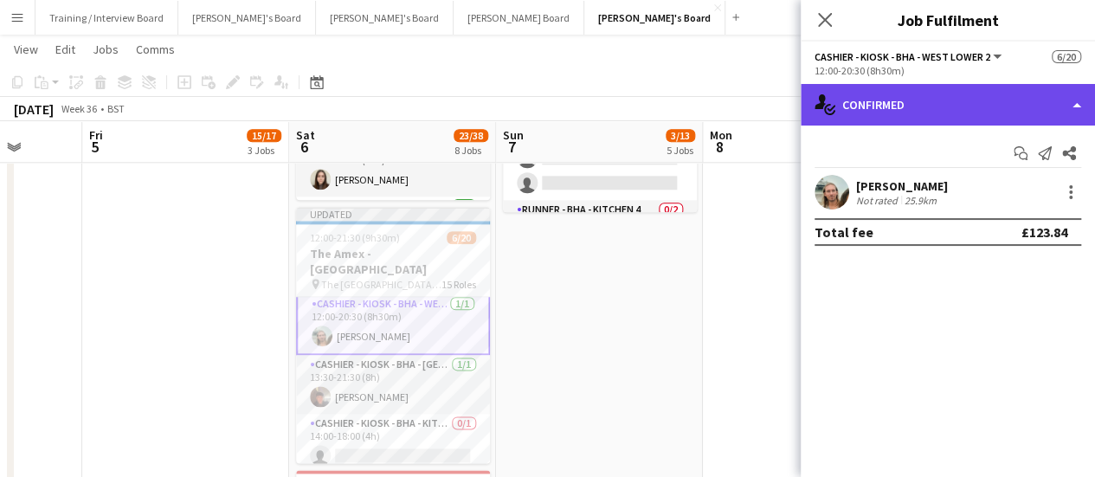
click at [952, 124] on div "single-neutral-actions-check-2 Confirmed" at bounding box center [947, 105] width 294 height 42
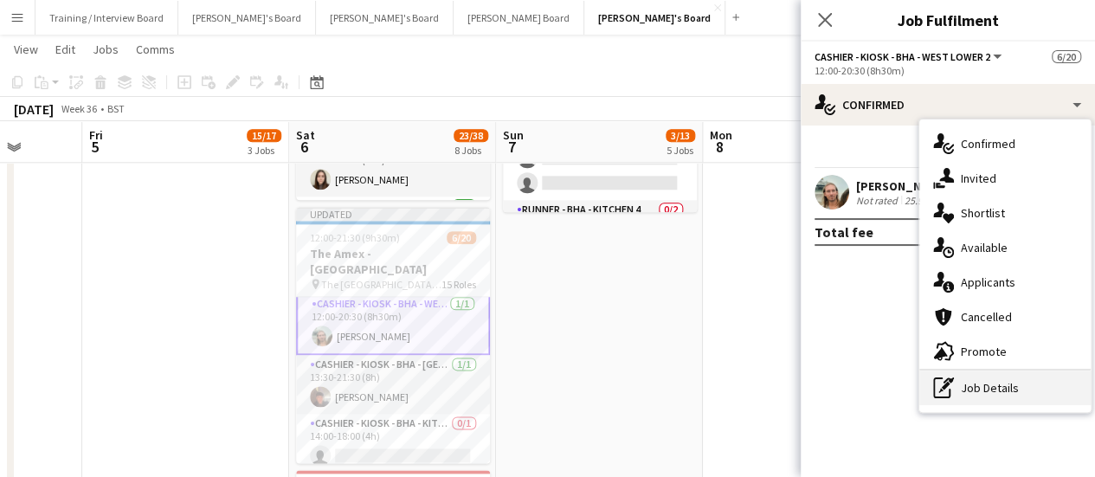
click at [973, 376] on div "pen-write Job Details" at bounding box center [1004, 387] width 171 height 35
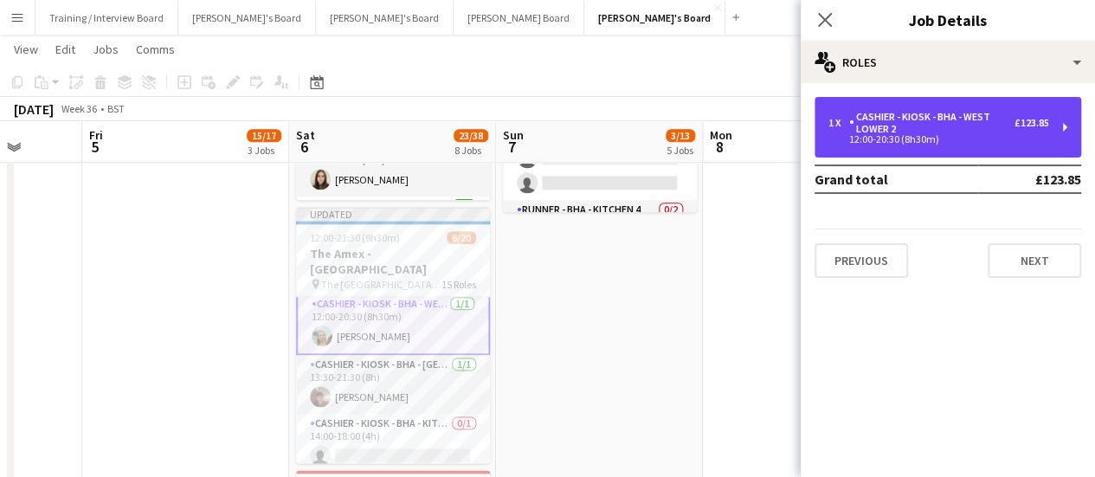
click at [928, 152] on div "1 x Cashier - Kiosk - BHA - West Lower 2 £123.85 12:00-20:30 (8h30m)" at bounding box center [947, 127] width 267 height 61
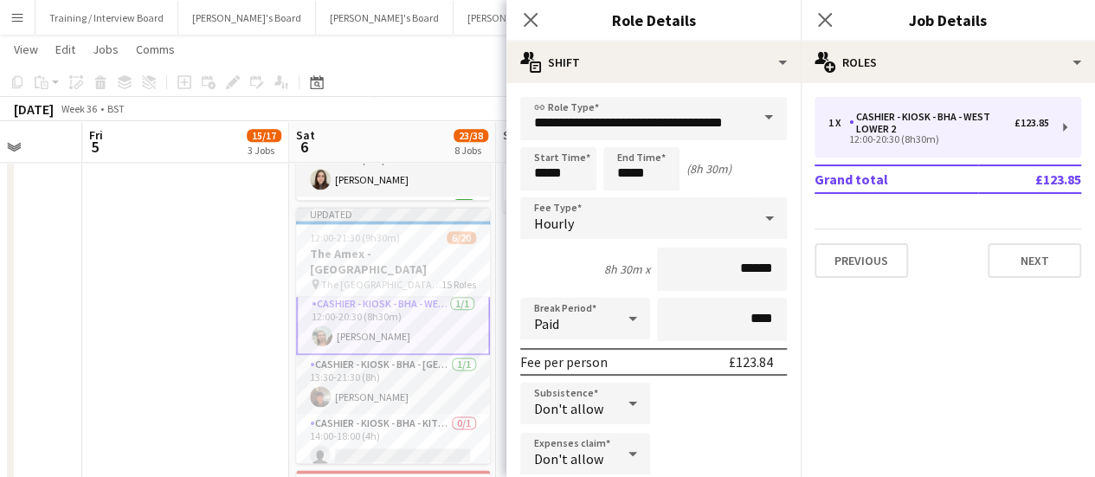
click at [602, 314] on div "Paid" at bounding box center [567, 319] width 95 height 42
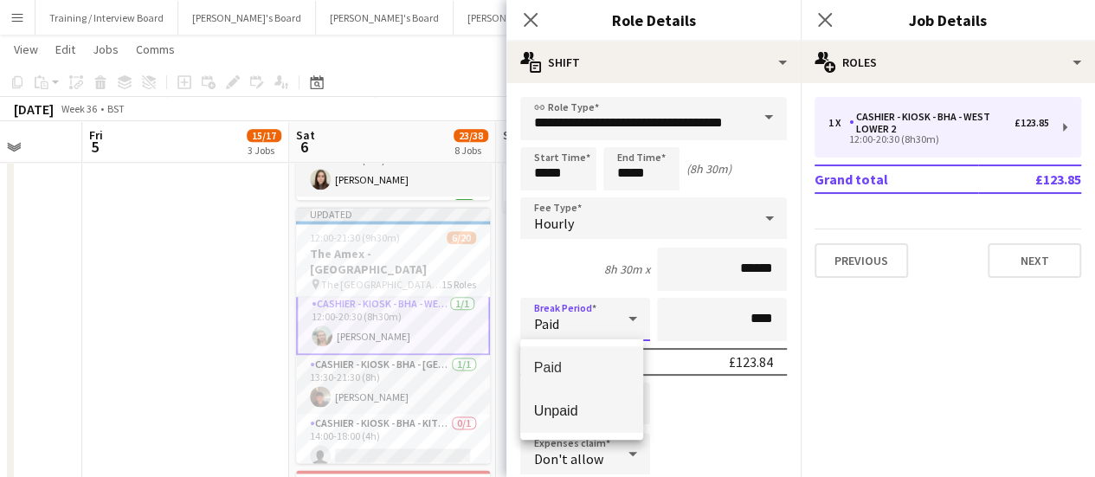
click at [593, 411] on span "Unpaid" at bounding box center [581, 410] width 95 height 16
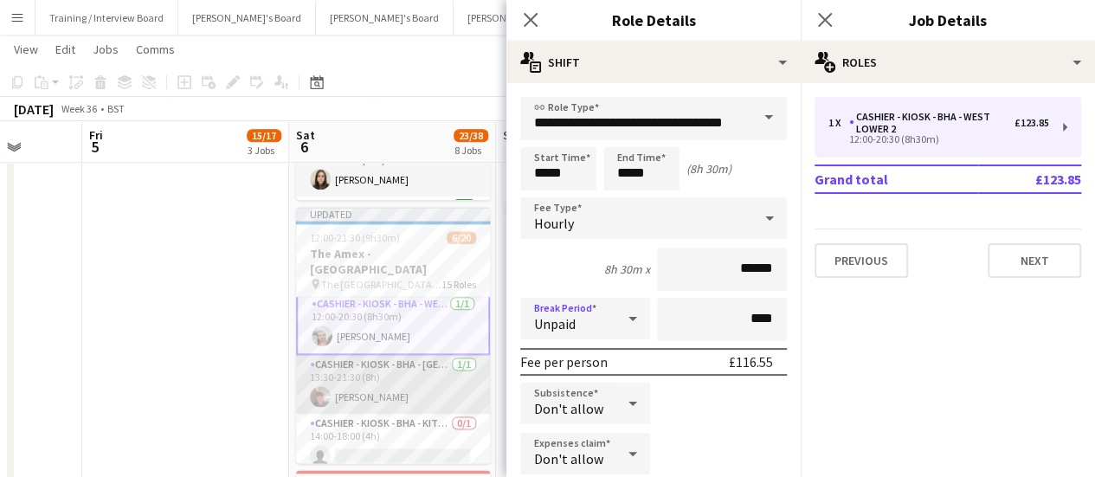
click at [380, 375] on app-card-role "Cashier - Kiosk - BHA - West Lower 1 [DATE] 13:30-21:30 (8h) [PERSON_NAME]" at bounding box center [393, 384] width 194 height 59
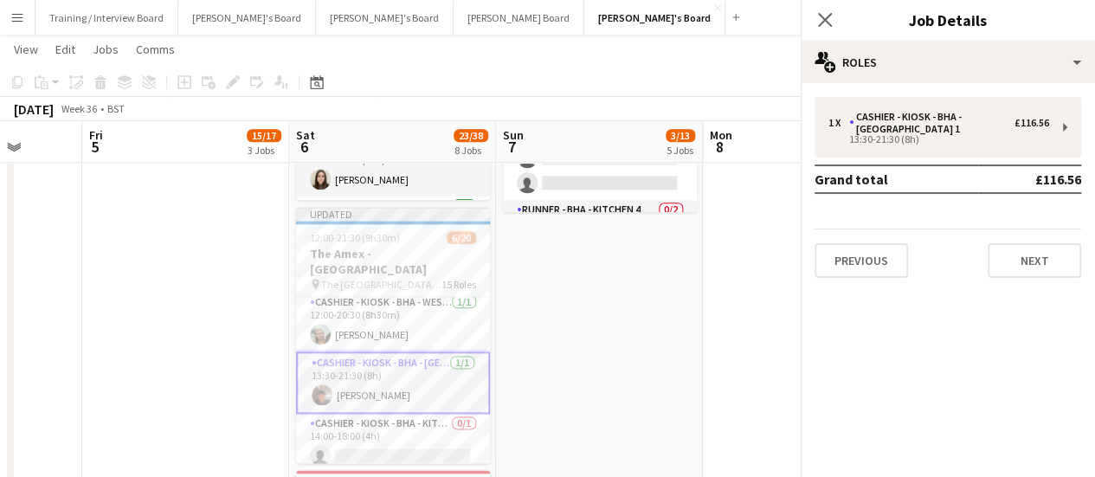
scroll to position [87, 0]
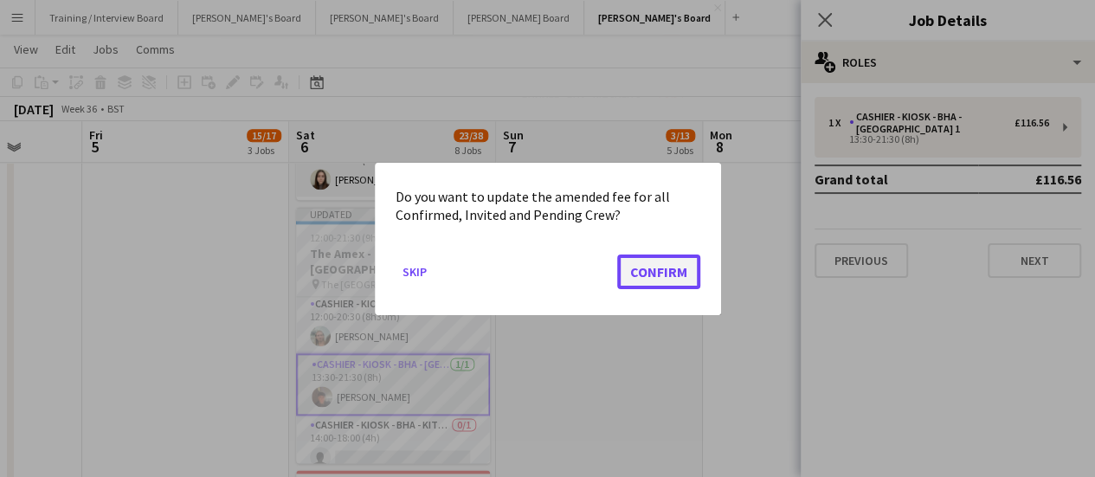
click at [629, 262] on button "Confirm" at bounding box center [658, 271] width 83 height 35
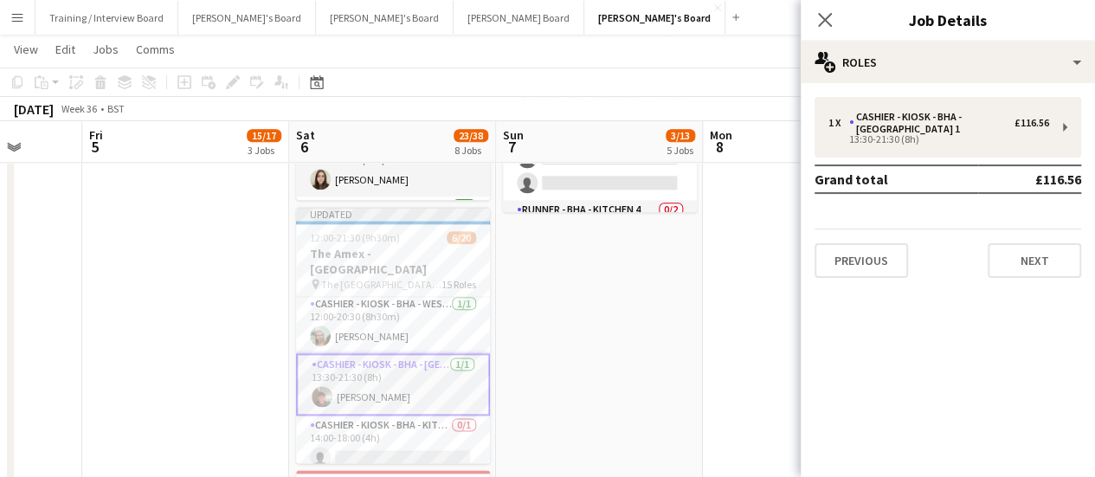
scroll to position [952, 0]
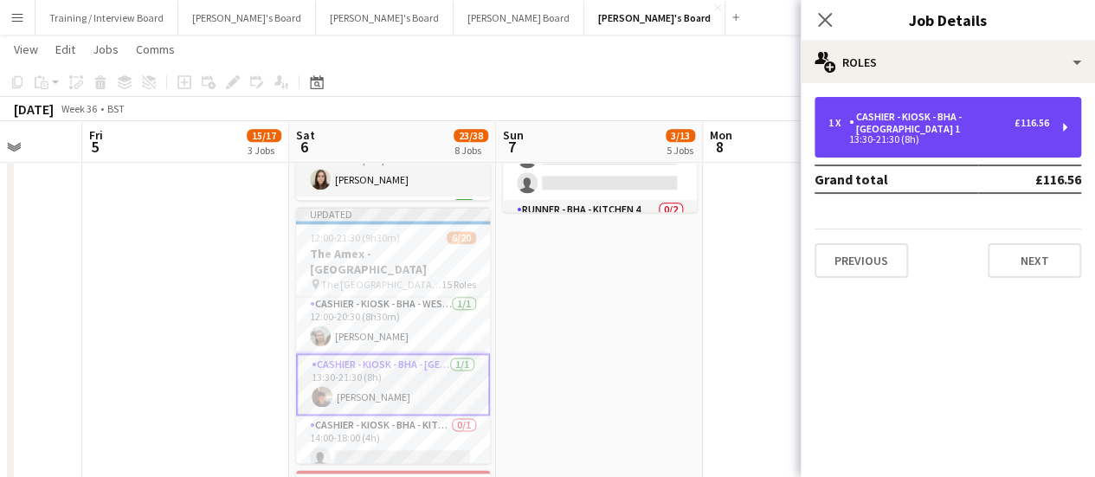
click at [914, 131] on div "Cashier - Kiosk - BHA - [GEOGRAPHIC_DATA] 1" at bounding box center [931, 123] width 165 height 24
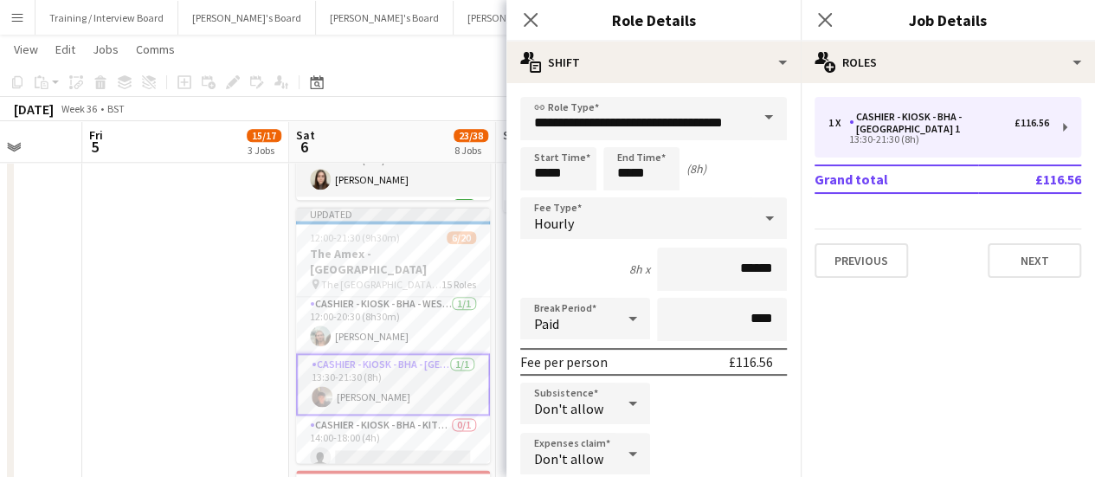
click at [615, 334] on div at bounding box center [632, 318] width 35 height 35
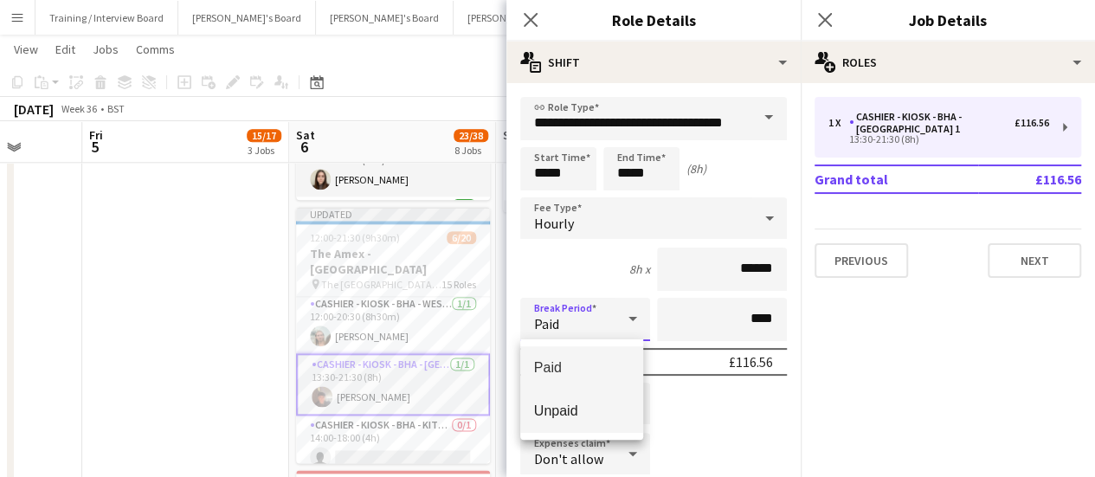
click at [599, 396] on mat-option "Unpaid" at bounding box center [581, 410] width 123 height 43
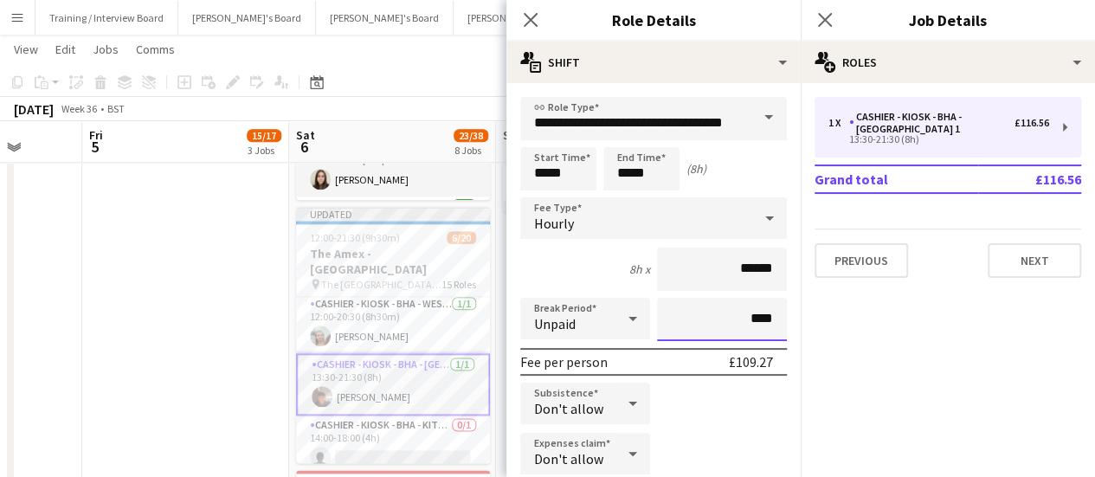
click at [709, 311] on input "****" at bounding box center [722, 319] width 130 height 43
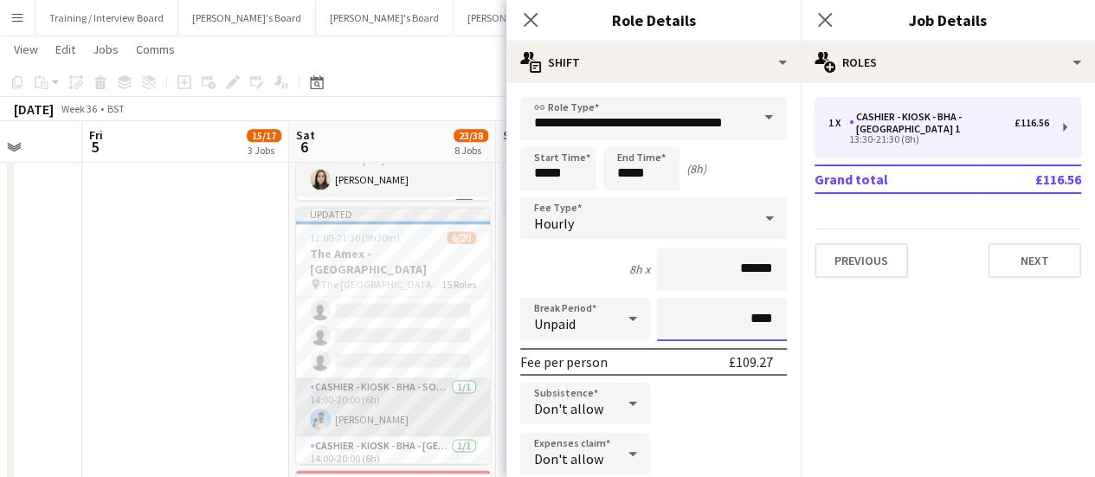
scroll to position [606, 0]
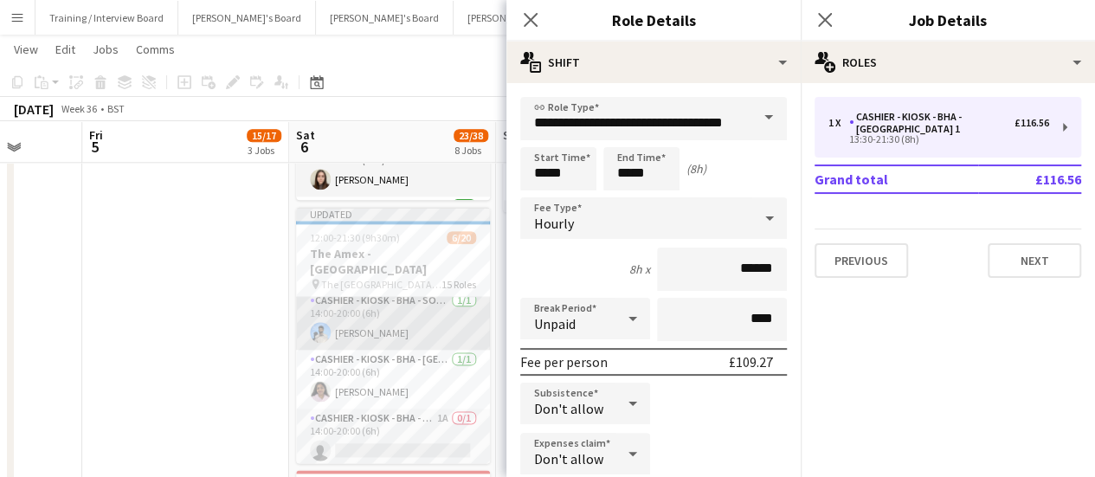
click at [390, 293] on app-card-role "Cashier - Kiosk - BHA - South 5 [DATE] 14:00-20:00 (6h) [PERSON_NAME]" at bounding box center [393, 320] width 194 height 59
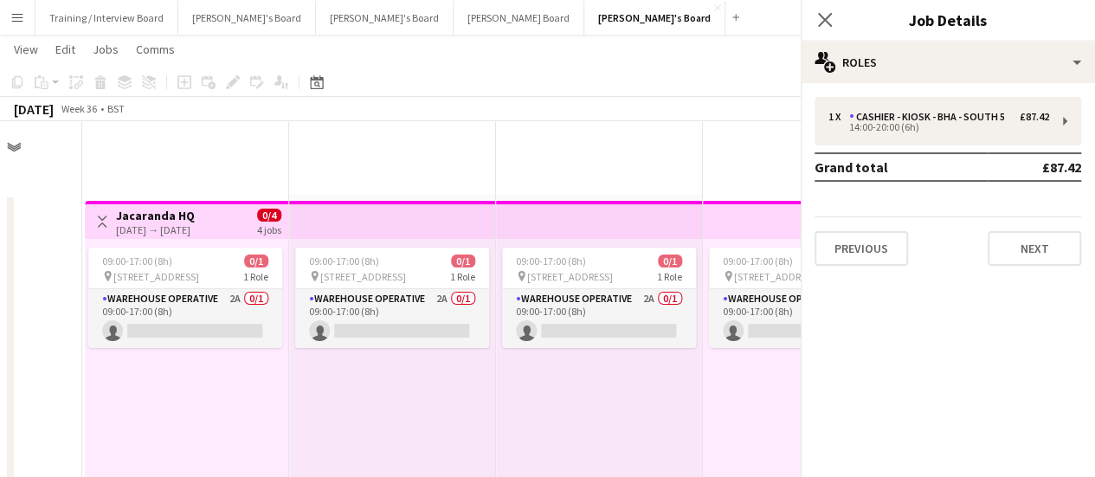
scroll to position [604, 0]
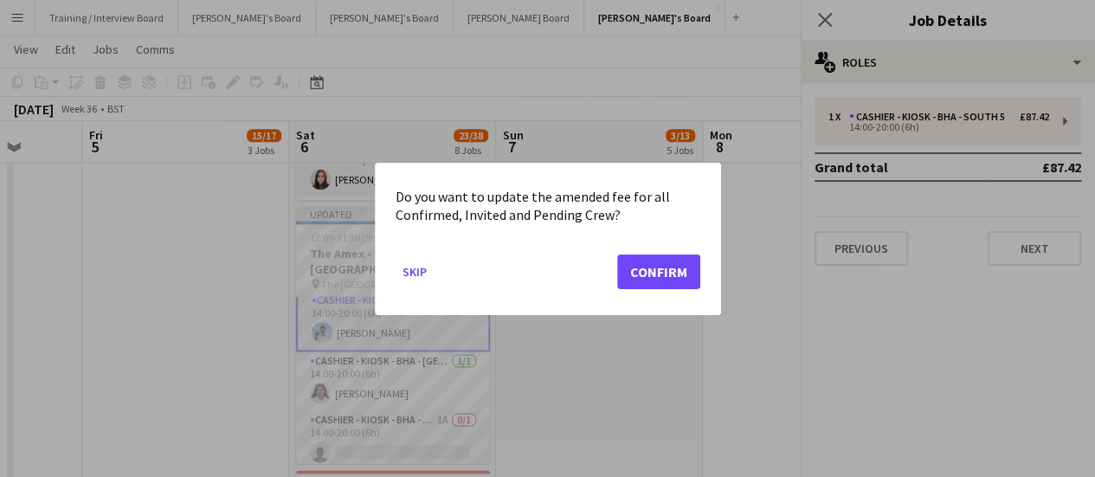
click at [821, 166] on div at bounding box center [547, 238] width 1095 height 477
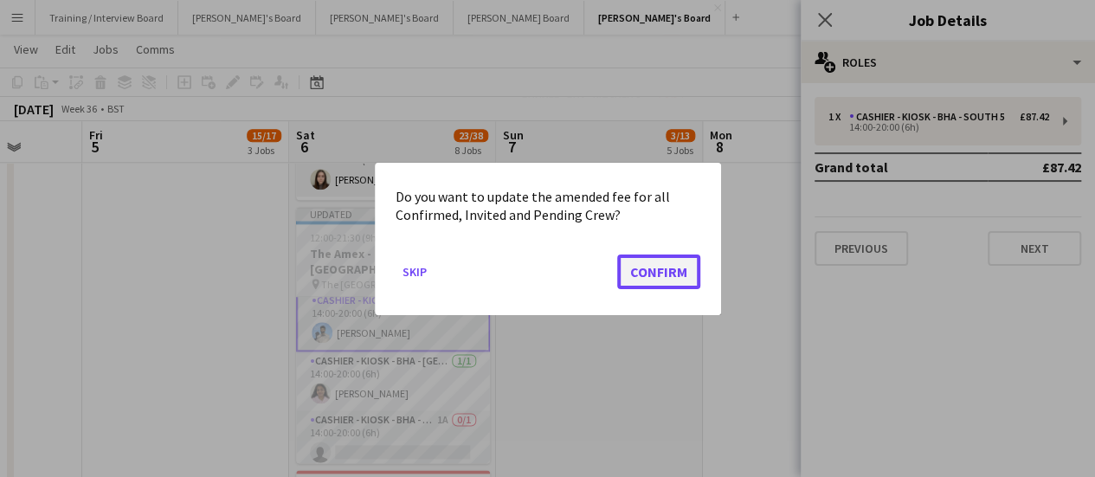
click at [674, 266] on button "Confirm" at bounding box center [658, 271] width 83 height 35
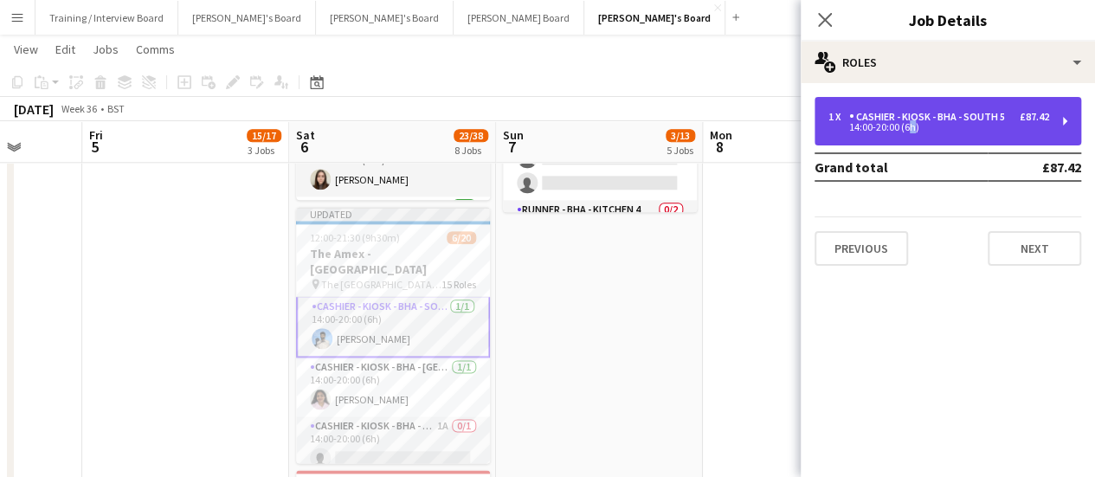
click at [906, 137] on div "1 x Cashier - Kiosk - BHA - South 5 £87.42 14:00-20:00 (6h)" at bounding box center [947, 121] width 267 height 48
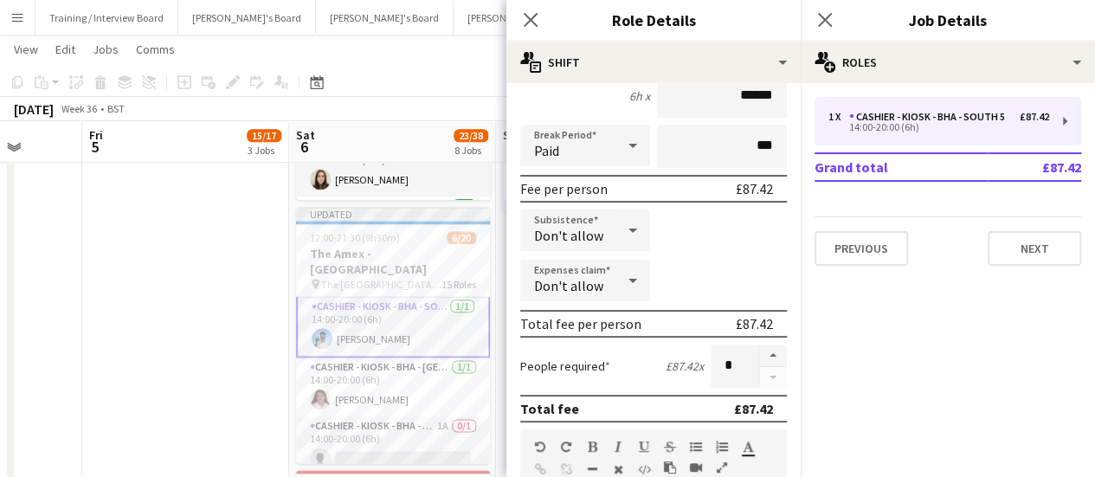
click at [592, 132] on div "Paid" at bounding box center [567, 146] width 95 height 42
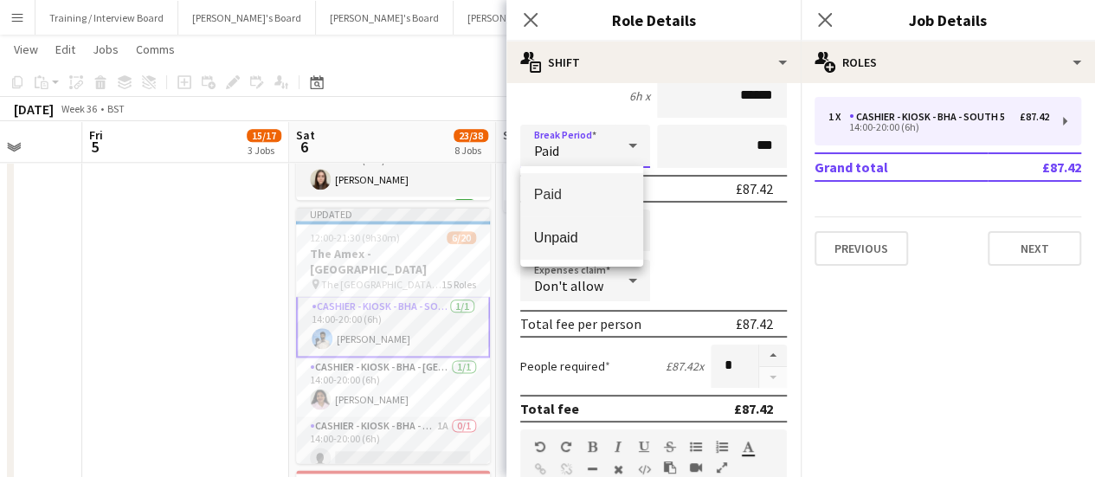
click at [601, 254] on mat-option "Unpaid" at bounding box center [581, 237] width 123 height 43
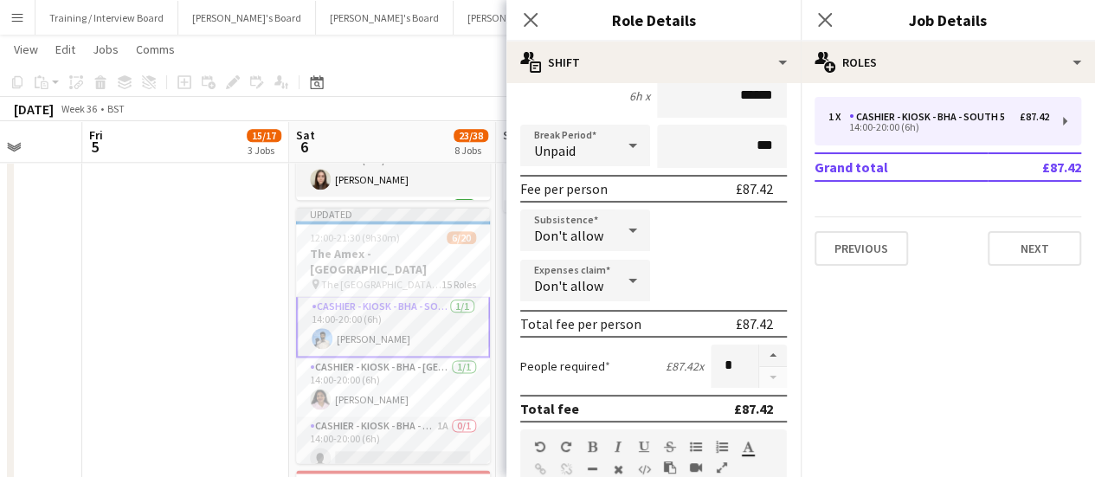
click at [696, 176] on div "Fee per person £87.42" at bounding box center [653, 189] width 267 height 28
click at [729, 156] on input "***" at bounding box center [722, 146] width 130 height 43
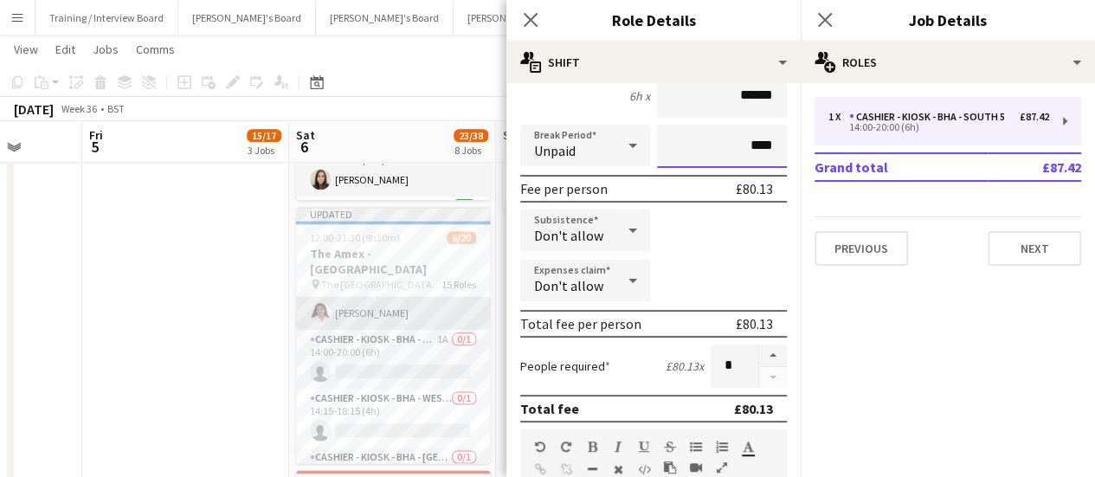
type input "****"
click at [381, 299] on app-card-role "Cashier - Kiosk - BHA - West Lower 1 [DATE] 14:00-20:00 (6h) [PERSON_NAME]" at bounding box center [393, 300] width 194 height 59
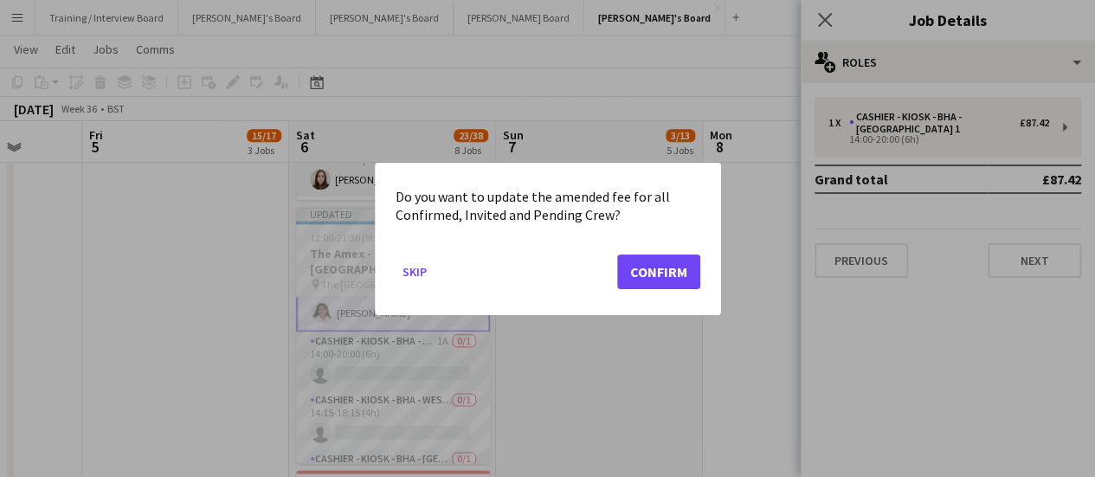
click at [666, 253] on mat-dialog-actions "Skip Confirm" at bounding box center [547, 278] width 305 height 74
click at [668, 260] on button "Confirm" at bounding box center [658, 271] width 83 height 35
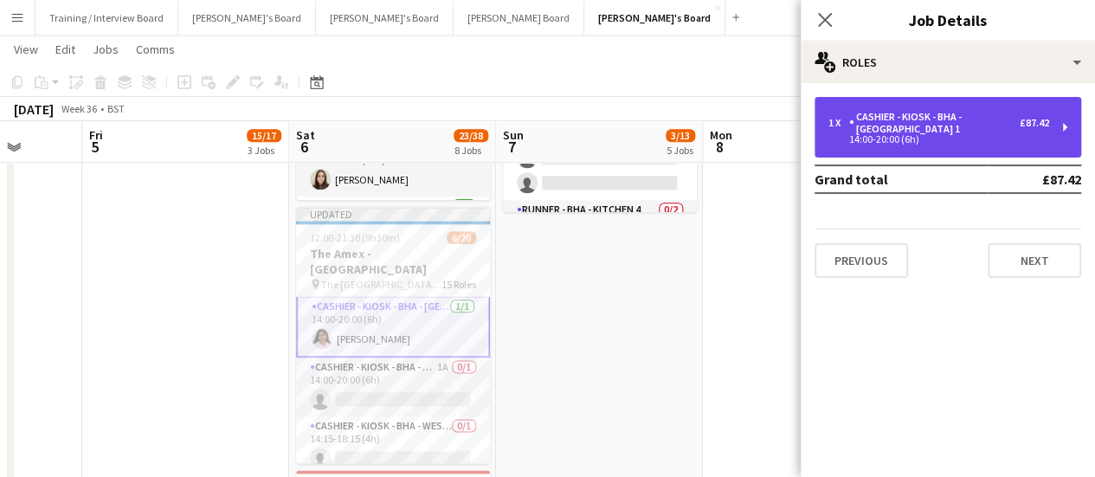
click at [947, 151] on div "1 x Cashier - Kiosk - BHA - [GEOGRAPHIC_DATA] 1 £87.42 14:00-20:00 (6h)" at bounding box center [947, 127] width 267 height 61
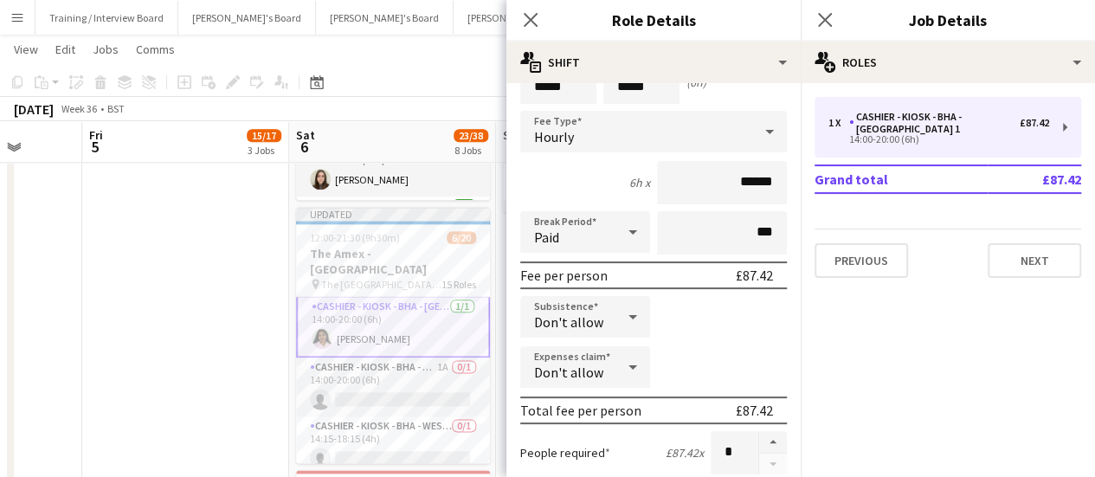
click at [595, 234] on div "Paid" at bounding box center [567, 232] width 95 height 42
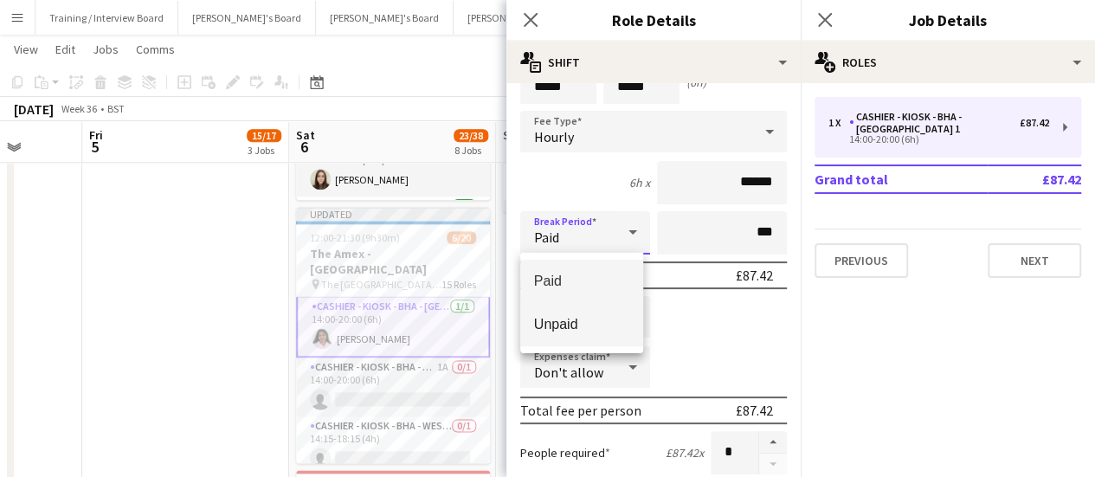
click at [583, 337] on mat-option "Unpaid" at bounding box center [581, 324] width 123 height 43
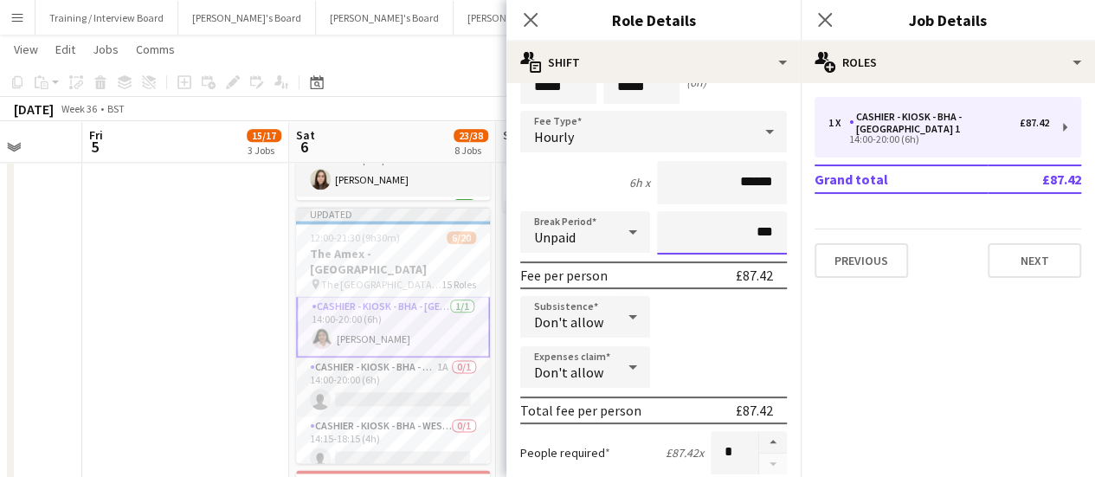
click at [688, 247] on input "***" at bounding box center [722, 232] width 130 height 43
type input "****"
click at [714, 352] on div "Expenses claim Don't allow" at bounding box center [653, 367] width 267 height 43
click at [179, 286] on app-date-cell "Toggle View Jacaranda HQ [DATE] → [DATE] 0/4 4 jobs 09:00-17:00 (8h) 0/1 pin Ja…" at bounding box center [185, 129] width 207 height 1775
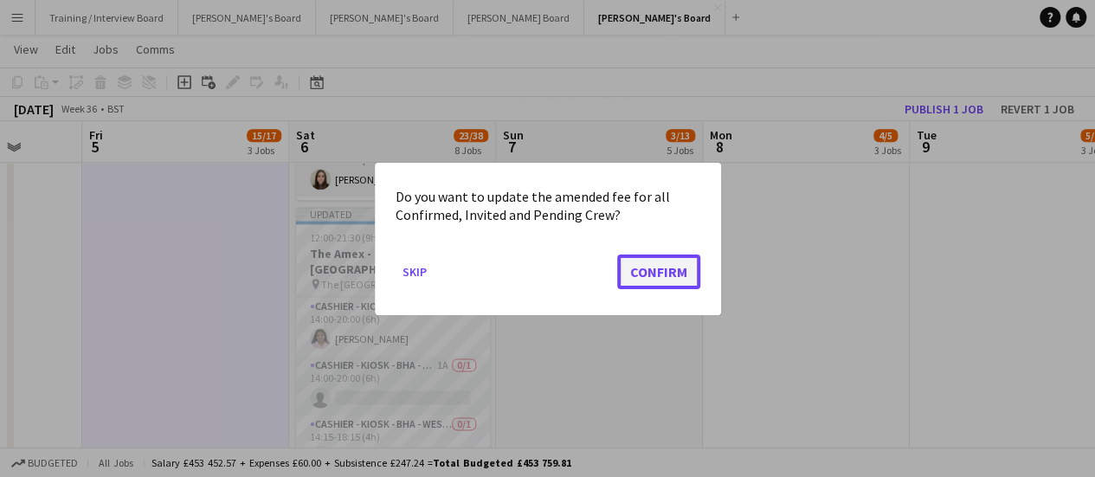
click at [659, 281] on button "Confirm" at bounding box center [658, 271] width 83 height 35
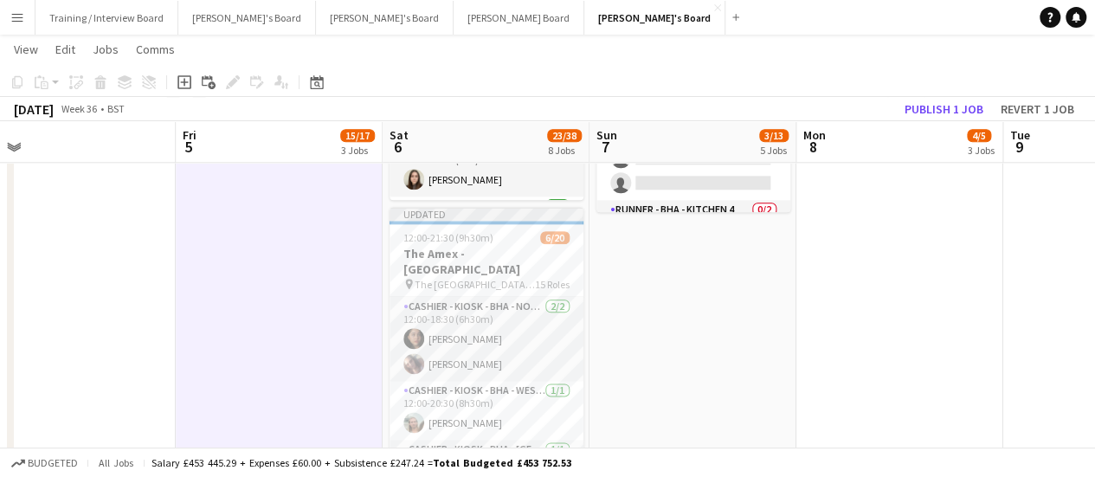
drag, startPoint x: 707, startPoint y: 319, endPoint x: 777, endPoint y: 328, distance: 70.6
click at [774, 328] on app-calendar-viewport "Tue 2 Wed 3 Thu 4 Fri 5 15/17 3 Jobs Sat 6 23/38 8 Jobs Sun 7 3/13 5 Jobs Mon 8…" at bounding box center [547, 411] width 1095 height 2591
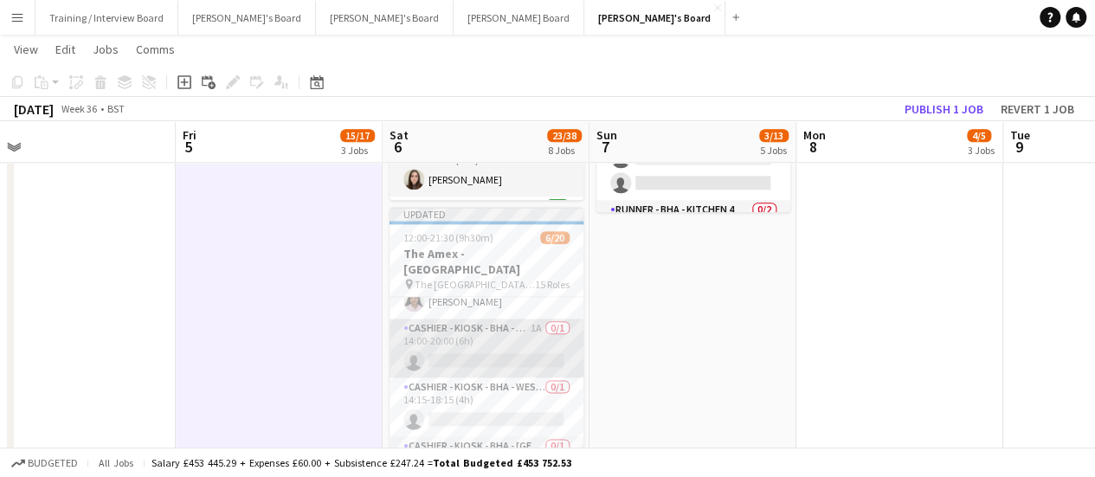
click at [527, 330] on app-card-role "Cashier - Kiosk - BHA - West Lower 2 1A 0/1 14:00-20:00 (6h) single-neutral-act…" at bounding box center [486, 347] width 194 height 59
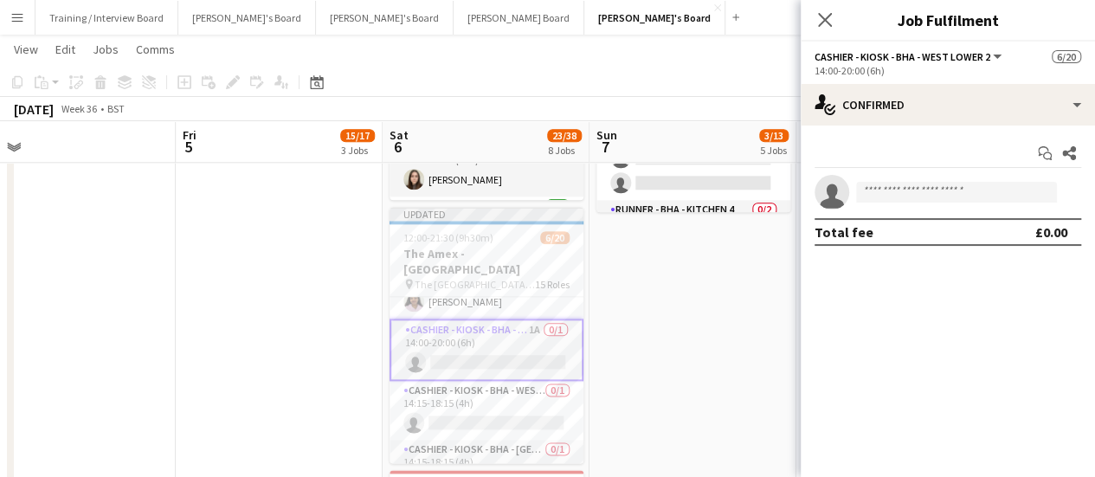
drag, startPoint x: 943, startPoint y: 127, endPoint x: 961, endPoint y: 155, distance: 33.1
click at [948, 125] on div "single-neutral-actions-check-2 Confirmed single-neutral-actions-check-2 Confirm…" at bounding box center [947, 280] width 294 height 393
click at [973, 129] on div "Start chat Share single-neutral-actions Total fee £0.00" at bounding box center [947, 192] width 294 height 134
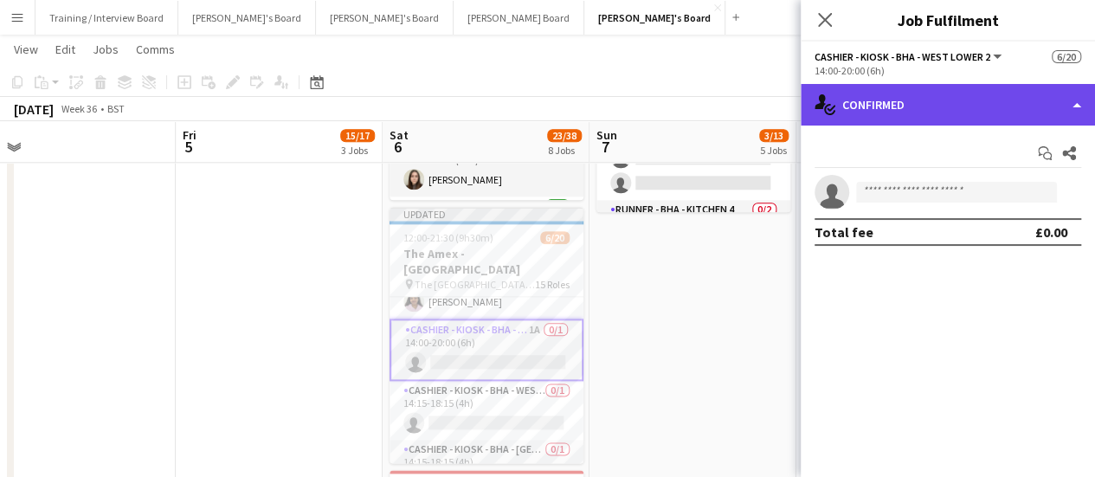
click at [954, 112] on div "single-neutral-actions-check-2 Confirmed" at bounding box center [947, 105] width 294 height 42
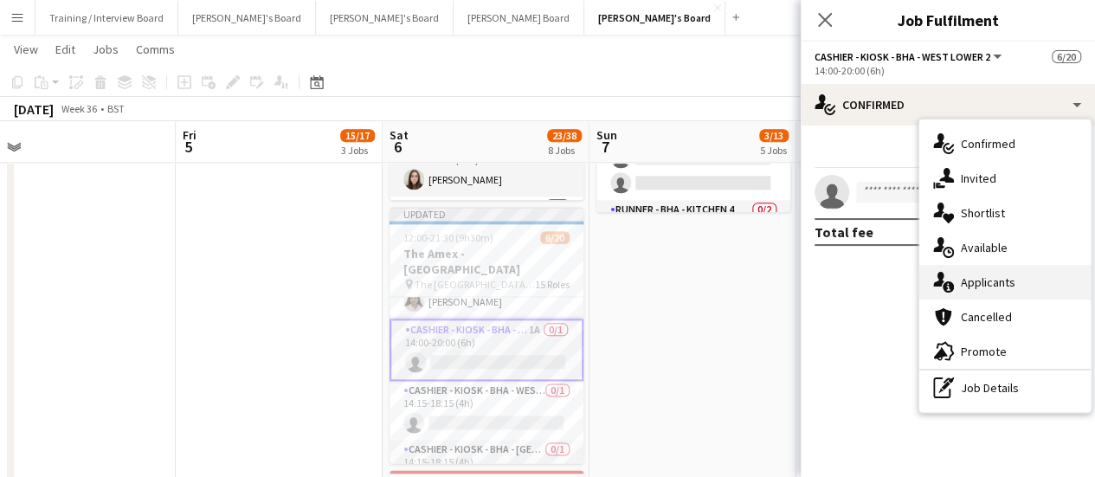
click at [1012, 299] on div "cancellation Cancelled" at bounding box center [1004, 316] width 171 height 35
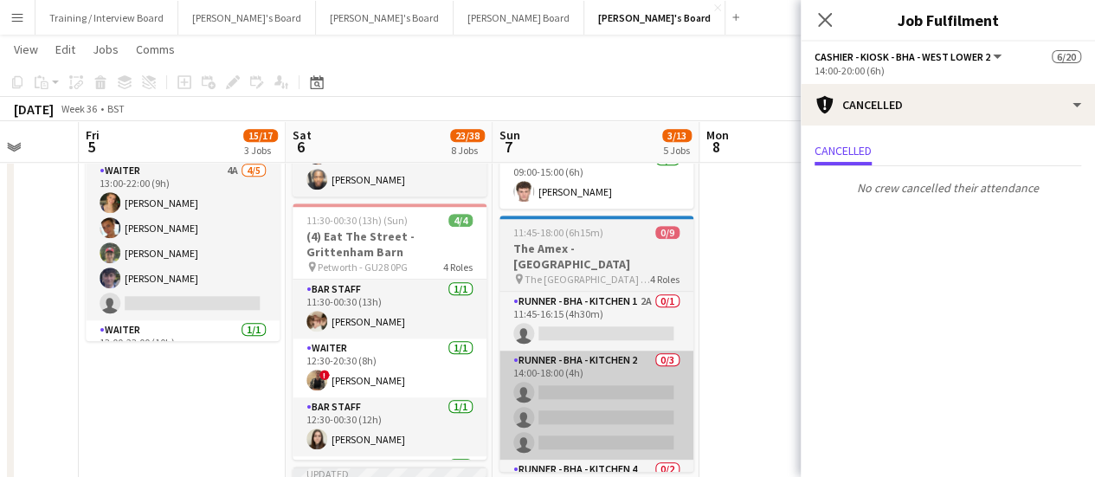
drag, startPoint x: 637, startPoint y: 420, endPoint x: 574, endPoint y: 406, distance: 64.7
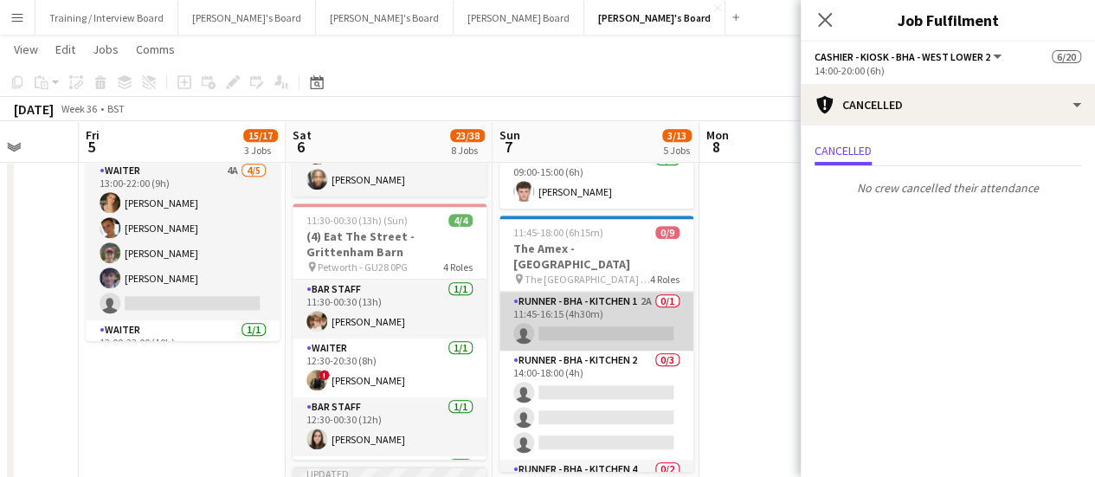
click at [588, 327] on app-card-role "Runner - BHA - Kitchen 1 2A 0/1 11:45-16:15 (4h30m) single-neutral-actions" at bounding box center [596, 321] width 194 height 59
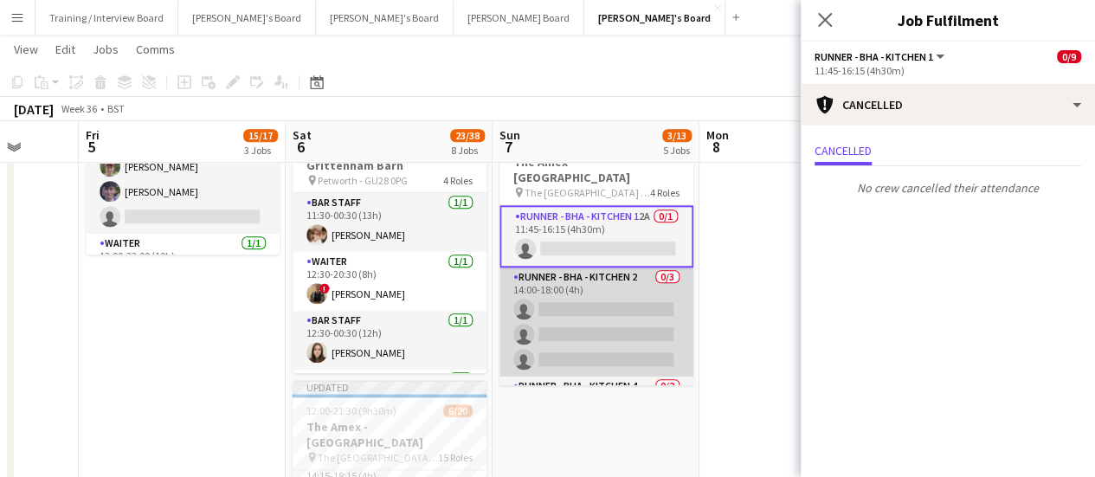
click at [611, 297] on app-card-role "Runner - BHA - Kitchen 2 0/3 14:00-18:00 (4h) single-neutral-actions single-neu…" at bounding box center [596, 321] width 194 height 109
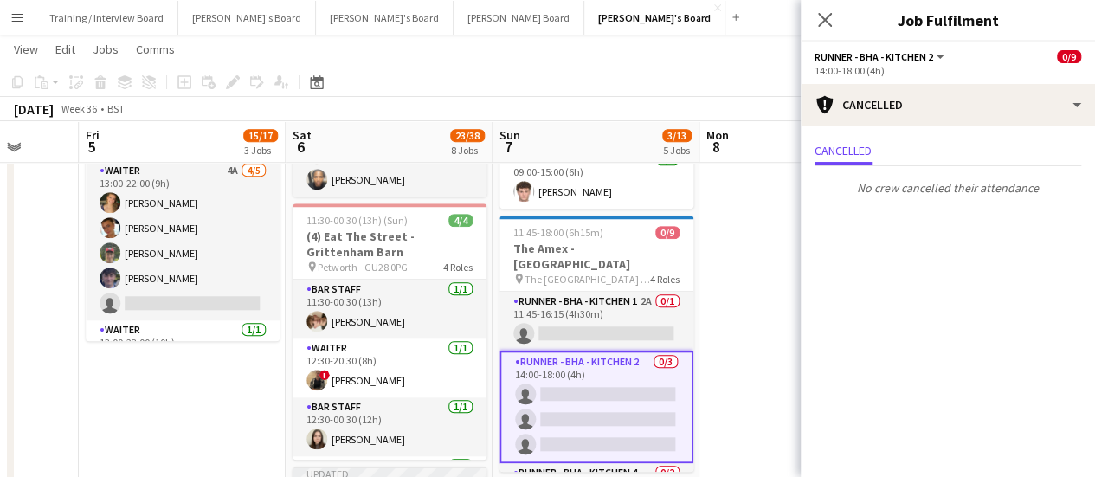
click at [623, 376] on app-card-role "Runner - BHA - Kitchen 2 0/3 14:00-18:00 (4h) single-neutral-actions single-neu…" at bounding box center [596, 406] width 194 height 112
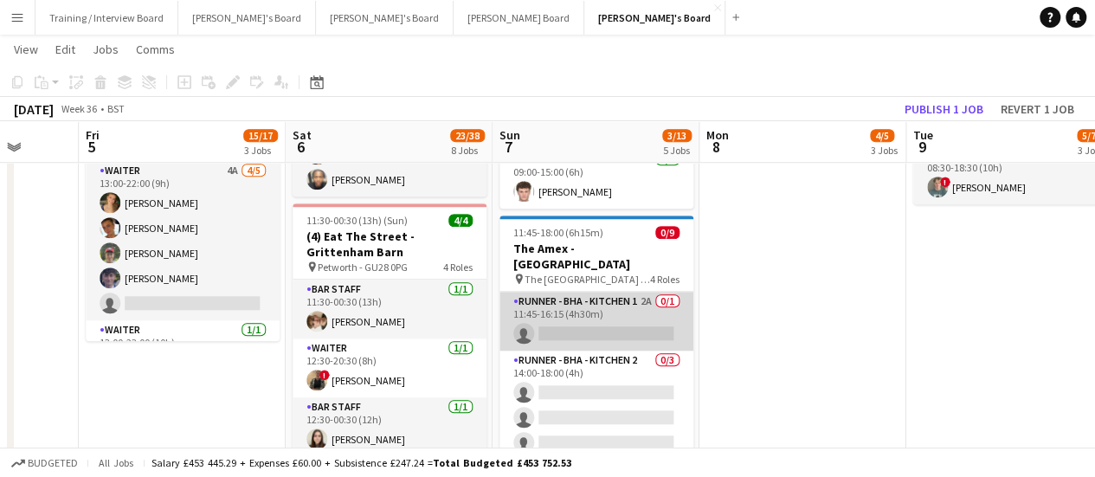
click at [601, 299] on app-card-role "Runner - BHA - Kitchen 1 2A 0/1 11:45-16:15 (4h30m) single-neutral-actions" at bounding box center [596, 321] width 194 height 59
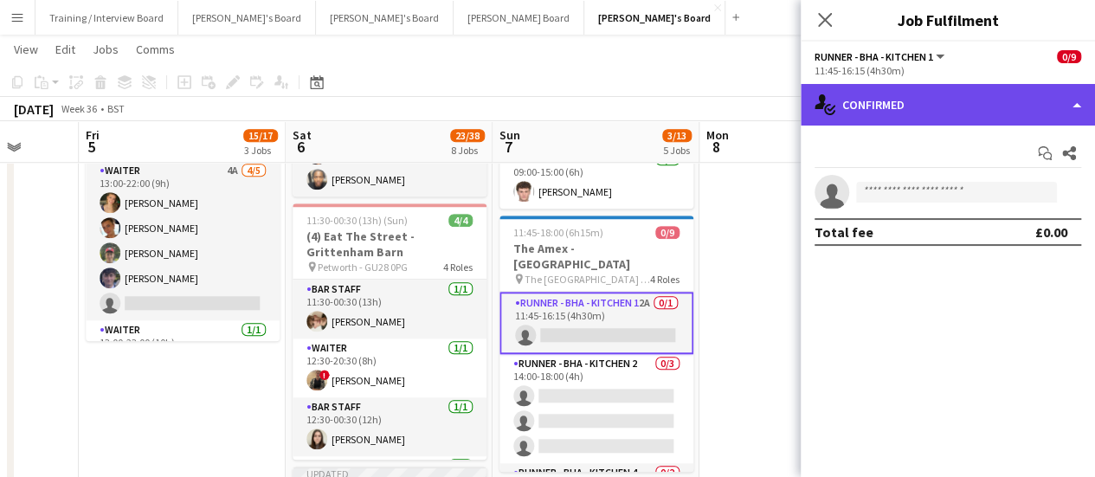
click at [933, 112] on div "single-neutral-actions-check-2 Confirmed" at bounding box center [947, 105] width 294 height 42
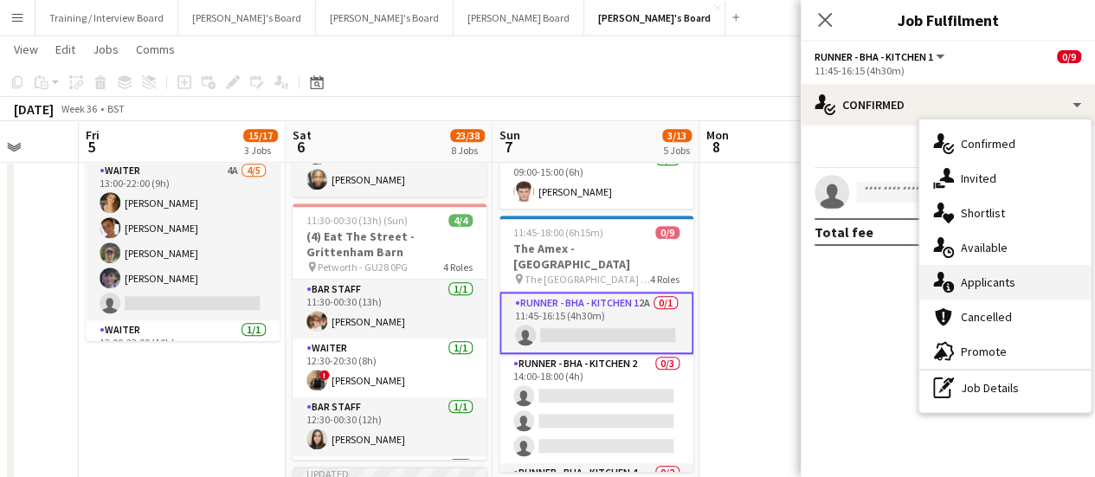
click at [1016, 280] on div "single-neutral-actions-information Applicants" at bounding box center [1004, 282] width 171 height 35
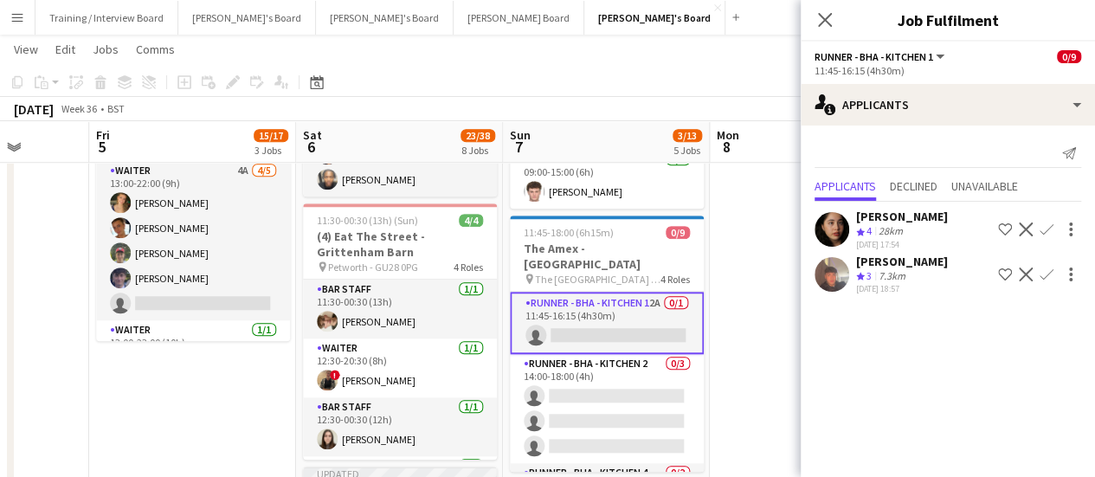
drag, startPoint x: 732, startPoint y: 331, endPoint x: 743, endPoint y: 331, distance: 11.2
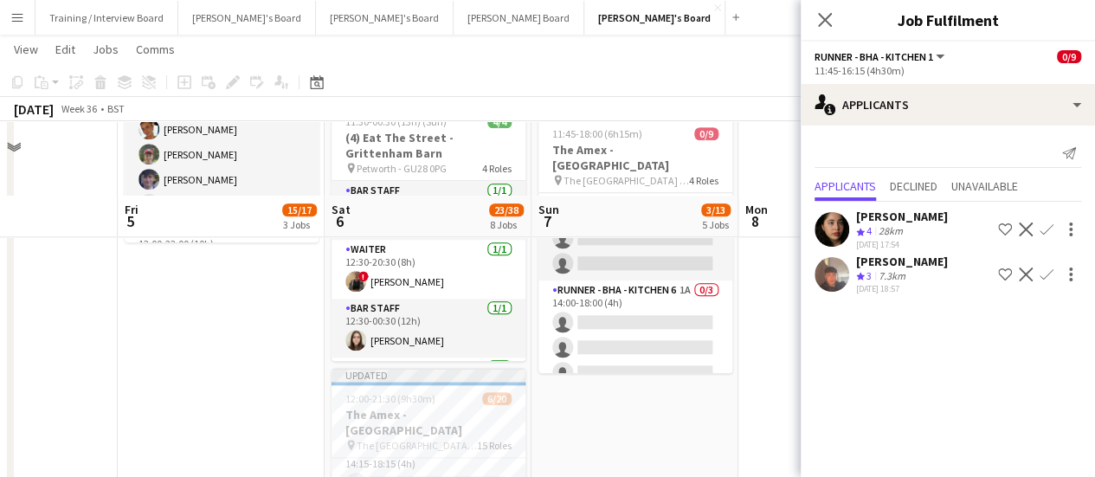
click at [527, 402] on app-date-cell "09:00-17:00 (8h) 0/1 pin Jacaranda Catering, Midhust, GU29 9AL 1 Role Warehouse…" at bounding box center [427, 290] width 207 height 1775
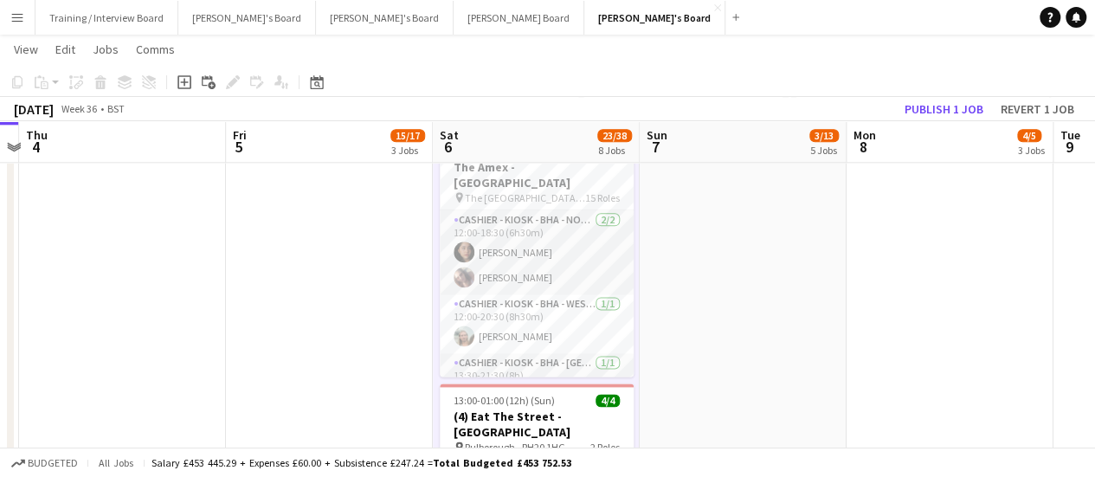
drag, startPoint x: 586, startPoint y: 352, endPoint x: 675, endPoint y: 363, distance: 89.7
click at [675, 363] on app-calendar-viewport "Tue 2 Wed 3 Thu 4 Fri 5 15/17 3 Jobs Sat 6 23/38 8 Jobs Sun 7 3/13 5 Jobs Mon 8…" at bounding box center [547, 324] width 1095 height 2591
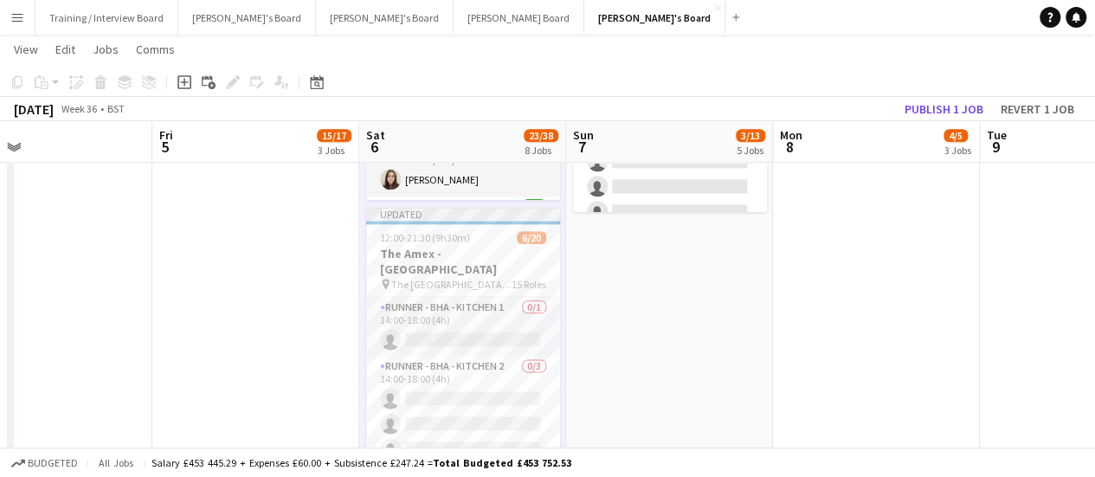
drag, startPoint x: 524, startPoint y: 383, endPoint x: 479, endPoint y: 378, distance: 45.3
click at [479, 378] on app-calendar-viewport "Tue 2 Wed 3 Thu 4 Fri 5 15/17 3 Jobs Sat 6 23/38 8 Jobs Sun 7 3/13 5 Jobs Mon 8…" at bounding box center [547, 411] width 1095 height 2591
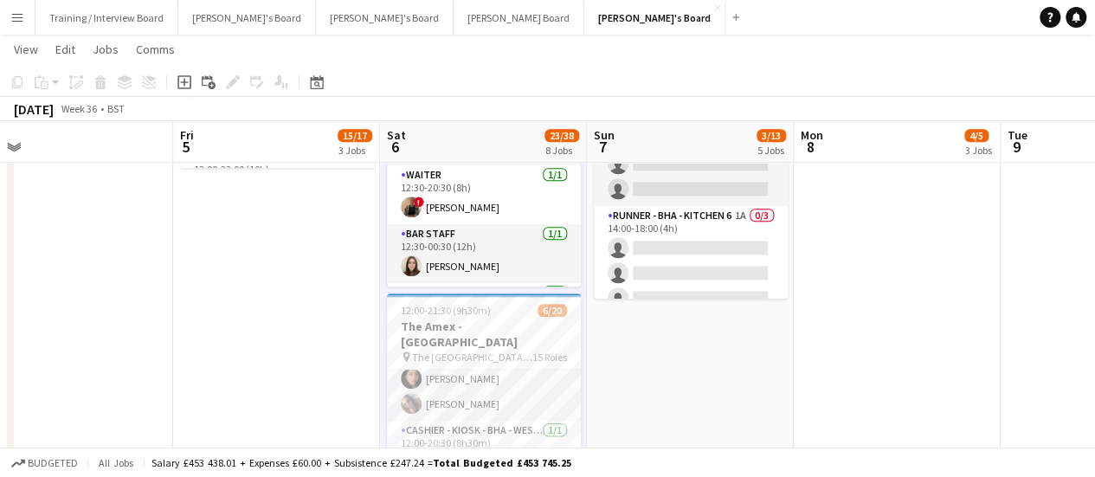
scroll to position [0, 446]
drag, startPoint x: 649, startPoint y: 383, endPoint x: 668, endPoint y: 378, distance: 19.7
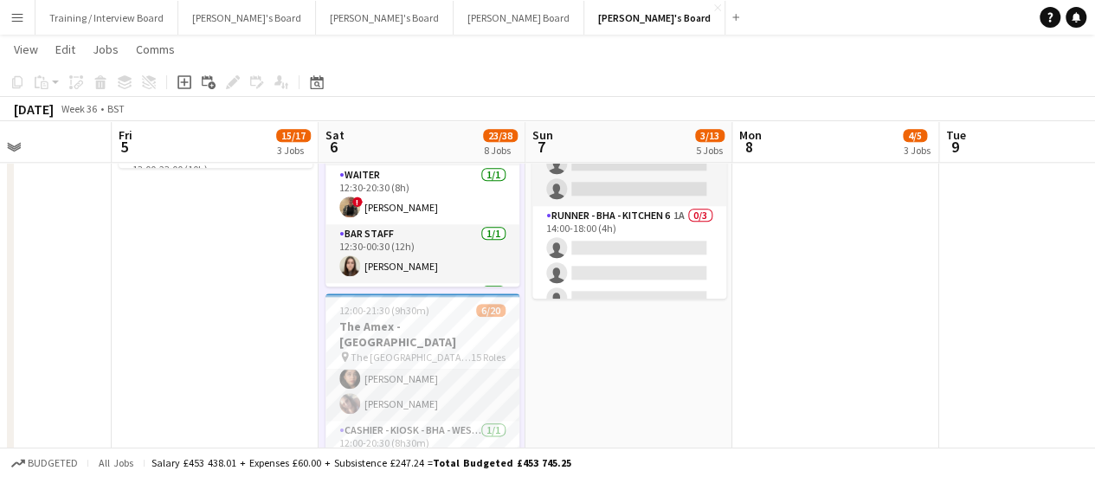
drag, startPoint x: 686, startPoint y: 349, endPoint x: 607, endPoint y: 350, distance: 78.8
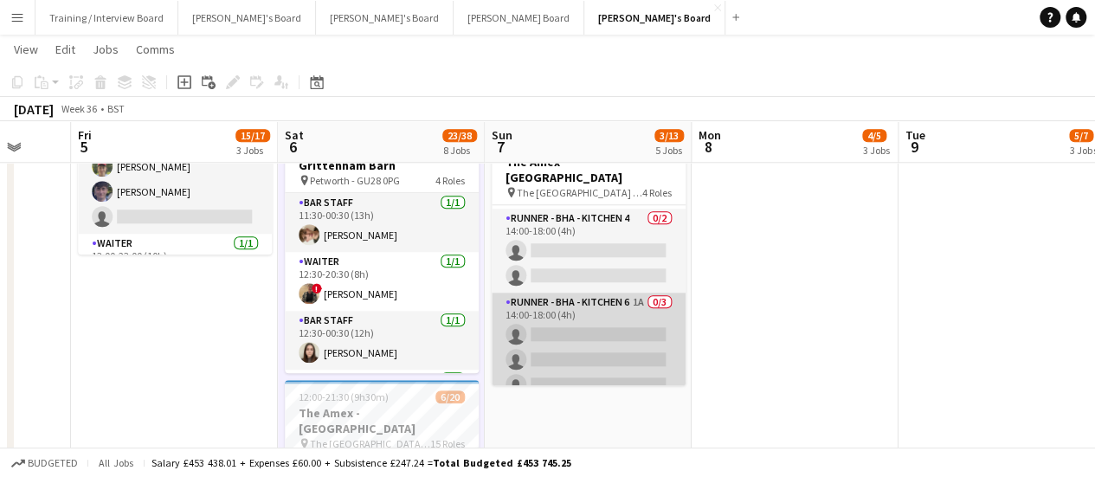
scroll to position [0, 0]
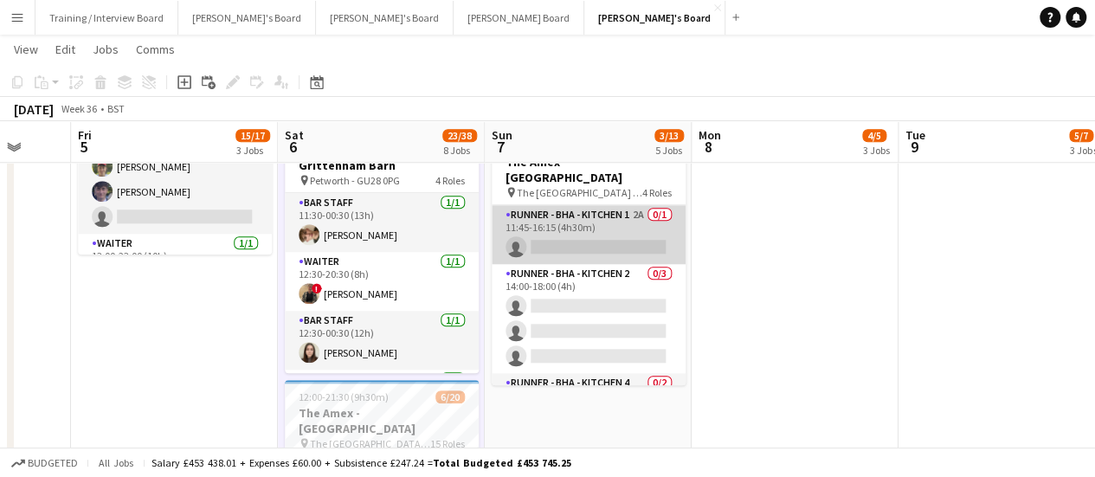
click at [556, 219] on app-card-role "Runner - BHA - Kitchen 1 2A 0/1 11:45-16:15 (4h30m) single-neutral-actions" at bounding box center [588, 234] width 194 height 59
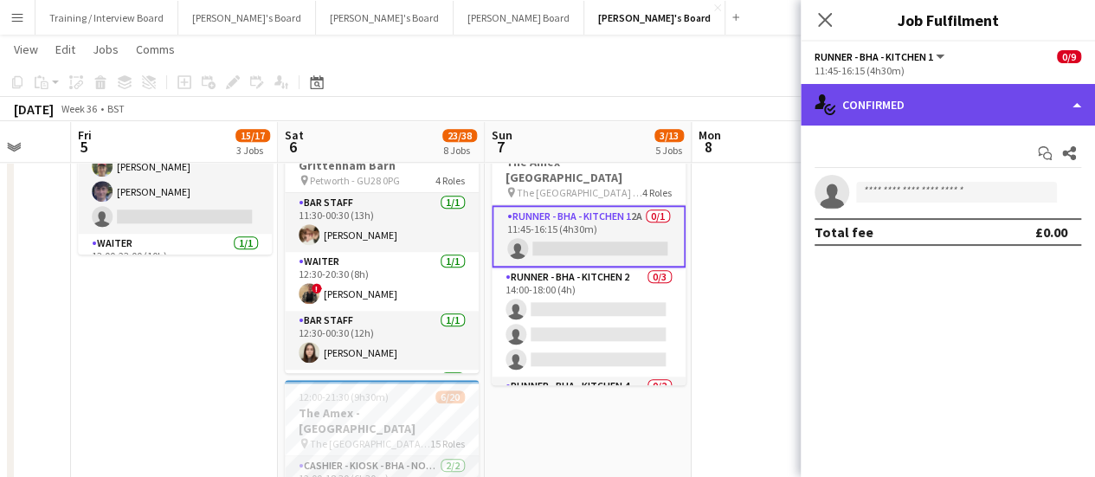
click at [965, 89] on div "single-neutral-actions-check-2 Confirmed" at bounding box center [947, 105] width 294 height 42
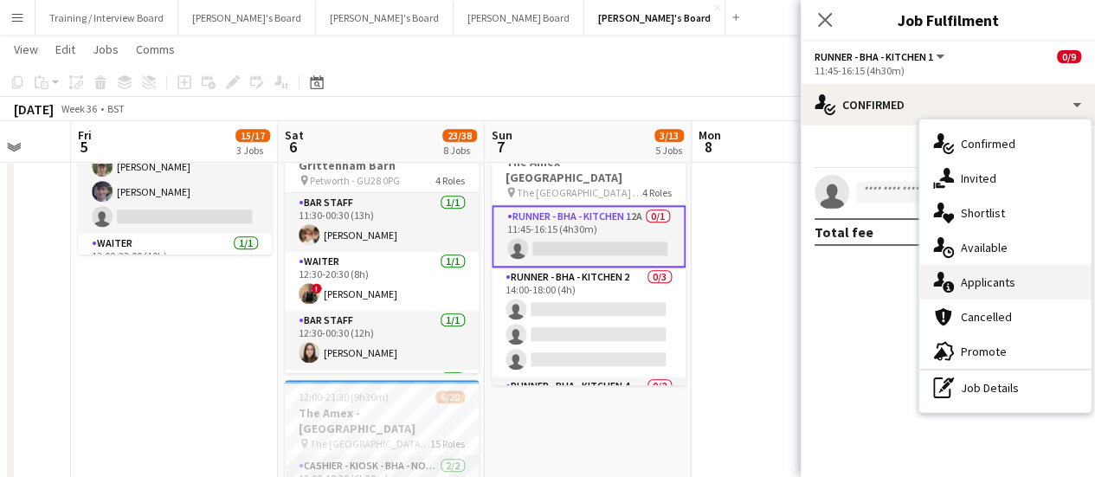
click at [1005, 286] on span "Applicants" at bounding box center [987, 282] width 55 height 16
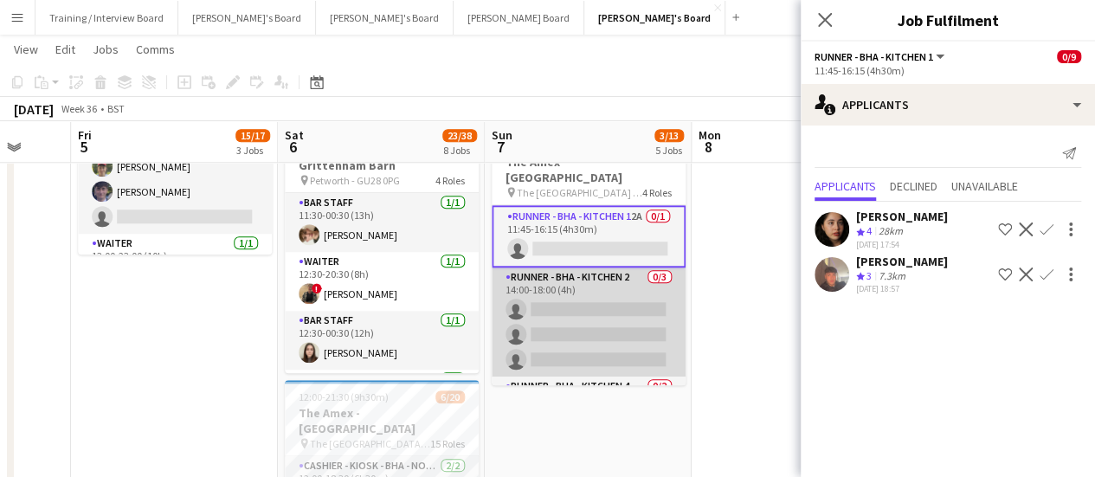
click at [533, 314] on app-card-role "Runner - BHA - Kitchen 2 0/3 14:00-18:00 (4h) single-neutral-actions single-neu…" at bounding box center [588, 321] width 194 height 109
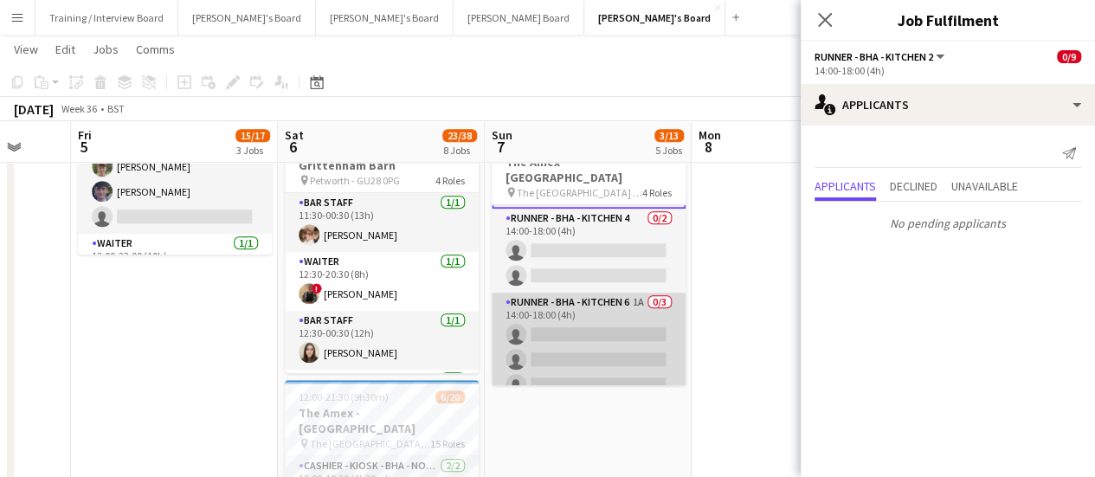
click at [595, 333] on app-card-role "Runner - BHA - Kitchen 6 1A 0/3 14:00-18:00 (4h) single-neutral-actions single-…" at bounding box center [588, 346] width 194 height 109
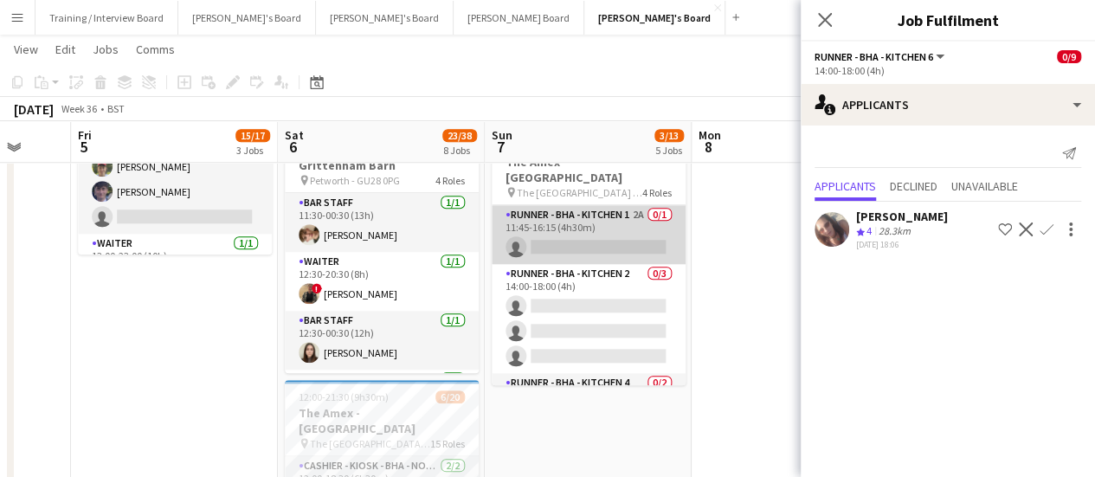
click at [591, 236] on app-card-role "Runner - BHA - Kitchen 1 2A 0/1 11:45-16:15 (4h30m) single-neutral-actions" at bounding box center [588, 234] width 194 height 59
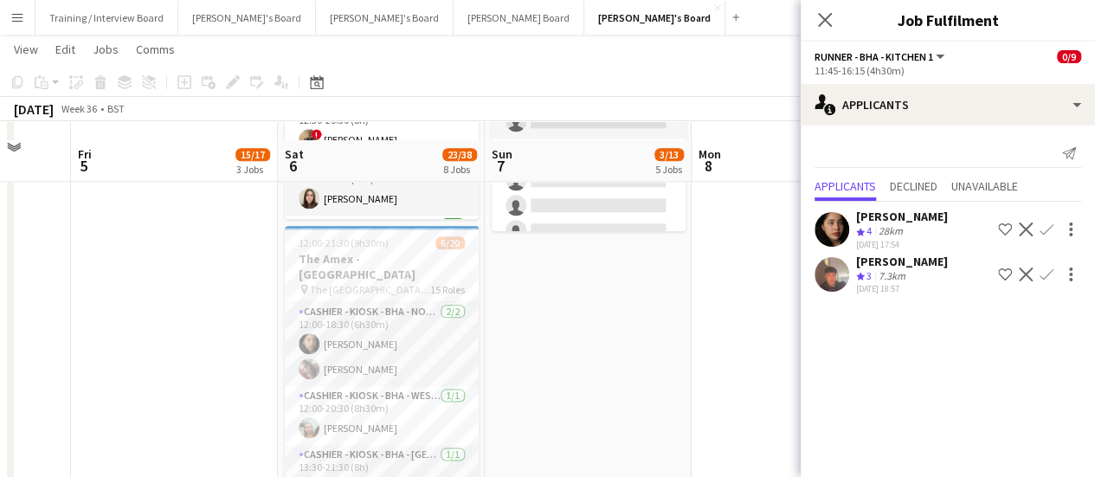
scroll to position [779, 0]
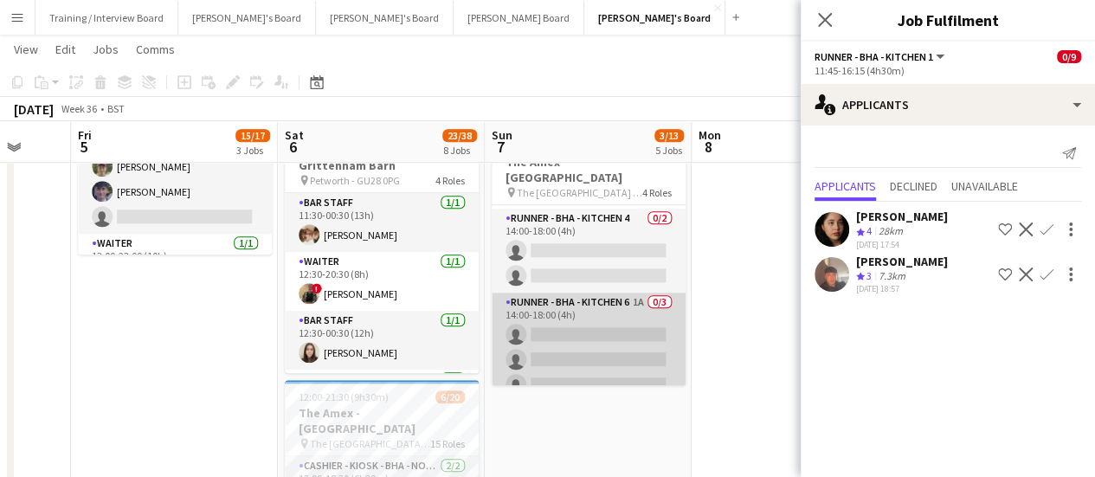
click at [616, 338] on app-card-role "Runner - BHA - Kitchen 6 1A 0/3 14:00-18:00 (4h) single-neutral-actions single-…" at bounding box center [588, 346] width 194 height 109
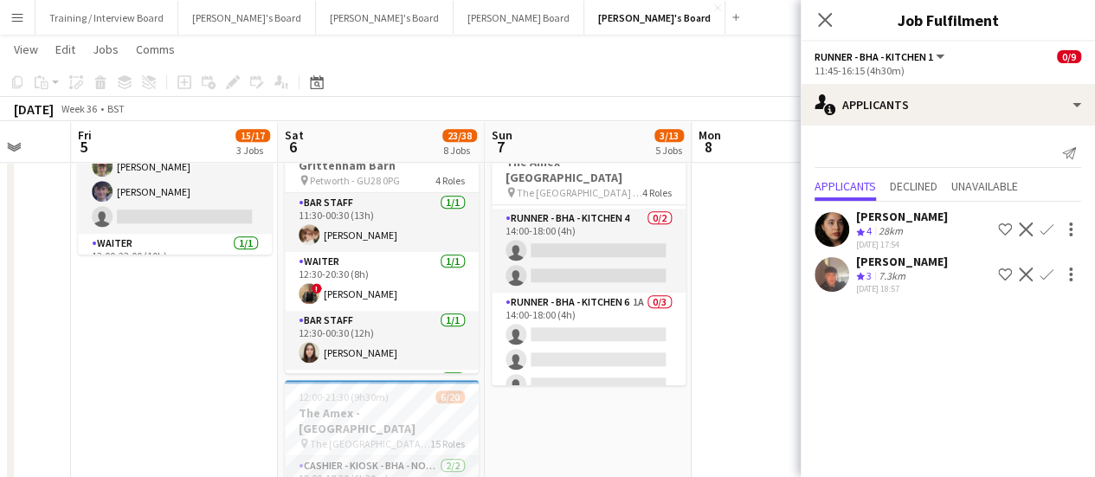
scroll to position [164, 0]
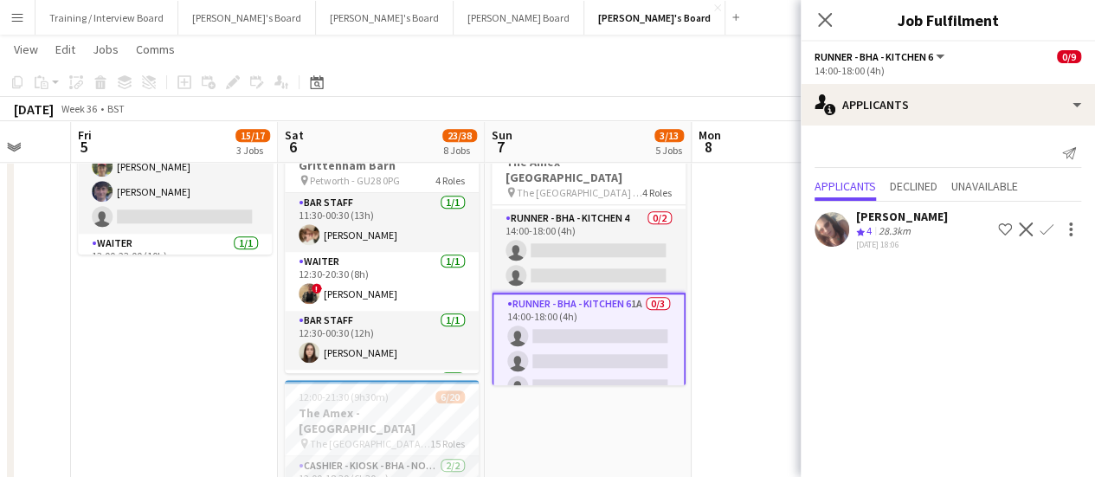
drag, startPoint x: 1045, startPoint y: 231, endPoint x: 1029, endPoint y: 251, distance: 25.8
click at [1045, 231] on app-icon "Confirm" at bounding box center [1046, 229] width 14 height 14
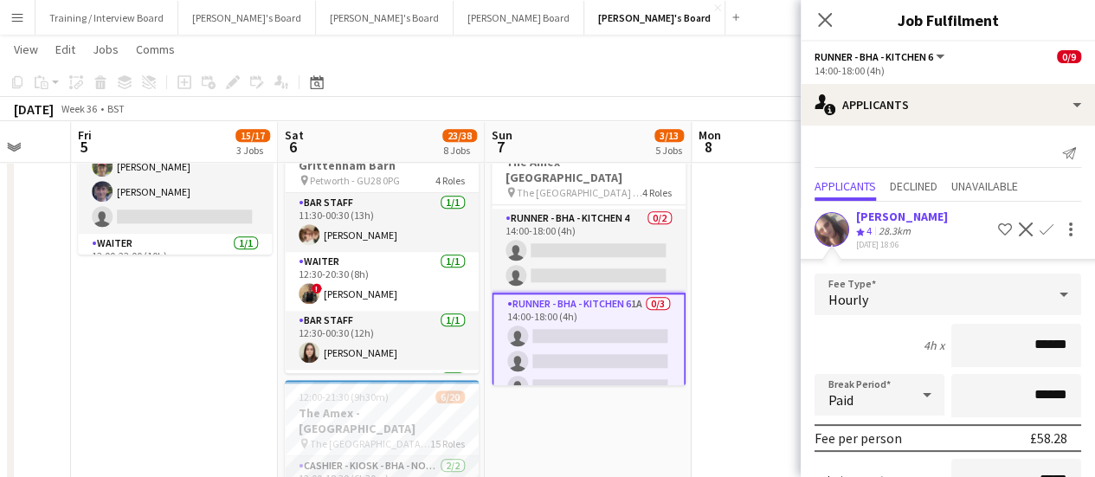
scroll to position [181, 0]
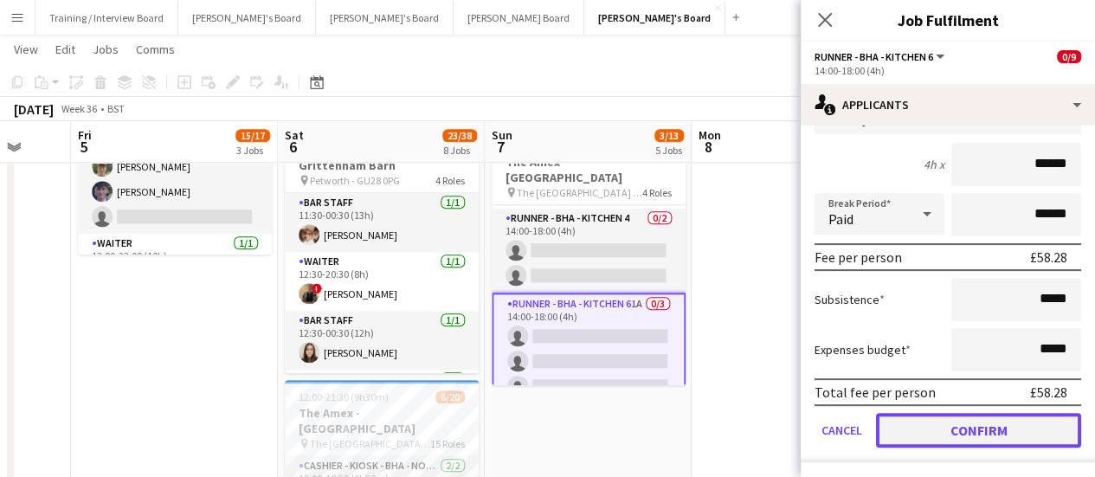
click at [973, 417] on button "Confirm" at bounding box center [978, 430] width 205 height 35
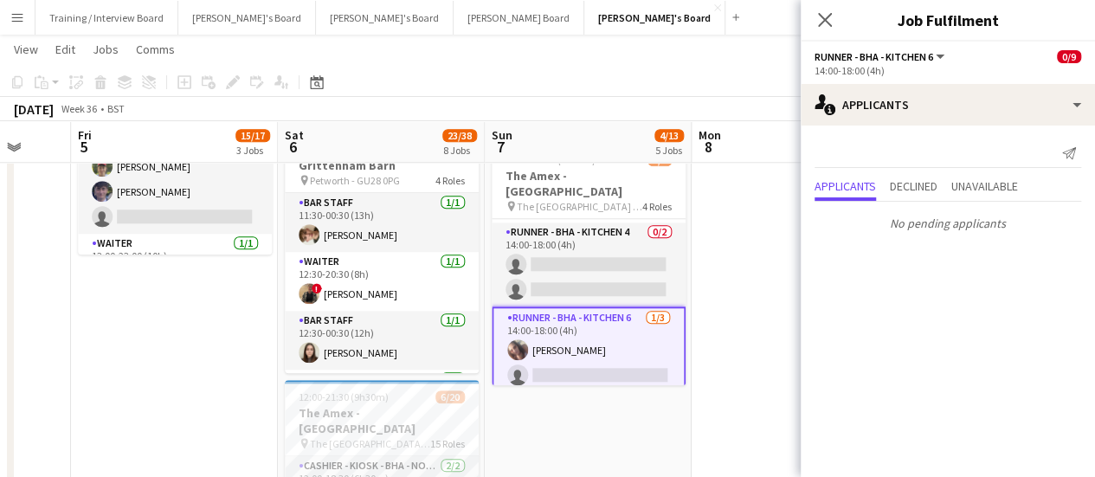
scroll to position [0, 0]
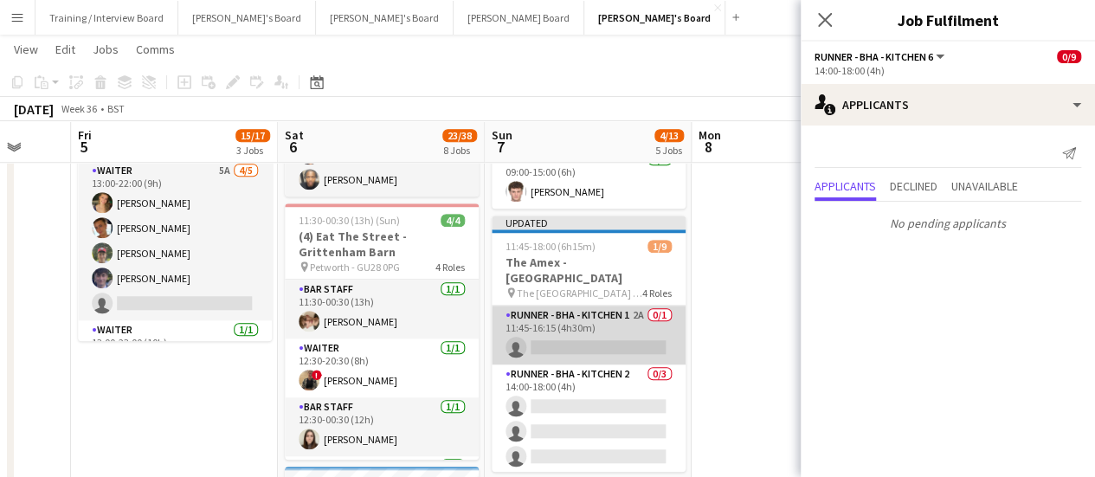
click at [626, 314] on app-card-role "Runner - BHA - Kitchen 1 2A 0/1 11:45-16:15 (4h30m) single-neutral-actions" at bounding box center [588, 334] width 194 height 59
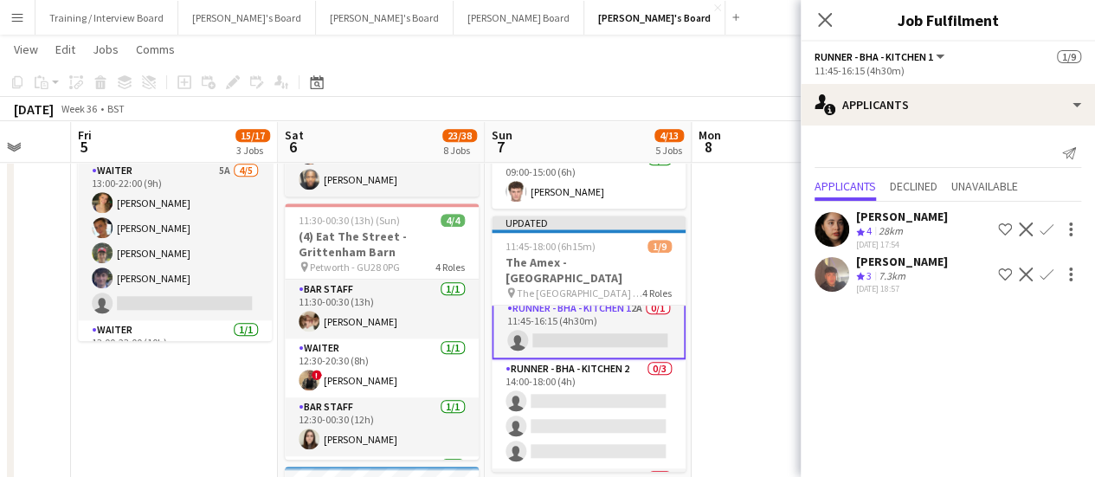
click at [1050, 229] on app-icon "Confirm" at bounding box center [1046, 229] width 14 height 14
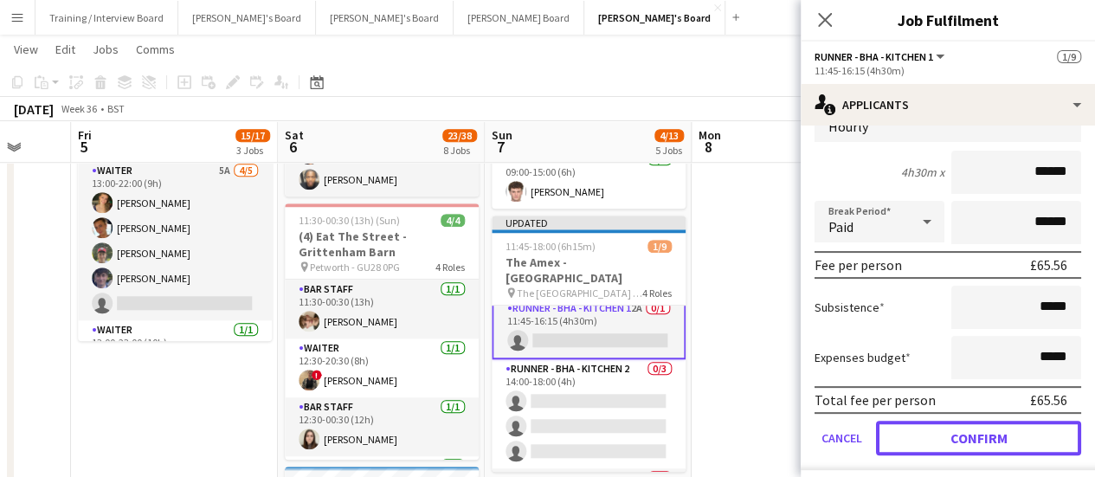
click at [999, 426] on button "Confirm" at bounding box center [978, 438] width 205 height 35
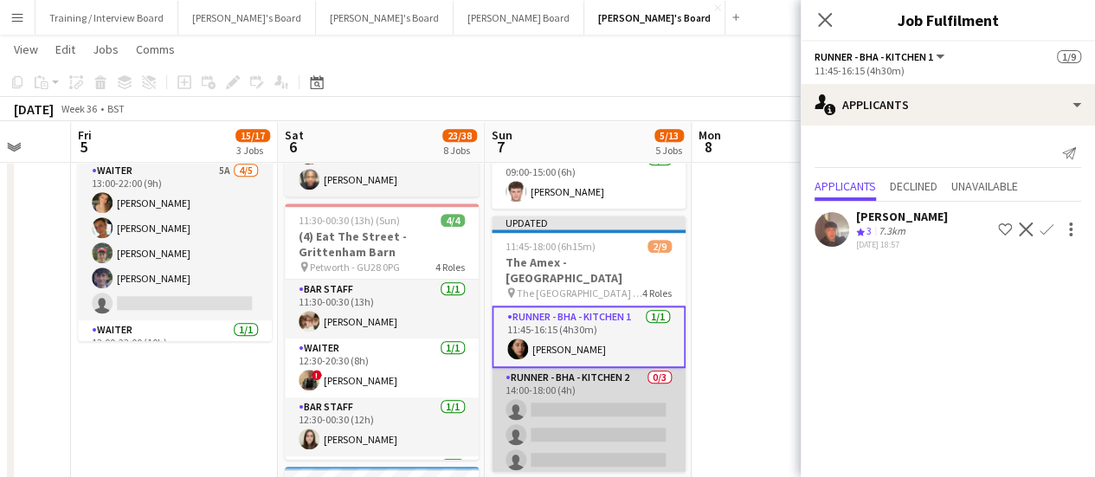
click at [643, 390] on app-card-role "Runner - BHA - Kitchen 2 0/3 14:00-18:00 (4h) single-neutral-actions single-neu…" at bounding box center [588, 422] width 194 height 109
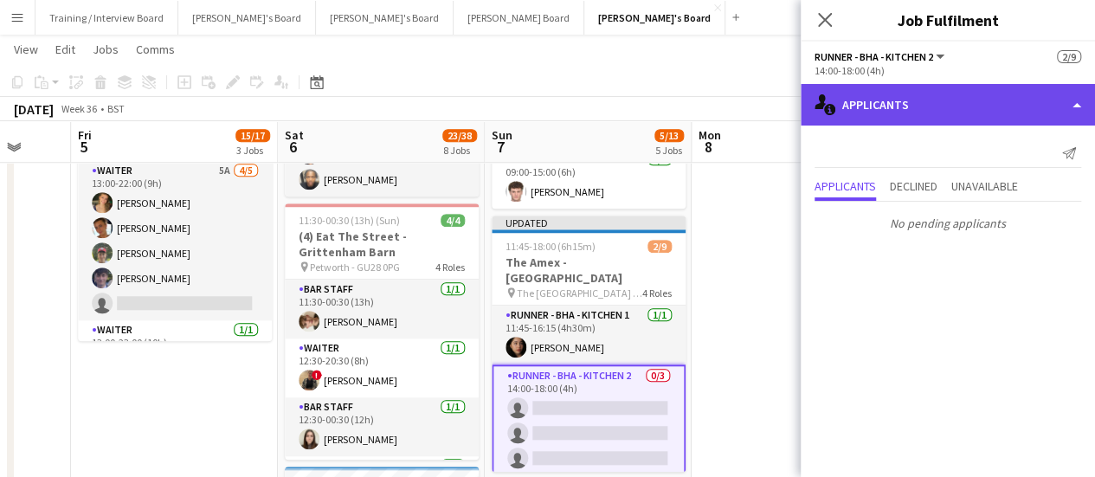
click at [903, 101] on div "single-neutral-actions-information Applicants" at bounding box center [947, 105] width 294 height 42
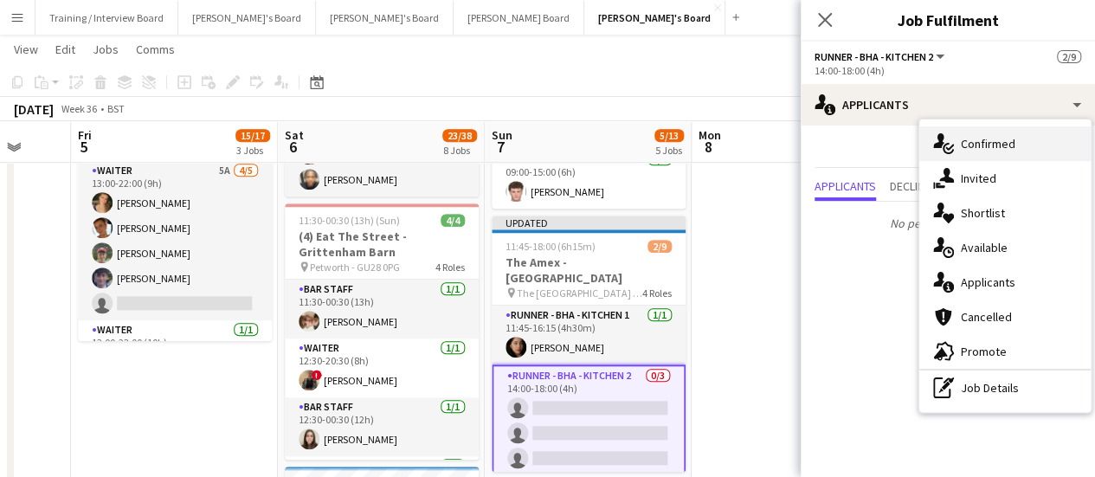
click at [966, 143] on span "Confirmed" at bounding box center [987, 144] width 55 height 16
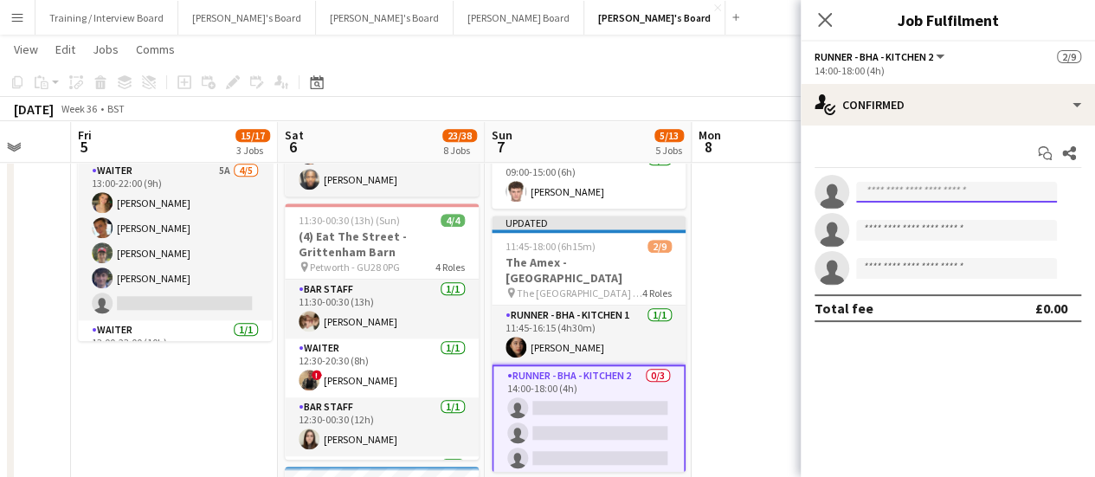
click at [933, 184] on input at bounding box center [956, 192] width 201 height 21
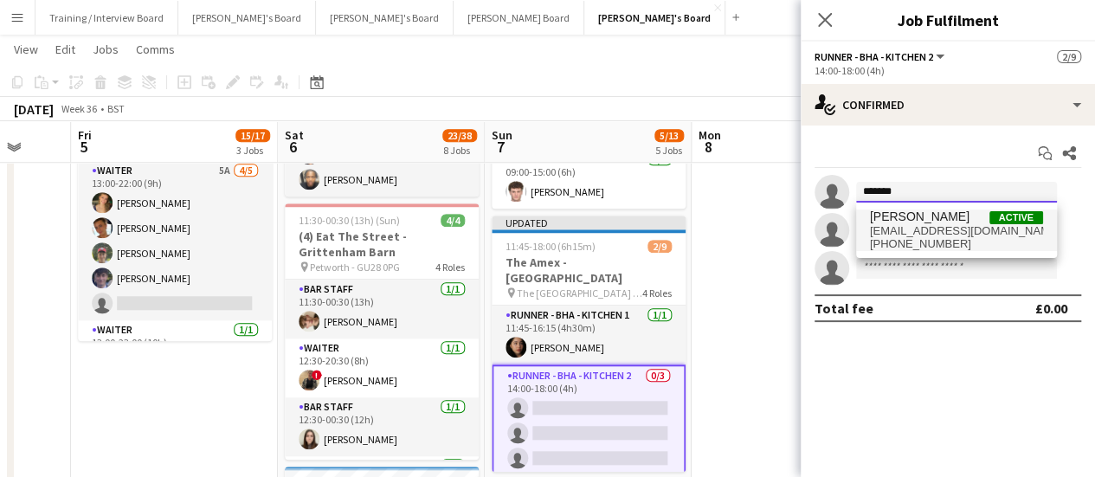
type input "*******"
click at [933, 226] on span "[EMAIL_ADDRESS][DOMAIN_NAME]" at bounding box center [956, 231] width 173 height 14
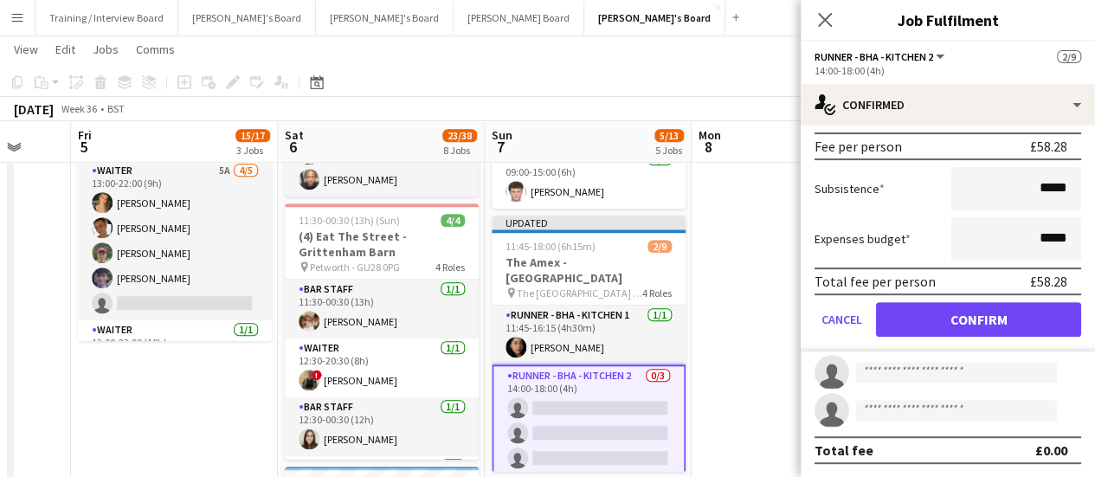
click at [976, 337] on form "Fee Type Hourly 4h x ****** Break Period Paid ****** Fee per person £58.28 Subs…" at bounding box center [947, 166] width 294 height 369
click at [915, 337] on form "Fee Type Hourly 4h x ****** Break Period Paid ****** Fee per person £58.28 Subs…" at bounding box center [947, 166] width 294 height 369
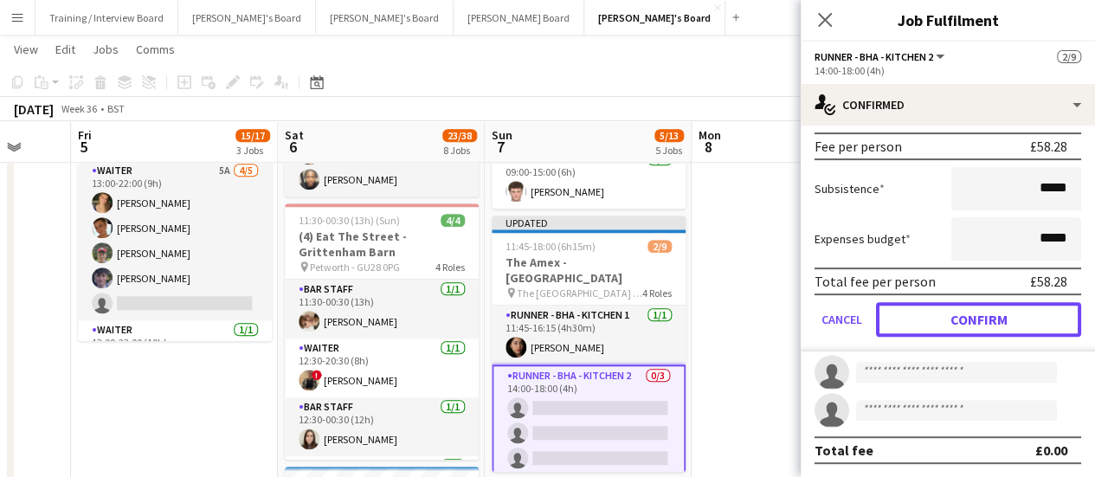
click at [981, 320] on button "Confirm" at bounding box center [978, 319] width 205 height 35
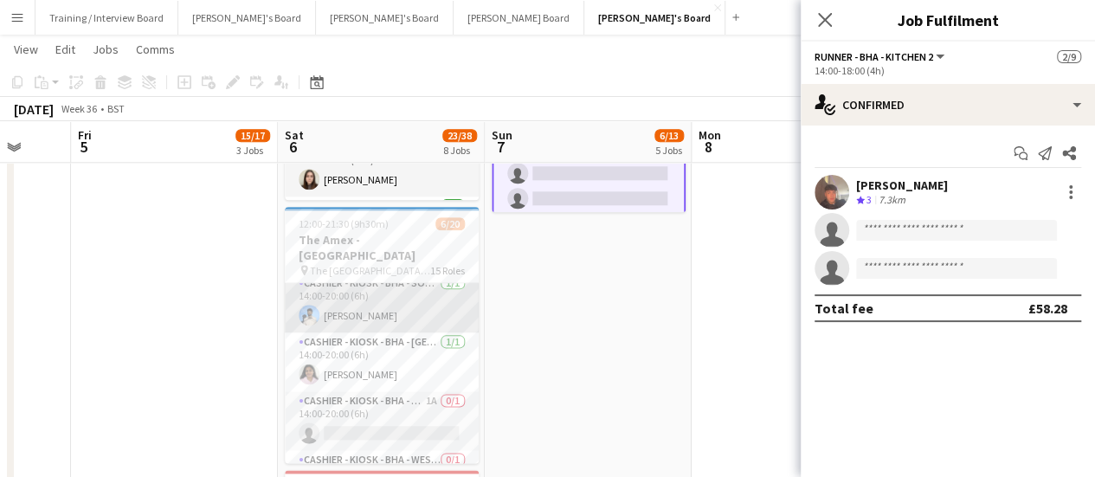
click at [362, 283] on app-card-role "Cashier - Kiosk - BHA - South 5 [DATE] 14:00-20:00 (6h) [PERSON_NAME]" at bounding box center [382, 302] width 194 height 59
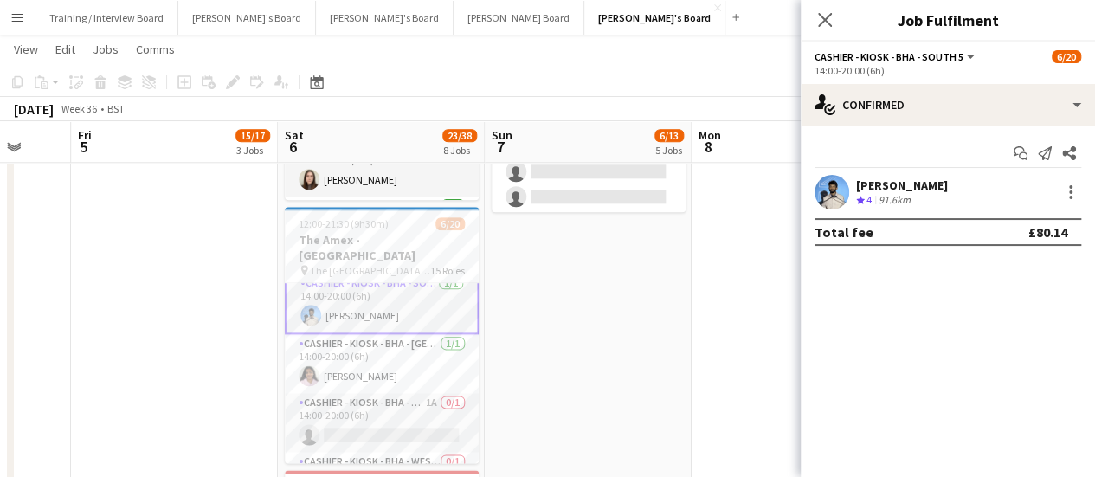
click at [903, 207] on div "Akash Sudham Crew rating 4 91.6km" at bounding box center [947, 192] width 294 height 35
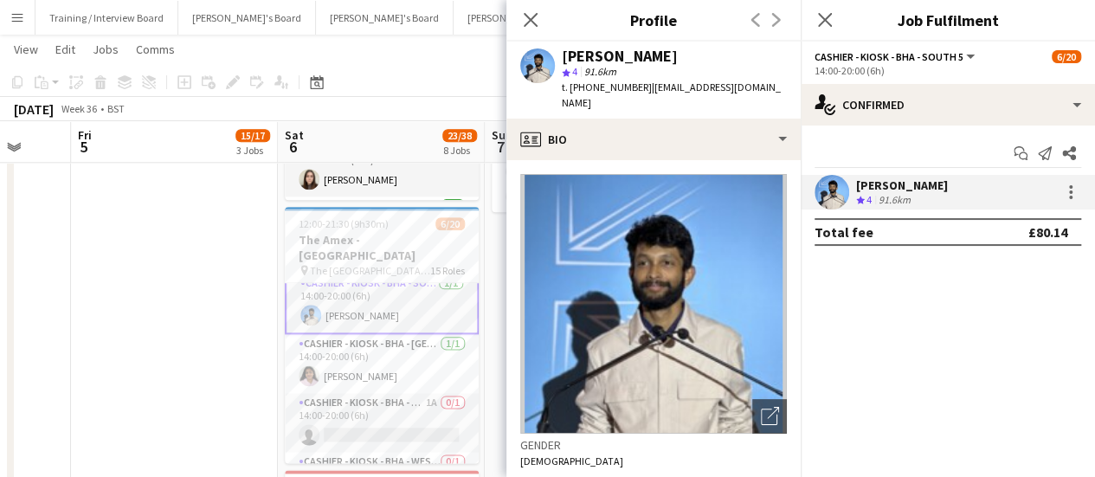
click at [492, 328] on app-date-cell "09:00-17:00 (8h) 0/1 pin Jacaranda Catering, Midhust, GU29 9AL 1 Role Warehouse…" at bounding box center [588, 129] width 207 height 1775
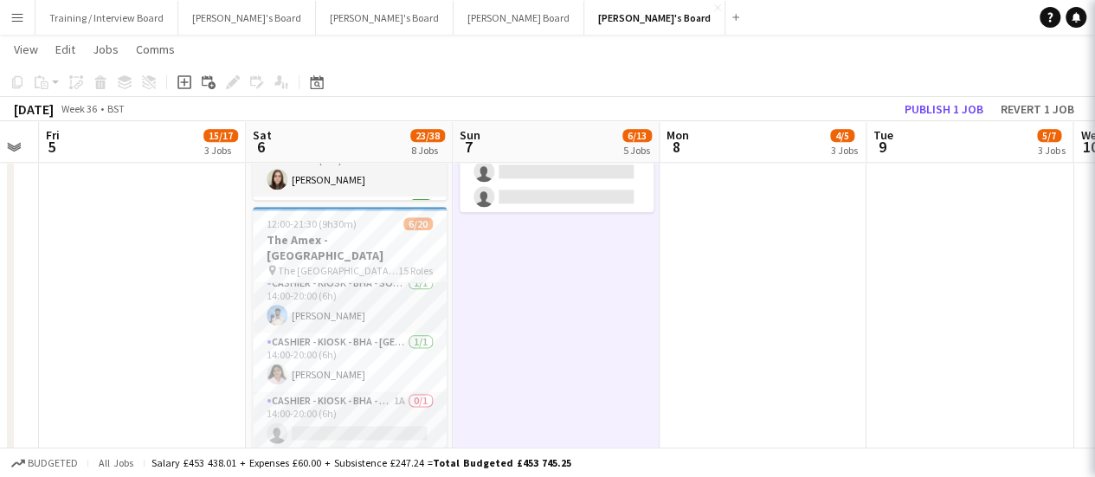
drag, startPoint x: 501, startPoint y: 330, endPoint x: 474, endPoint y: 331, distance: 26.9
click at [469, 334] on app-calendar-viewport "Tue 2 Wed 3 Thu 4 Fri 5 15/17 3 Jobs Sat 6 23/38 8 Jobs Sun 7 6/13 5 Jobs Mon 8…" at bounding box center [547, 411] width 1095 height 2591
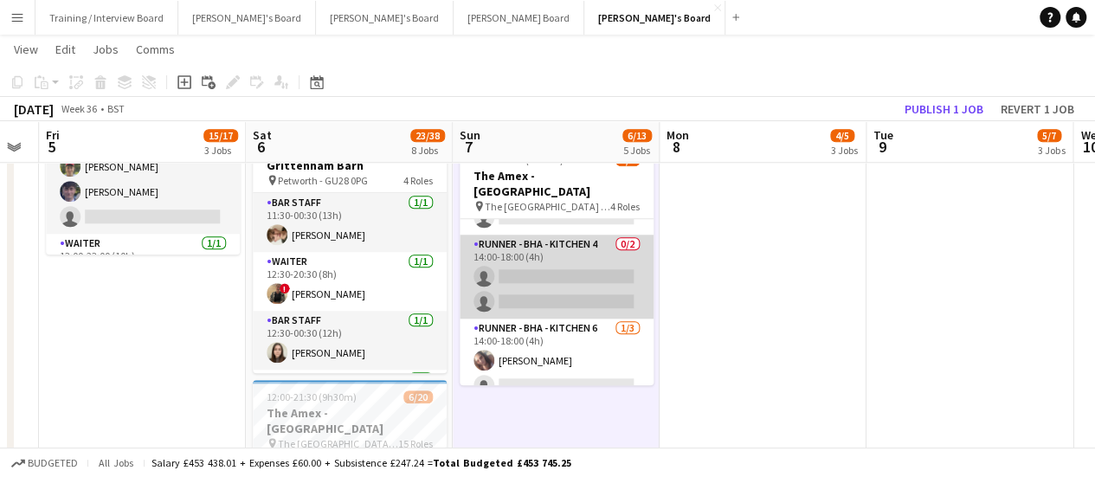
click at [580, 331] on app-card-role "Runner - BHA - Kitchen 6 [DATE] 14:00-18:00 (4h) [PERSON_NAME] single-neutral-a…" at bounding box center [556, 372] width 194 height 109
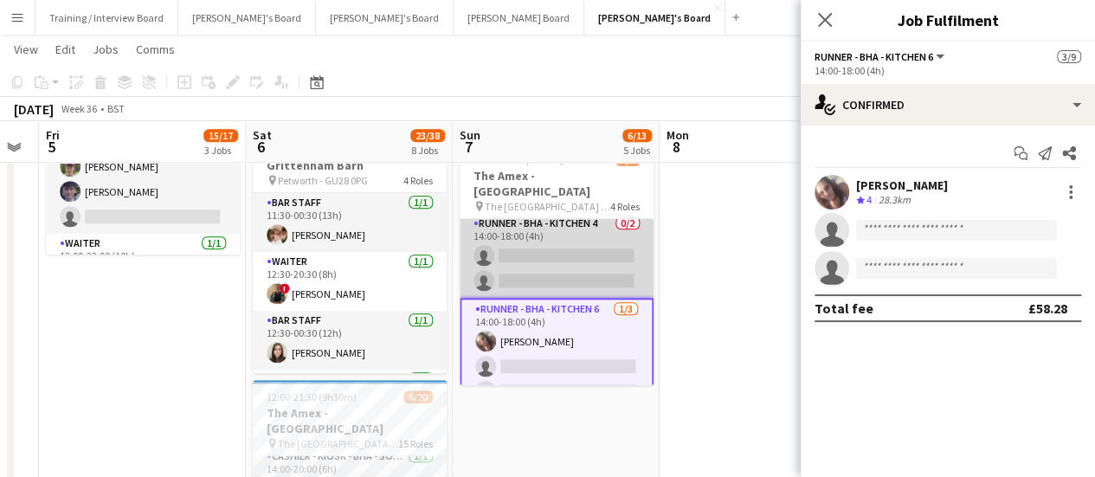
click at [558, 242] on app-card-role "Runner - BHA - Kitchen 4 0/2 14:00-18:00 (4h) single-neutral-actions single-neu…" at bounding box center [556, 256] width 194 height 84
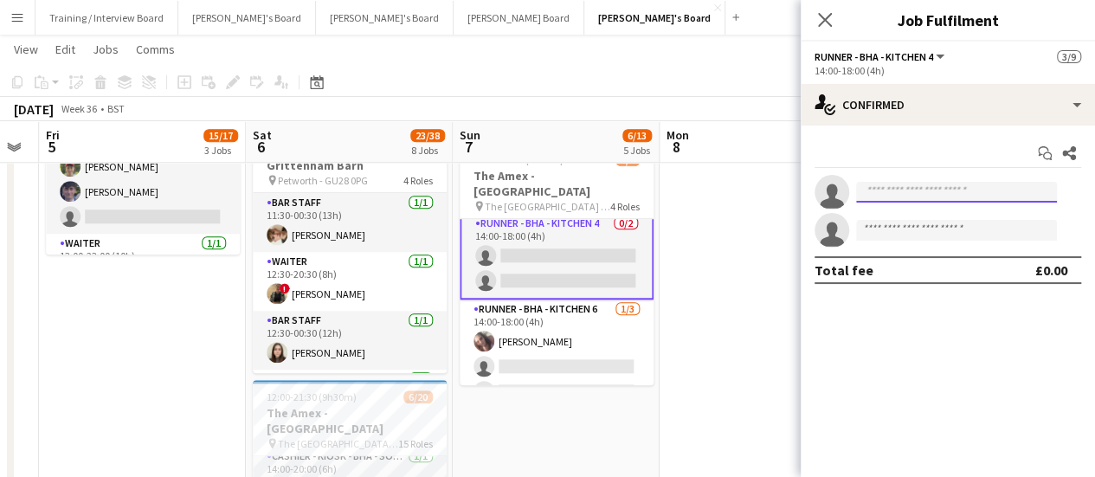
click at [903, 192] on input at bounding box center [956, 192] width 201 height 21
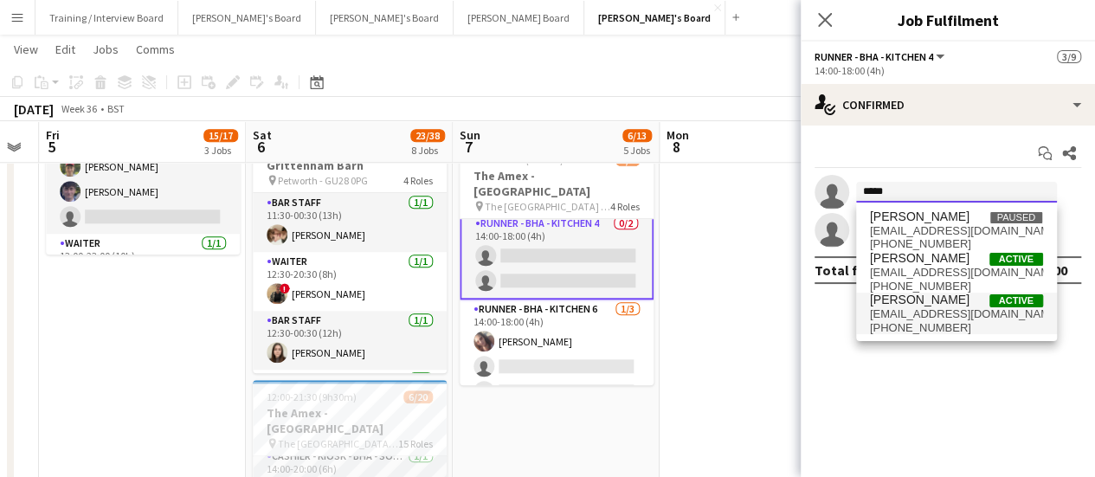
type input "*****"
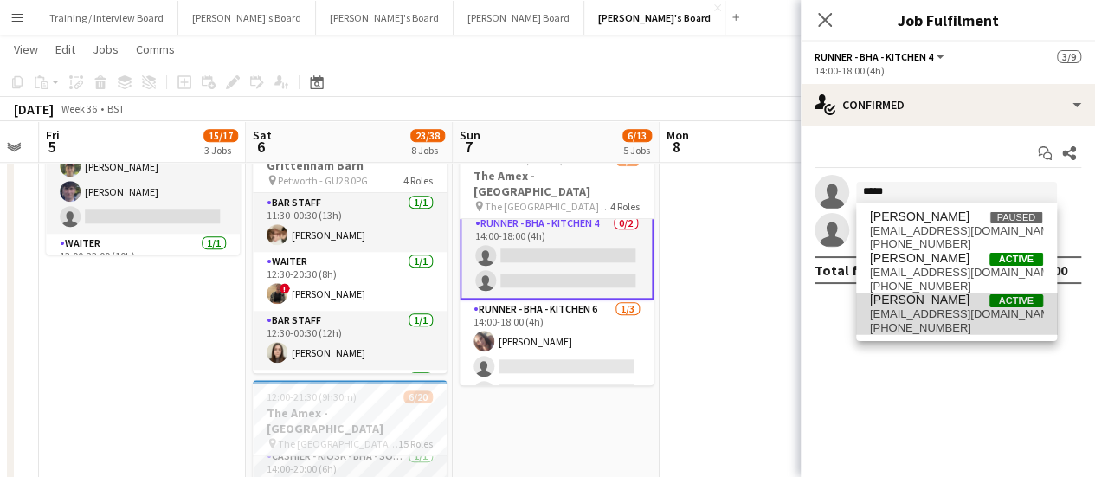
click at [968, 300] on span "[PERSON_NAME] Active" at bounding box center [956, 299] width 173 height 15
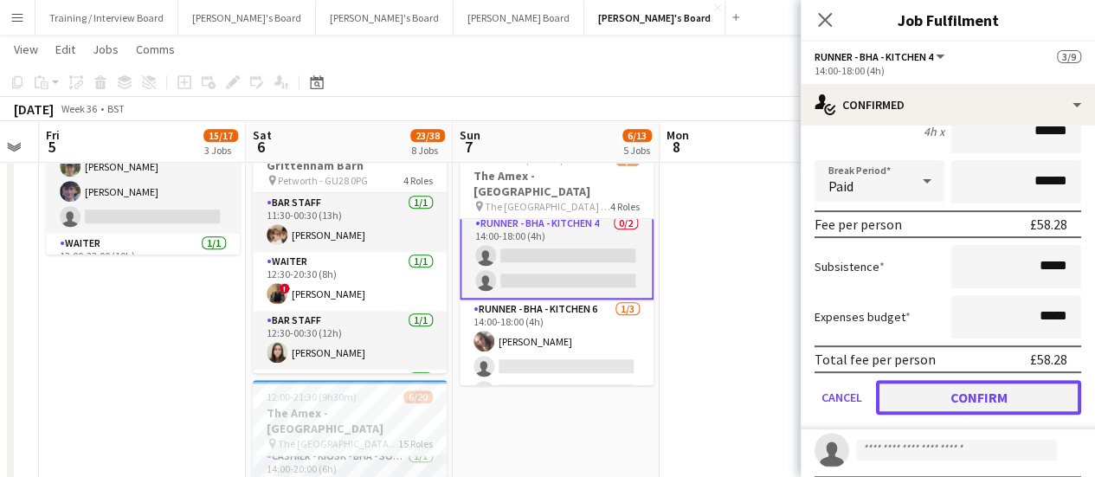
click at [993, 390] on button "Confirm" at bounding box center [978, 397] width 205 height 35
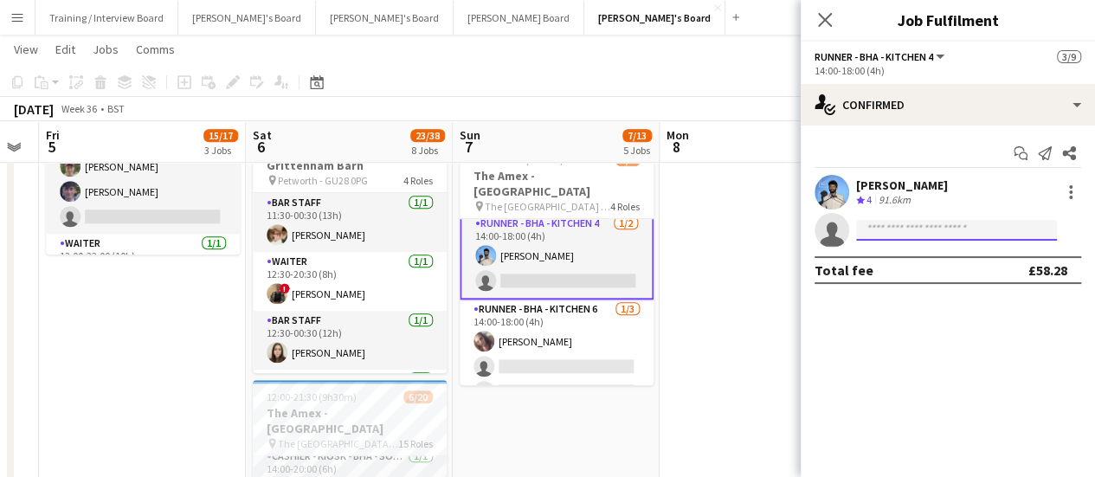
click at [889, 232] on input at bounding box center [956, 230] width 201 height 21
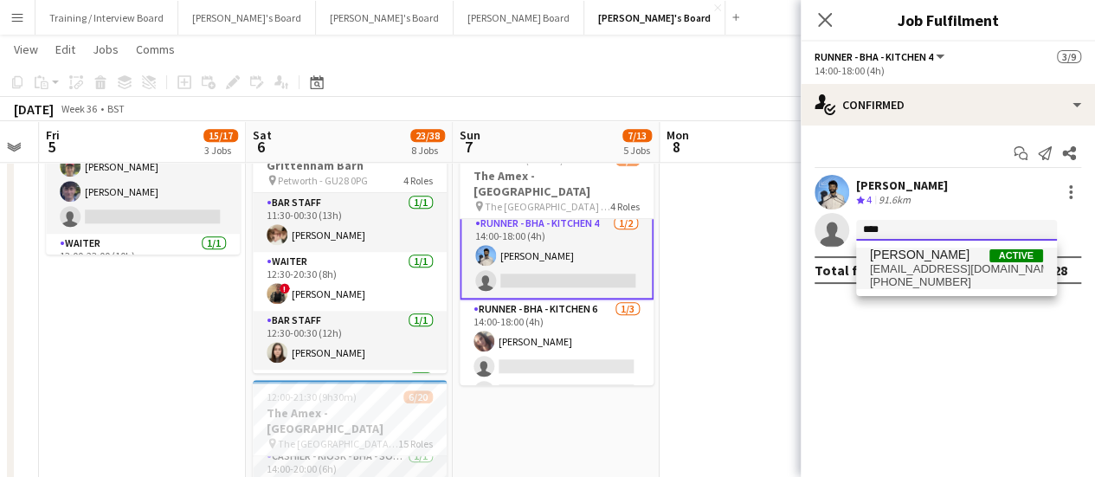
type input "****"
click at [922, 257] on span "[PERSON_NAME]" at bounding box center [920, 254] width 100 height 15
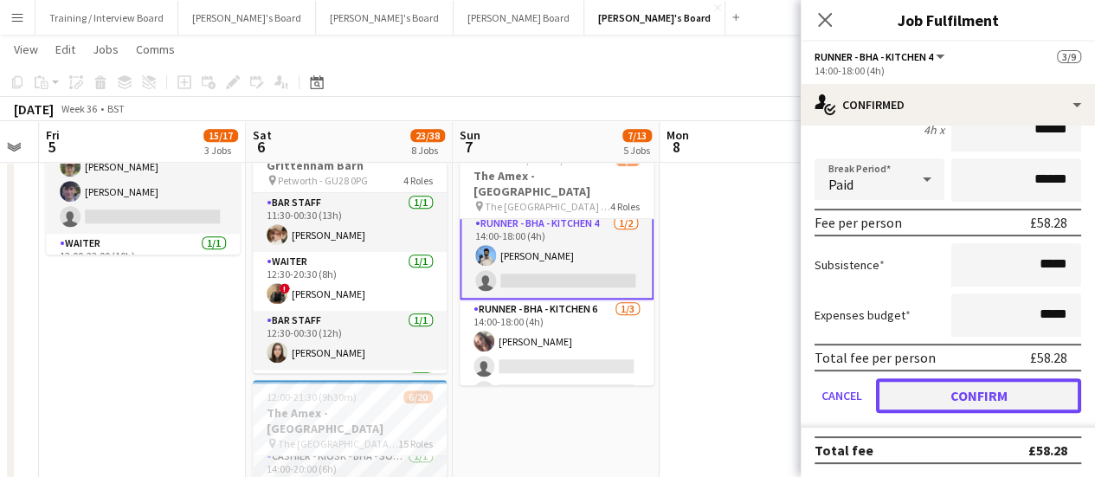
click at [956, 406] on button "Confirm" at bounding box center [978, 395] width 205 height 35
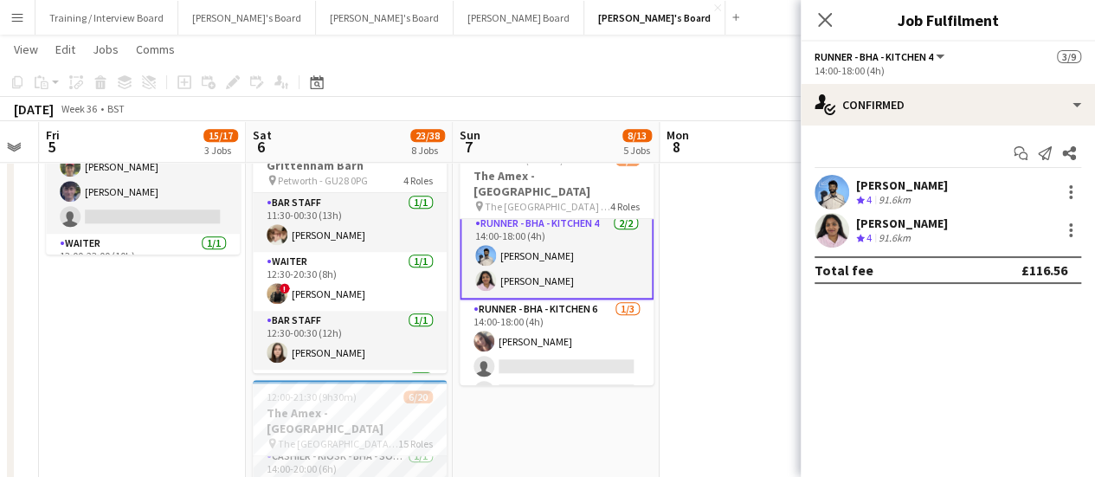
click at [726, 413] on app-date-cell "09:00-17:00 (8h) 0/1 pin Jacaranda Catering, Midhust, GU29 9AL 1 Role Warehouse…" at bounding box center [762, 302] width 207 height 1775
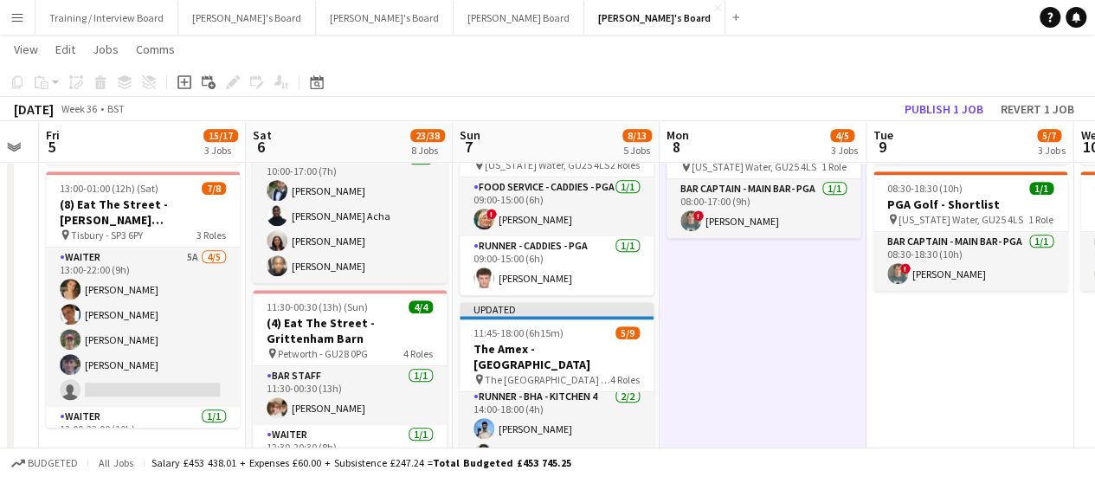
click at [931, 122] on app-board-header-date "Tue 9 5/7 3 Jobs" at bounding box center [969, 142] width 207 height 42
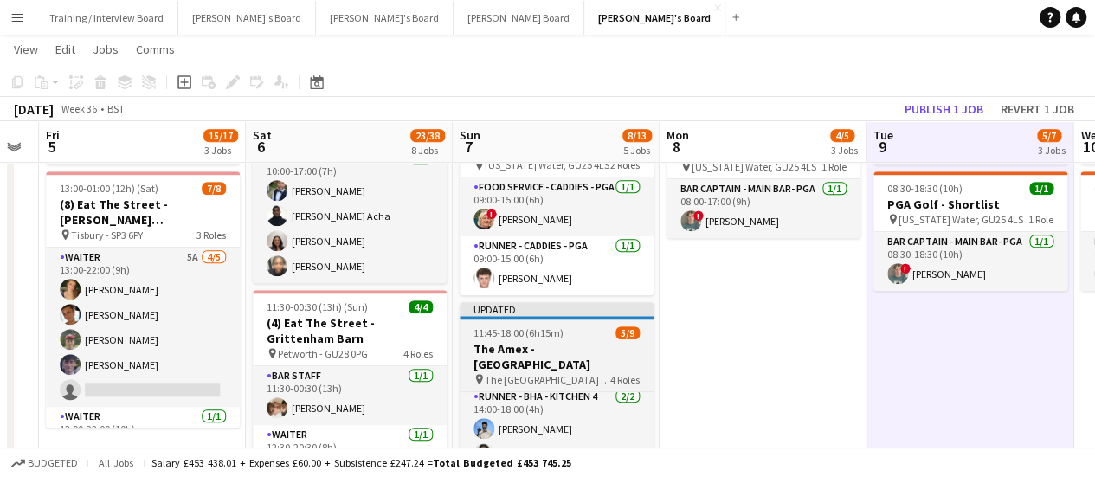
click at [562, 319] on app-job-card "Updated 11:45-18:00 (6h15m) 5/9 The Amex - [GEOGRAPHIC_DATA] pin The [GEOGRAPHI…" at bounding box center [556, 430] width 194 height 256
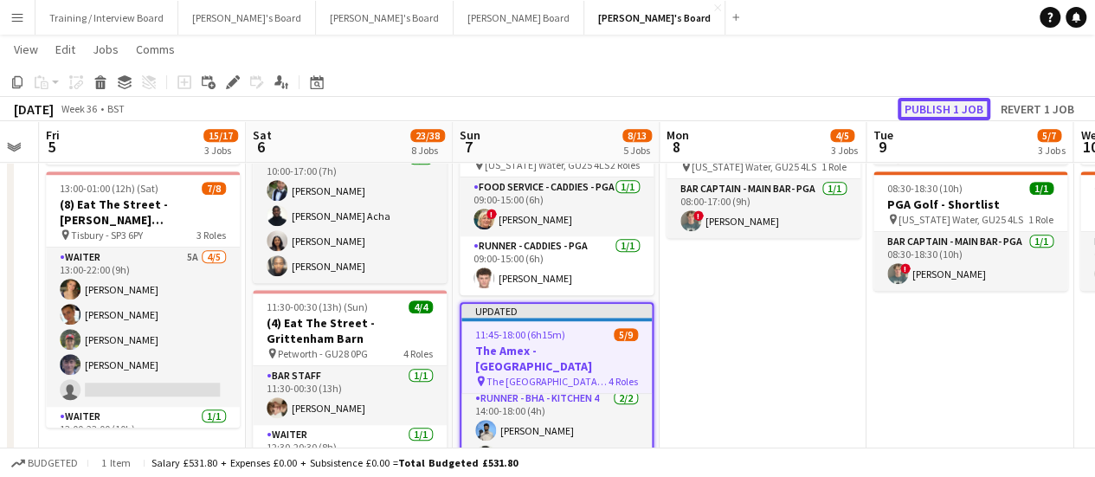
click at [919, 102] on button "Publish 1 job" at bounding box center [943, 109] width 93 height 22
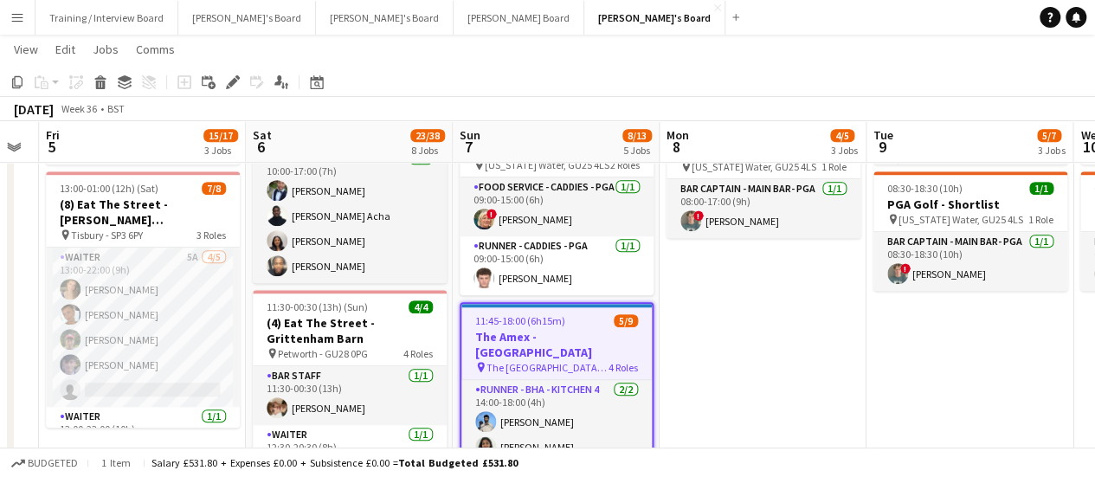
click at [832, 338] on app-date-cell "09:00-17:00 (8h) 0/1 pin Jacaranda Catering, Midhust, GU29 9AL 1 Role Warehouse…" at bounding box center [762, 475] width 207 height 1775
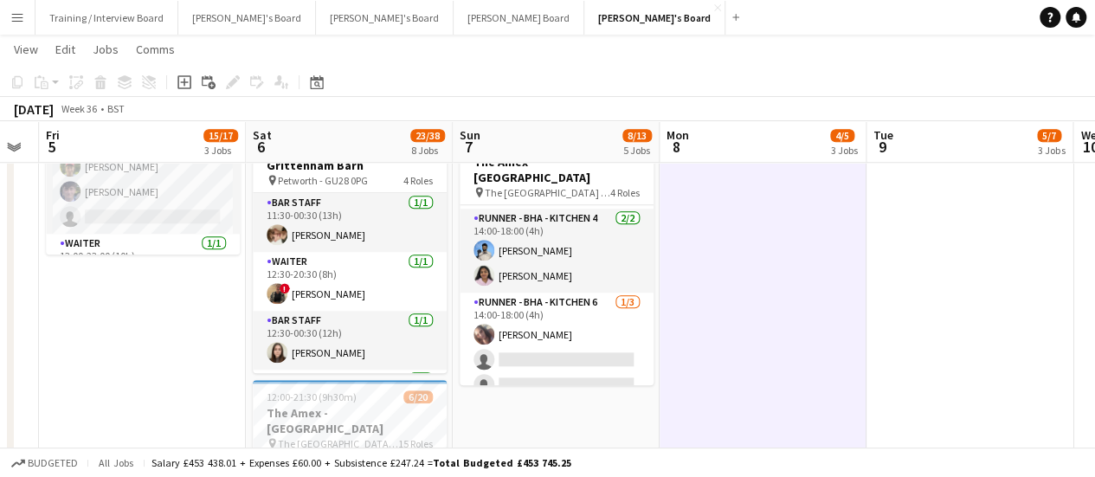
scroll to position [0, 514]
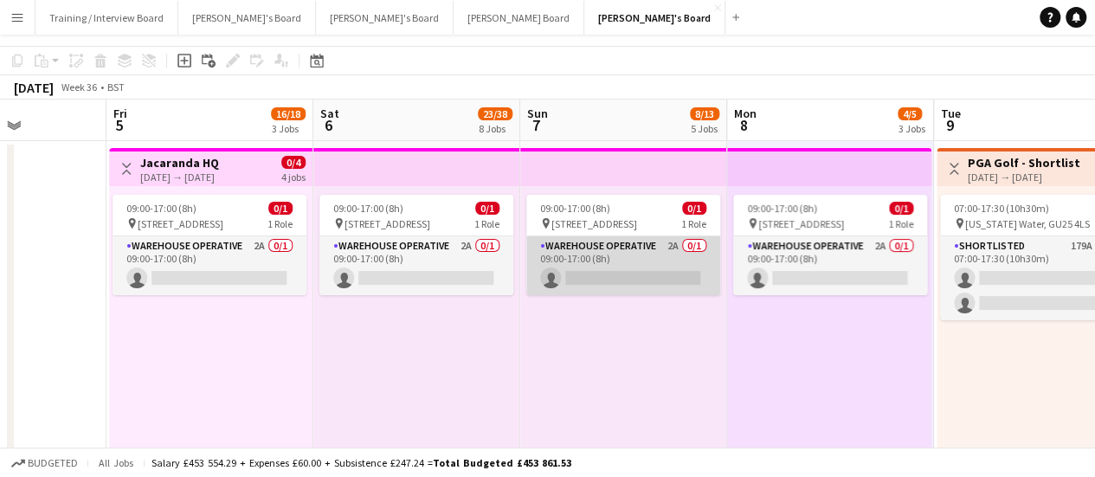
scroll to position [0, 0]
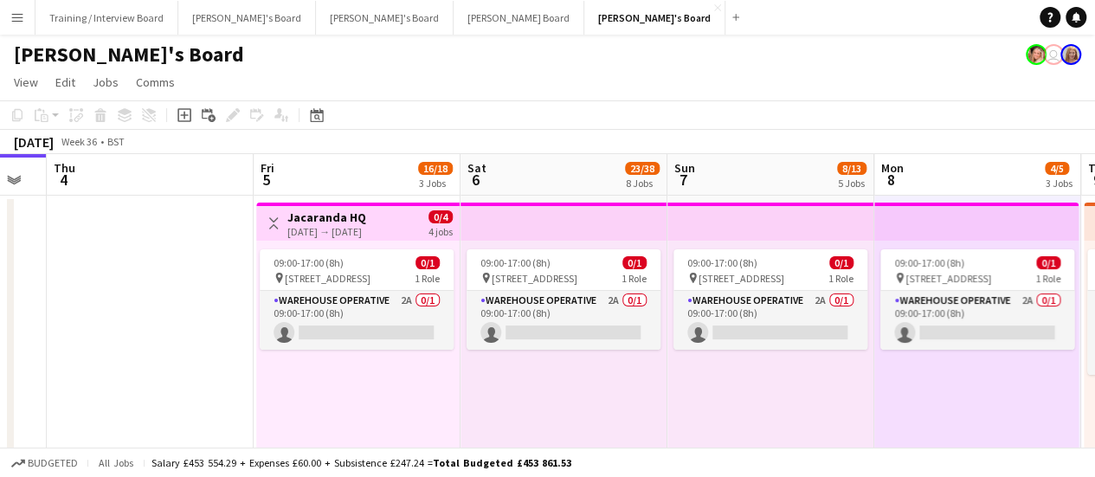
drag, startPoint x: 617, startPoint y: 378, endPoint x: 806, endPoint y: 393, distance: 189.2
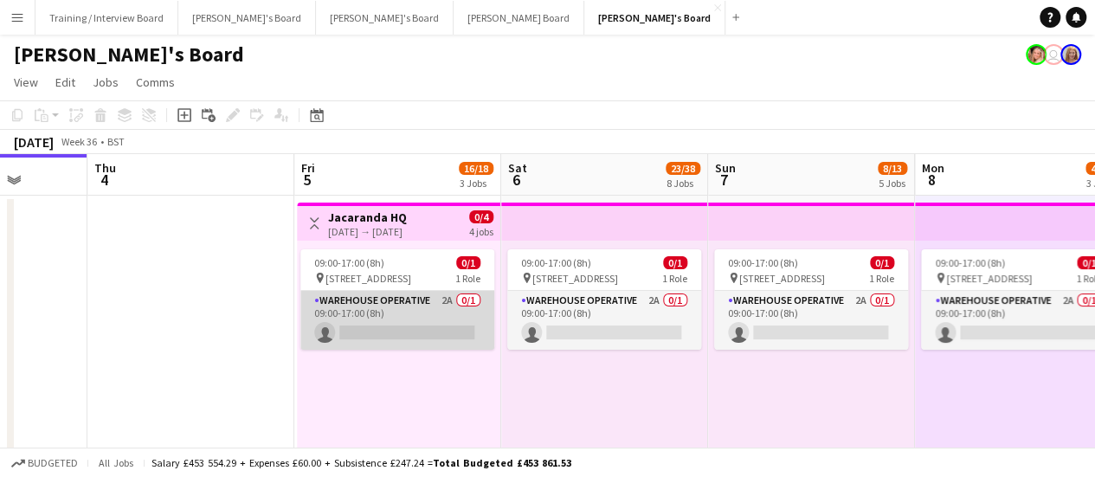
click at [398, 304] on app-card-role "Warehouse Operative 2A 0/1 09:00-17:00 (8h) single-neutral-actions" at bounding box center [397, 320] width 194 height 59
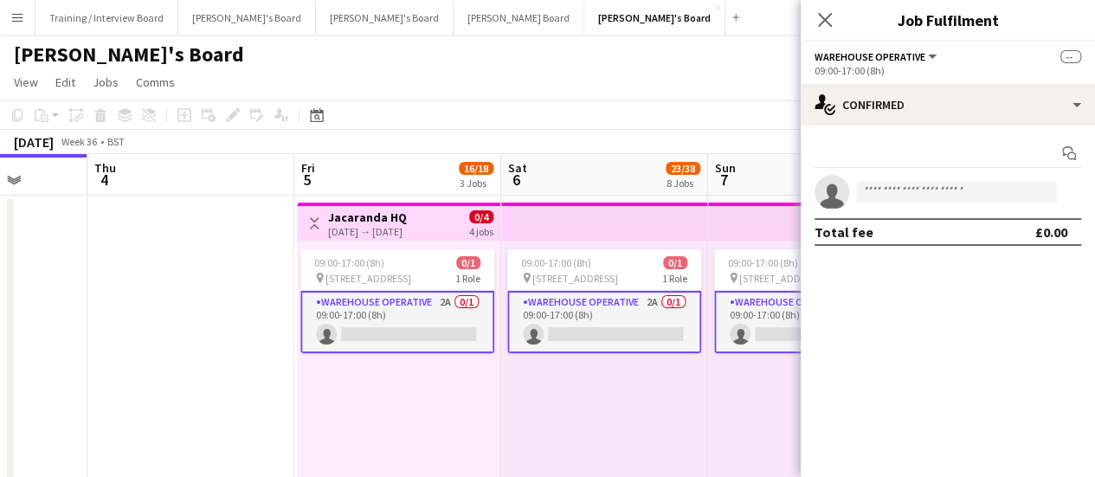
click at [920, 68] on div "09:00-17:00 (8h)" at bounding box center [947, 70] width 267 height 13
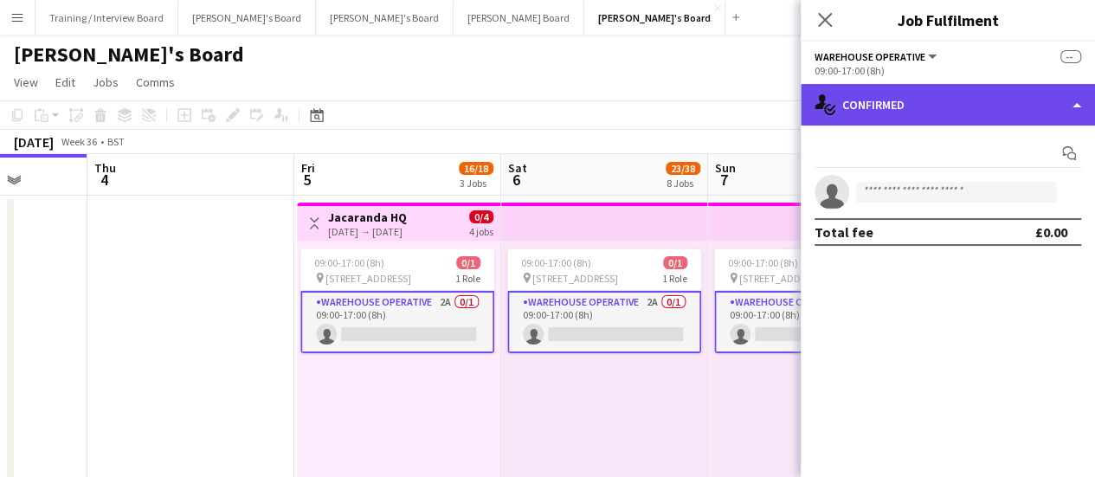
click at [917, 87] on div "single-neutral-actions-check-2 Confirmed" at bounding box center [947, 105] width 294 height 42
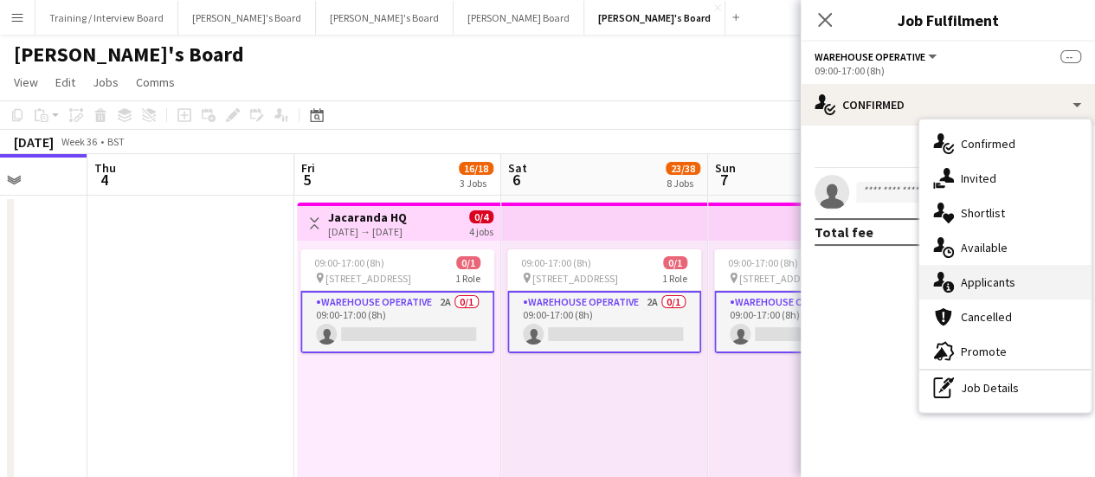
click at [992, 288] on span "Applicants" at bounding box center [987, 282] width 55 height 16
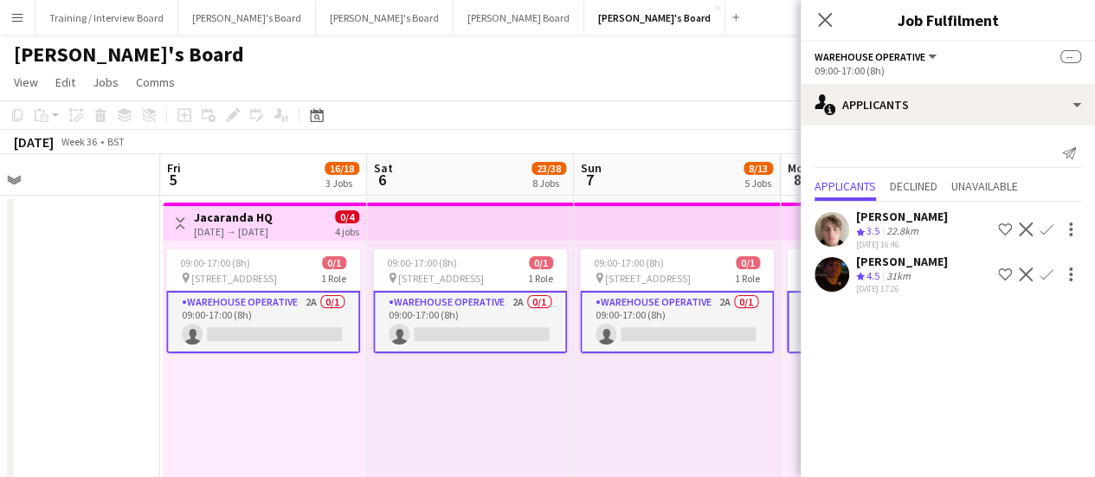
scroll to position [0, 708]
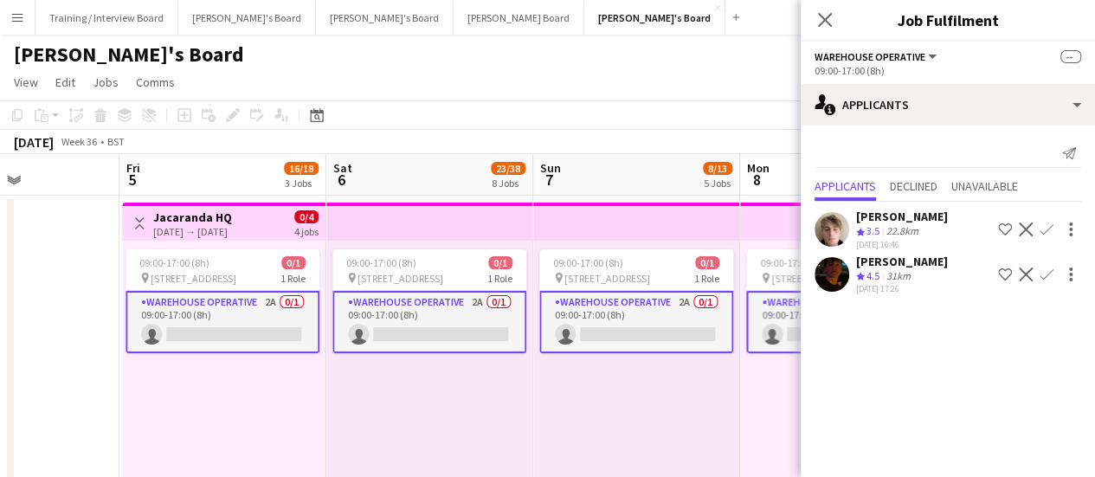
drag, startPoint x: 647, startPoint y: 421, endPoint x: 504, endPoint y: 419, distance: 143.7
click at [909, 230] on div "22.8km" at bounding box center [902, 231] width 39 height 15
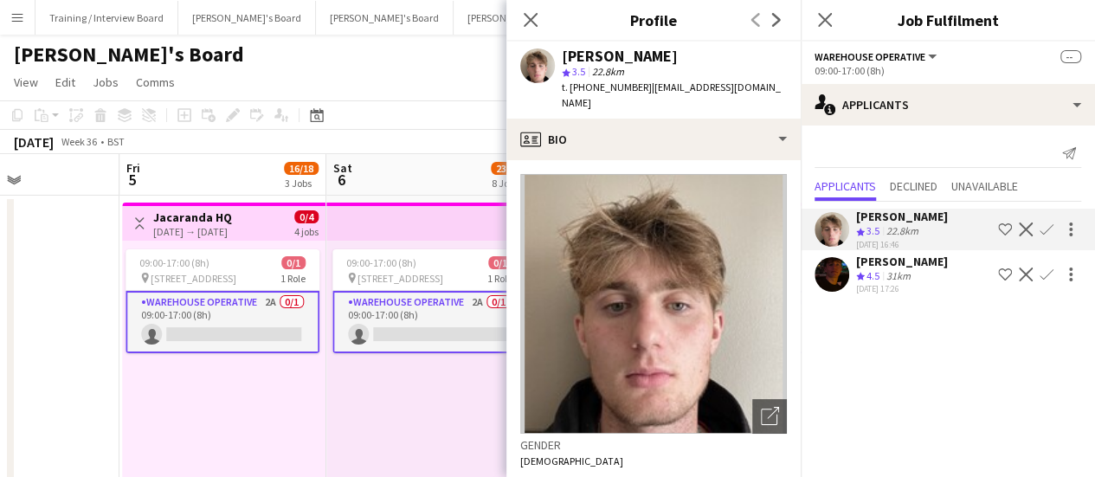
click at [888, 272] on div "31km" at bounding box center [898, 276] width 31 height 15
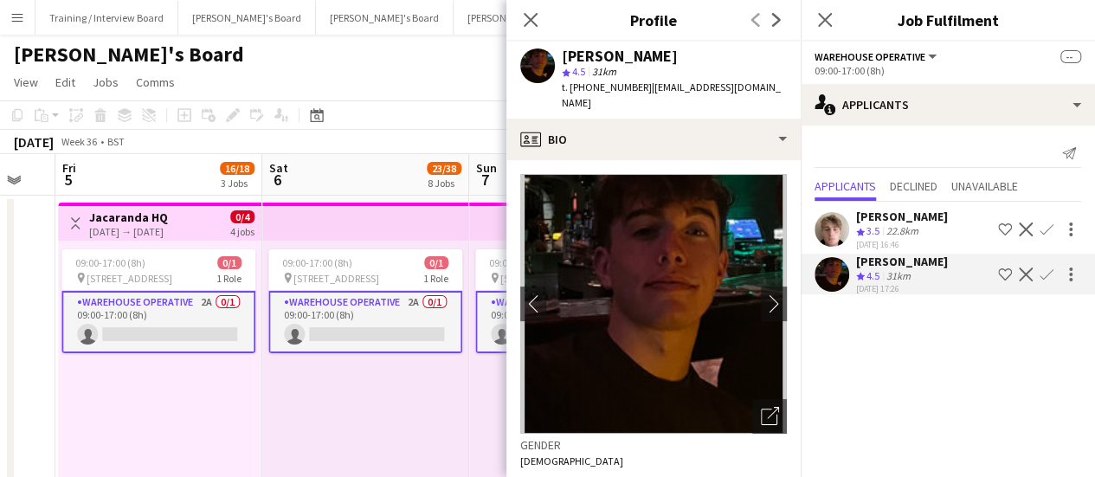
drag, startPoint x: 434, startPoint y: 418, endPoint x: 432, endPoint y: 398, distance: 20.0
click at [769, 294] on app-icon "chevron-right" at bounding box center [774, 303] width 27 height 18
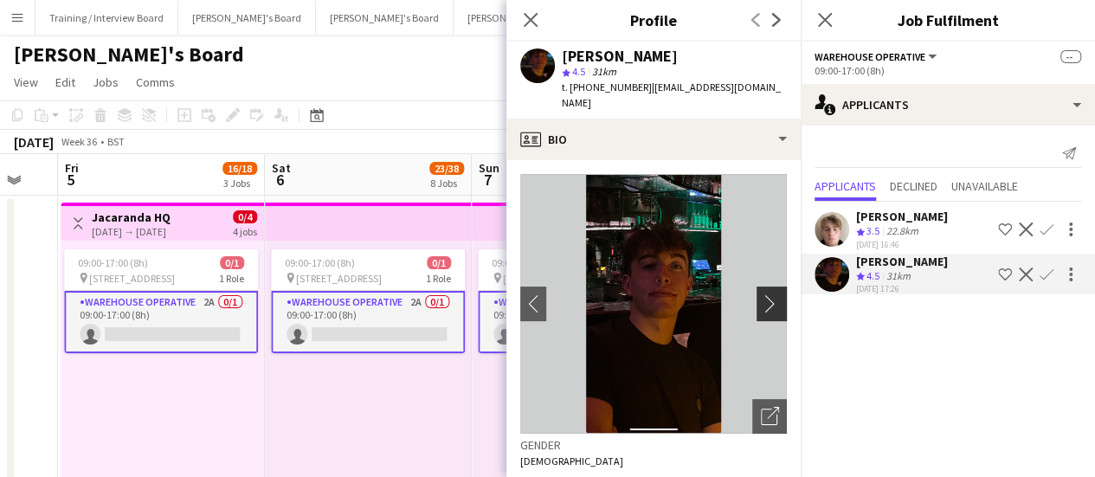
click at [763, 294] on app-icon "chevron-right" at bounding box center [774, 303] width 27 height 18
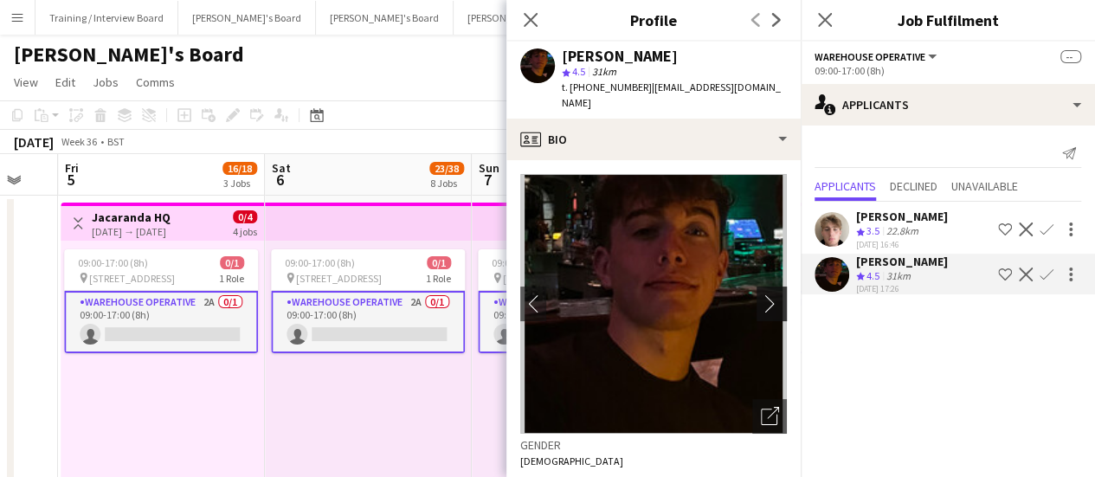
click at [763, 294] on app-icon "chevron-right" at bounding box center [774, 303] width 27 height 18
click at [761, 294] on app-icon "chevron-right" at bounding box center [774, 303] width 27 height 18
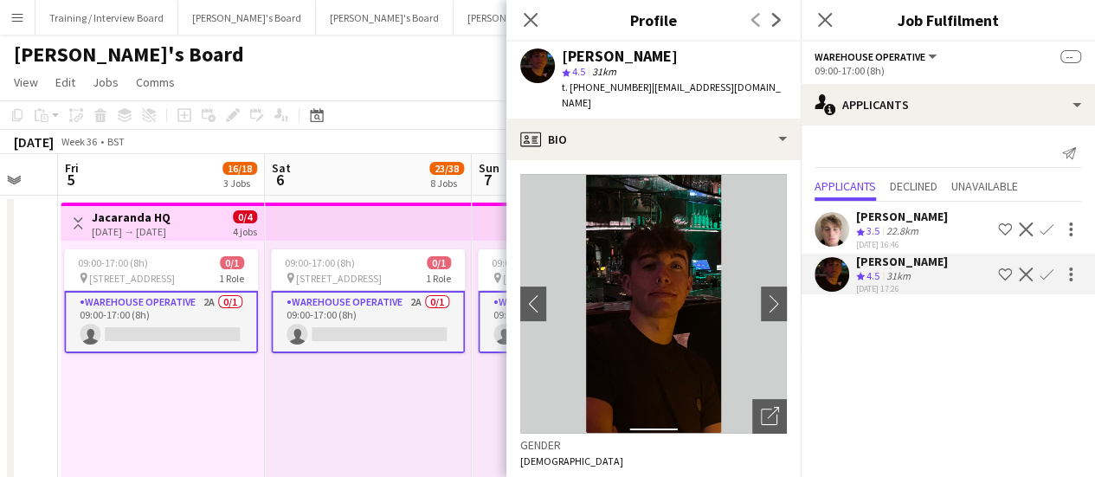
click at [355, 450] on div "09:00-17:00 (8h) 0/1 pin Jacaranda Catering, Midhust, GU29 9AL 1 Role Warehouse…" at bounding box center [368, 375] width 207 height 268
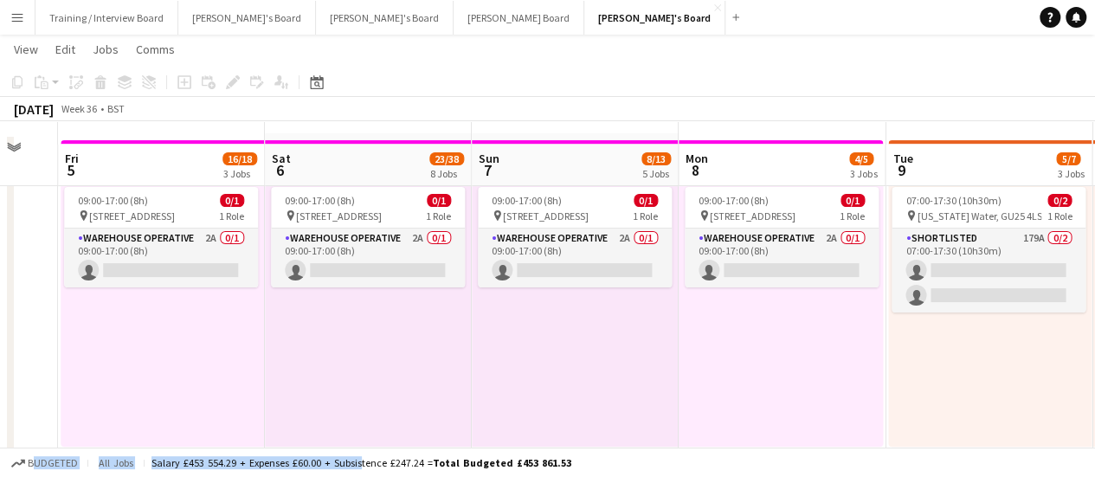
scroll to position [87, 0]
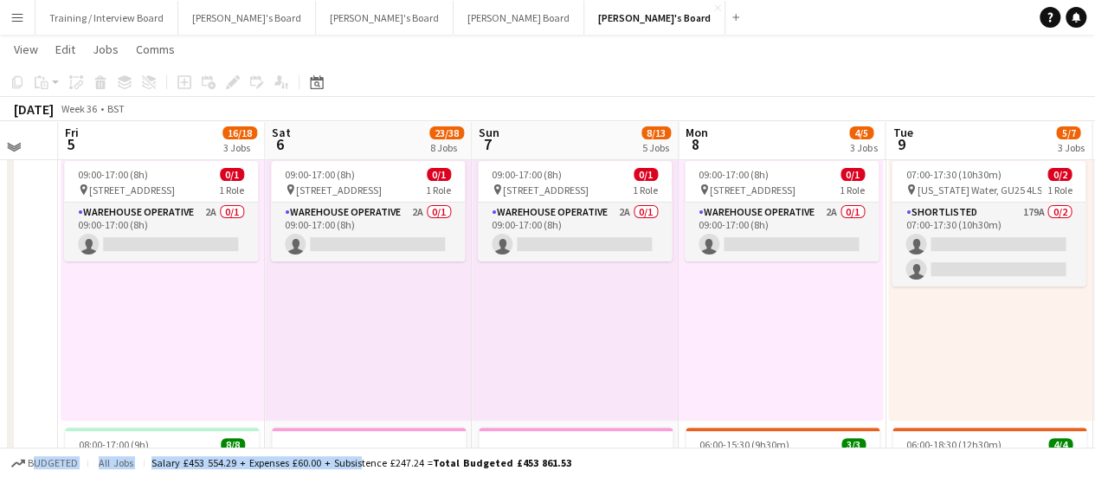
click at [370, 377] on div "09:00-17:00 (8h) 0/1 pin Jacaranda Catering, Midhust, GU29 9AL 1 Role Warehouse…" at bounding box center [368, 286] width 207 height 268
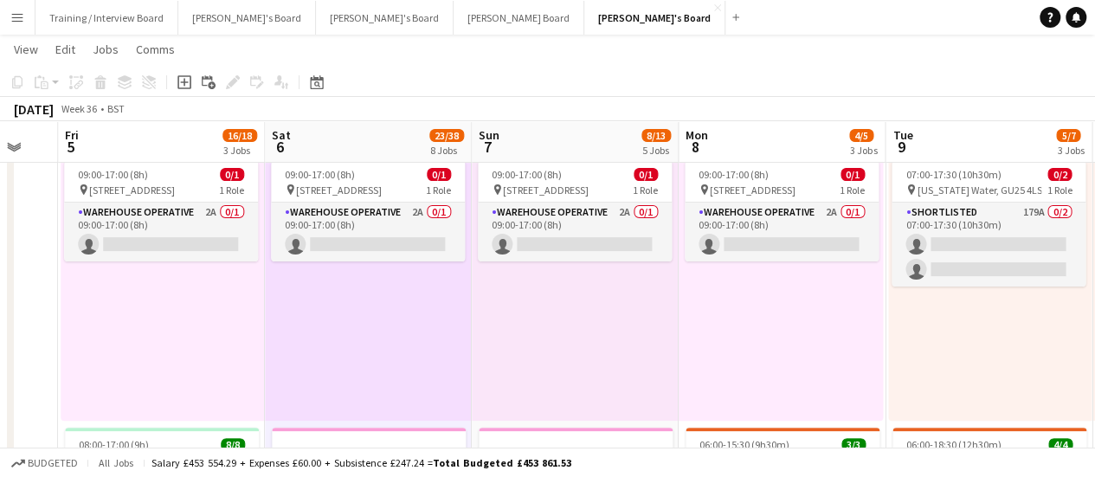
click at [395, 462] on div "Salary £453 554.29 + Expenses £60.00 + Subsistence £247.24 = Total Budgeted £45…" at bounding box center [361, 462] width 420 height 13
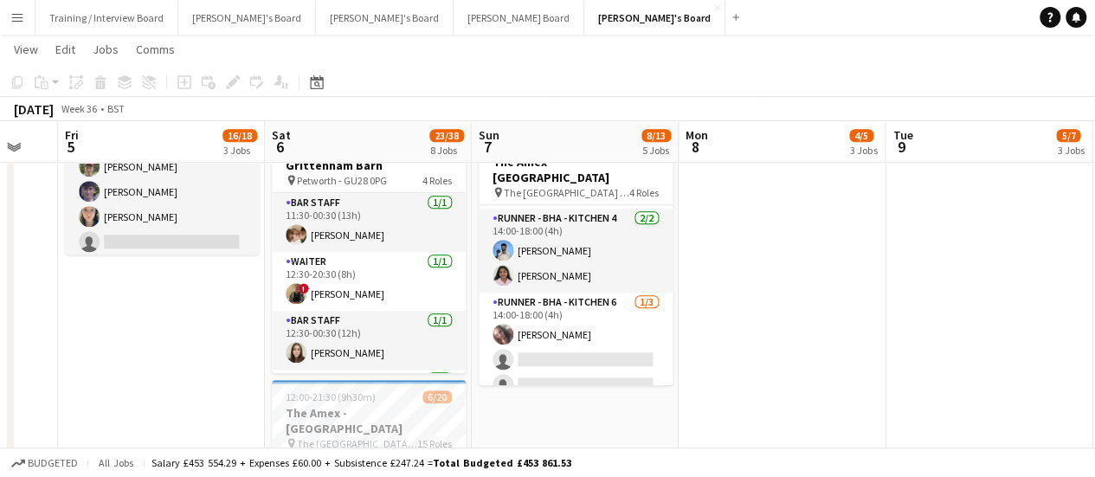
scroll to position [0, 729]
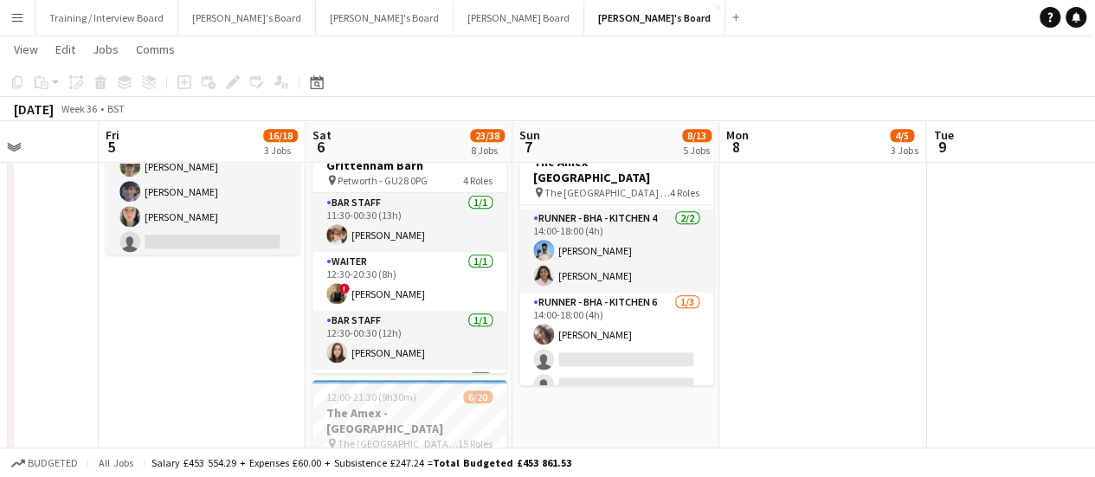
drag, startPoint x: 735, startPoint y: 396, endPoint x: 769, endPoint y: 396, distance: 33.7
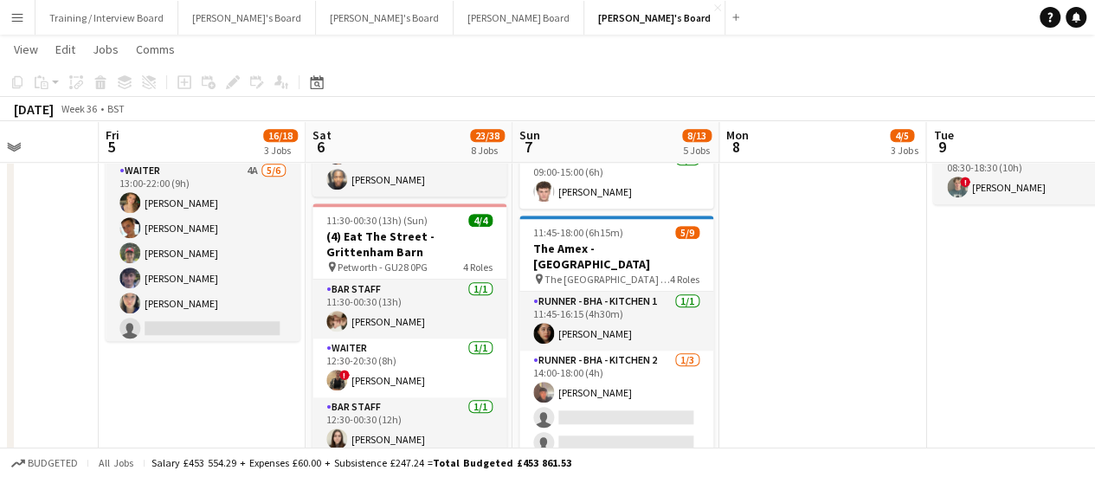
scroll to position [0, 829]
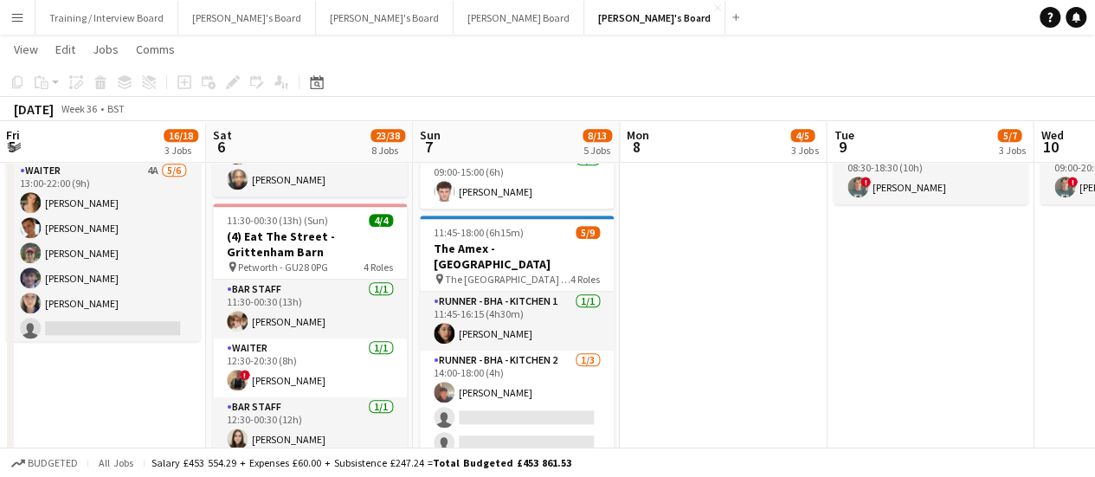
drag, startPoint x: 851, startPoint y: 319, endPoint x: 799, endPoint y: 308, distance: 53.1
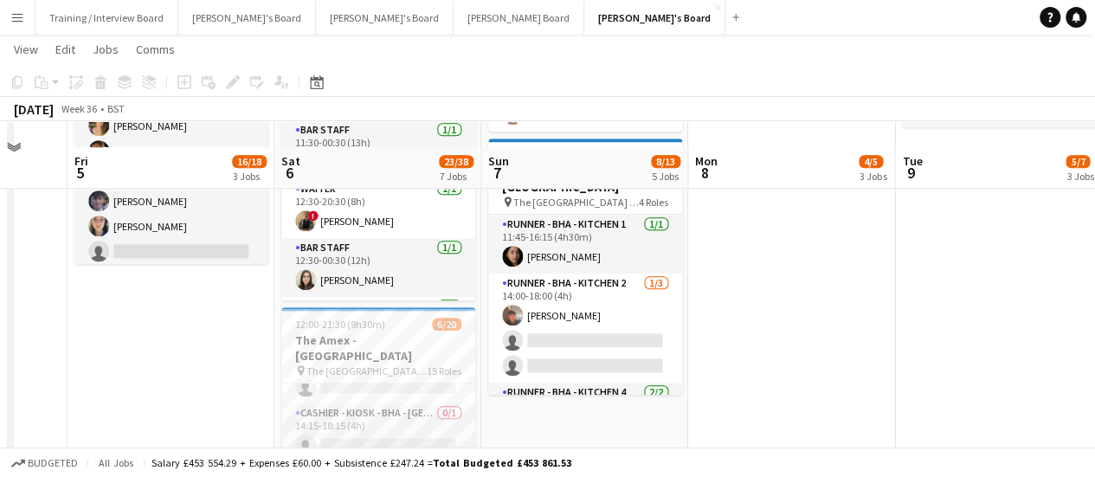
scroll to position [692, 0]
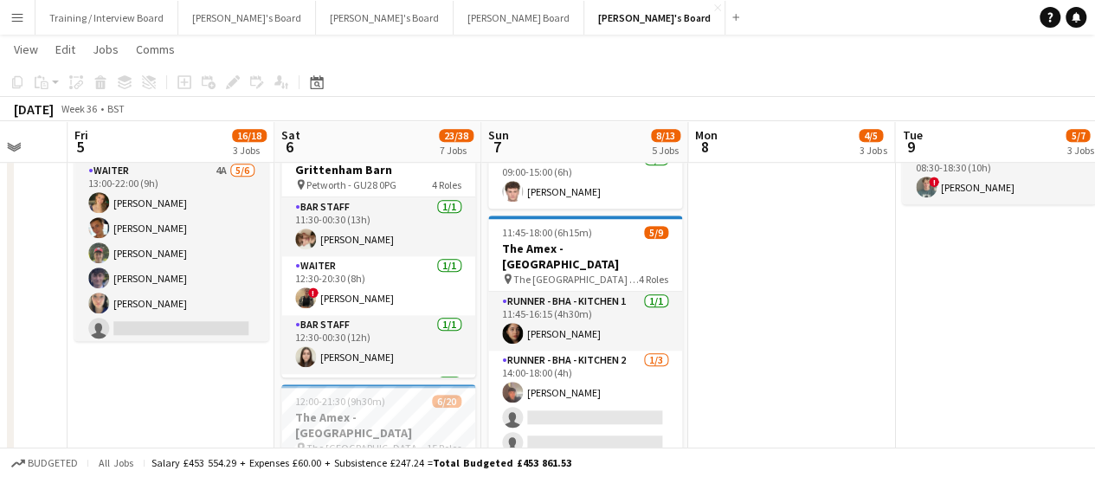
drag, startPoint x: 750, startPoint y: 357, endPoint x: 603, endPoint y: 331, distance: 149.5
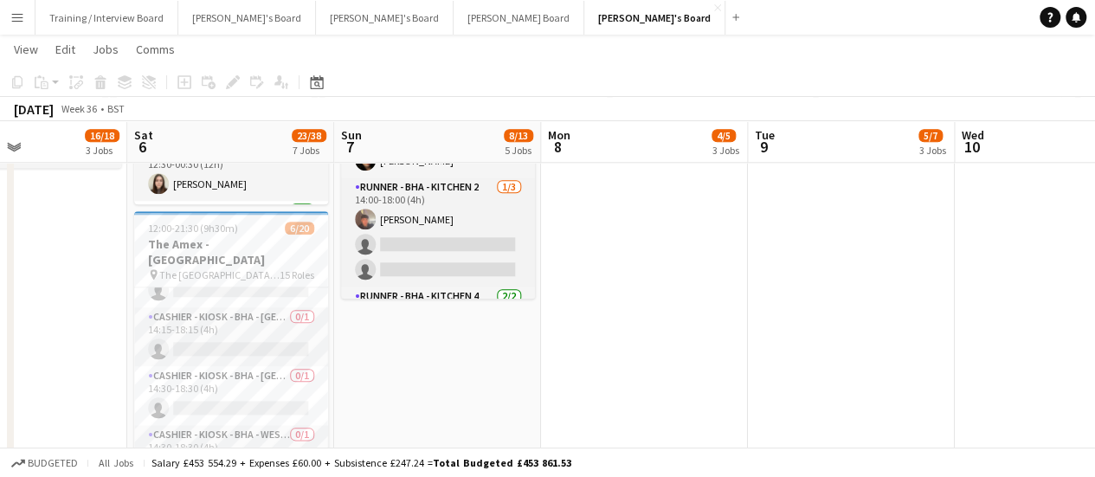
scroll to position [0, 413]
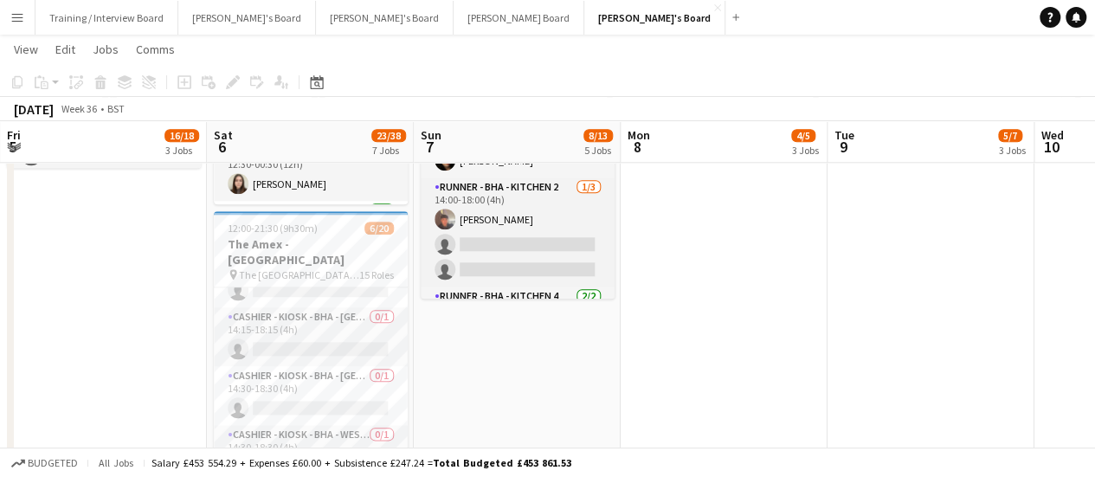
drag, startPoint x: 650, startPoint y: 283, endPoint x: 607, endPoint y: 222, distance: 74.6
click at [658, 283] on app-calendar-viewport "Wed 3 Thu 4 Fri 5 16/18 3 Jobs Sat 6 23/38 7 Jobs Sun 7 8/13 5 Jobs Mon 8 4/5 3…" at bounding box center [547, 456] width 1095 height 2508
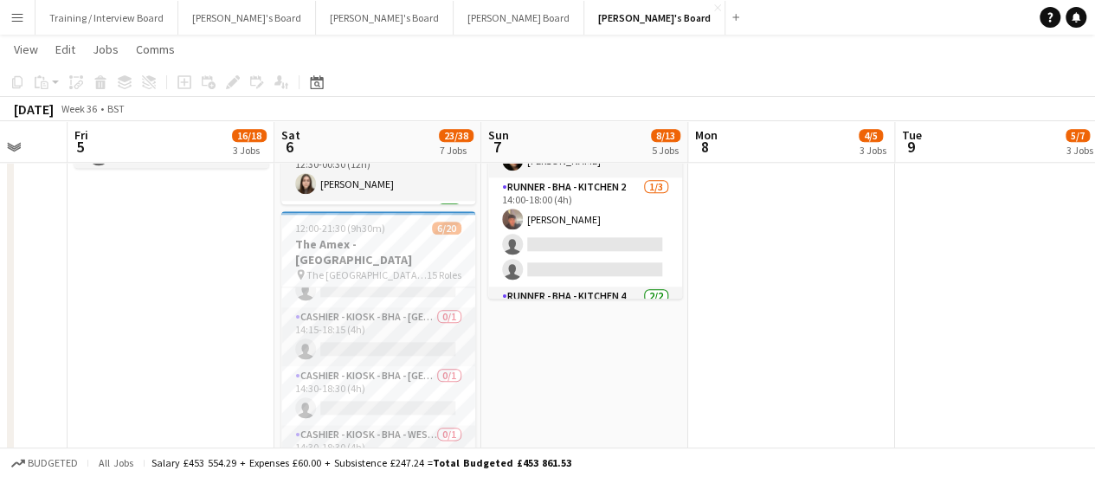
drag, startPoint x: 574, startPoint y: 385, endPoint x: 530, endPoint y: 391, distance: 44.5
click at [602, 389] on app-calendar-viewport "Wed 3 Thu 4 Fri 5 16/18 3 Jobs Sat 6 23/38 7 Jobs Sun 7 8/13 5 Jobs Mon 8 4/5 3…" at bounding box center [547, 456] width 1095 height 2508
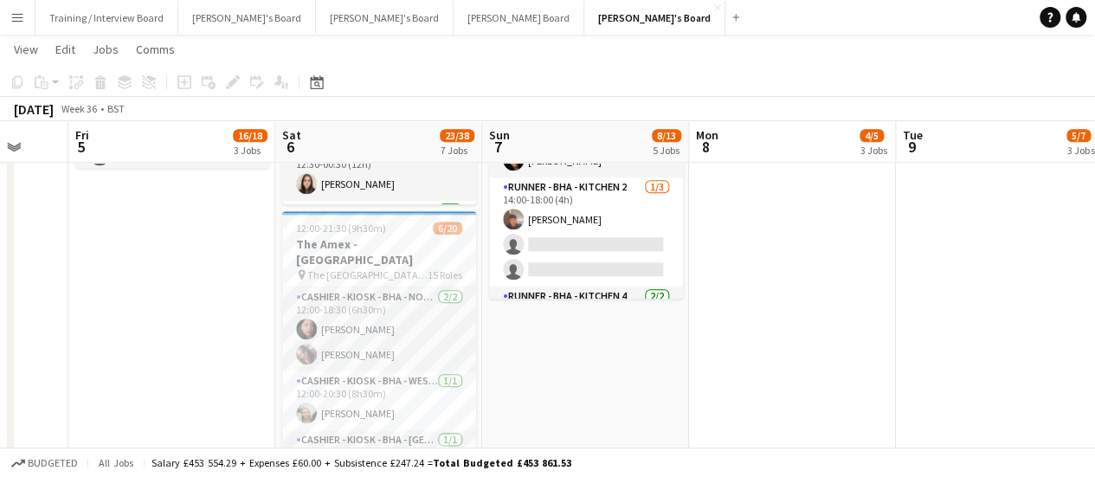
scroll to position [0, 524]
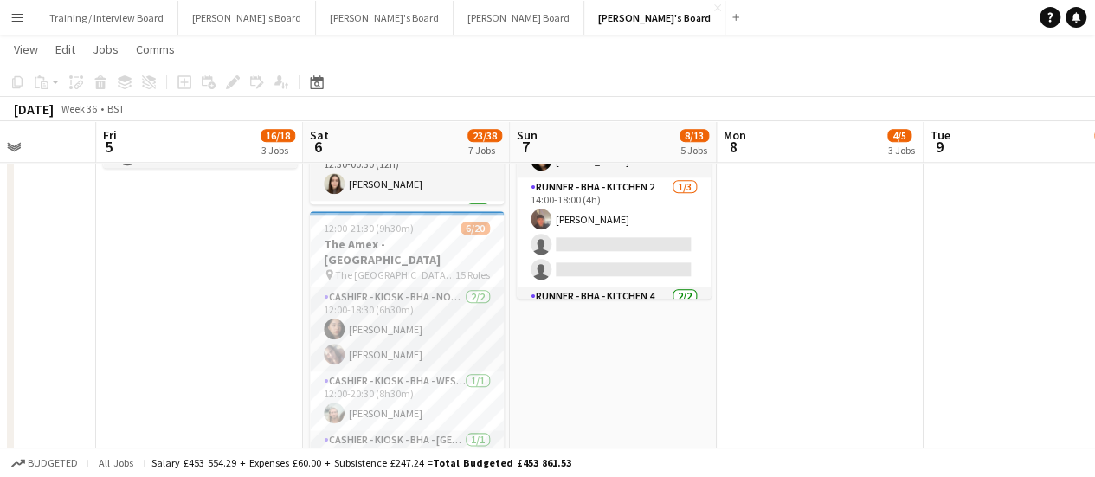
drag, startPoint x: 405, startPoint y: 398, endPoint x: 433, endPoint y: 389, distance: 29.3
click at [433, 389] on app-calendar-viewport "Tue 2 Wed 3 Thu 4 Fri 5 16/18 3 Jobs Sat 6 23/38 7 Jobs Sun 7 8/13 5 Jobs Mon 8…" at bounding box center [547, 456] width 1095 height 2508
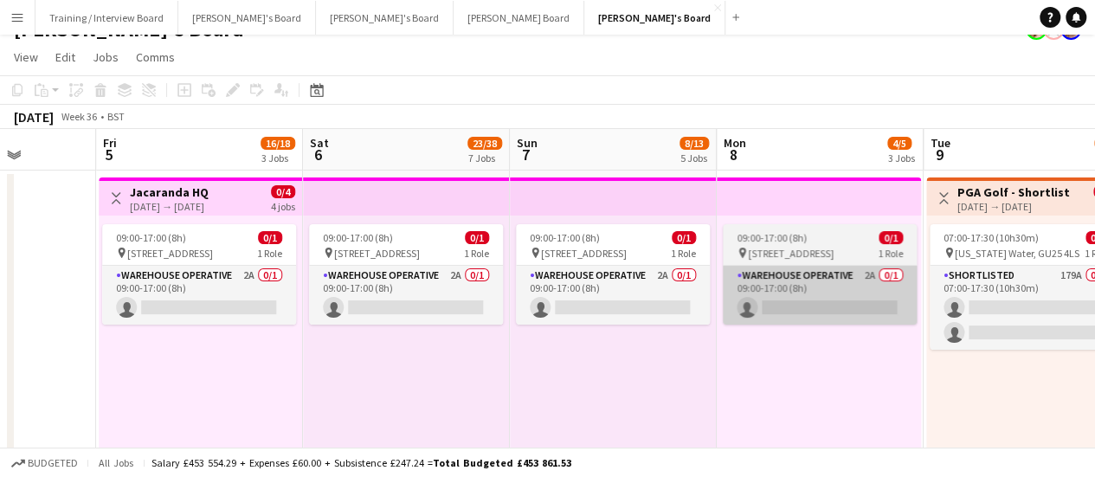
scroll to position [0, 0]
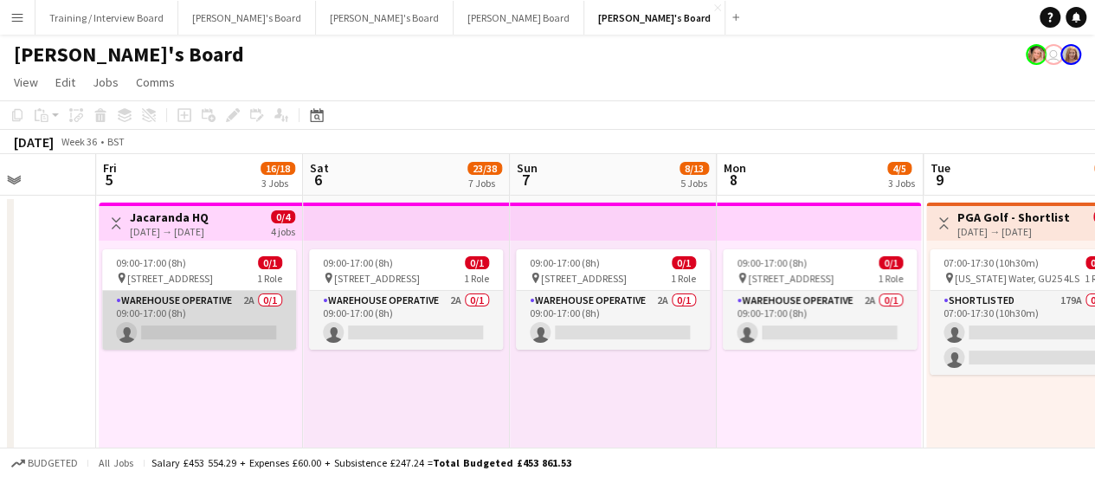
click at [196, 300] on app-card-role "Warehouse Operative 2A 0/1 09:00-17:00 (8h) single-neutral-actions" at bounding box center [199, 320] width 194 height 59
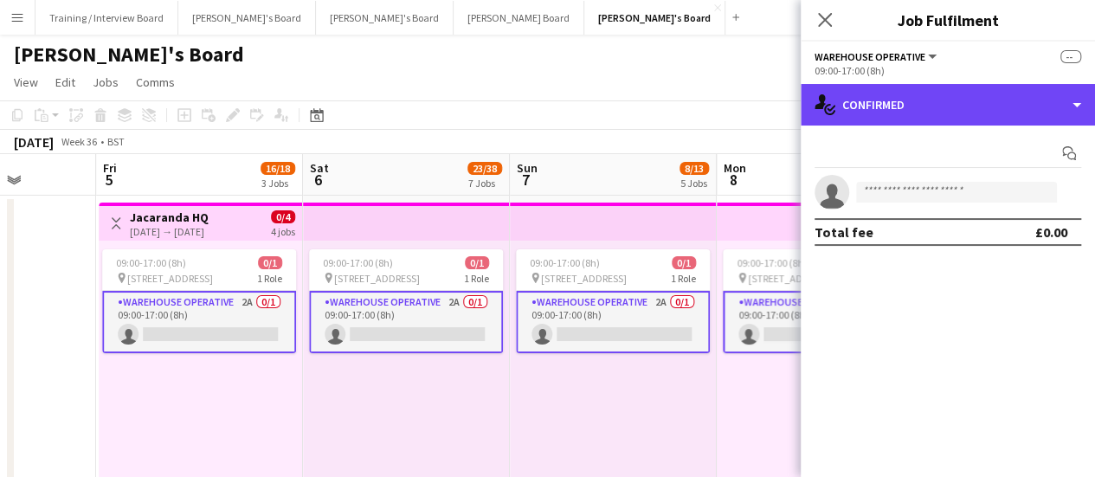
click at [975, 107] on div "single-neutral-actions-check-2 Confirmed" at bounding box center [947, 105] width 294 height 42
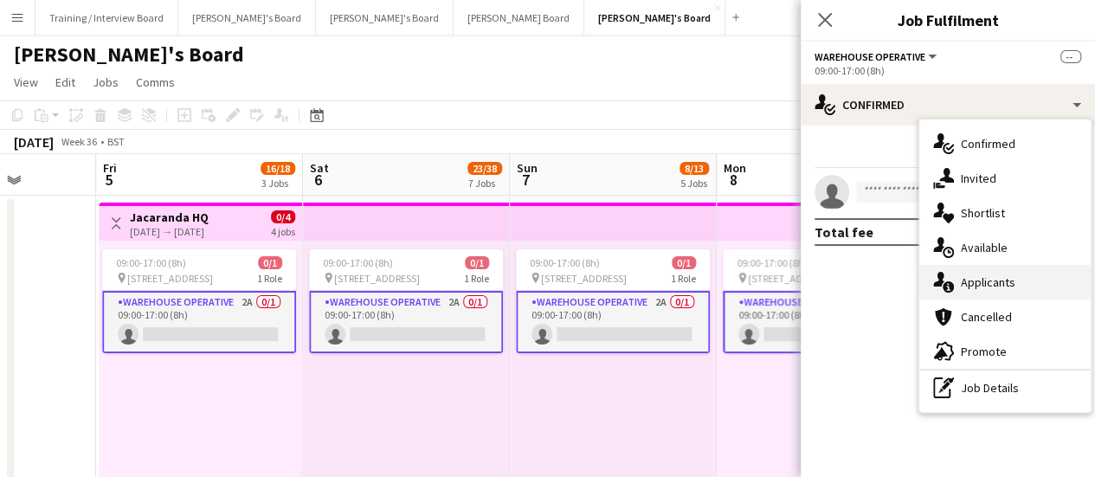
click at [1004, 285] on span "Applicants" at bounding box center [987, 282] width 55 height 16
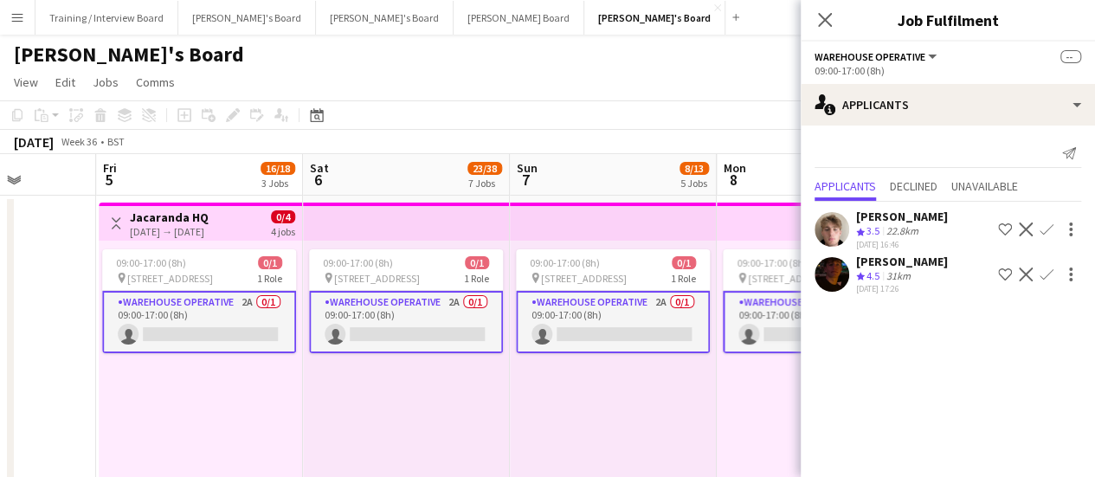
click at [928, 241] on div "[PERSON_NAME] Crew rating 3.5 22.8km [DATE] 16:46 Shortlist crew Decline Confirm" at bounding box center [947, 230] width 294 height 42
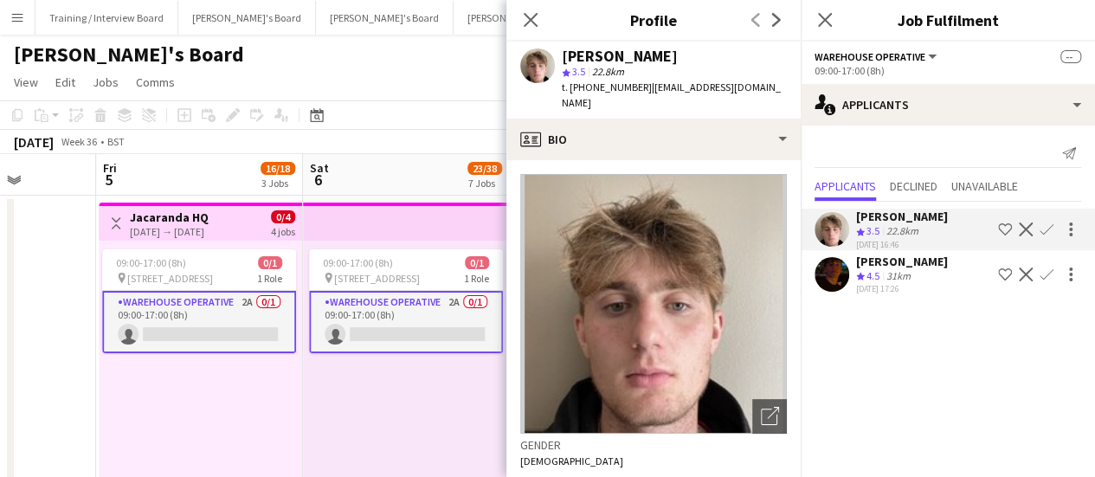
click at [911, 279] on div "31km" at bounding box center [898, 276] width 31 height 15
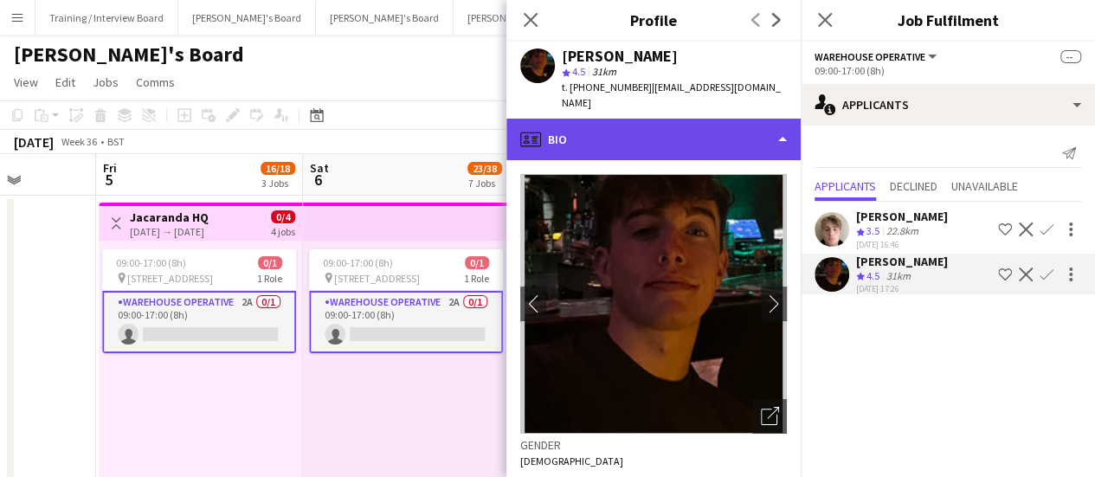
click at [609, 128] on div "profile Bio" at bounding box center [653, 140] width 294 height 42
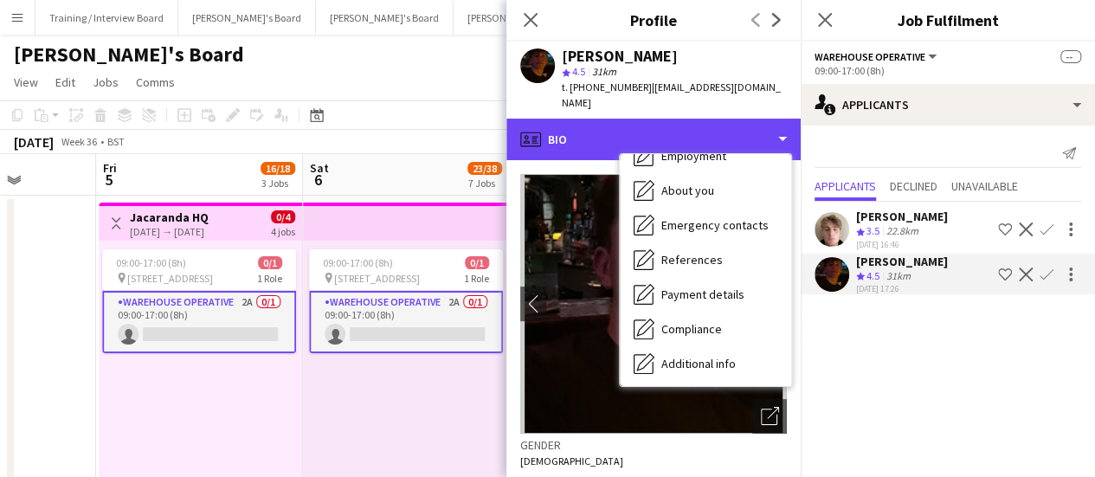
scroll to position [232, 0]
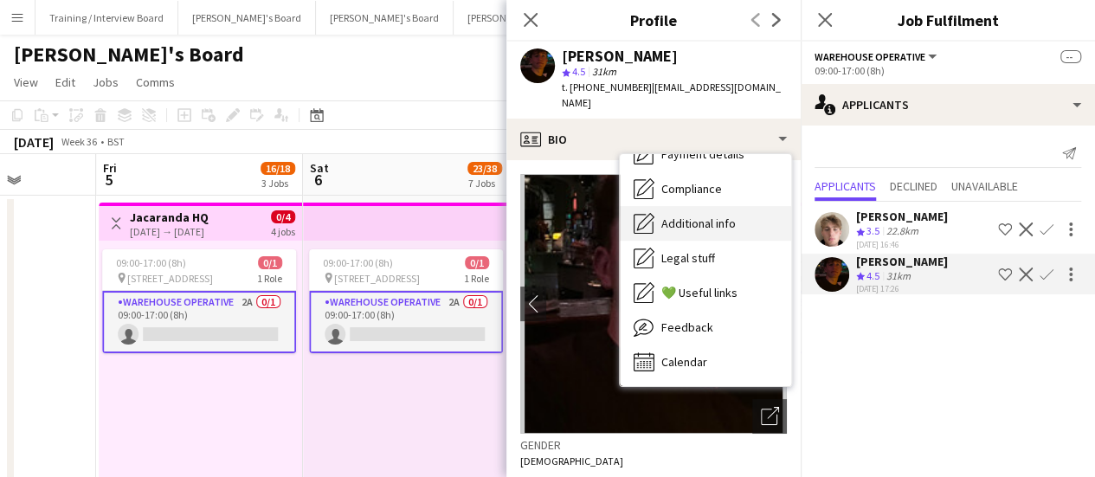
click at [708, 217] on div "Additional info Additional info" at bounding box center [705, 223] width 171 height 35
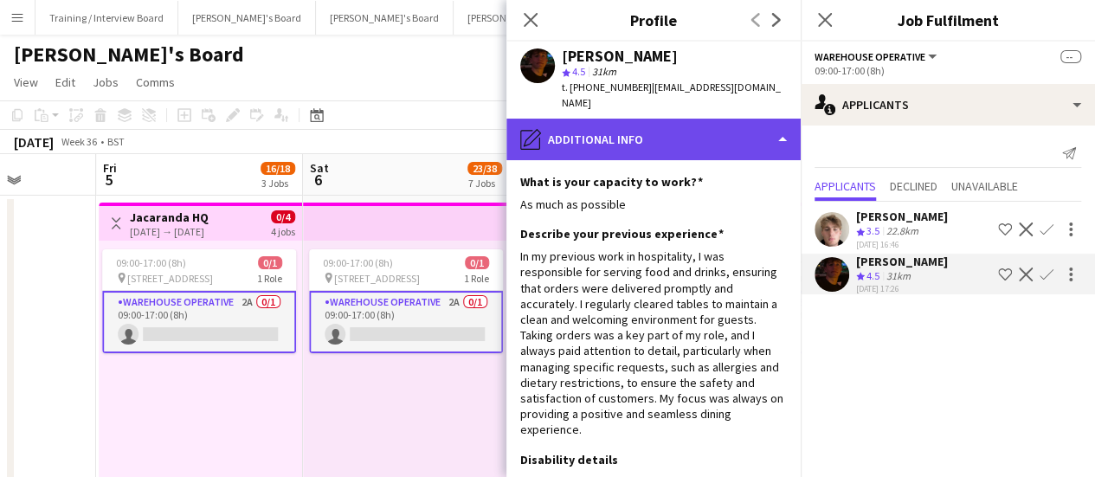
click at [712, 119] on div "pencil4 Additional info" at bounding box center [653, 140] width 294 height 42
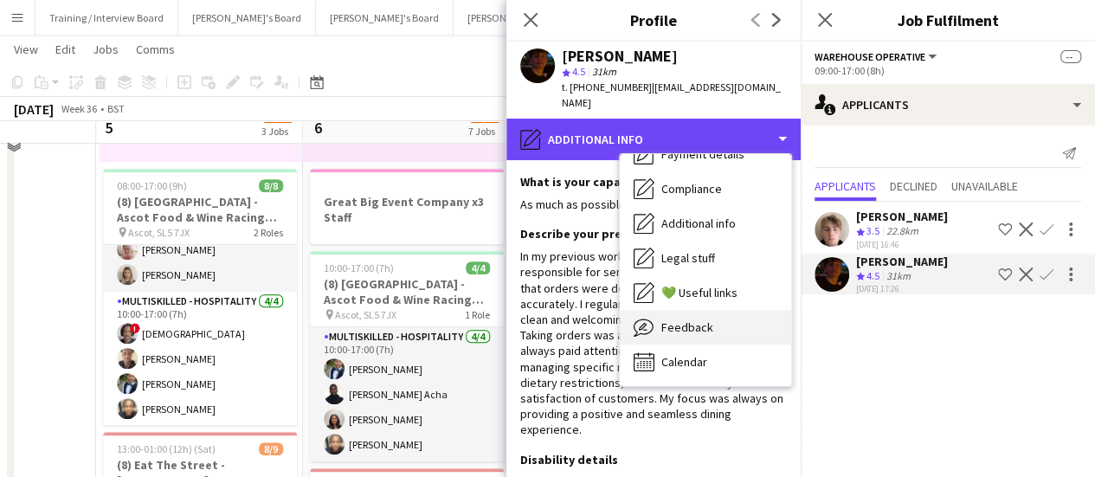
scroll to position [346, 0]
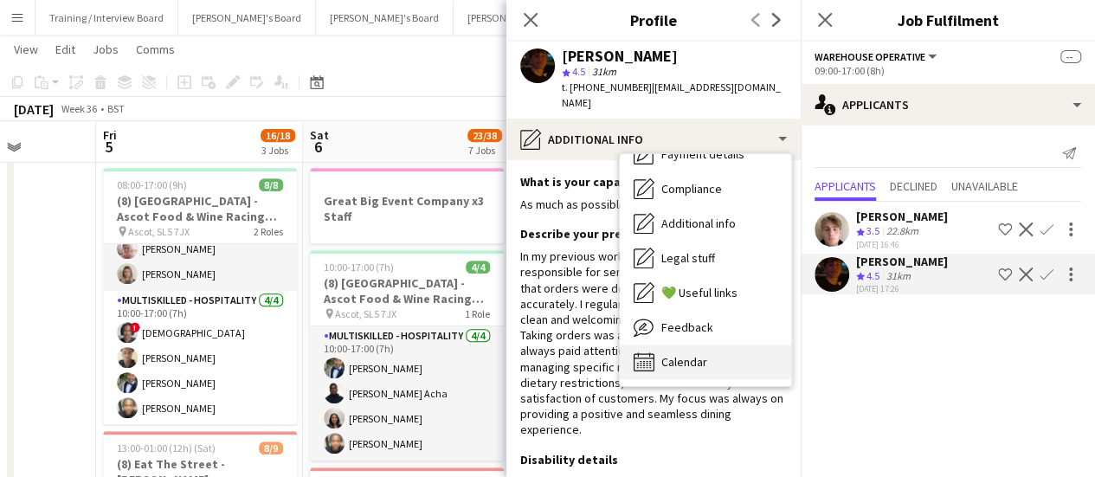
click at [692, 354] on span "Calendar" at bounding box center [684, 362] width 46 height 16
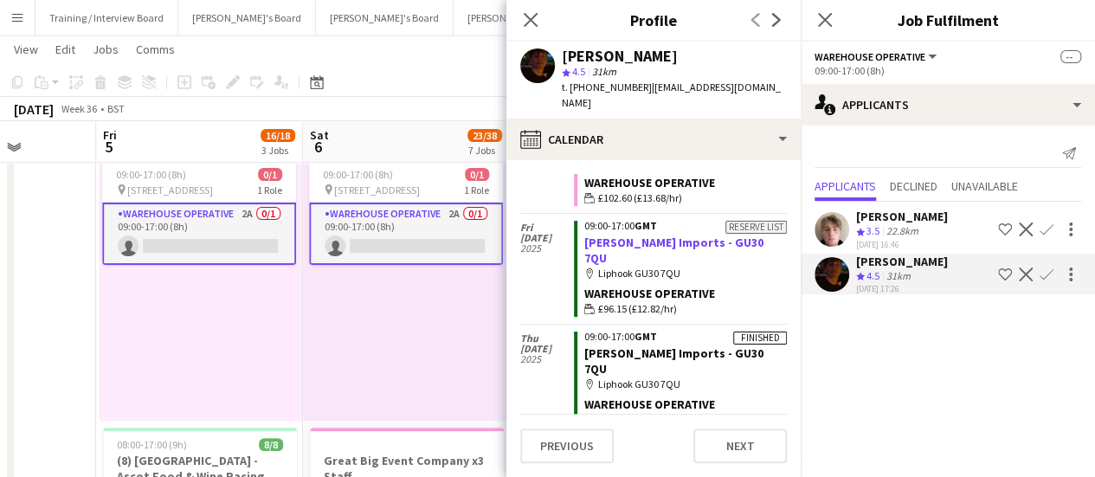
scroll to position [819, 0]
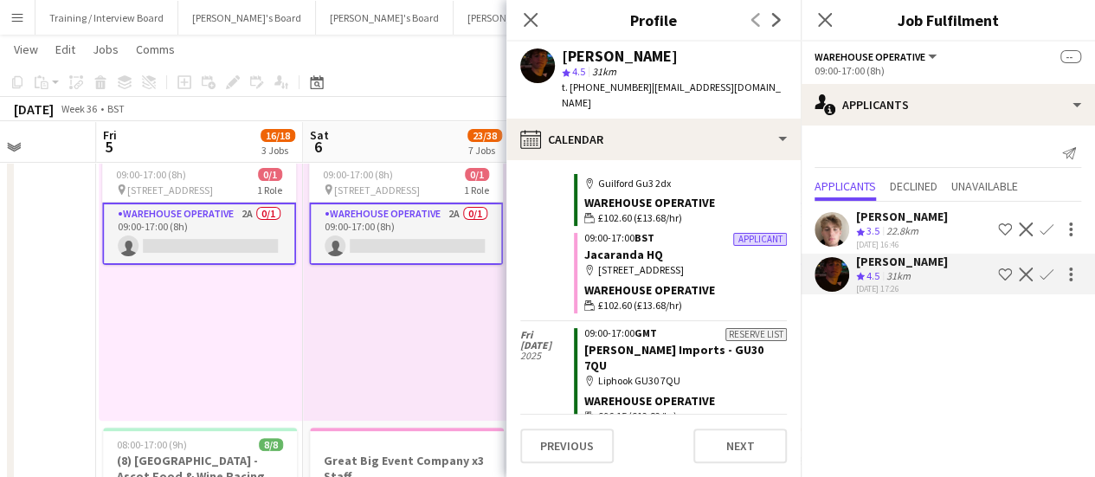
drag, startPoint x: 934, startPoint y: 206, endPoint x: 928, endPoint y: 215, distance: 11.3
click at [934, 207] on div "[PERSON_NAME] Crew rating 3.5 22.8km [DATE] 16:46 Shortlist crew Decline Confir…" at bounding box center [947, 250] width 294 height 96
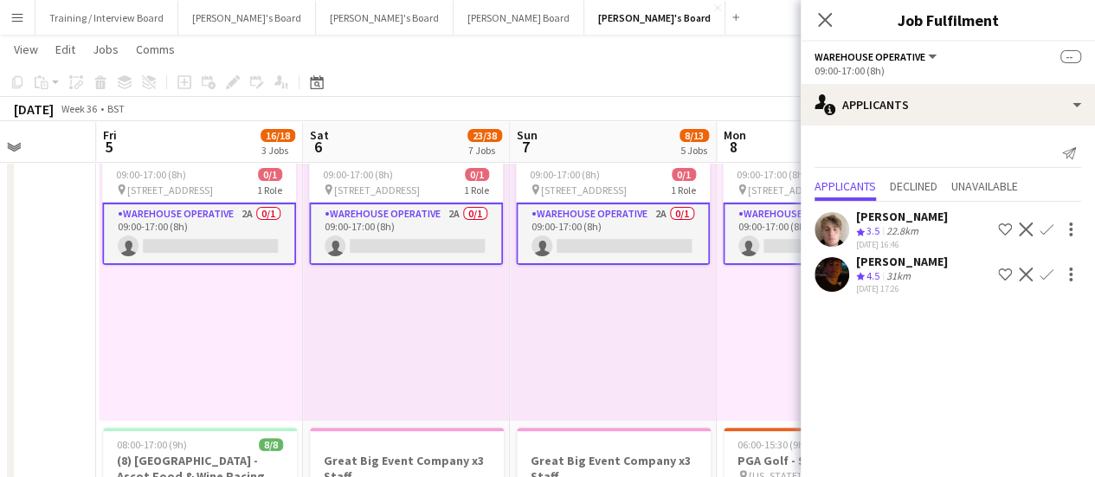
click at [919, 226] on div "22.8km" at bounding box center [902, 231] width 39 height 15
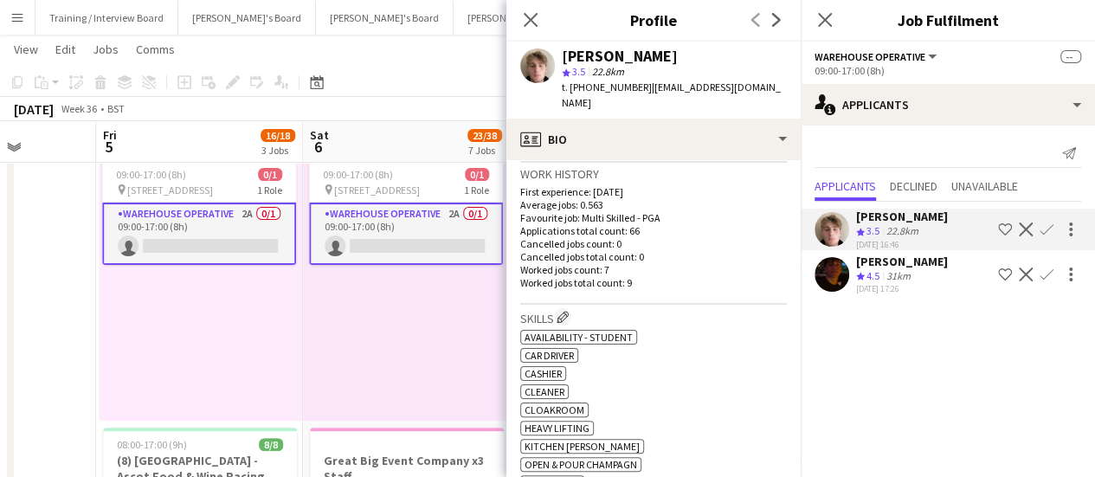
scroll to position [519, 0]
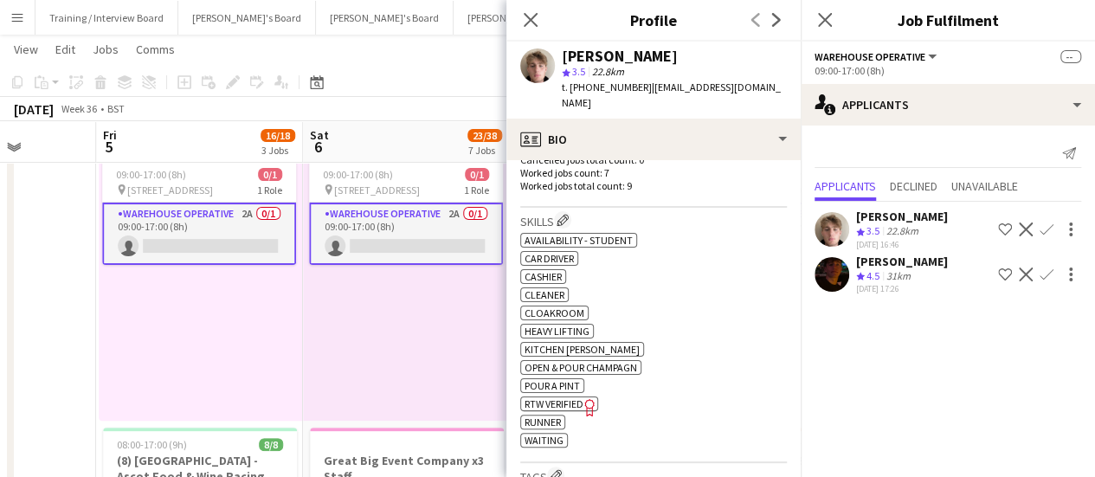
click at [317, 288] on div "09:00-17:00 (8h) 0/1 pin Jacaranda Catering, Midhust, GU29 9AL 1 Role Warehouse…" at bounding box center [406, 286] width 207 height 268
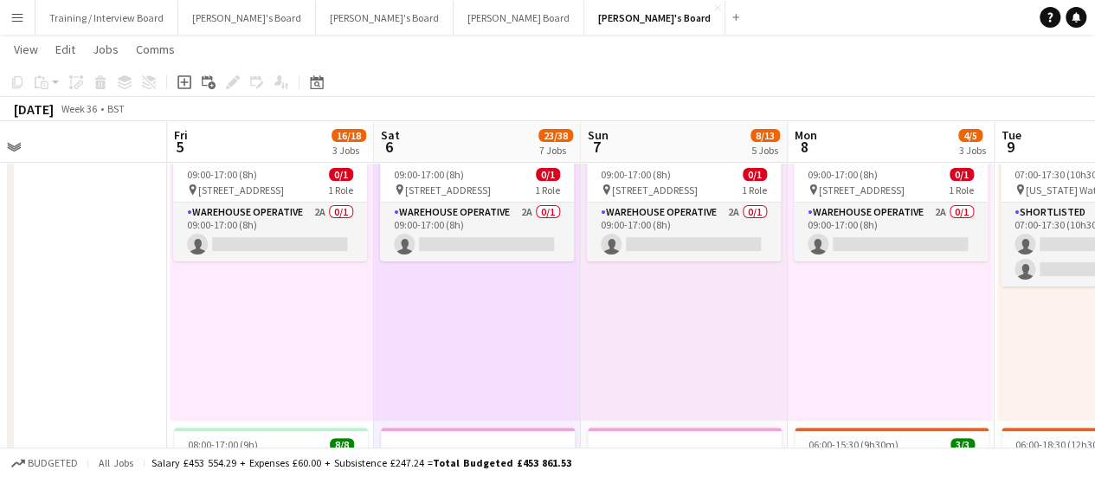
drag, startPoint x: 396, startPoint y: 368, endPoint x: 474, endPoint y: 369, distance: 77.9
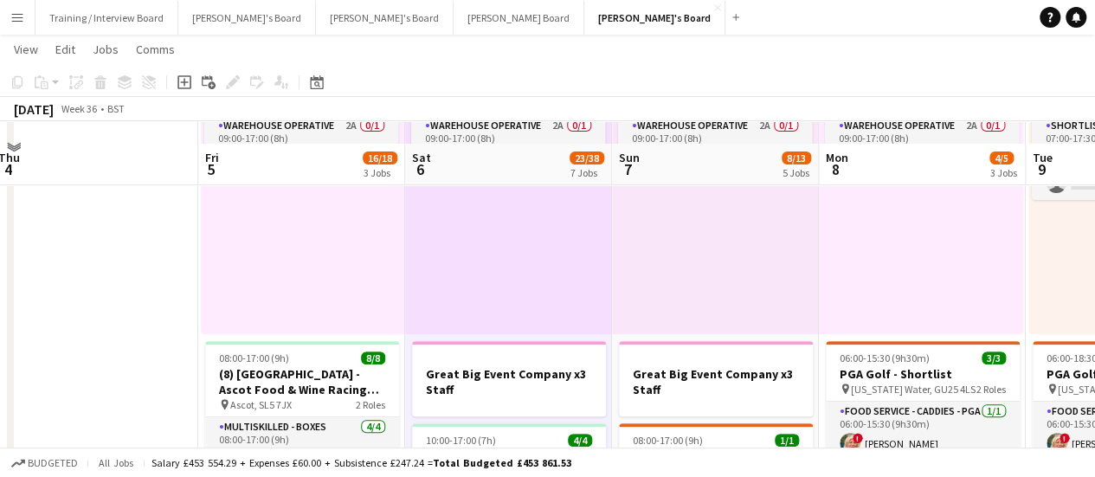
scroll to position [346, 0]
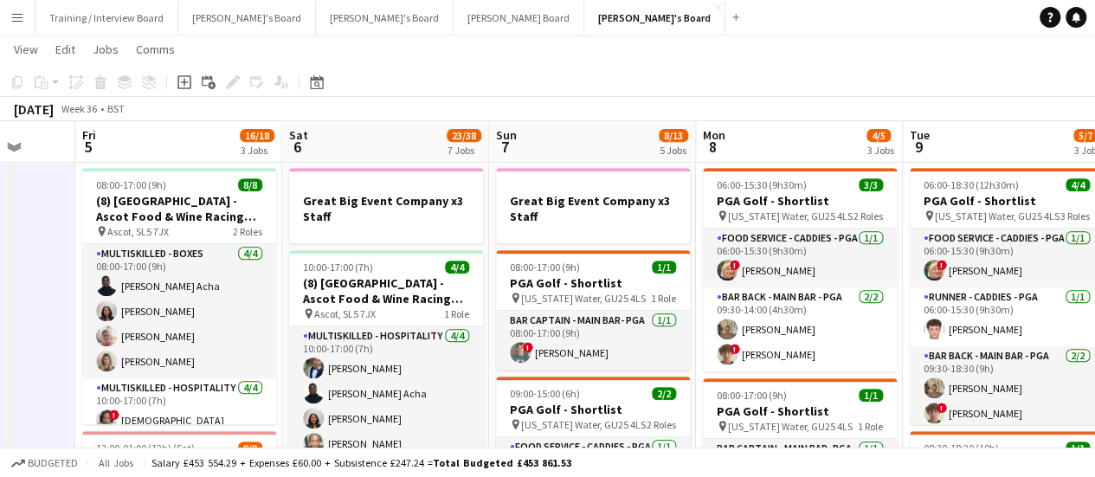
drag, startPoint x: 721, startPoint y: 354, endPoint x: 564, endPoint y: 344, distance: 156.9
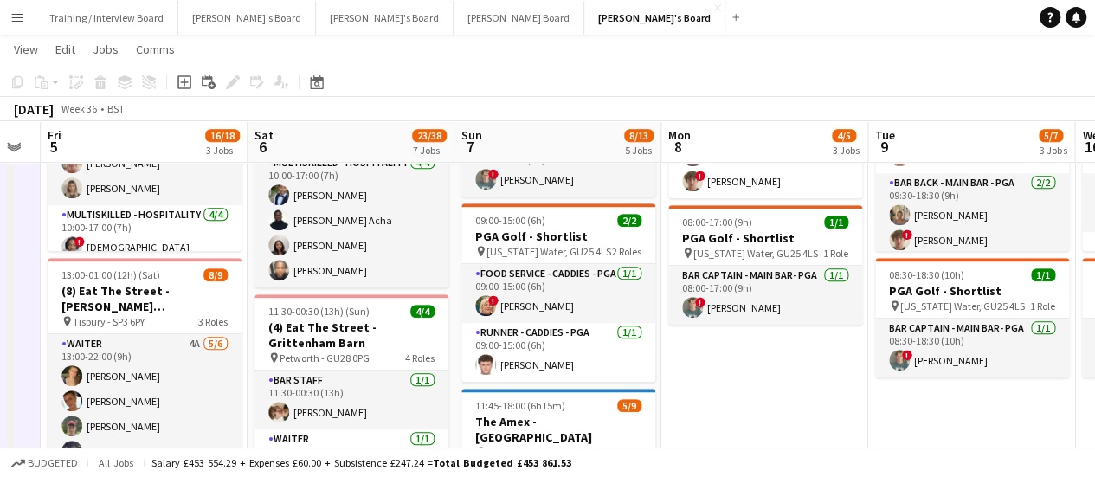
scroll to position [0, 668]
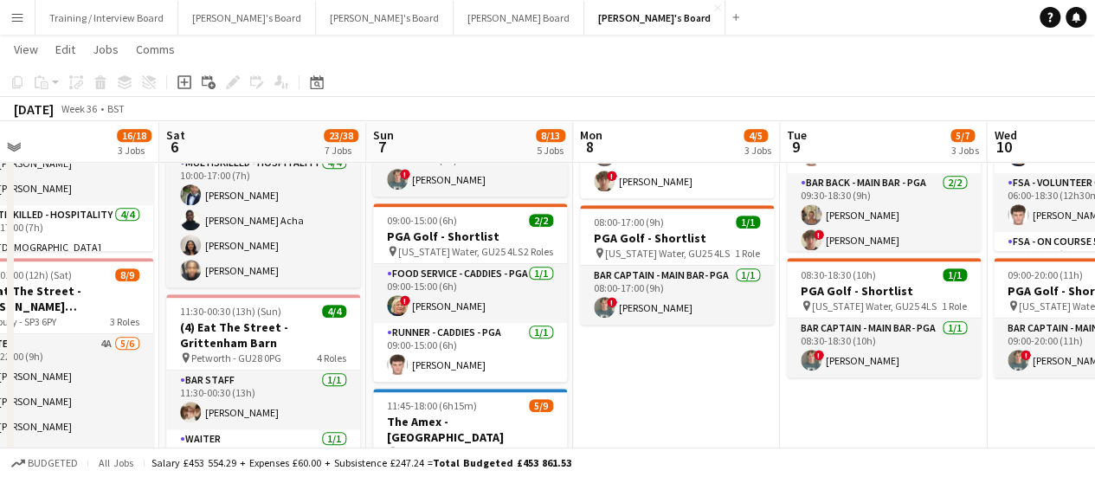
drag, startPoint x: 701, startPoint y: 354, endPoint x: 613, endPoint y: 344, distance: 88.8
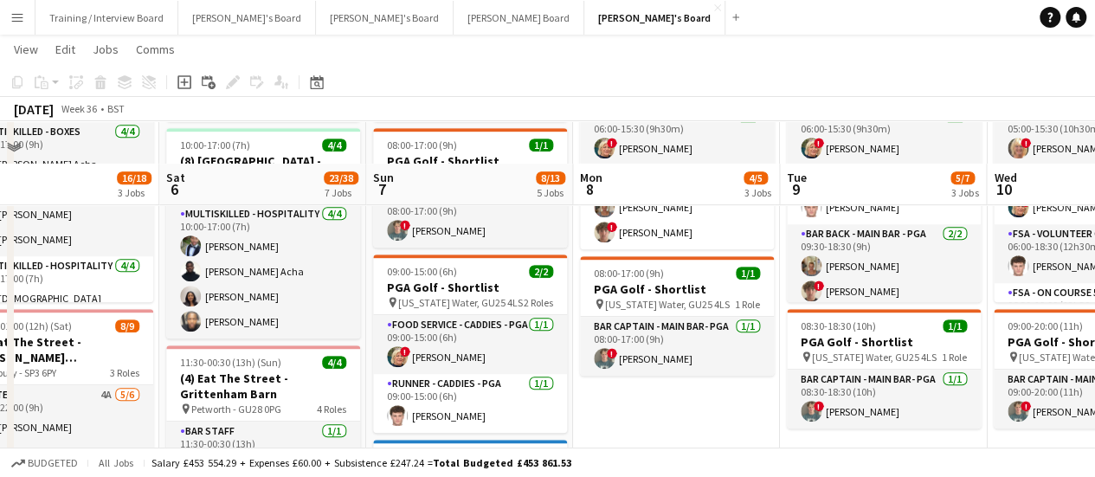
scroll to position [433, 0]
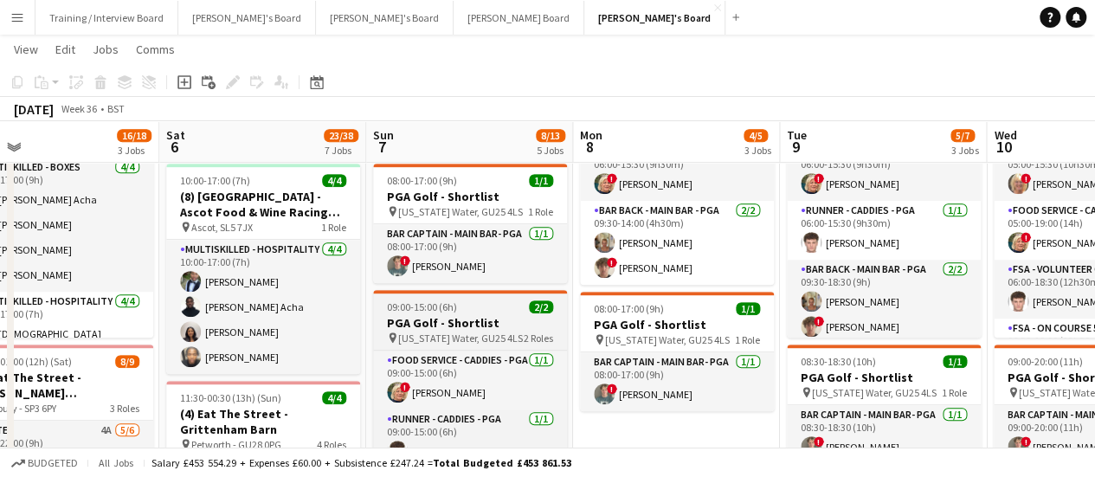
click at [507, 308] on div "09:00-15:00 (6h) 2/2" at bounding box center [470, 306] width 194 height 13
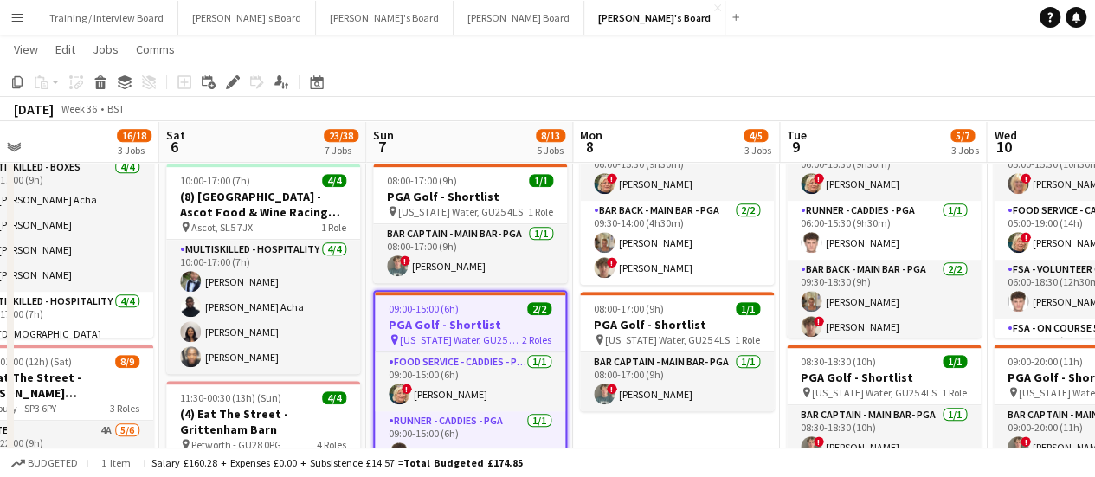
click at [234, 75] on icon "Edit" at bounding box center [233, 82] width 14 height 14
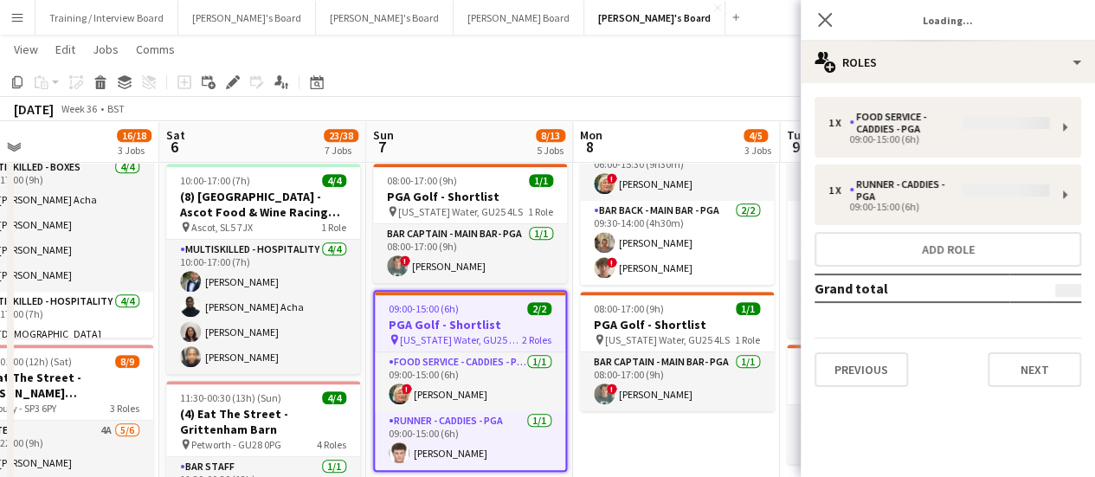
type input "**********"
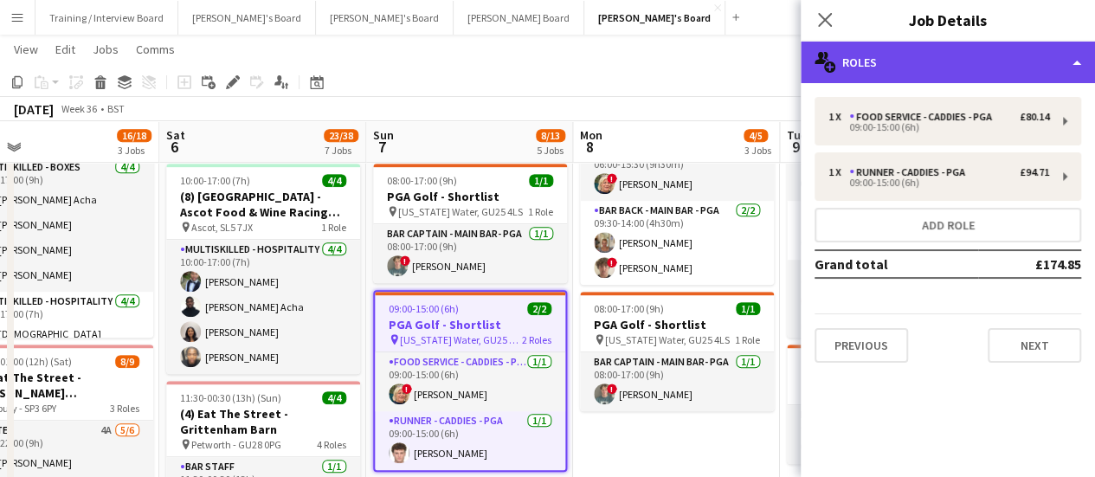
click at [976, 60] on div "multiple-users-add Roles" at bounding box center [947, 63] width 294 height 42
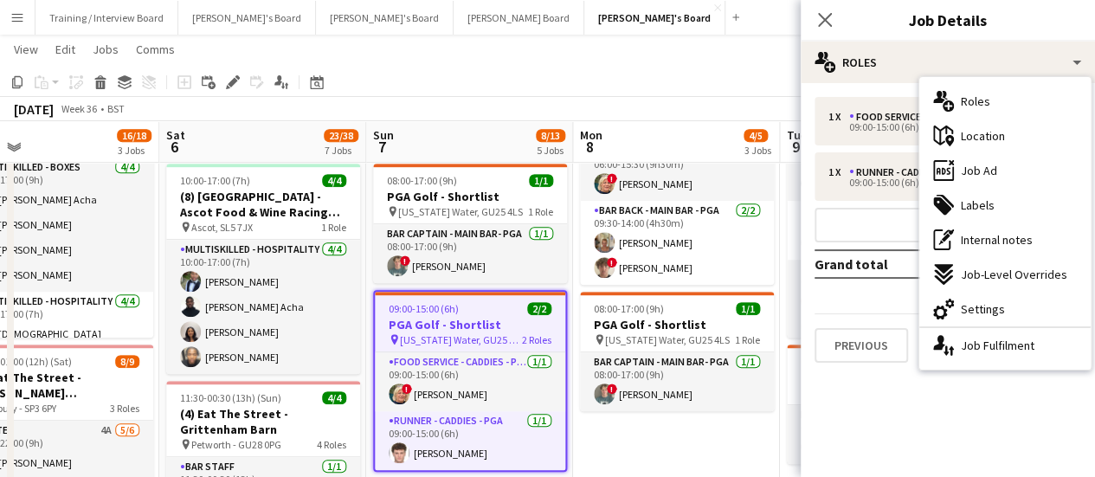
click at [1008, 188] on div "tags-double Labels" at bounding box center [1004, 205] width 171 height 35
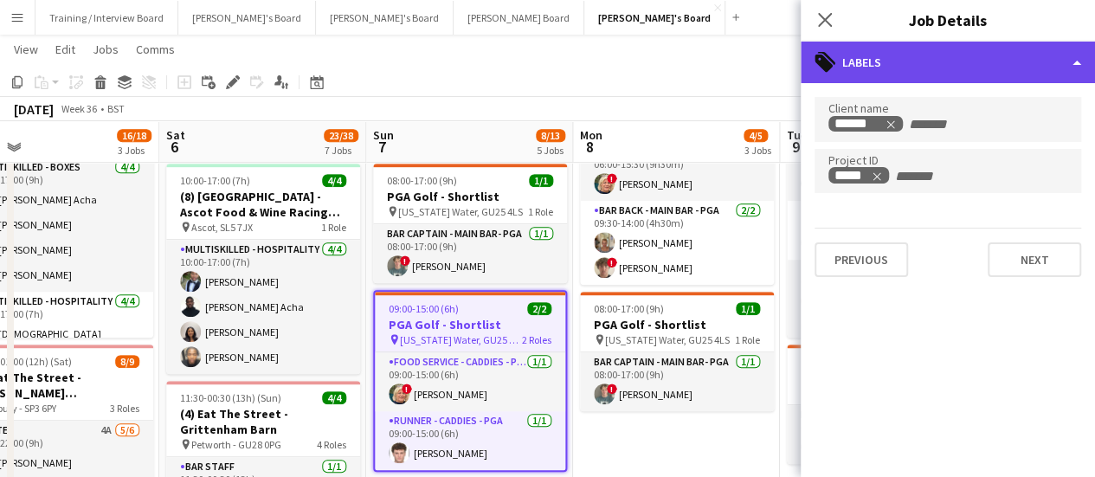
click at [960, 60] on div "tags-double Labels" at bounding box center [947, 63] width 294 height 42
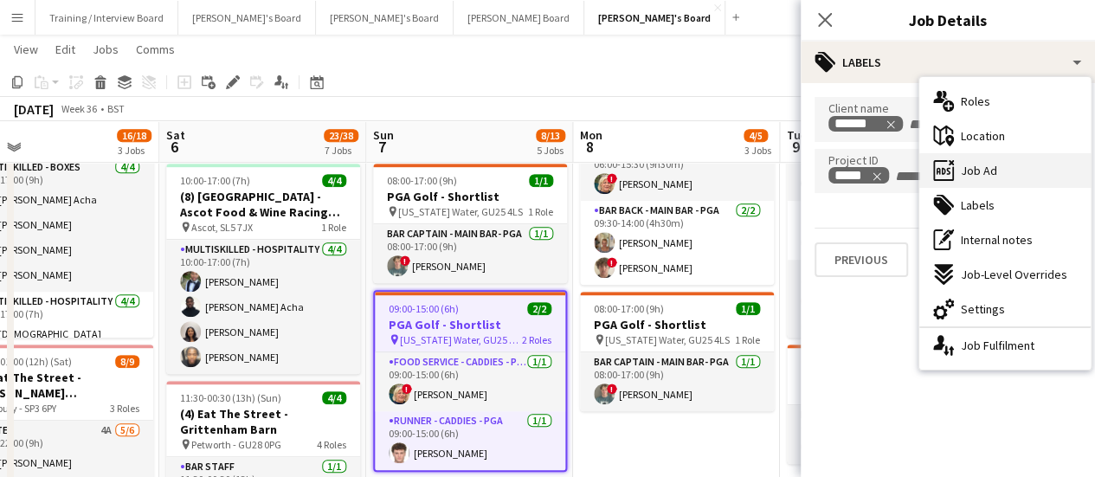
click at [979, 175] on span "Job Ad" at bounding box center [978, 171] width 36 height 16
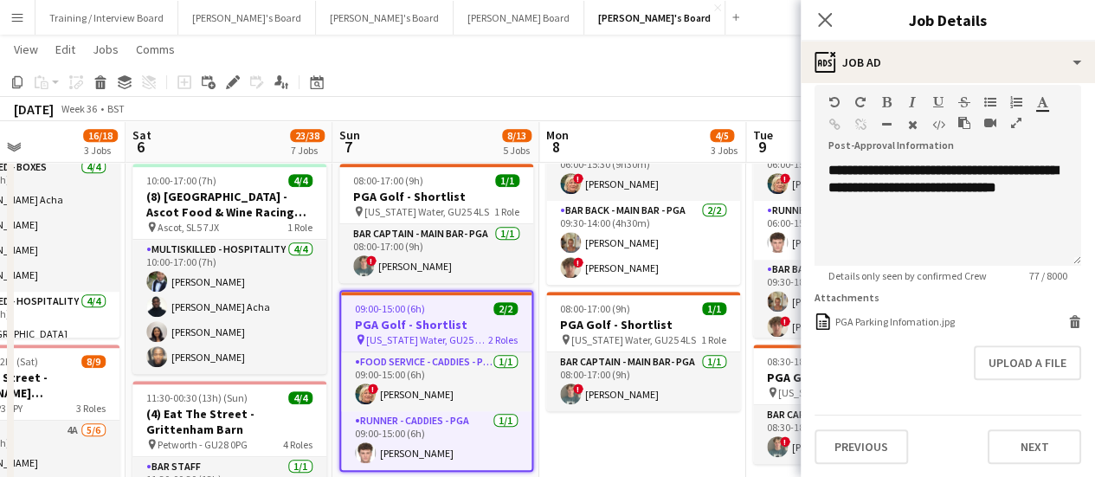
scroll to position [0, 703]
drag, startPoint x: 682, startPoint y: 453, endPoint x: 647, endPoint y: 454, distance: 34.7
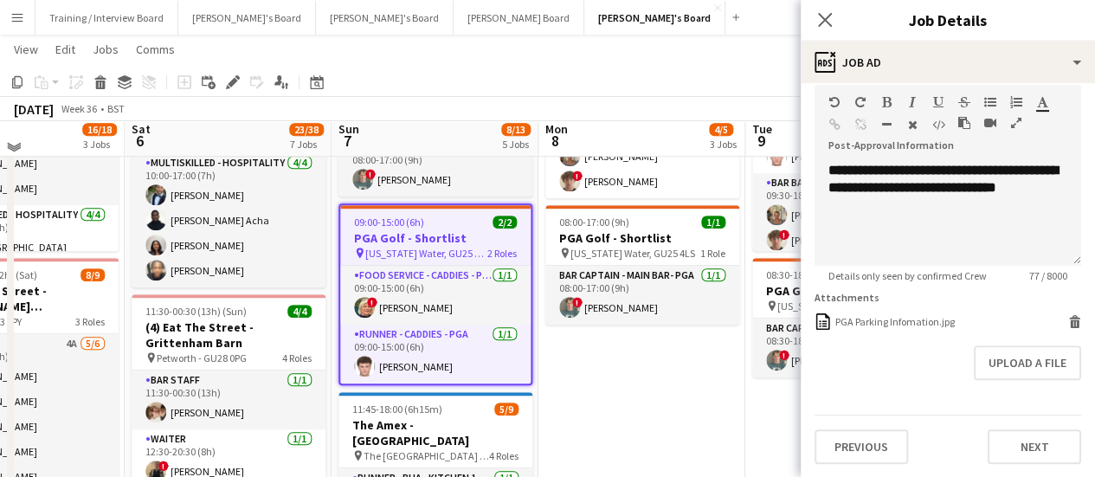
scroll to position [433, 0]
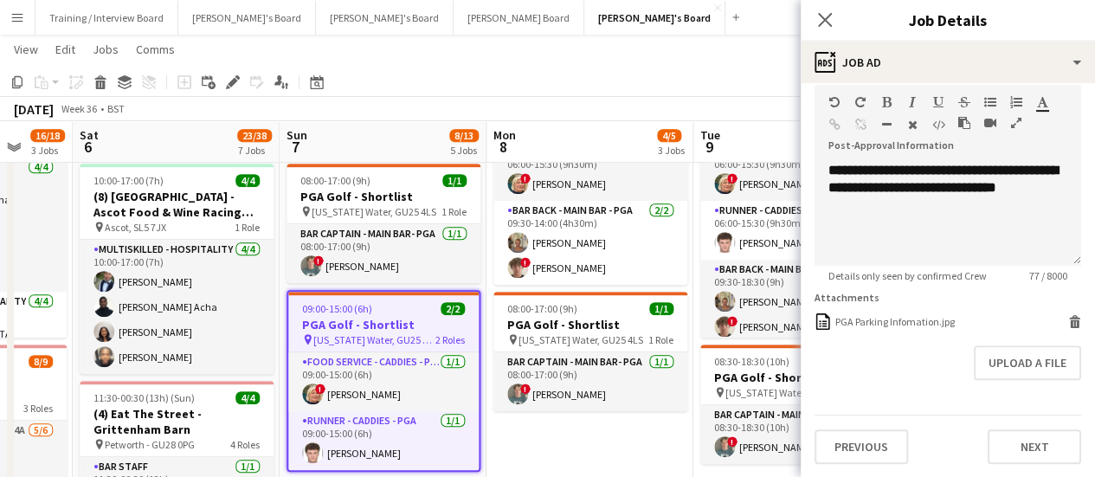
drag, startPoint x: 637, startPoint y: 450, endPoint x: 628, endPoint y: 419, distance: 32.3
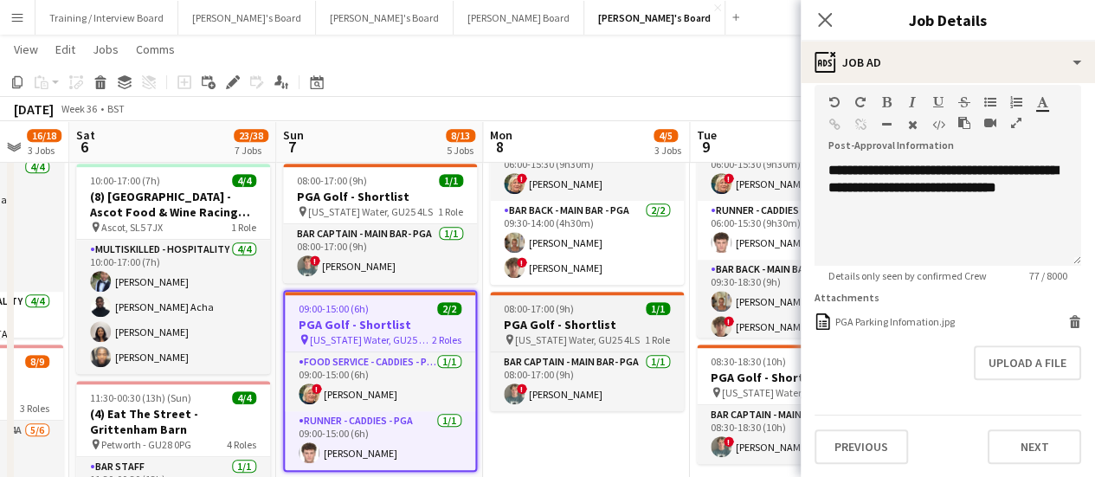
click at [597, 324] on h3 "PGA Golf - Shortlist" at bounding box center [587, 325] width 194 height 16
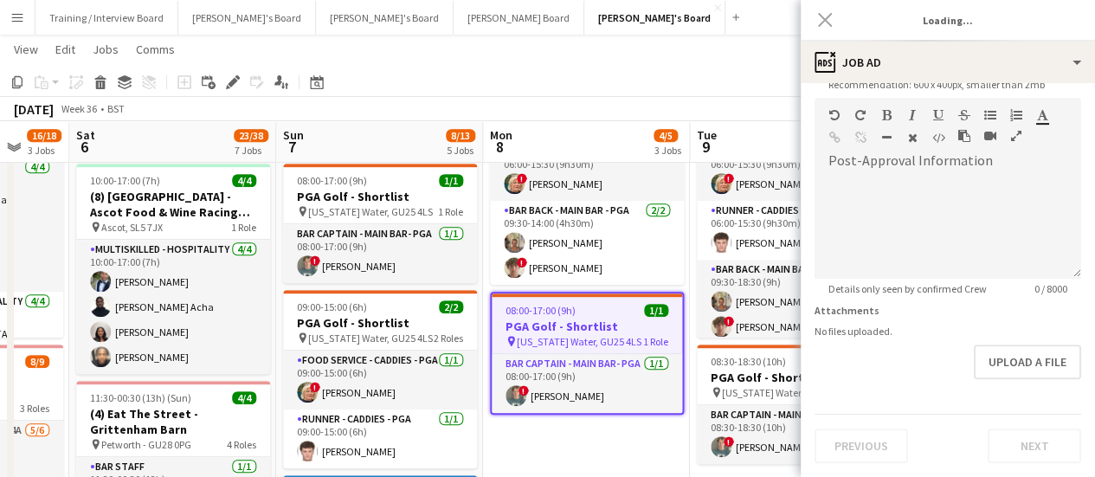
type input "**********"
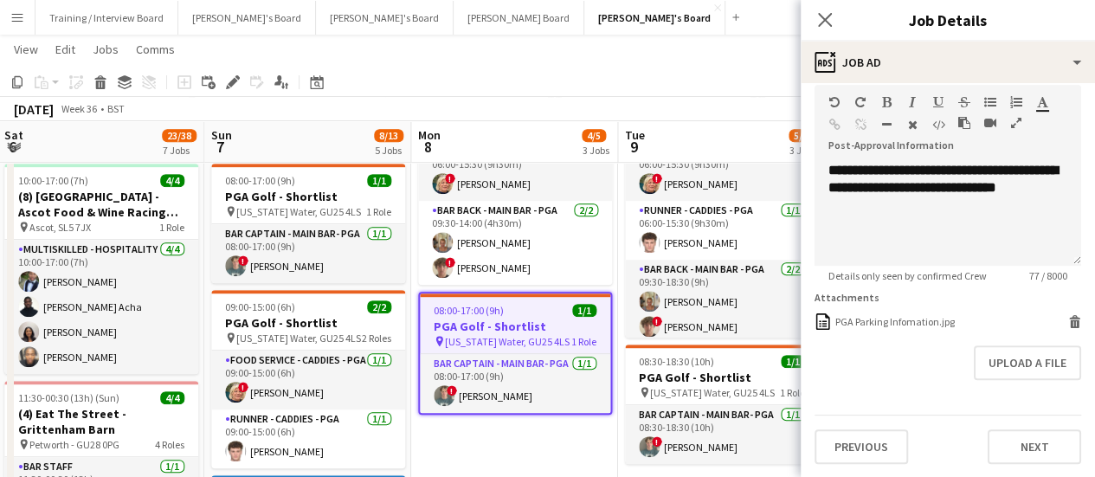
drag, startPoint x: 739, startPoint y: 357, endPoint x: 718, endPoint y: 356, distance: 20.8
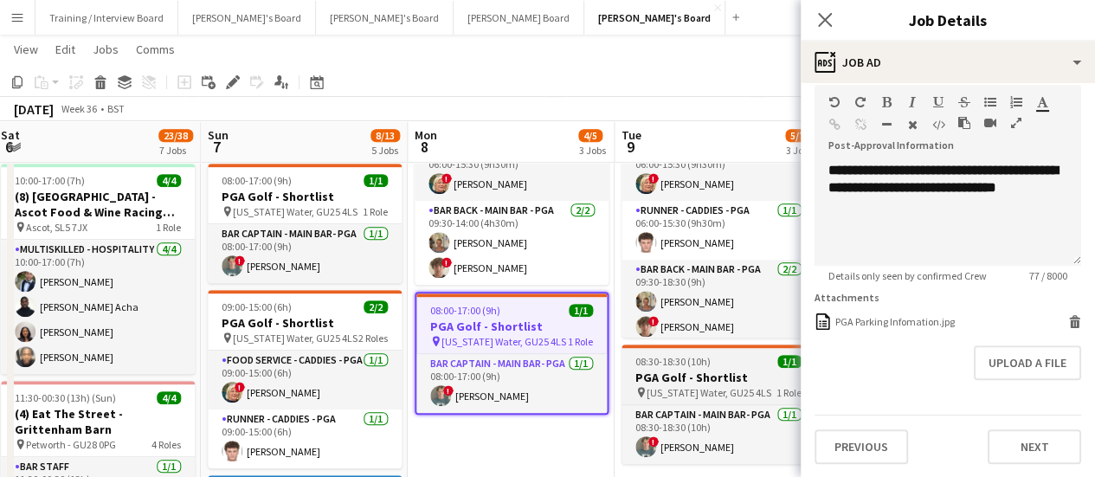
click at [693, 366] on span "08:30-18:30 (10h)" at bounding box center [672, 361] width 75 height 13
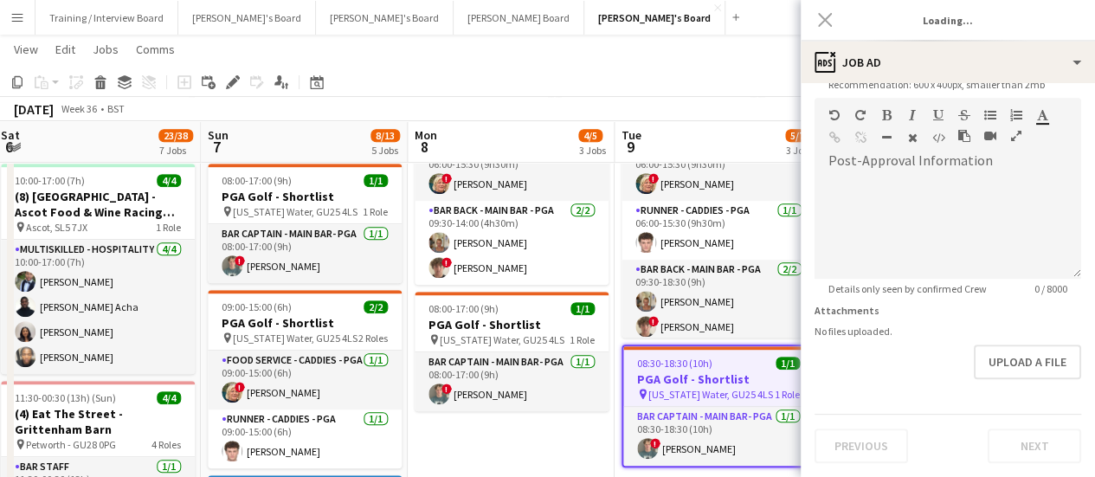
type input "**********"
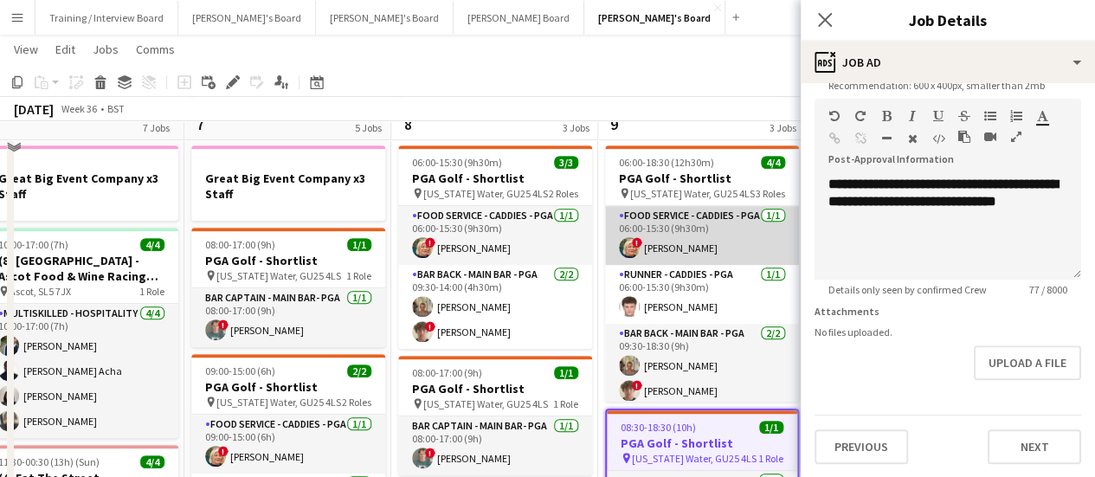
scroll to position [346, 0]
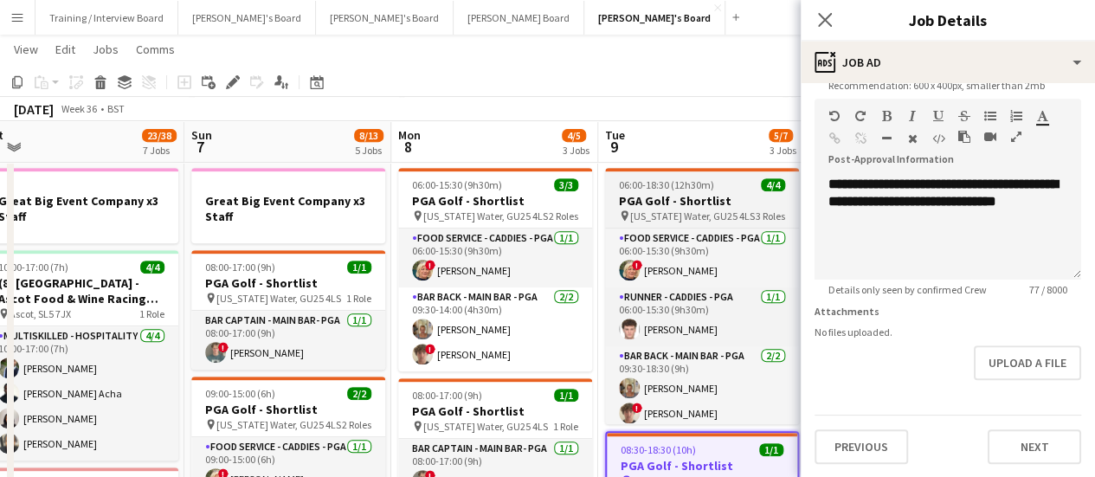
click at [726, 192] on app-job-card "06:00-18:30 (12h30m) 4/4 PGA Golf - Shortlist pin [US_STATE] Water, GU25 4LS 3 …" at bounding box center [702, 296] width 194 height 256
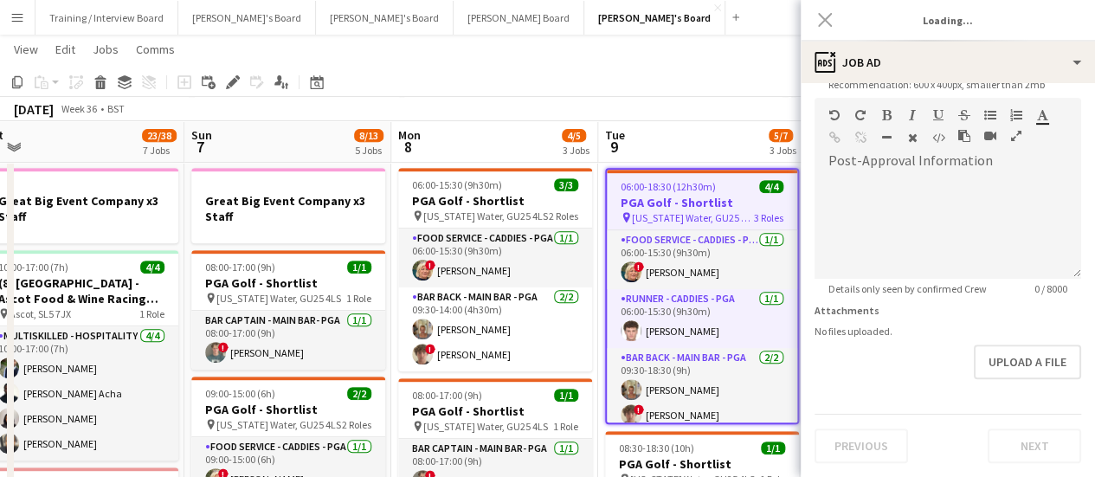
type input "**********"
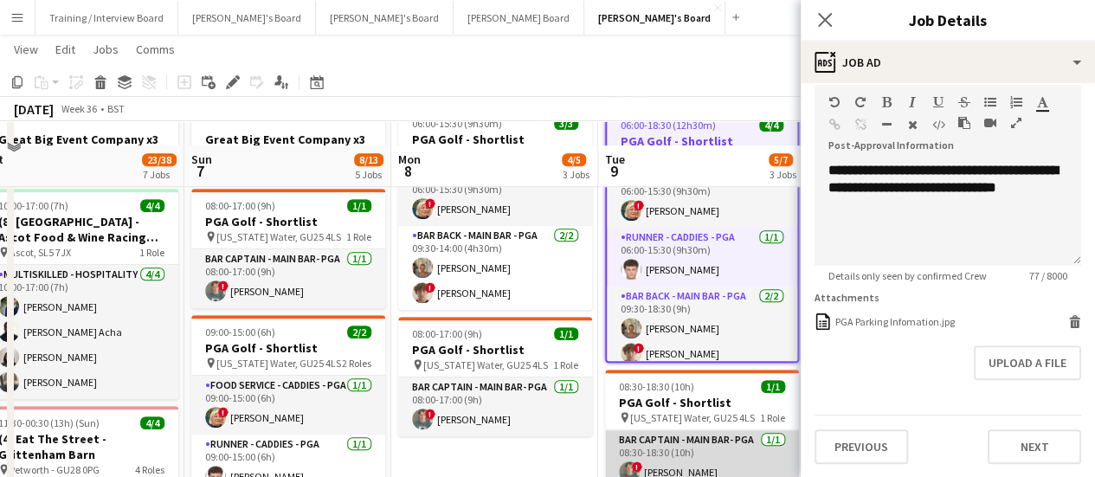
scroll to position [433, 0]
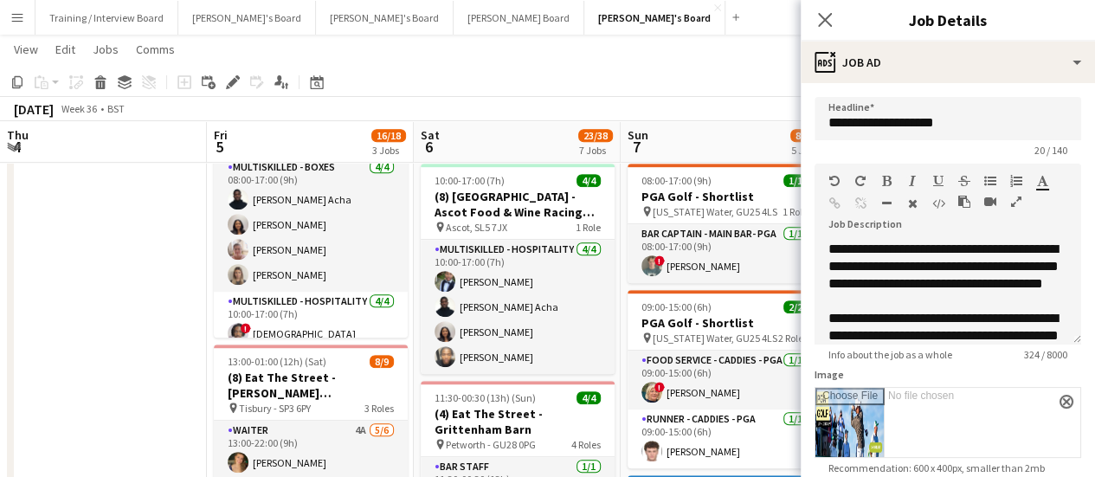
scroll to position [396, 0]
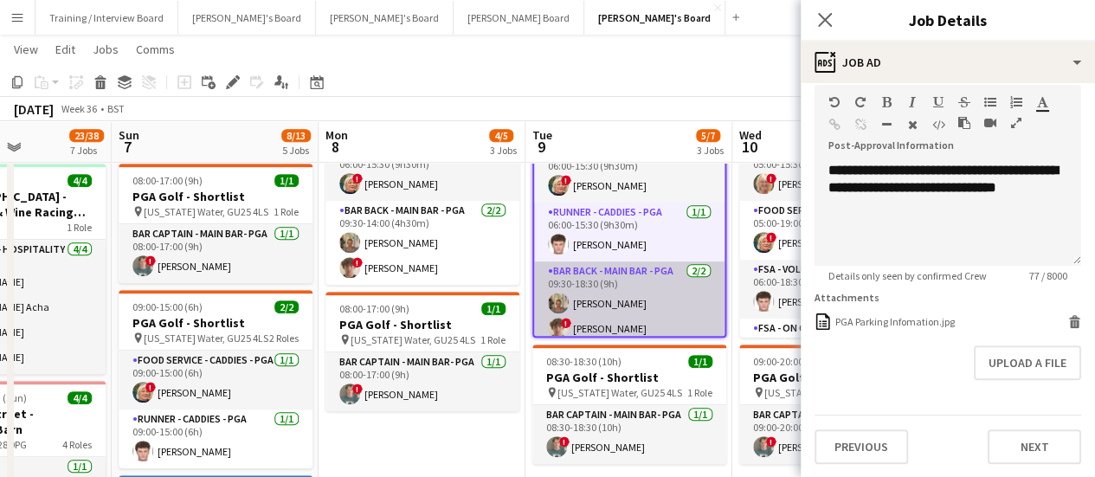
scroll to position [346, 0]
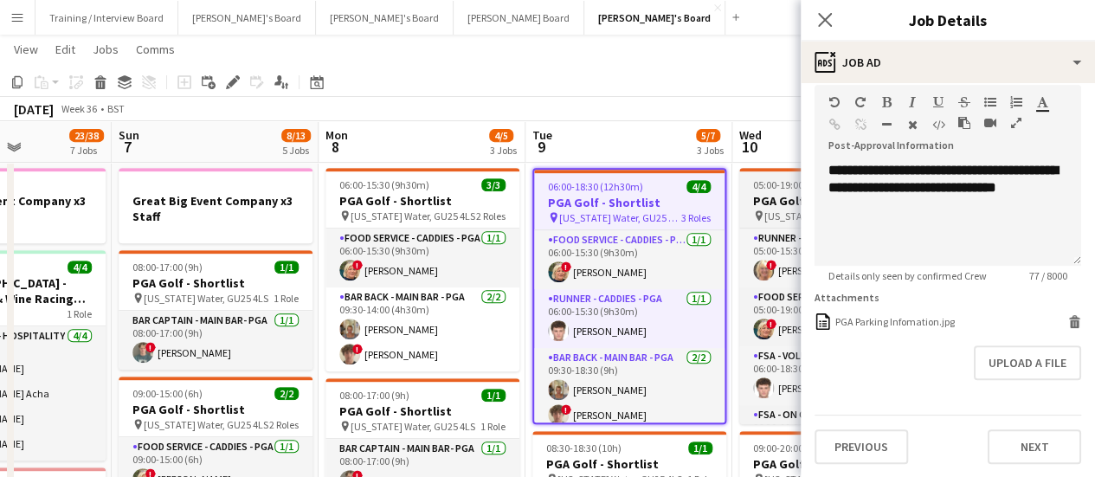
click at [765, 209] on span "[US_STATE] Water, GU25 4LS" at bounding box center [826, 215] width 125 height 13
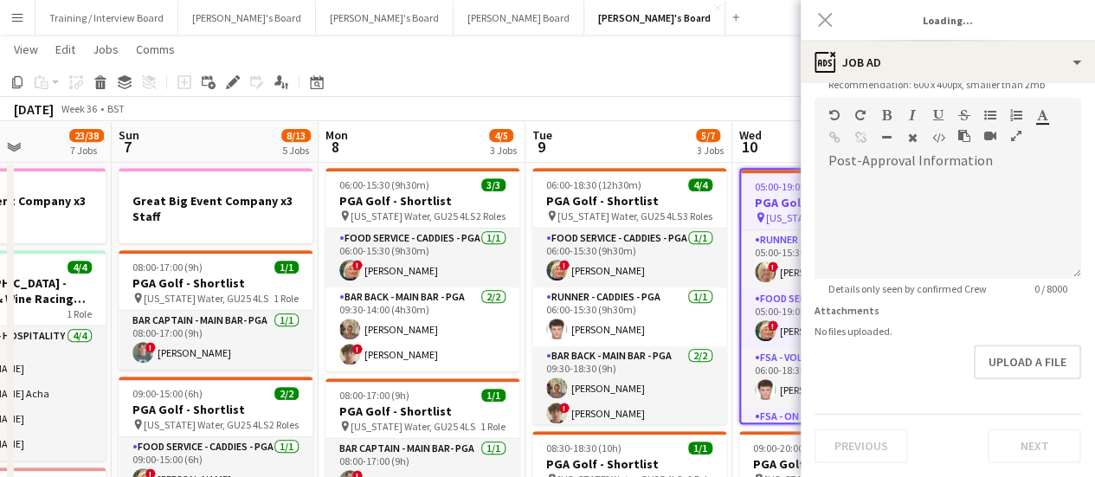
scroll to position [0, 511]
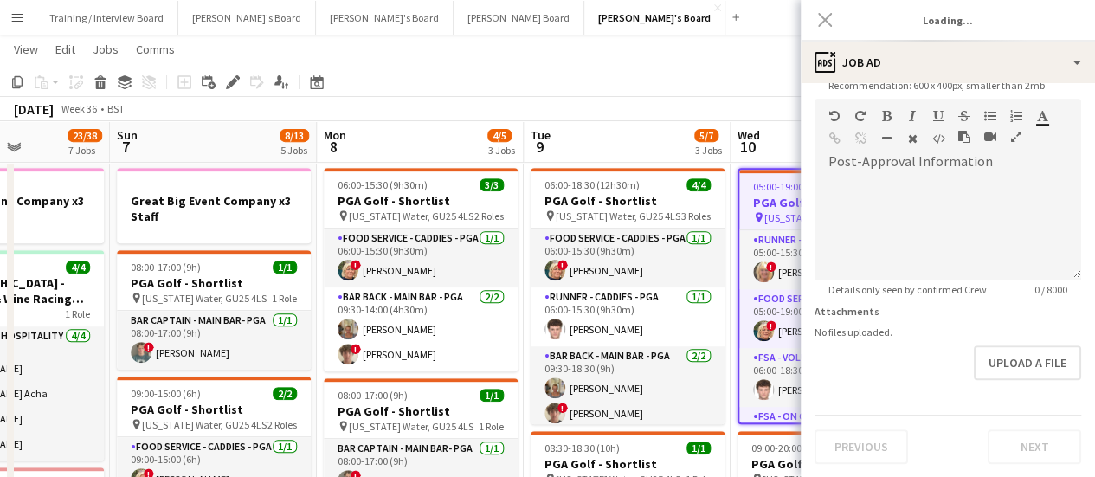
type input "**********"
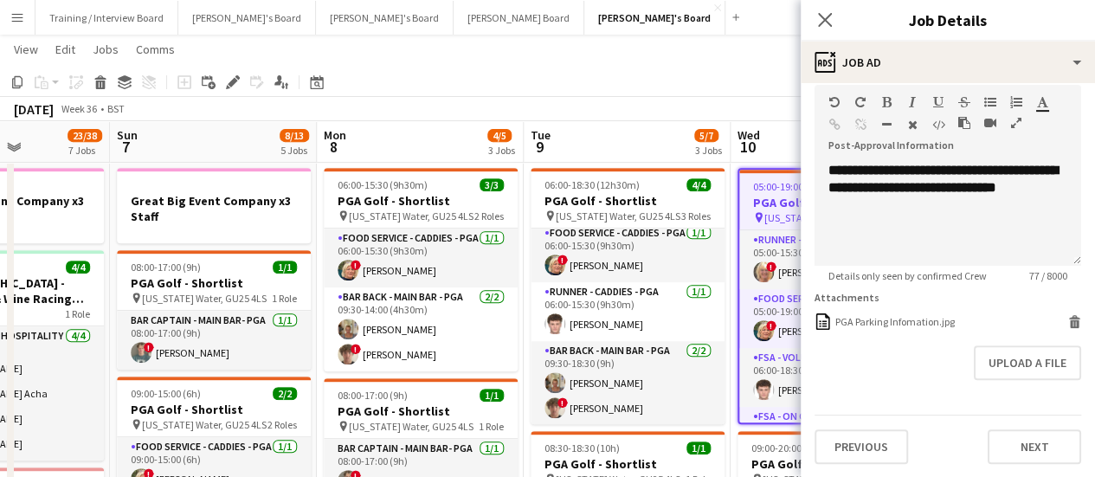
scroll to position [5, 0]
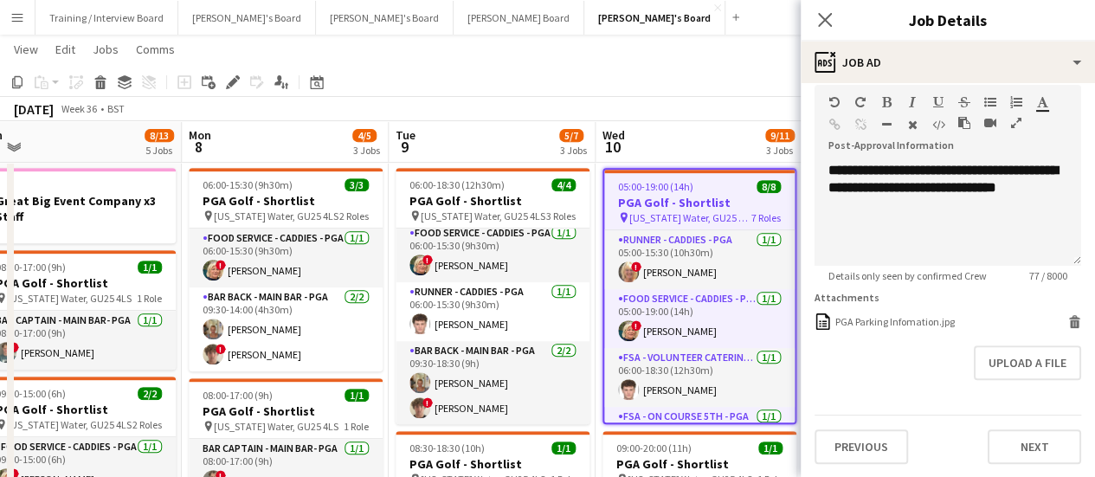
drag, startPoint x: 755, startPoint y: 427, endPoint x: 620, endPoint y: 420, distance: 136.0
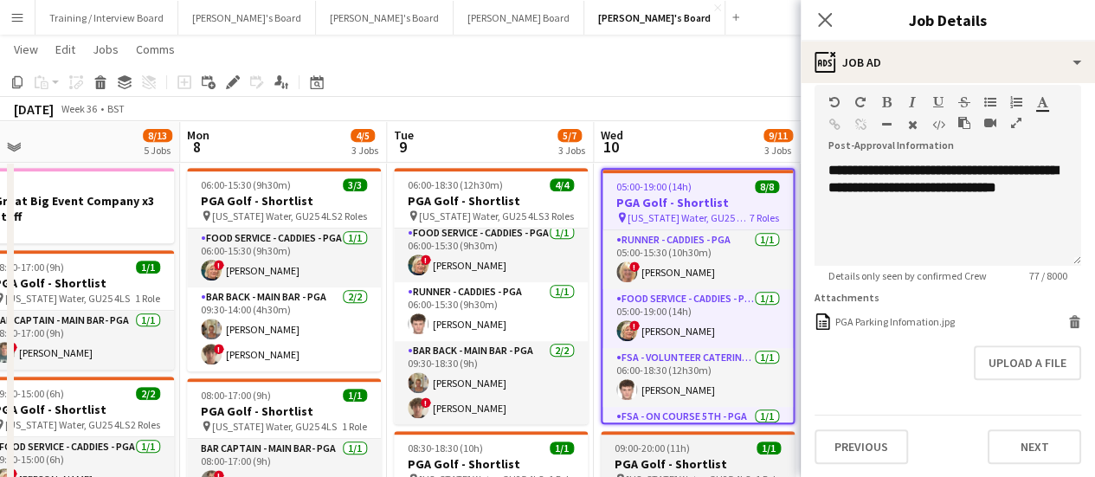
click at [678, 447] on span "09:00-20:00 (11h)" at bounding box center [651, 447] width 75 height 13
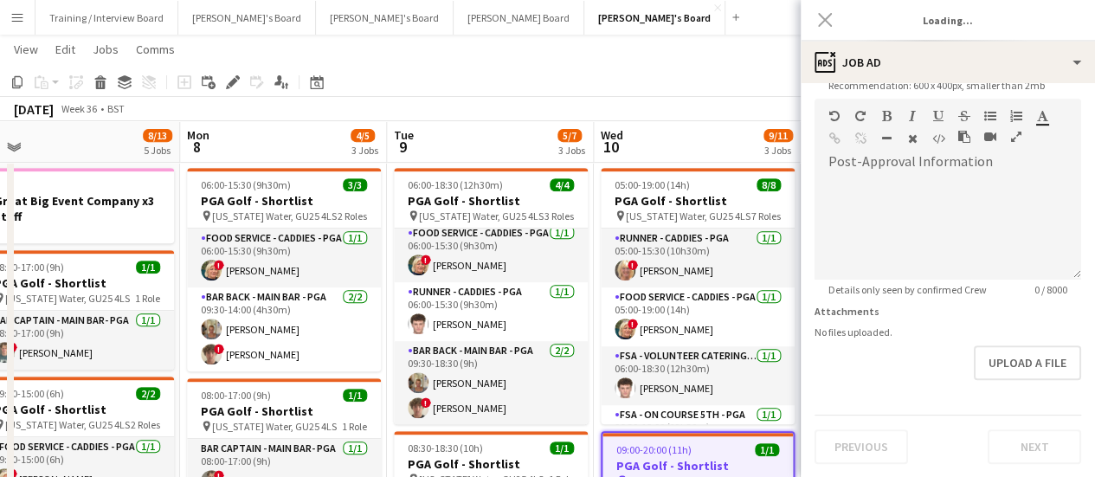
type input "**********"
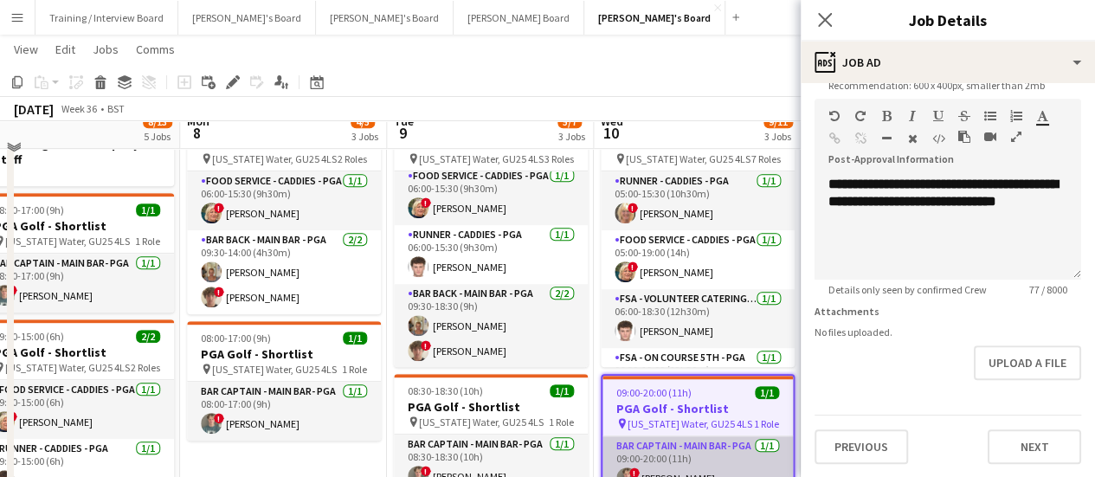
scroll to position [433, 0]
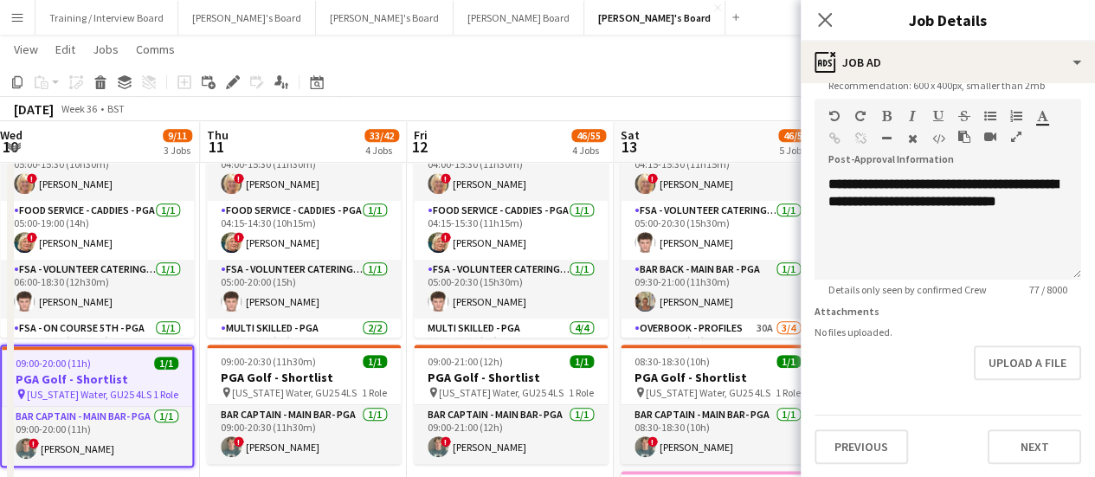
drag, startPoint x: 697, startPoint y: 396, endPoint x: 524, endPoint y: 382, distance: 173.6
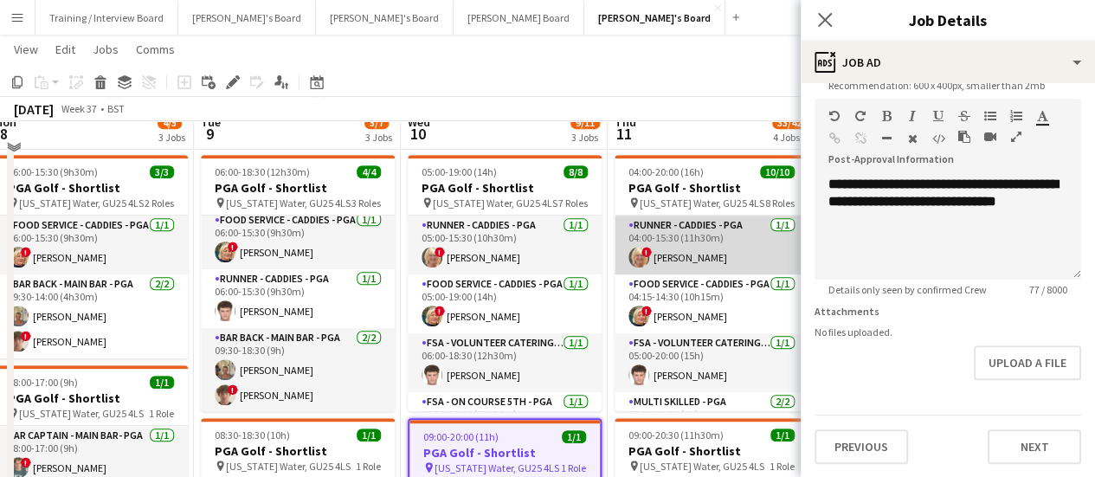
scroll to position [346, 0]
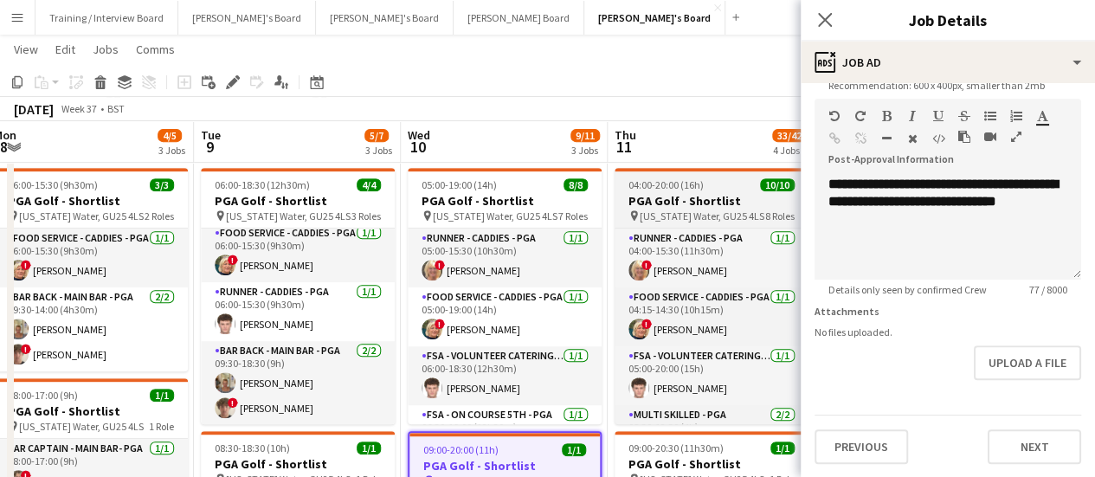
click at [701, 195] on h3 "PGA Golf - Shortlist" at bounding box center [711, 201] width 194 height 16
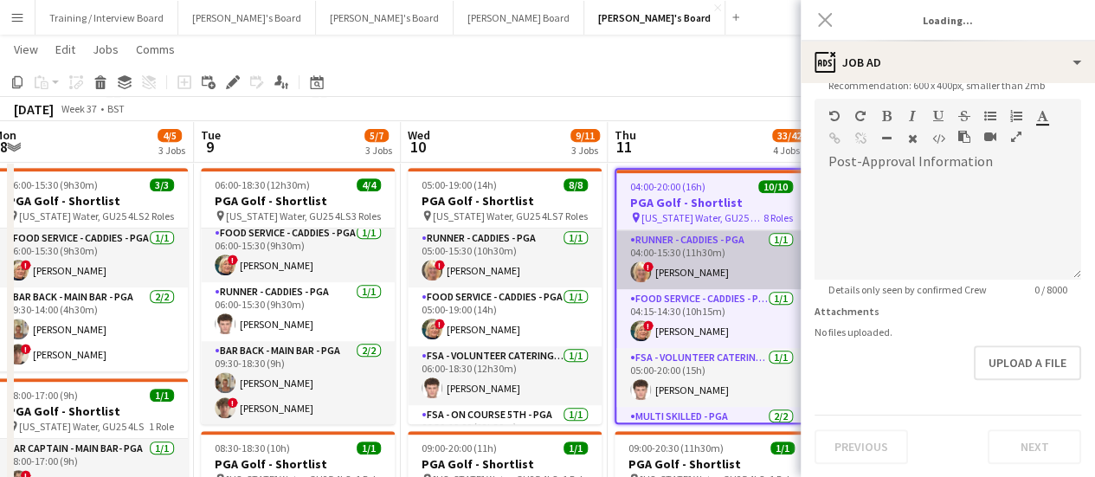
type input "**********"
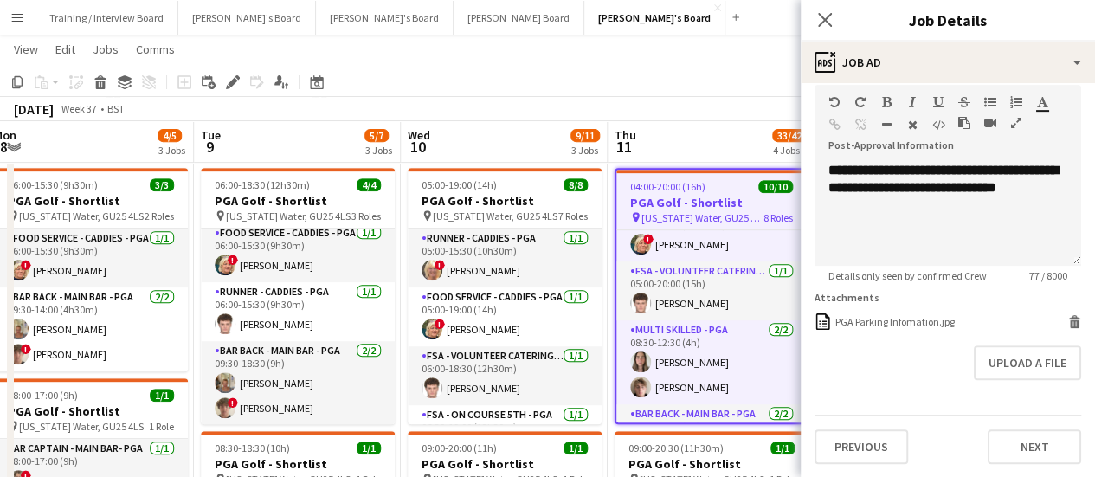
scroll to position [260, 0]
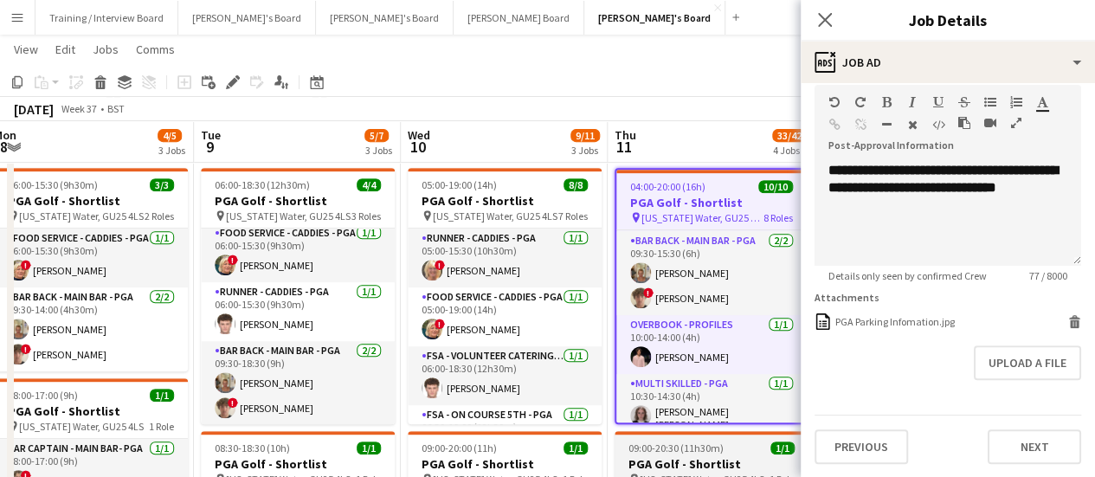
click at [690, 446] on span "09:00-20:30 (11h30m)" at bounding box center [675, 447] width 95 height 13
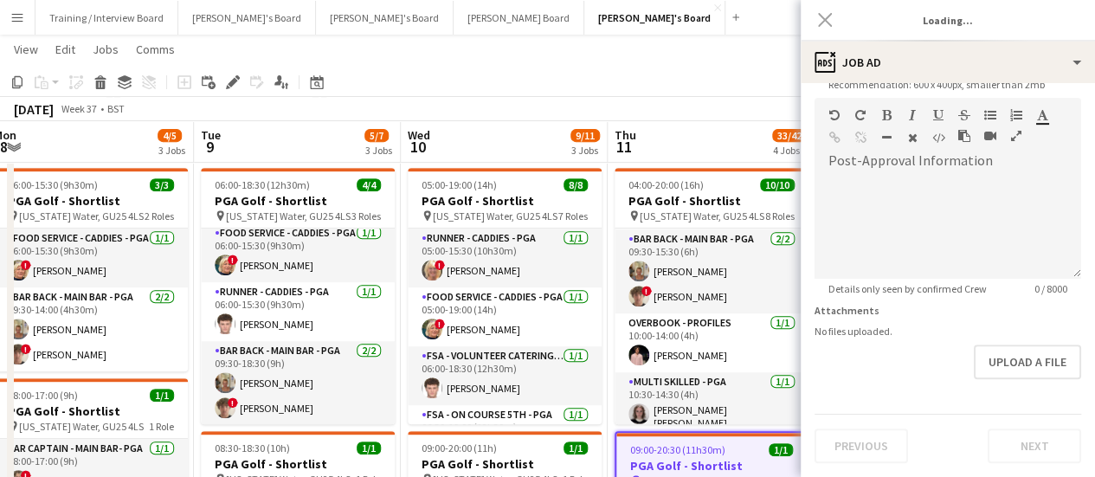
type input "**********"
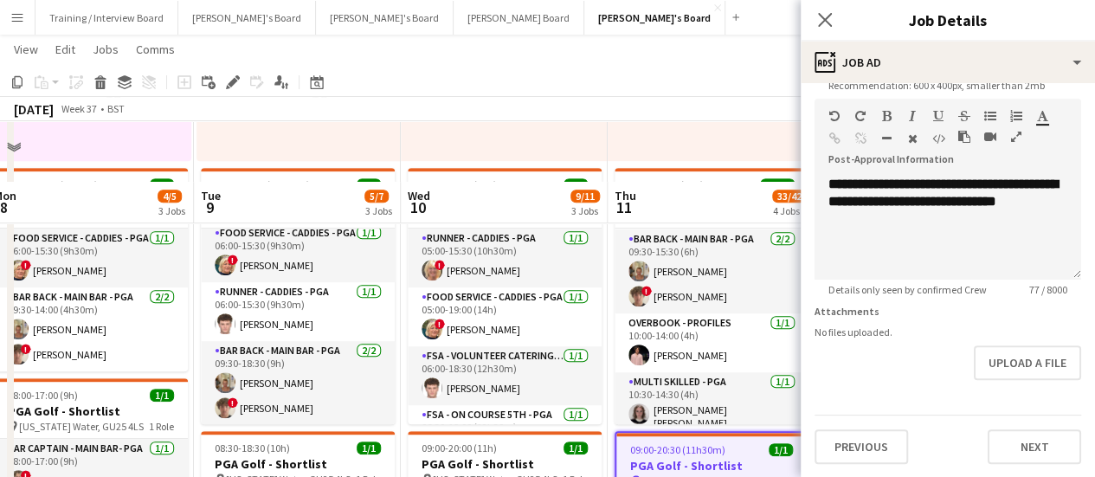
scroll to position [519, 0]
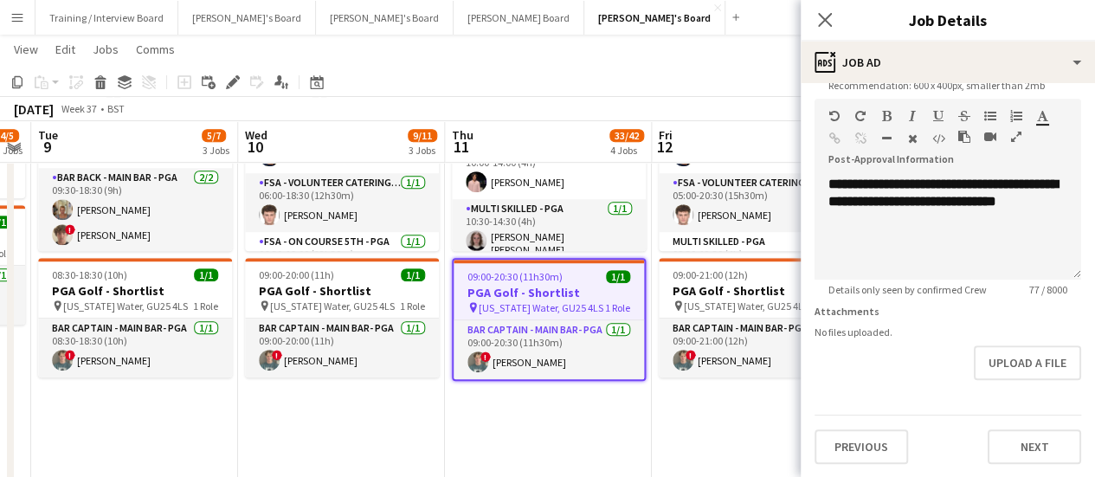
drag, startPoint x: 578, startPoint y: 427, endPoint x: 506, endPoint y: 425, distance: 71.9
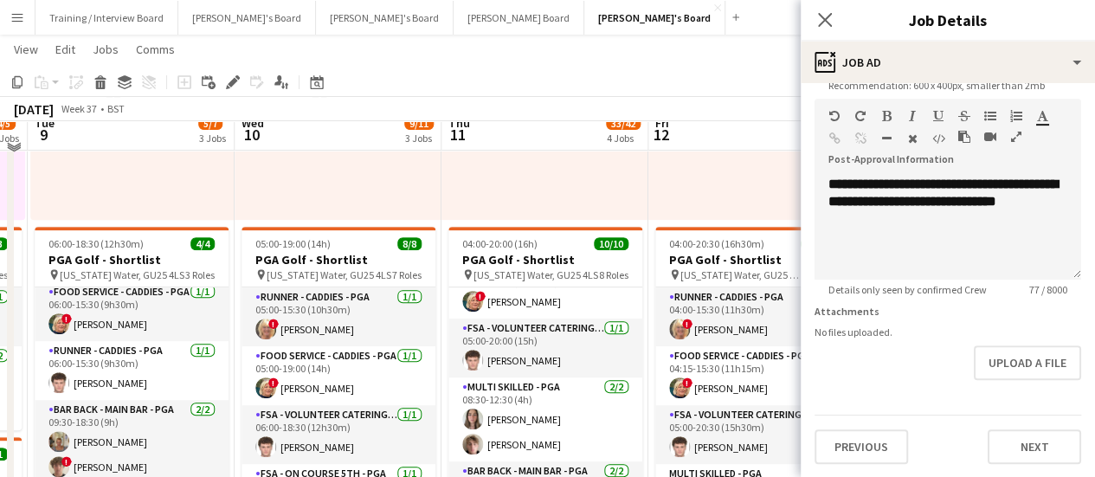
scroll to position [260, 0]
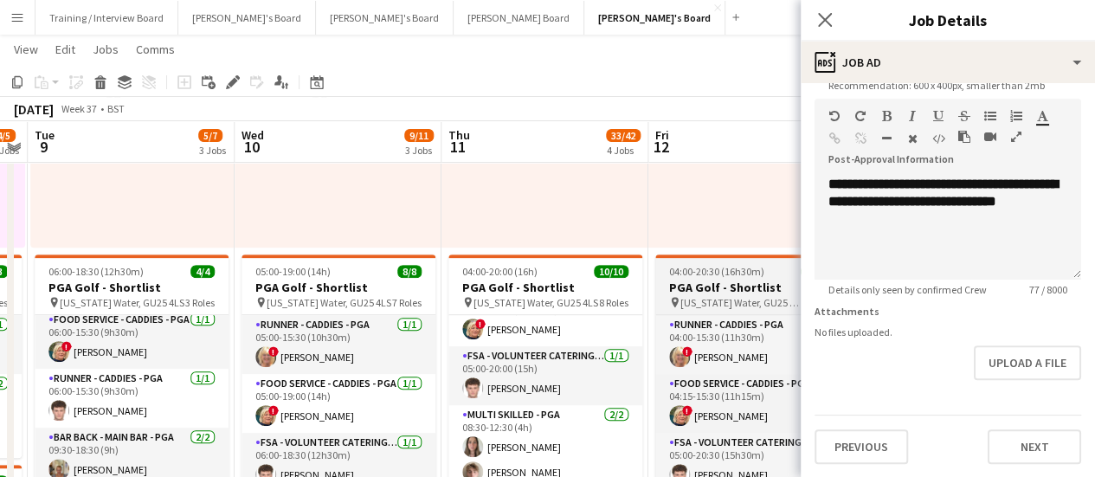
click at [710, 269] on span "04:00-20:30 (16h30m)" at bounding box center [716, 271] width 95 height 13
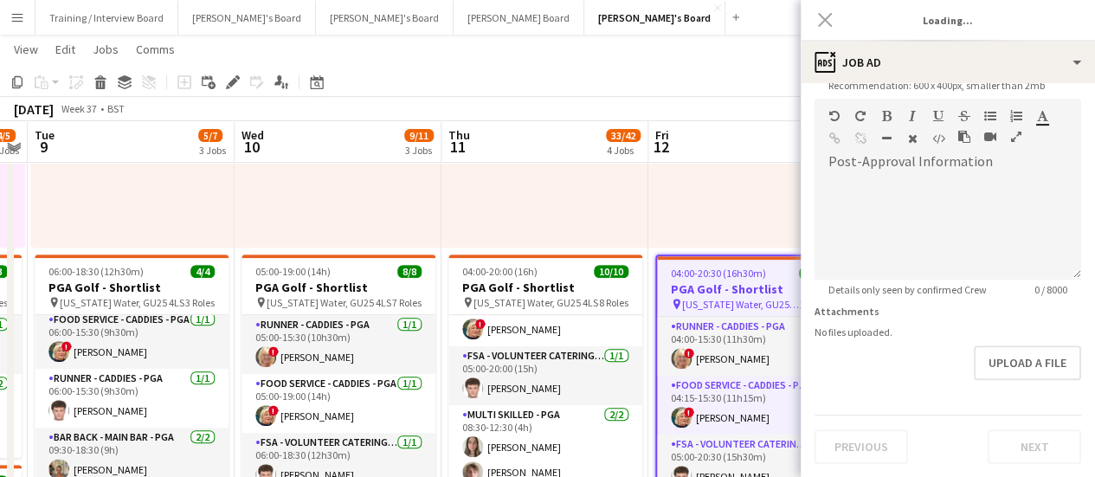
type input "**********"
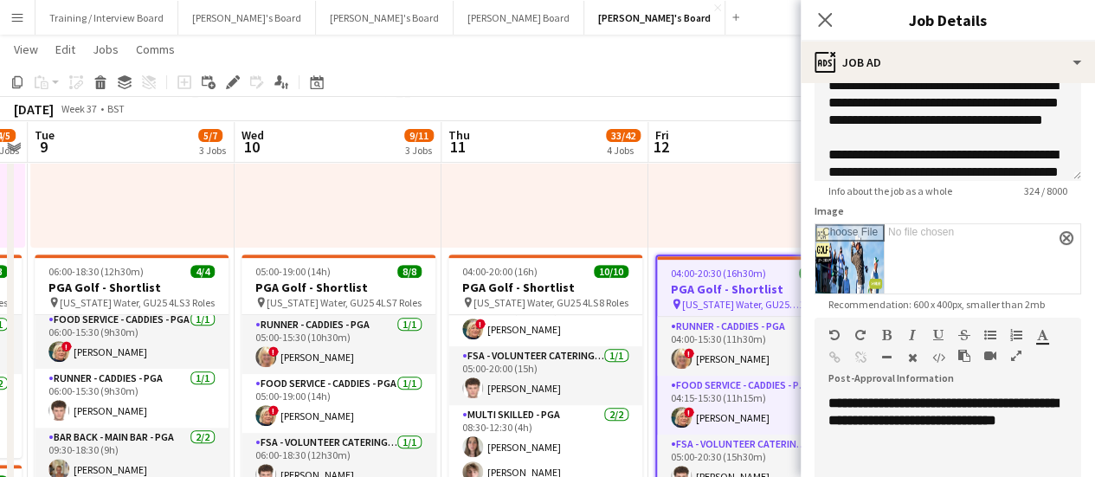
scroll to position [137, 0]
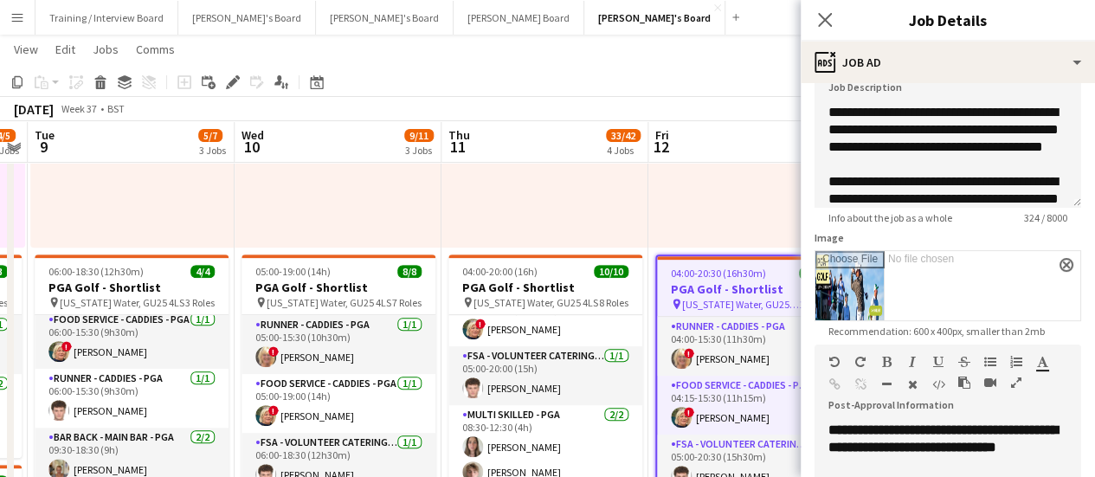
click at [824, 285] on input "Image" at bounding box center [947, 285] width 265 height 69
click at [734, 196] on div "07:00-17:30 (10h30m) 0/2 pin Virginia Water, GU25 4LS 1 Role Shortlisted 179A 0…" at bounding box center [751, 113] width 207 height 268
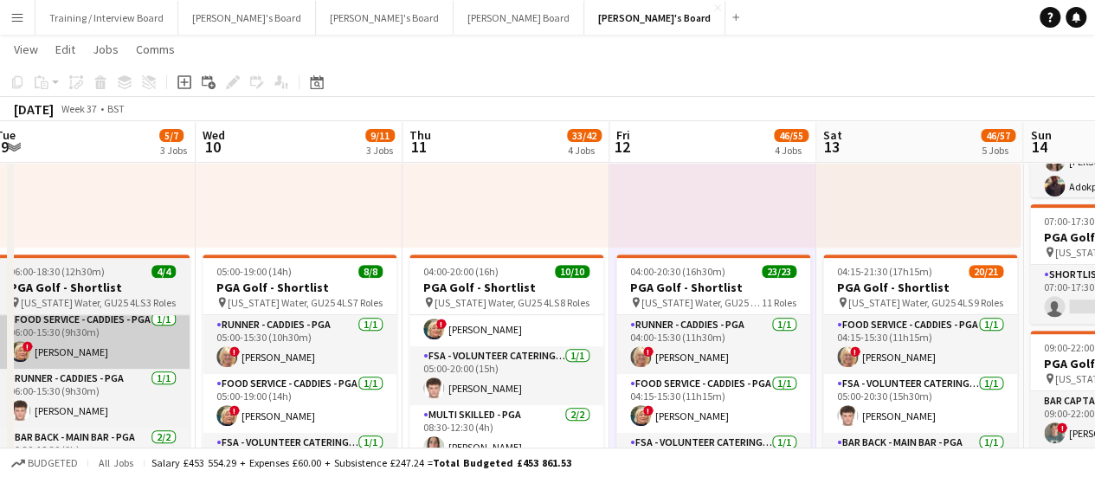
drag, startPoint x: 788, startPoint y: 405, endPoint x: 550, endPoint y: 344, distance: 245.8
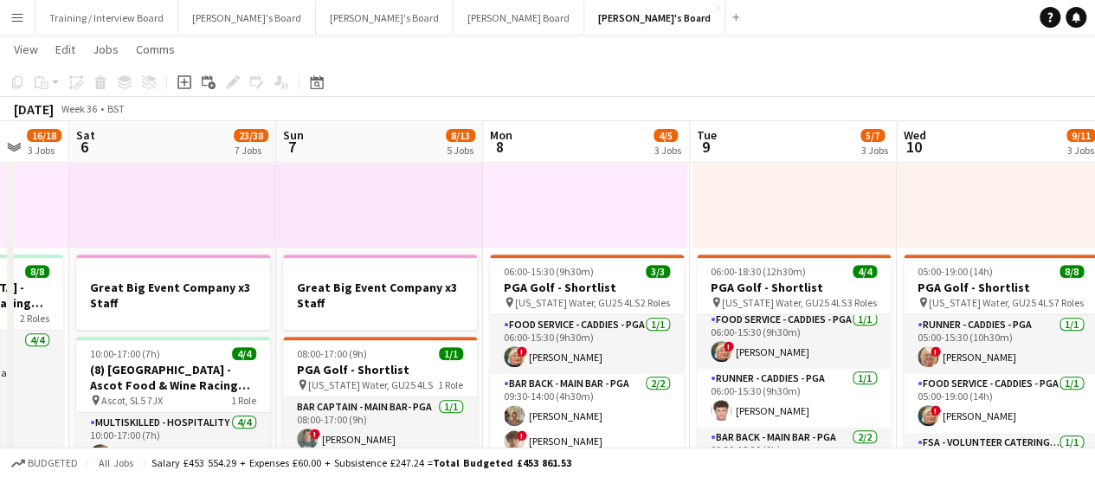
scroll to position [0, 454]
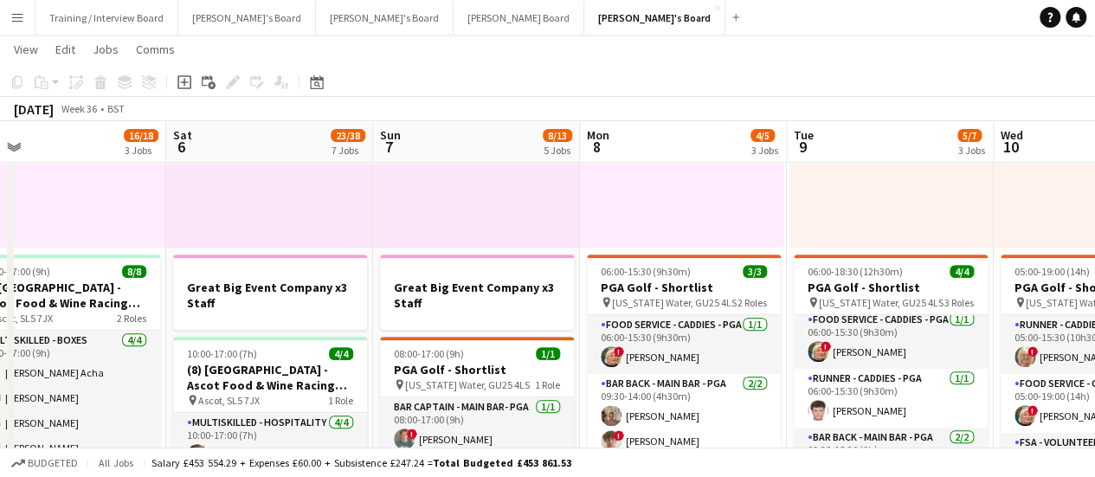
drag, startPoint x: 618, startPoint y: 328, endPoint x: 737, endPoint y: 337, distance: 119.7
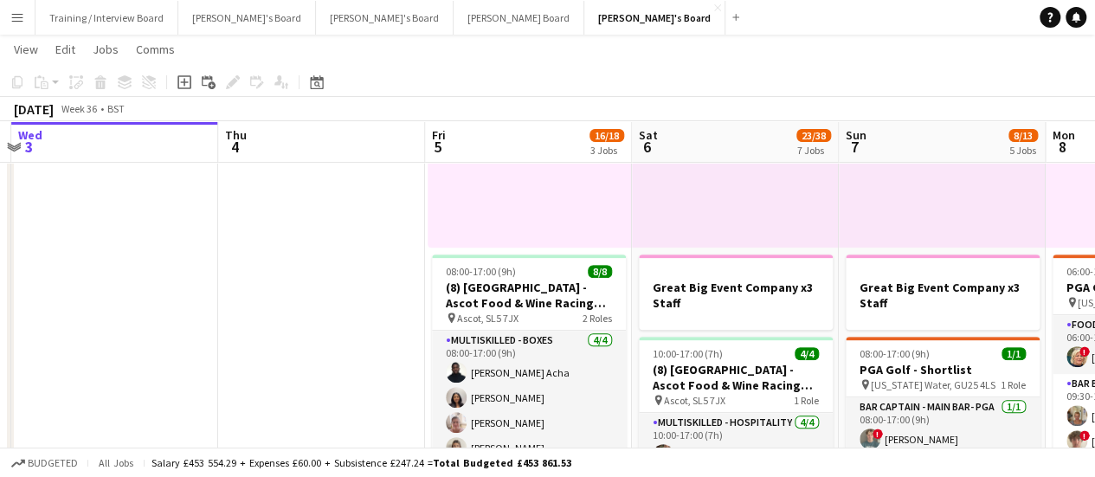
scroll to position [0, 519]
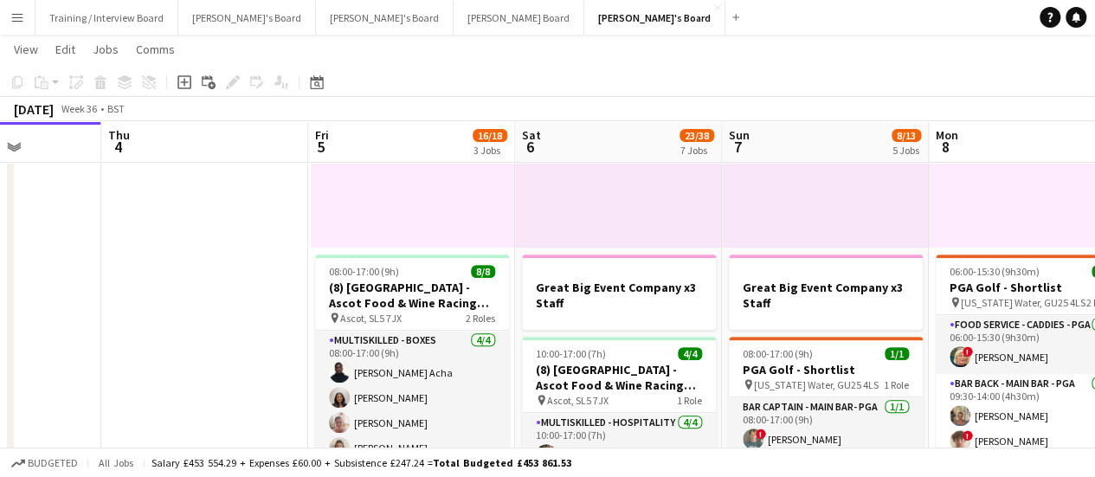
drag, startPoint x: 418, startPoint y: 349, endPoint x: 767, endPoint y: 411, distance: 354.2
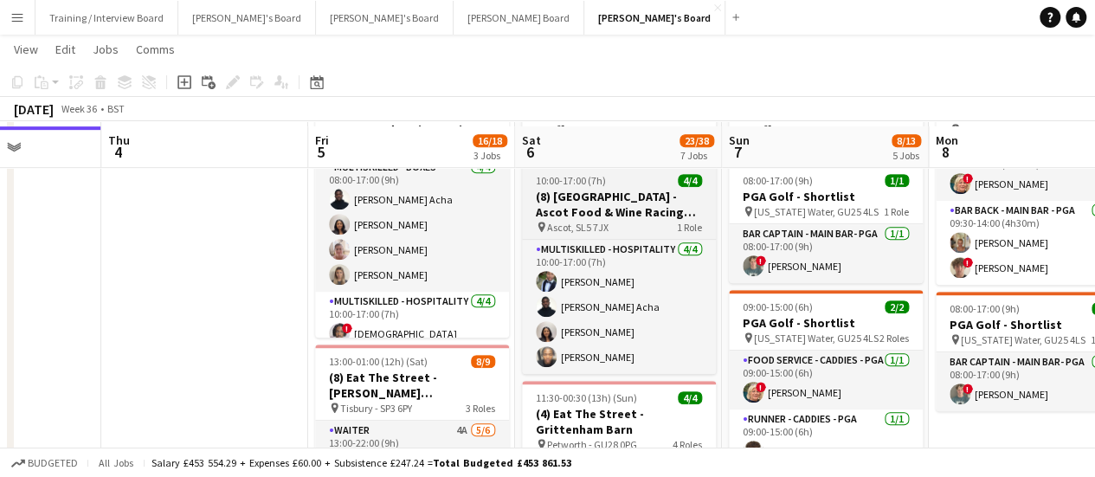
scroll to position [606, 0]
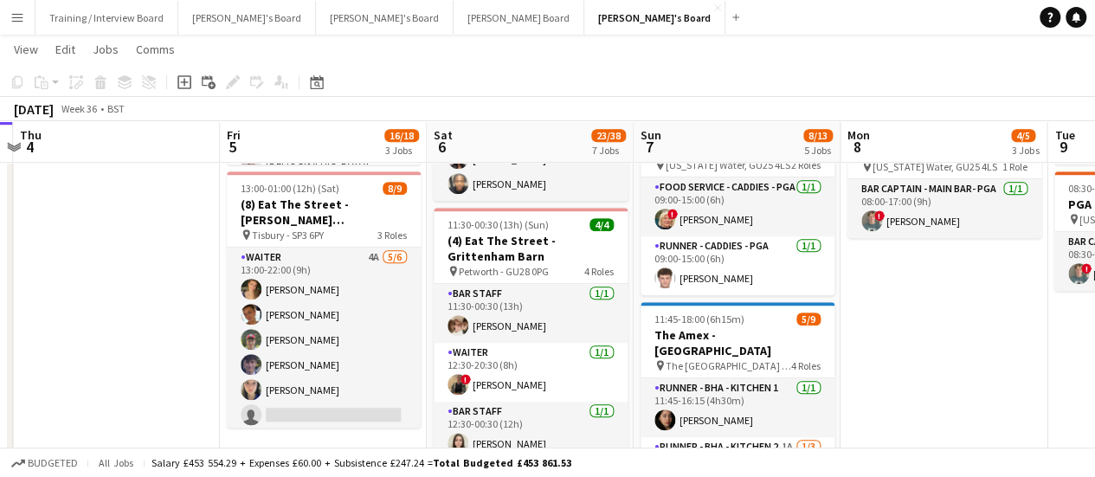
drag, startPoint x: 858, startPoint y: 382, endPoint x: 735, endPoint y: 363, distance: 123.6
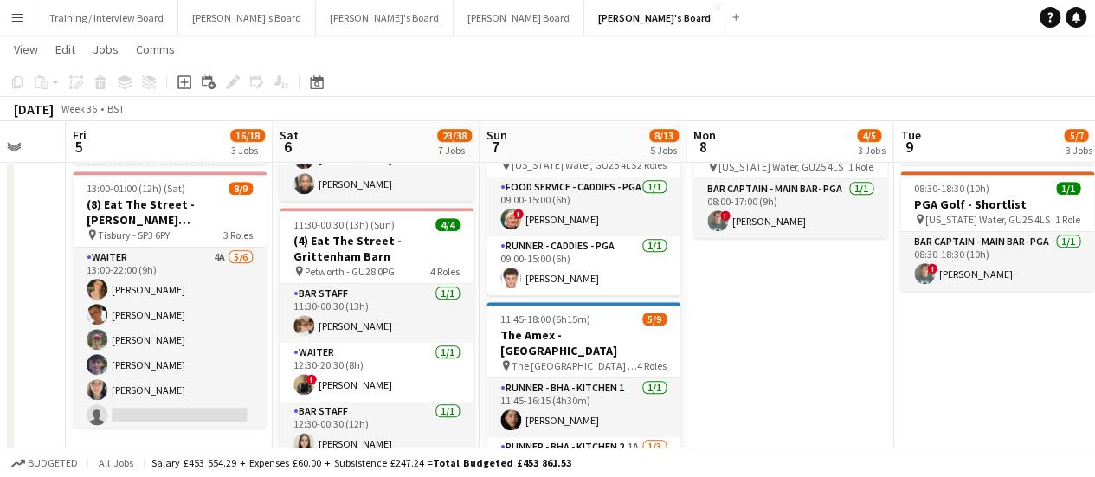
drag, startPoint x: 922, startPoint y: 369, endPoint x: 814, endPoint y: 364, distance: 108.3
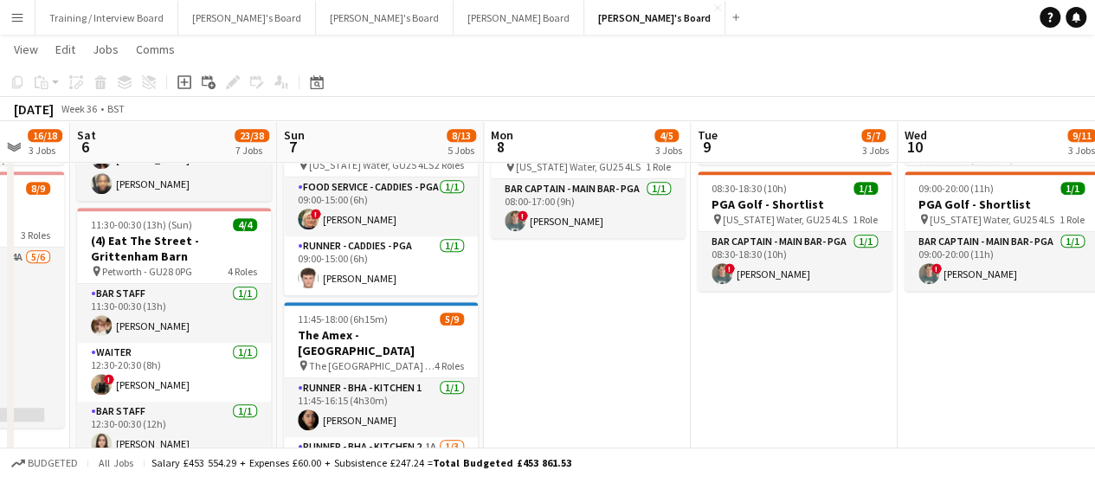
drag, startPoint x: 792, startPoint y: 367, endPoint x: 628, endPoint y: 335, distance: 166.6
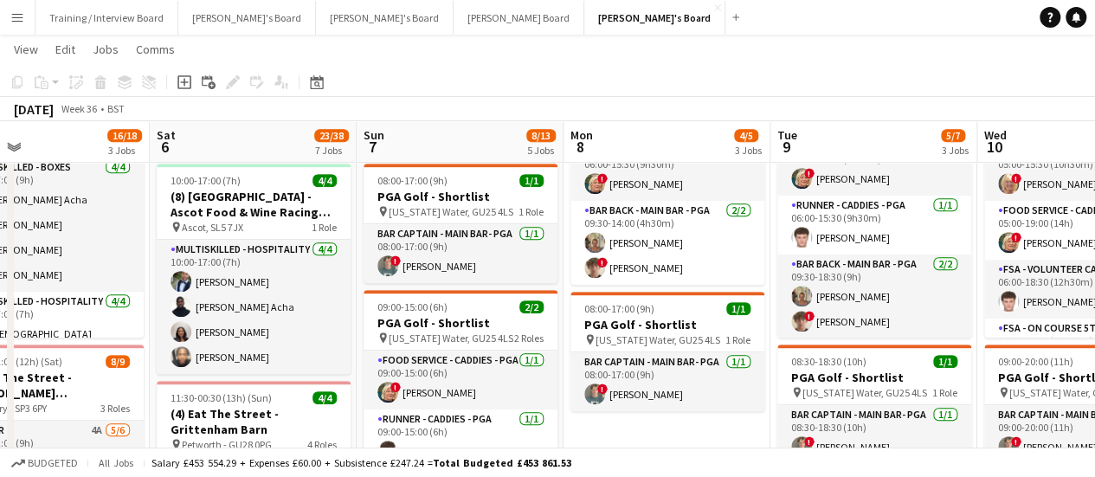
drag, startPoint x: 723, startPoint y: 396, endPoint x: 735, endPoint y: 394, distance: 11.5
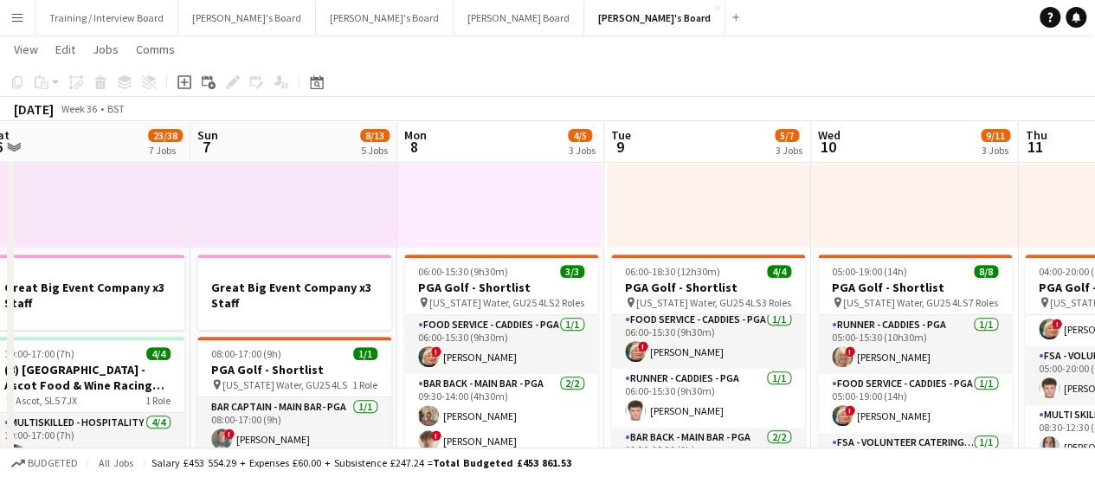
drag, startPoint x: 727, startPoint y: 337, endPoint x: 557, endPoint y: 273, distance: 181.3
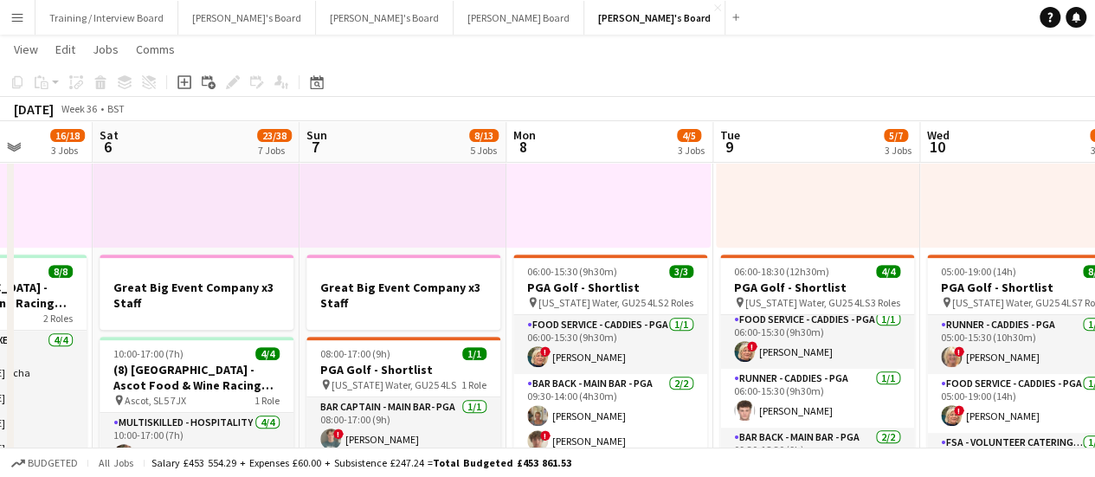
drag, startPoint x: 644, startPoint y: 247, endPoint x: 710, endPoint y: 235, distance: 67.6
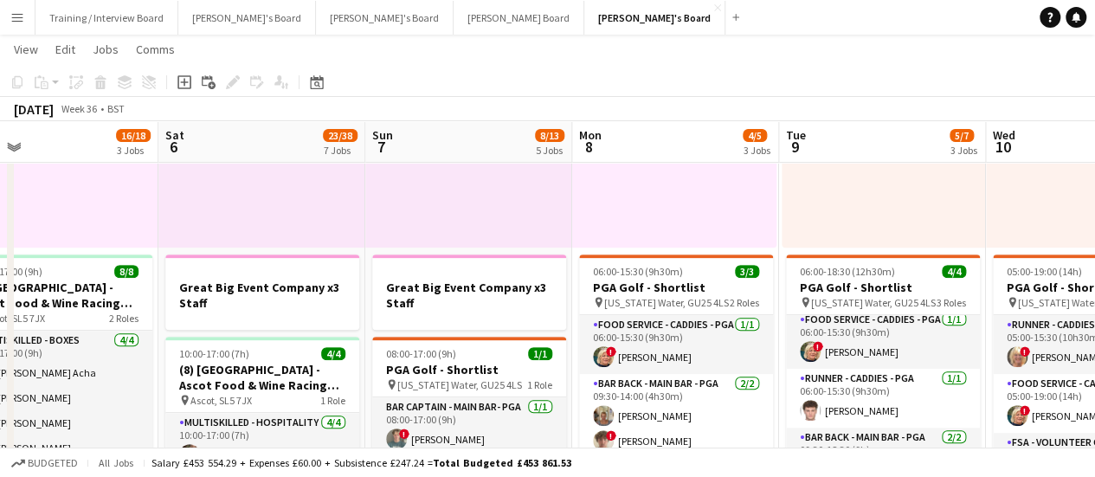
drag, startPoint x: 604, startPoint y: 259, endPoint x: 639, endPoint y: 257, distance: 34.7
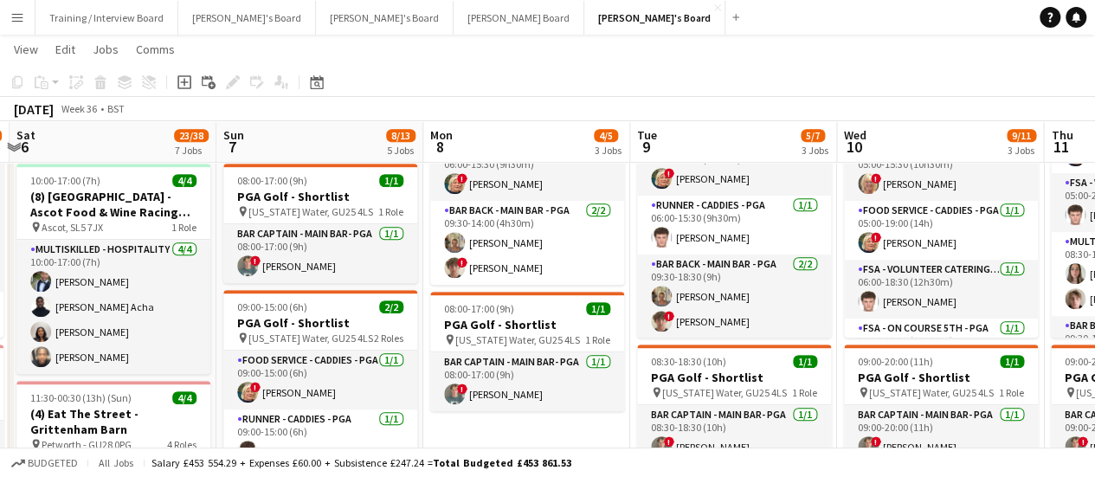
drag, startPoint x: 630, startPoint y: 312, endPoint x: 587, endPoint y: 310, distance: 43.3
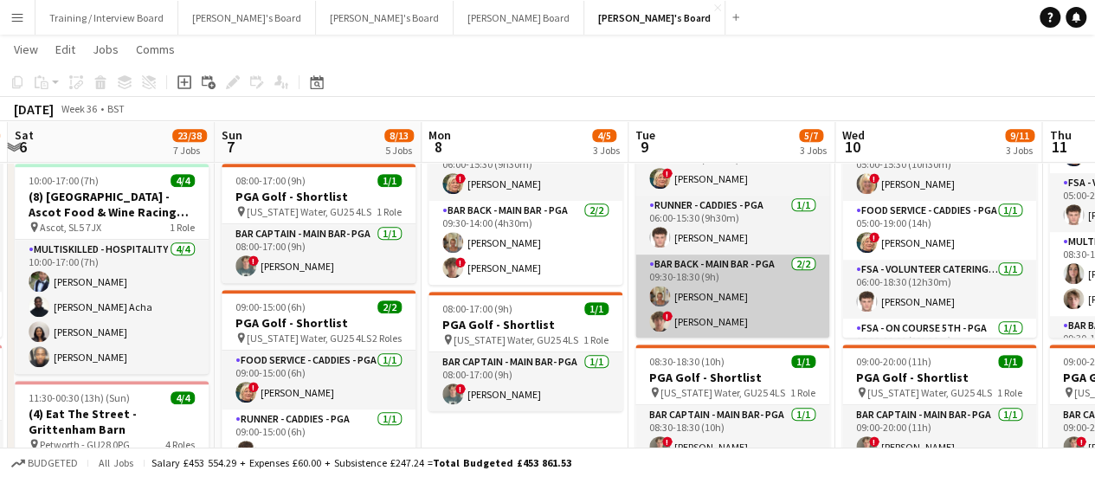
drag, startPoint x: 574, startPoint y: 312, endPoint x: 592, endPoint y: 312, distance: 18.2
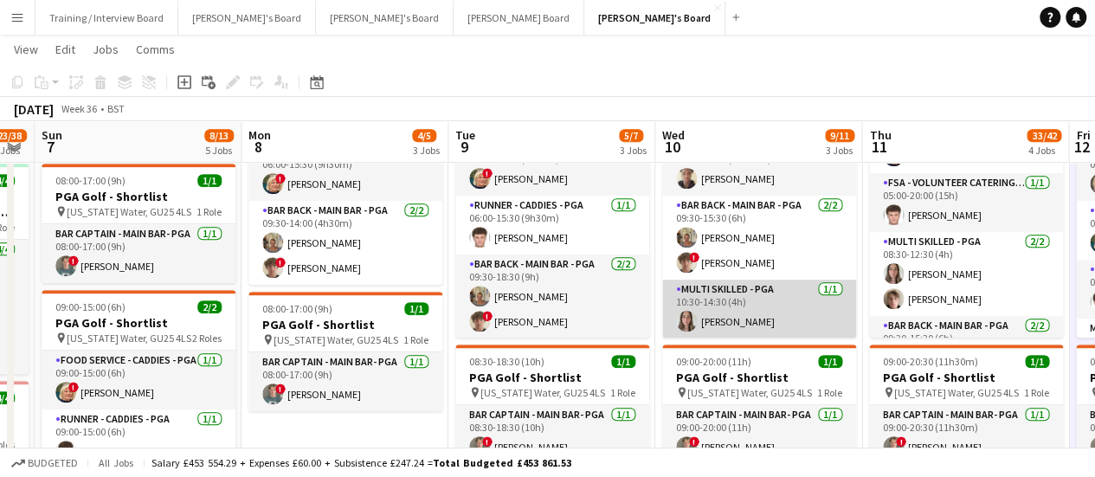
drag, startPoint x: 794, startPoint y: 292, endPoint x: 760, endPoint y: 287, distance: 34.9
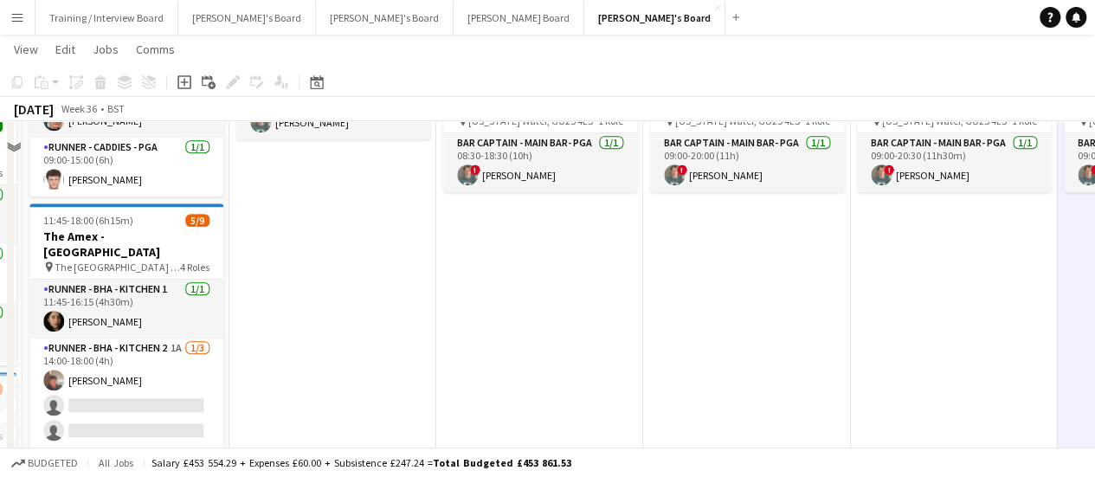
scroll to position [779, 0]
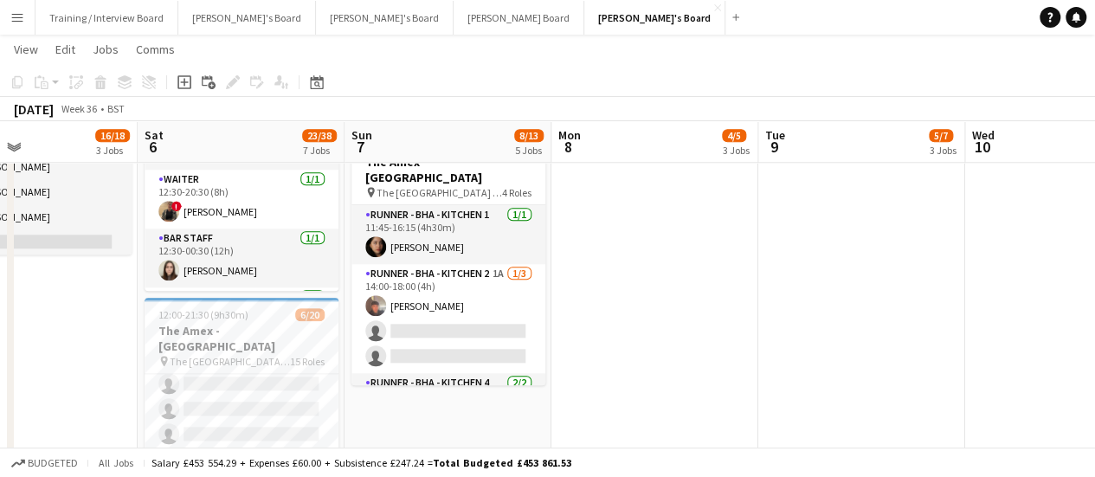
drag, startPoint x: 732, startPoint y: 406, endPoint x: 639, endPoint y: 401, distance: 93.6
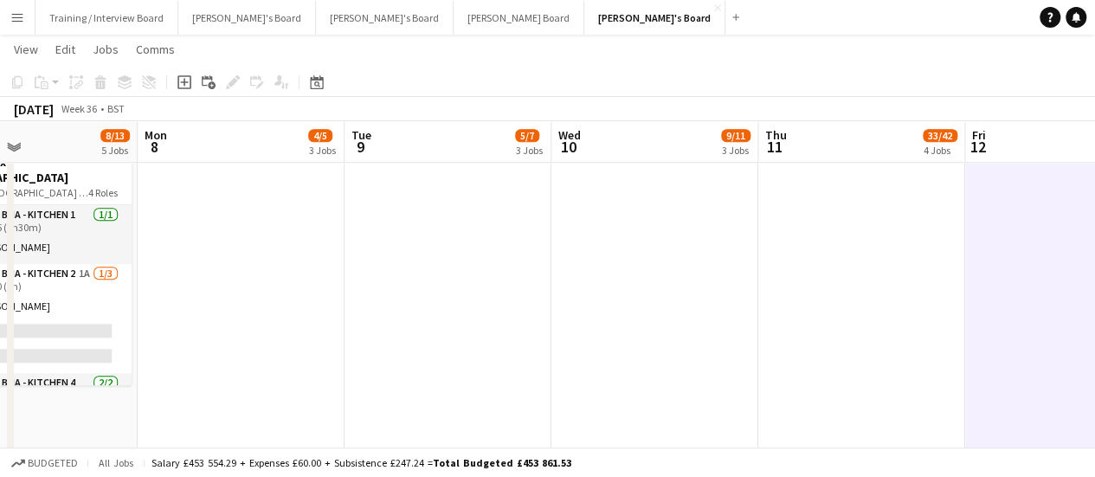
scroll to position [0, 488]
